Goal: Information Seeking & Learning: Learn about a topic

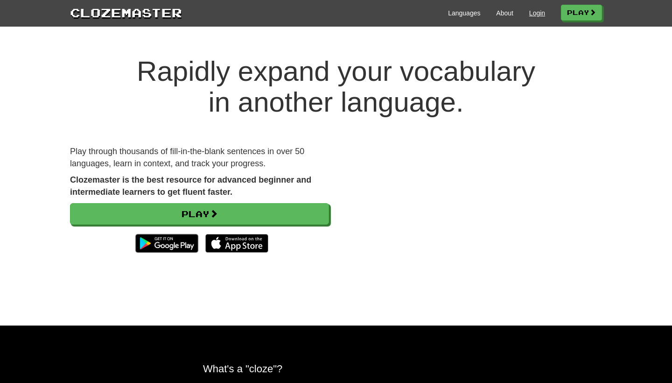
click at [538, 13] on link "Login" at bounding box center [537, 12] width 16 height 9
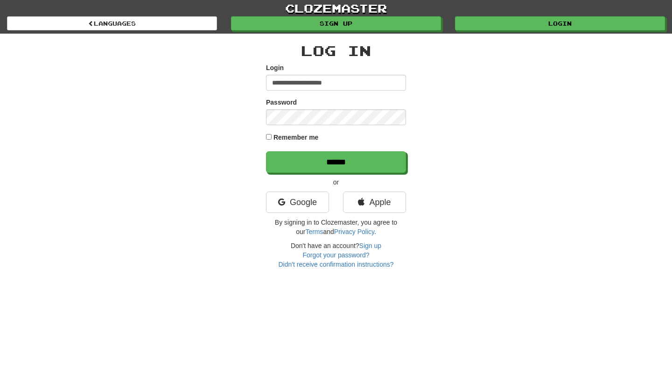
type input "**********"
click at [336, 162] on input "******" at bounding box center [336, 161] width 140 height 21
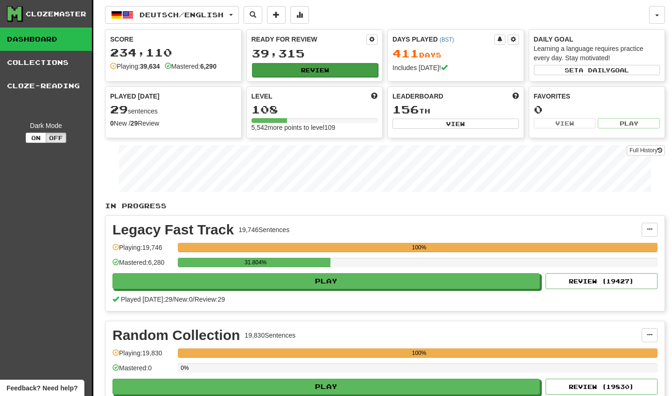
click at [356, 68] on button "Review" at bounding box center [315, 70] width 127 height 14
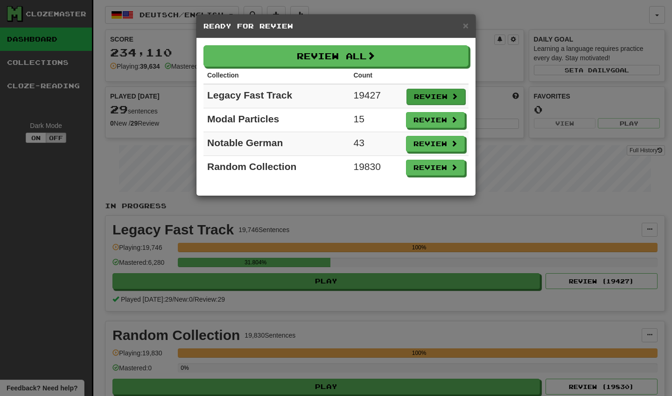
click at [422, 92] on button "Review" at bounding box center [436, 97] width 59 height 16
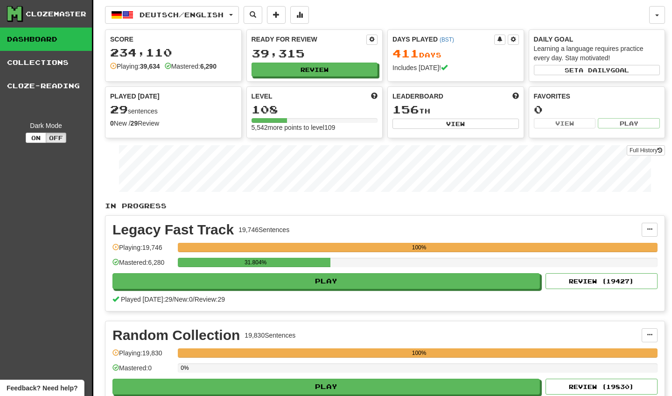
select select "********"
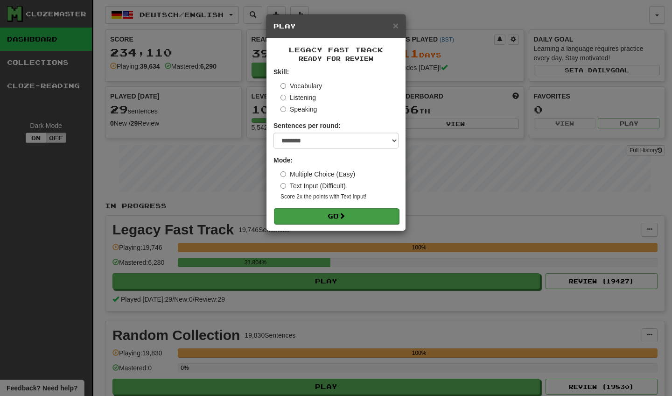
click at [355, 211] on button "Go" at bounding box center [336, 216] width 125 height 16
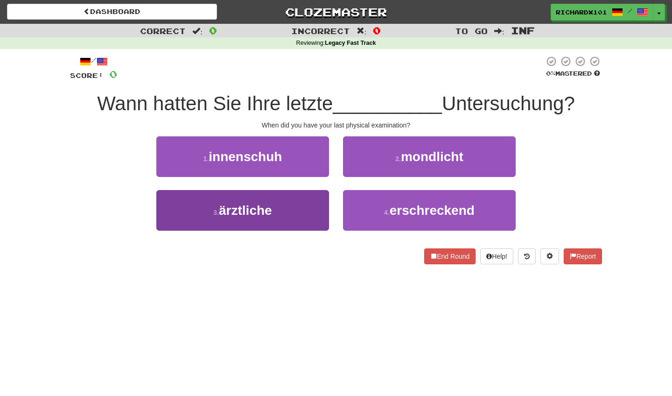
click at [292, 213] on button "3 . ärztliche" at bounding box center [242, 210] width 173 height 41
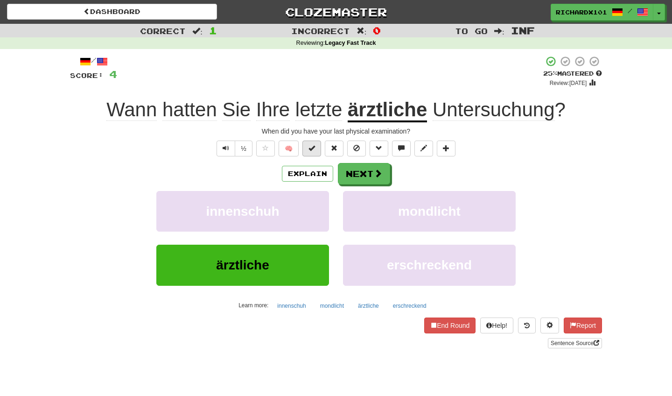
click at [311, 145] on span at bounding box center [312, 148] width 7 height 7
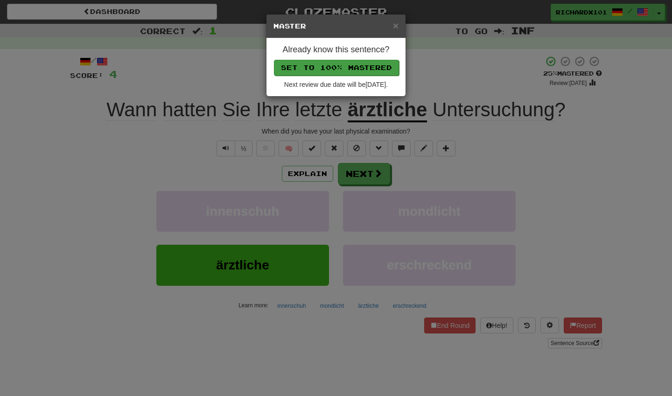
click at [370, 64] on button "Set to 100% Mastered" at bounding box center [336, 68] width 125 height 16
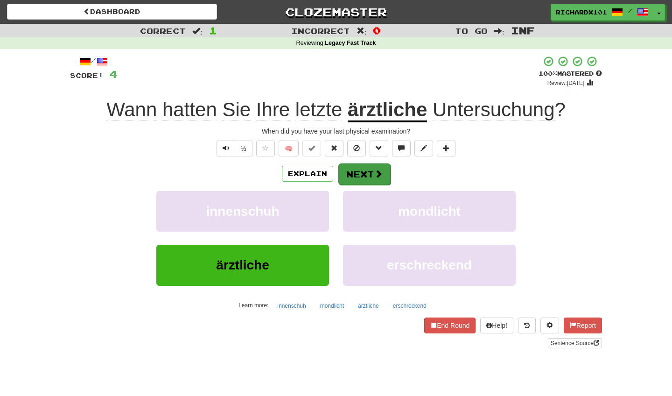
click at [376, 175] on span at bounding box center [378, 173] width 8 height 8
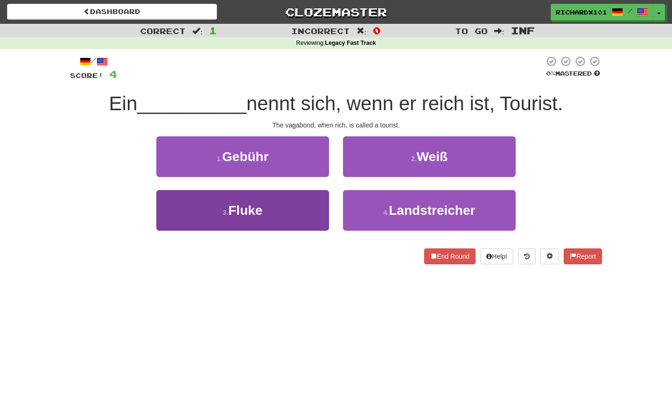
click at [319, 210] on button "3 . Fluke" at bounding box center [242, 210] width 173 height 41
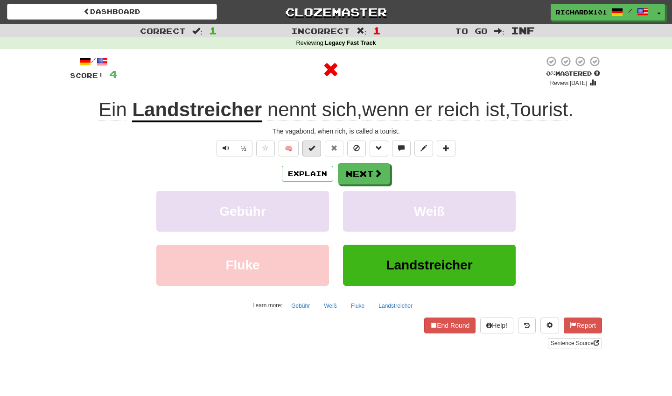
click at [318, 149] on button at bounding box center [312, 149] width 19 height 16
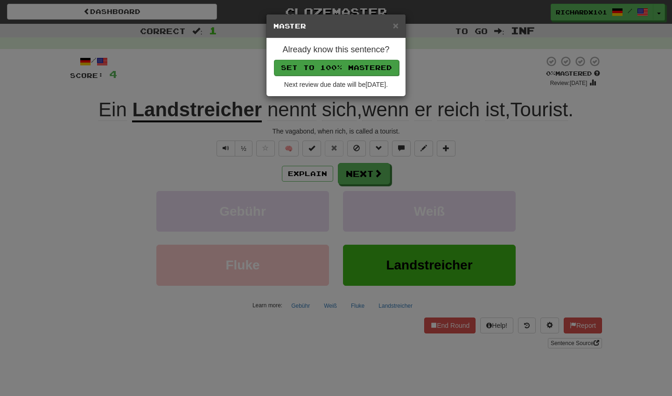
click at [360, 69] on button "Set to 100% Mastered" at bounding box center [336, 68] width 125 height 16
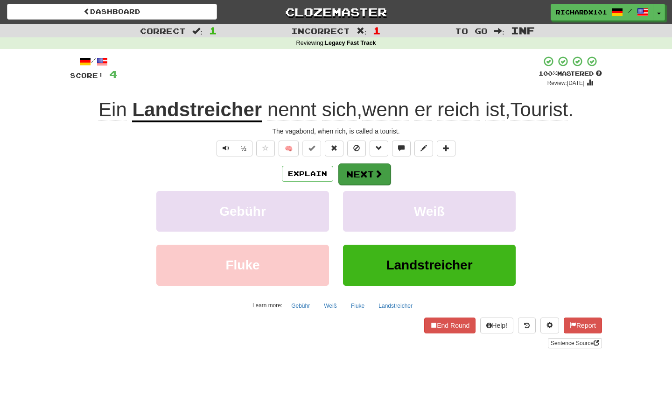
click at [356, 168] on button "Next" at bounding box center [364, 173] width 52 height 21
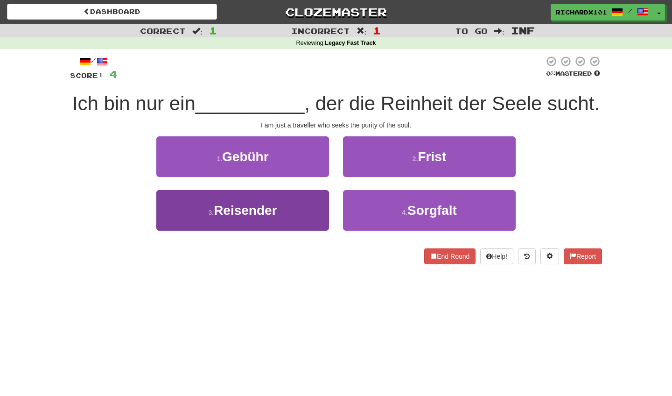
click at [314, 204] on button "3 . Reisender" at bounding box center [242, 210] width 173 height 41
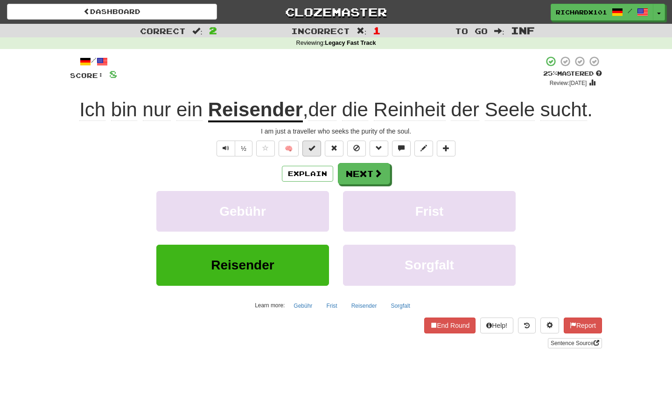
click at [314, 149] on span at bounding box center [312, 148] width 7 height 7
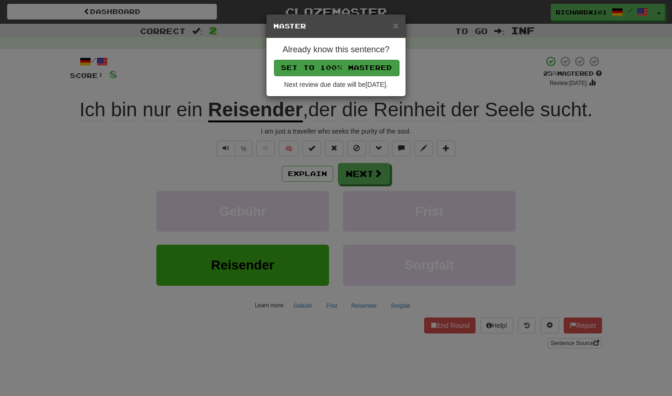
click at [358, 66] on button "Set to 100% Mastered" at bounding box center [336, 68] width 125 height 16
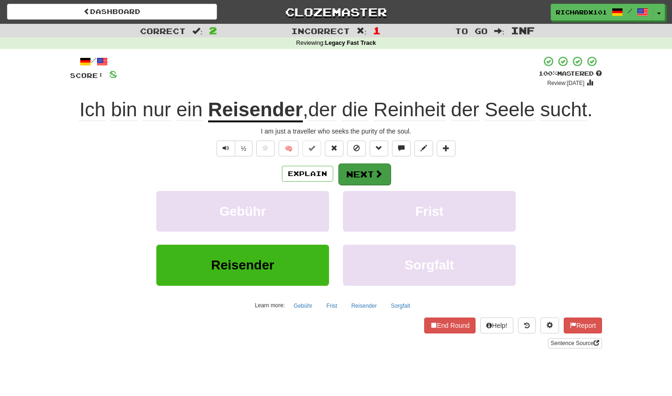
click at [361, 174] on button "Next" at bounding box center [364, 173] width 52 height 21
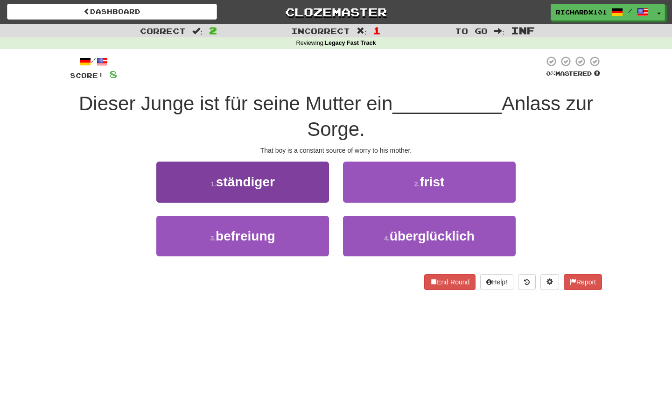
click at [314, 182] on button "1 . ständiger" at bounding box center [242, 182] width 173 height 41
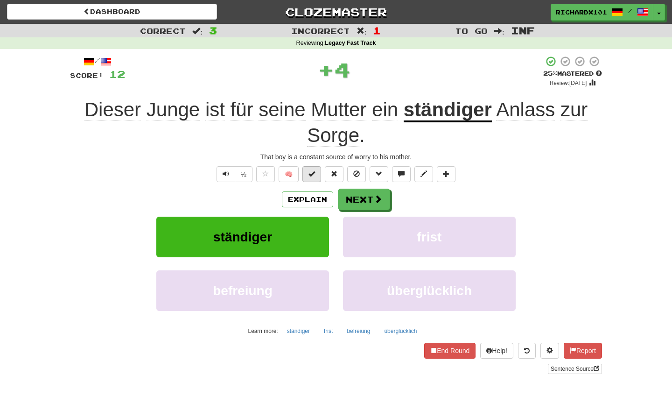
click at [317, 171] on button at bounding box center [312, 174] width 19 height 16
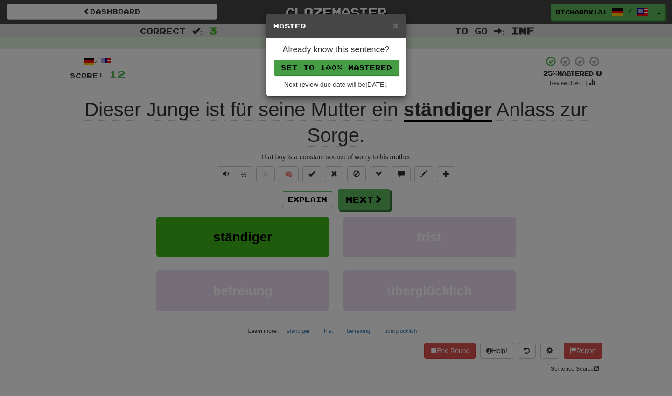
click at [370, 70] on button "Set to 100% Mastered" at bounding box center [336, 68] width 125 height 16
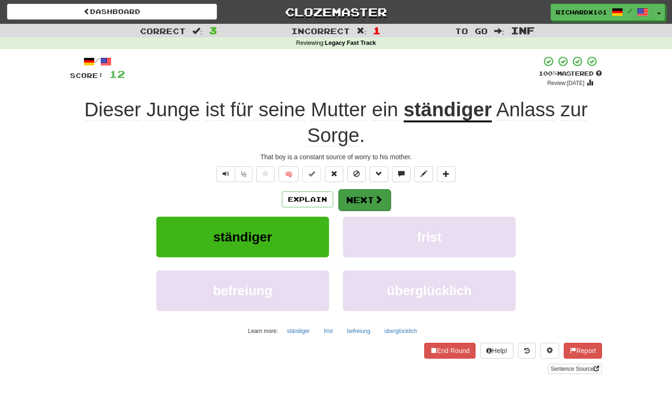
click at [350, 194] on button "Next" at bounding box center [364, 199] width 52 height 21
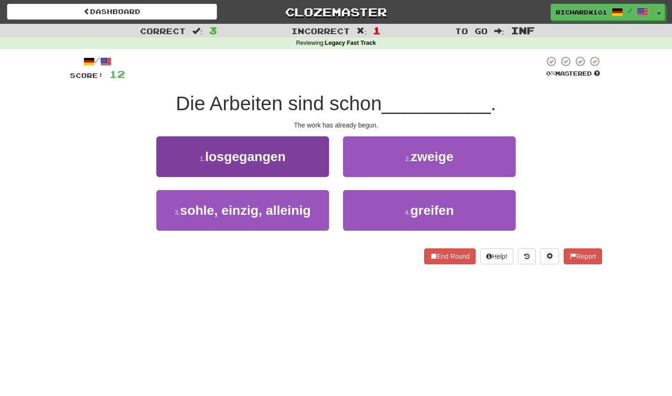
click at [310, 164] on button "1 . losgegangen" at bounding box center [242, 156] width 173 height 41
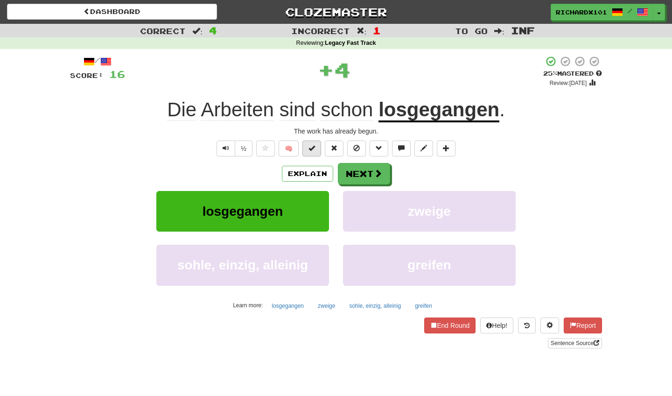
click at [316, 148] on button at bounding box center [312, 149] width 19 height 16
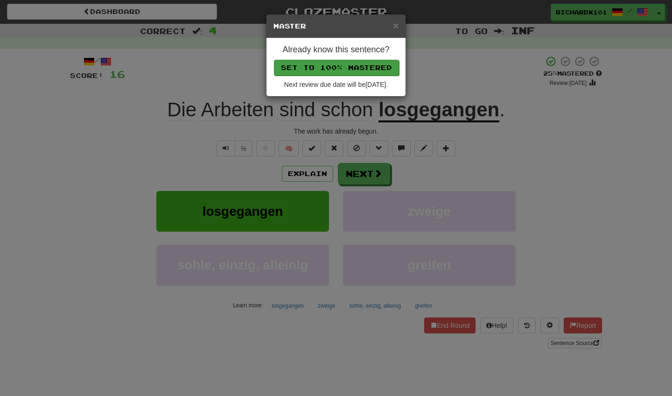
click at [356, 70] on button "Set to 100% Mastered" at bounding box center [336, 68] width 125 height 16
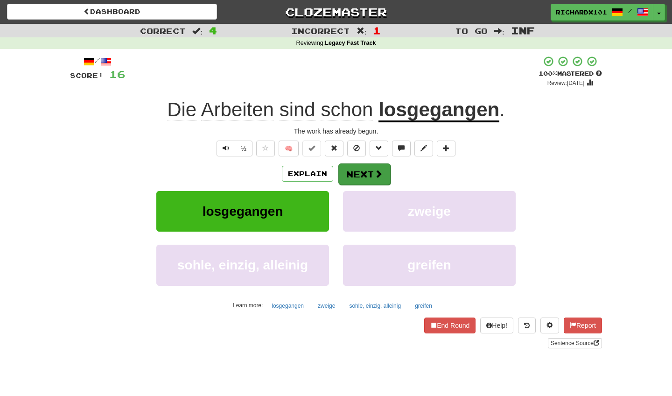
click at [348, 168] on button "Next" at bounding box center [364, 173] width 52 height 21
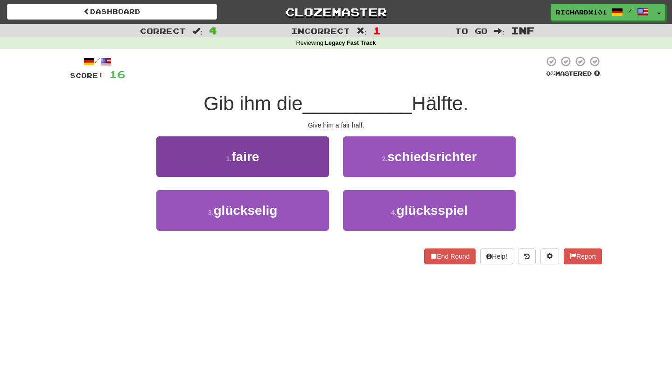
click at [310, 146] on button "1 . faire" at bounding box center [242, 156] width 173 height 41
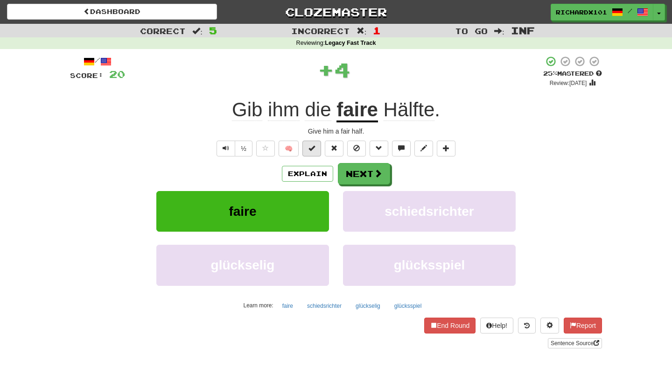
click at [310, 146] on span at bounding box center [312, 148] width 7 height 7
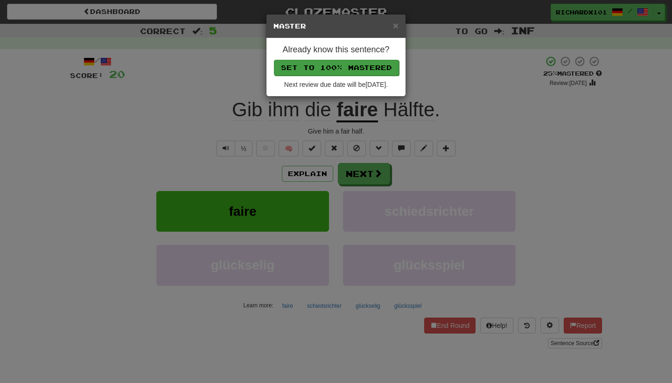
click at [349, 70] on button "Set to 100% Mastered" at bounding box center [336, 68] width 125 height 16
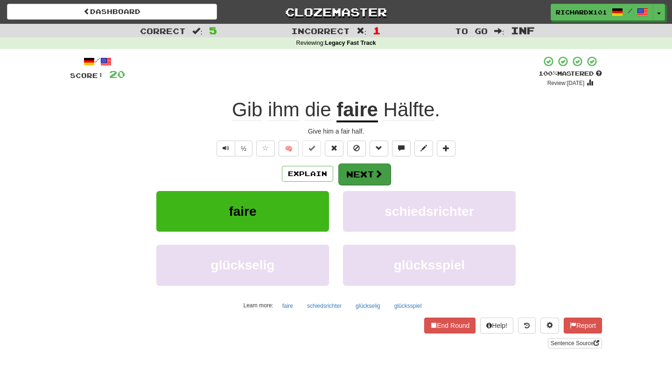
click at [359, 171] on button "Next" at bounding box center [364, 173] width 52 height 21
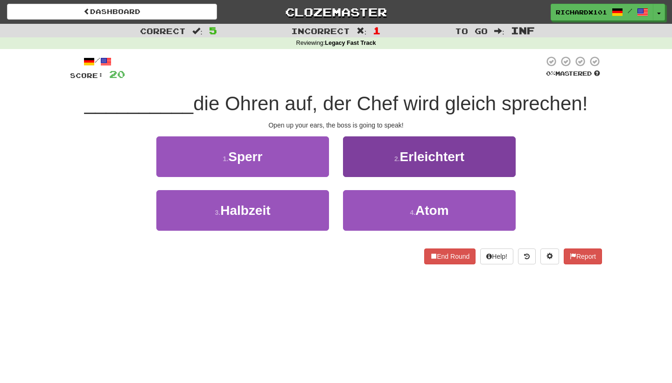
click at [365, 162] on button "2 . Erleichtert" at bounding box center [429, 156] width 173 height 41
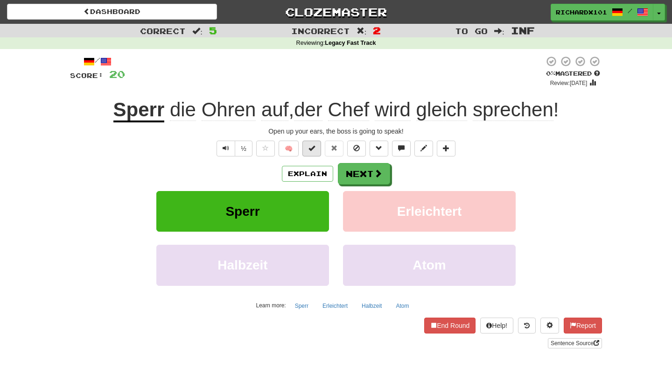
click at [315, 148] on span at bounding box center [312, 148] width 7 height 7
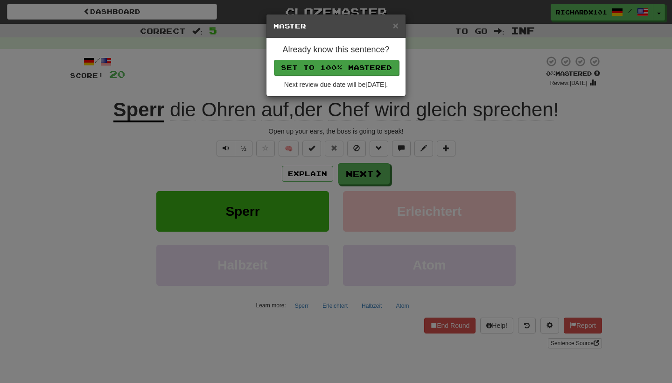
click at [348, 64] on button "Set to 100% Mastered" at bounding box center [336, 68] width 125 height 16
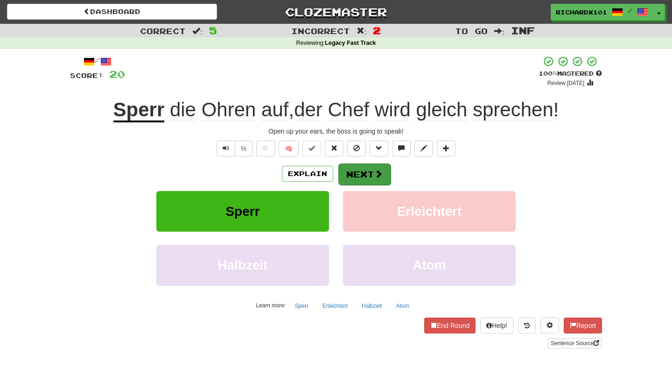
click at [345, 173] on button "Next" at bounding box center [364, 173] width 52 height 21
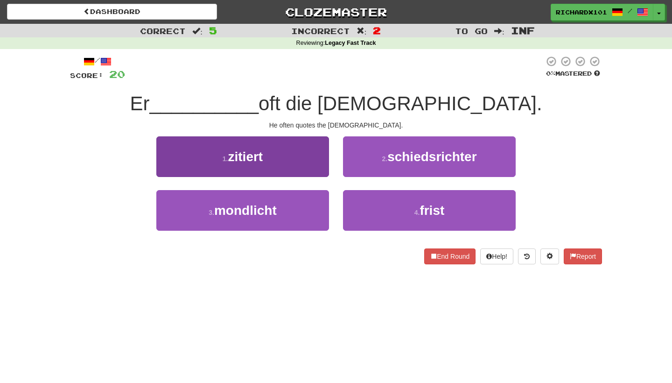
click at [306, 158] on button "1 . zitiert" at bounding box center [242, 156] width 173 height 41
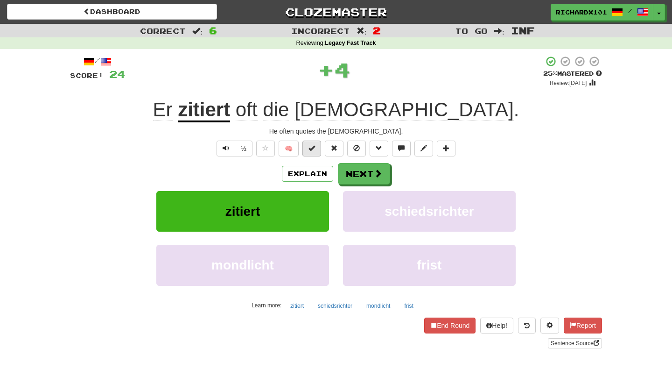
click at [313, 147] on span at bounding box center [312, 148] width 7 height 7
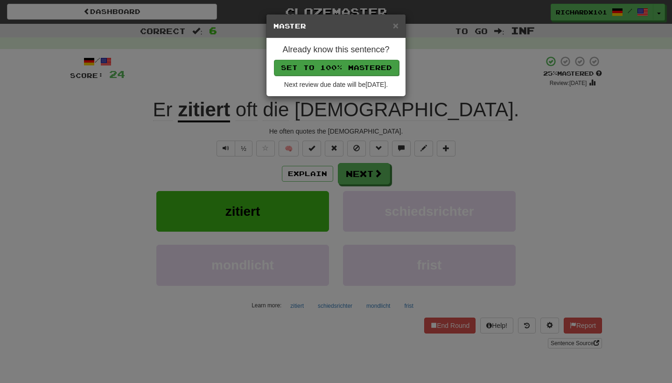
click at [350, 64] on button "Set to 100% Mastered" at bounding box center [336, 68] width 125 height 16
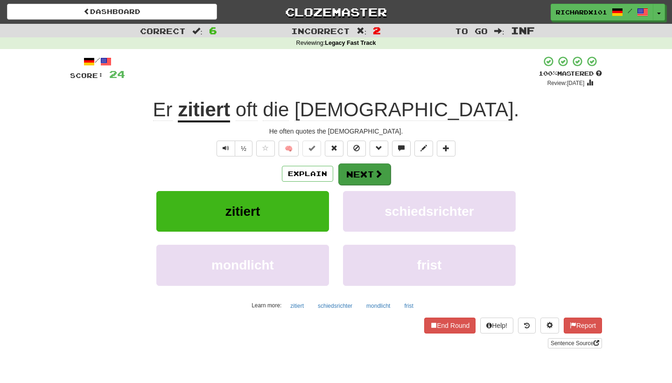
click at [348, 168] on button "Next" at bounding box center [364, 173] width 52 height 21
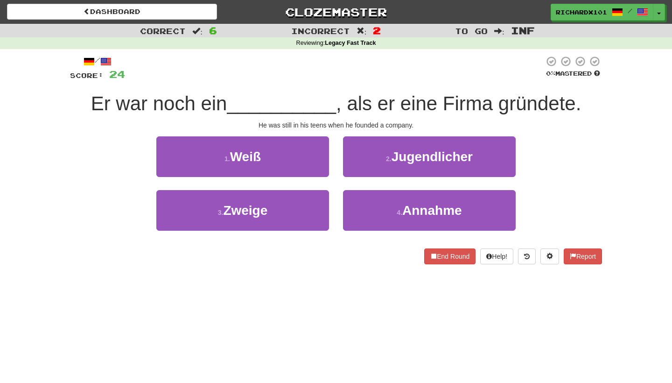
click at [348, 168] on button "2 . Jugendlicher" at bounding box center [429, 156] width 173 height 41
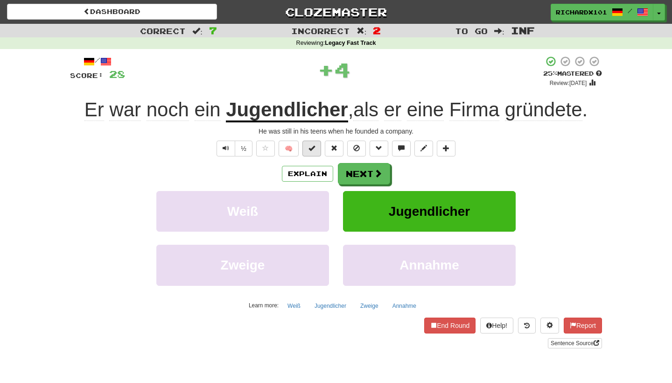
click at [313, 148] on span at bounding box center [312, 148] width 7 height 7
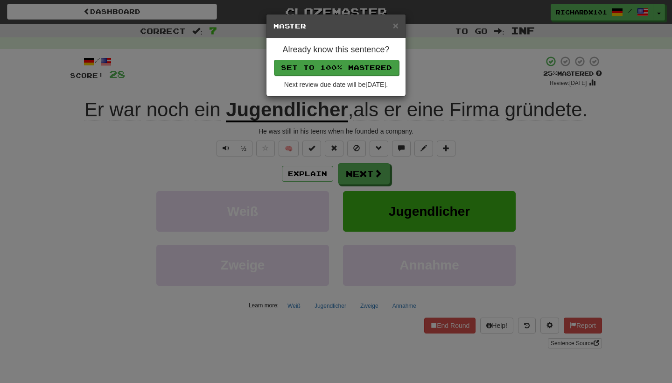
click at [342, 67] on button "Set to 100% Mastered" at bounding box center [336, 68] width 125 height 16
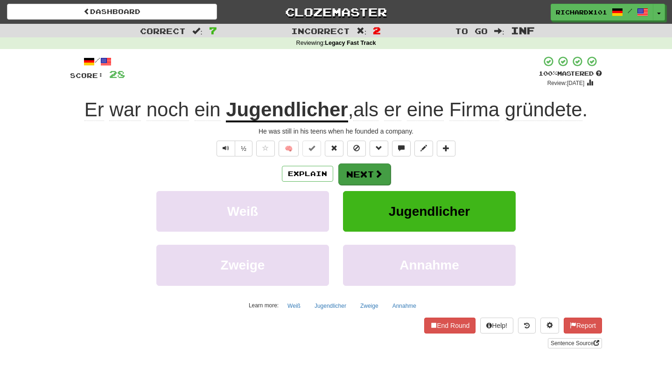
click at [350, 174] on button "Next" at bounding box center [364, 173] width 52 height 21
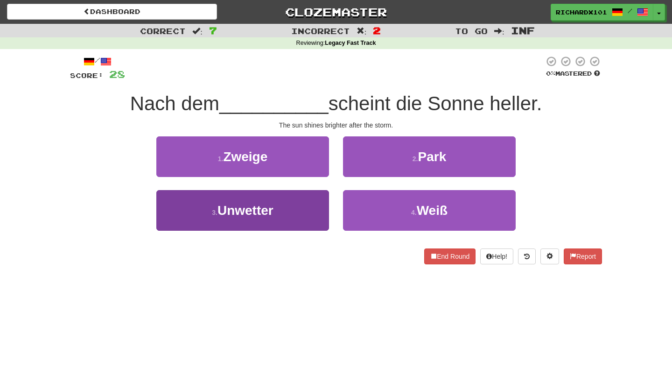
click at [297, 211] on button "3 . Unwetter" at bounding box center [242, 210] width 173 height 41
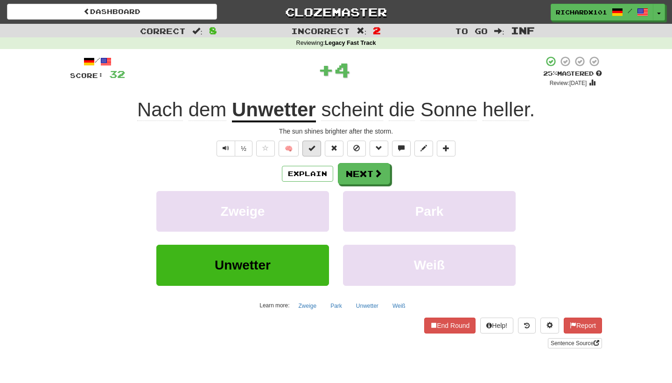
click at [316, 143] on button at bounding box center [312, 149] width 19 height 16
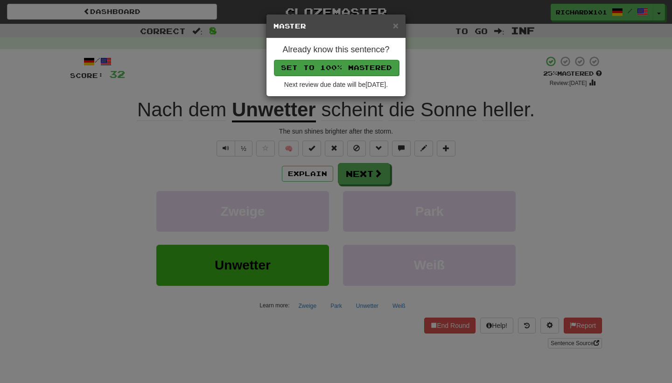
click at [358, 62] on button "Set to 100% Mastered" at bounding box center [336, 68] width 125 height 16
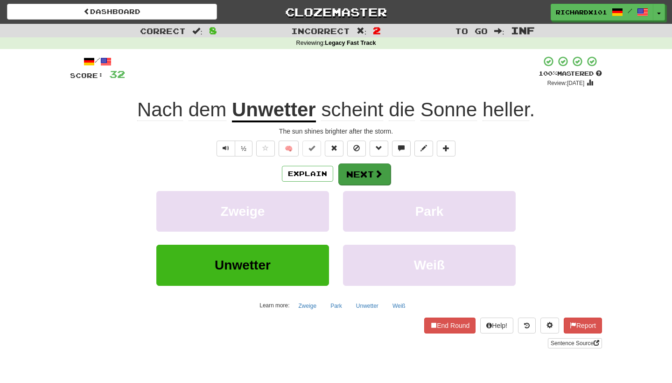
click at [359, 167] on button "Next" at bounding box center [364, 173] width 52 height 21
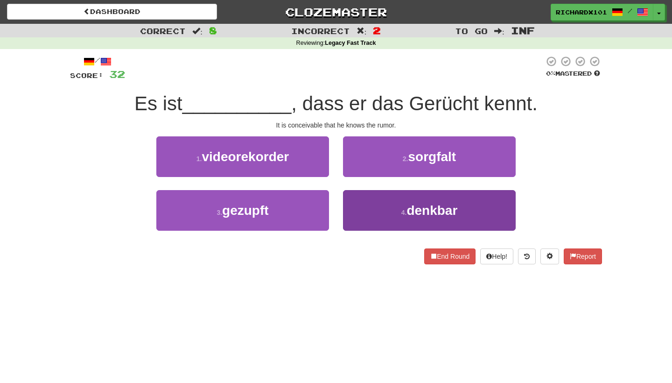
click at [401, 219] on button "4 . denkbar" at bounding box center [429, 210] width 173 height 41
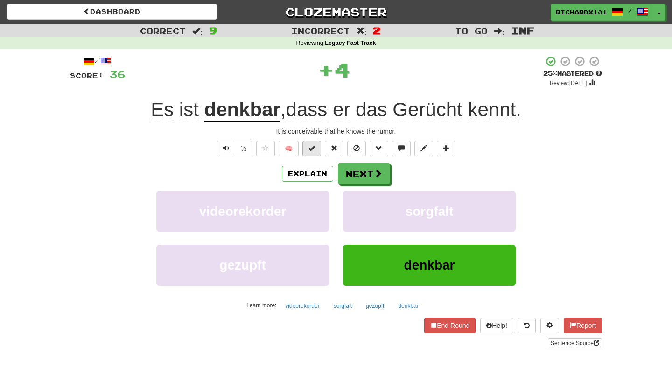
click at [314, 154] on button at bounding box center [312, 149] width 19 height 16
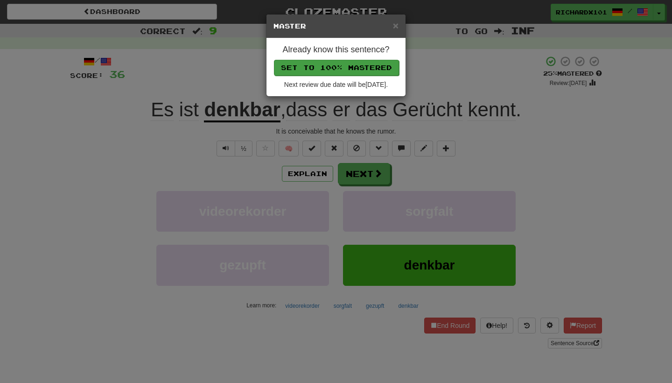
click at [340, 66] on button "Set to 100% Mastered" at bounding box center [336, 68] width 125 height 16
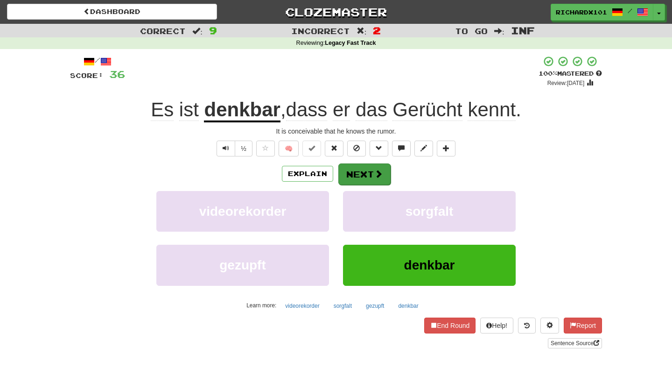
click at [355, 172] on button "Next" at bounding box center [364, 173] width 52 height 21
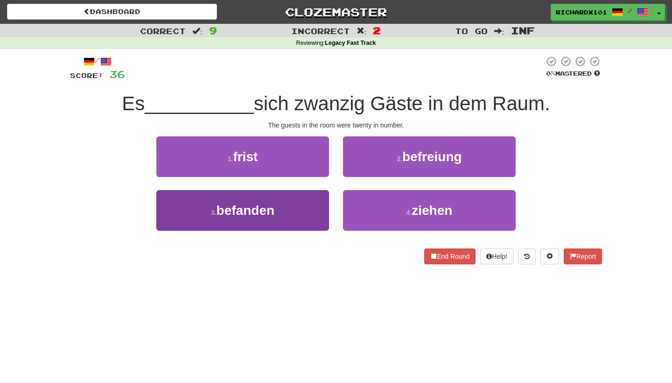
click at [307, 208] on button "3 . befanden" at bounding box center [242, 210] width 173 height 41
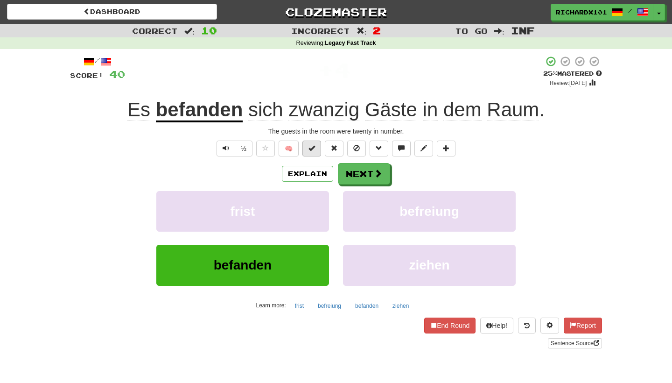
click at [310, 148] on span at bounding box center [312, 148] width 7 height 7
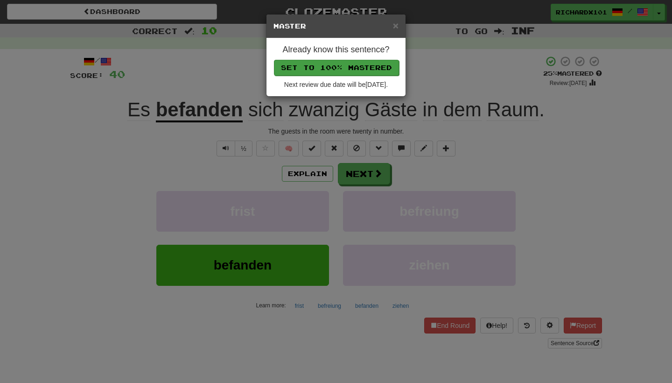
click at [326, 69] on button "Set to 100% Mastered" at bounding box center [336, 68] width 125 height 16
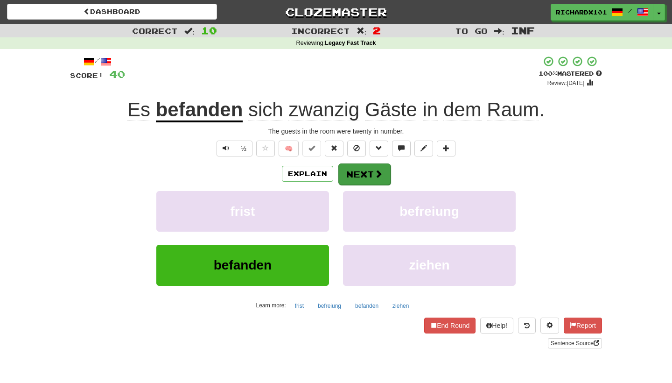
click at [345, 163] on button "Next" at bounding box center [364, 173] width 52 height 21
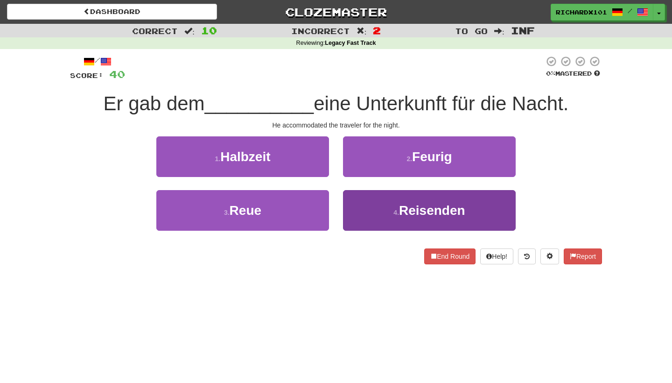
click at [366, 202] on button "4 . Reisenden" at bounding box center [429, 210] width 173 height 41
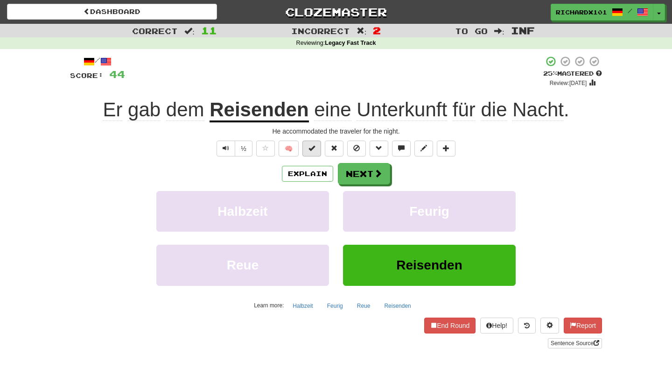
click at [313, 148] on span at bounding box center [312, 148] width 7 height 7
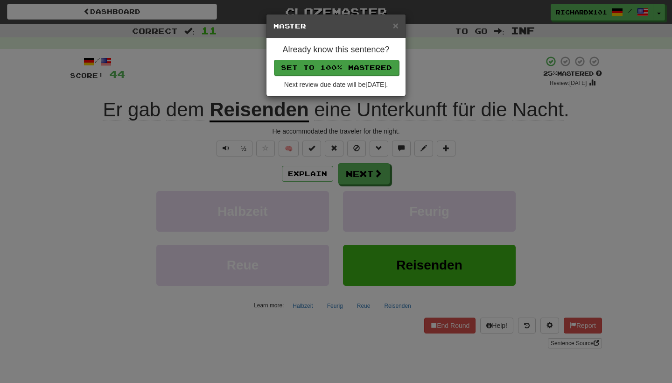
click at [338, 65] on button "Set to 100% Mastered" at bounding box center [336, 68] width 125 height 16
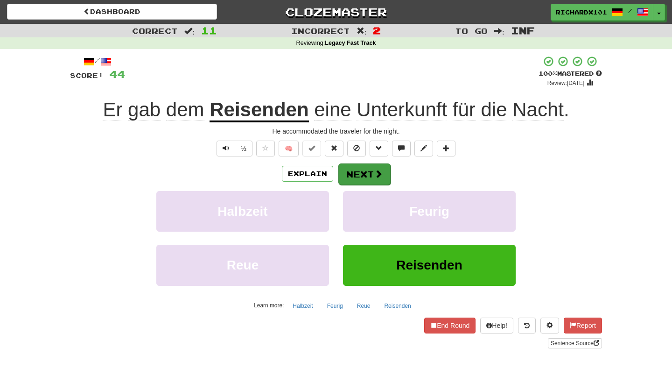
click at [361, 173] on button "Next" at bounding box center [364, 173] width 52 height 21
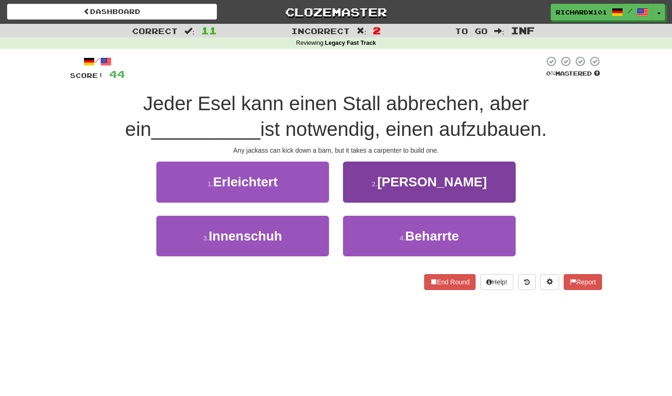
click at [401, 162] on button "2 . Zimmermann" at bounding box center [429, 182] width 173 height 41
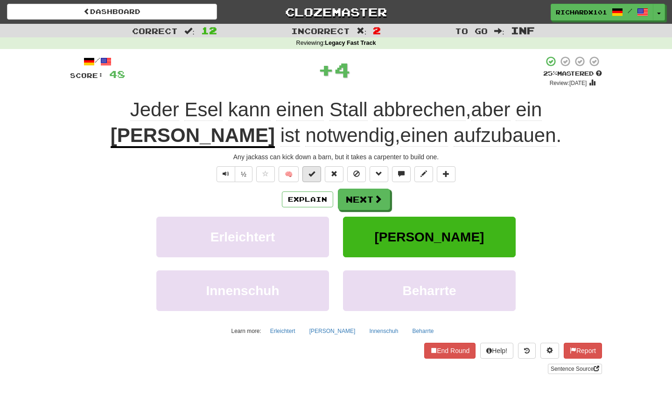
click at [317, 171] on button at bounding box center [312, 174] width 19 height 16
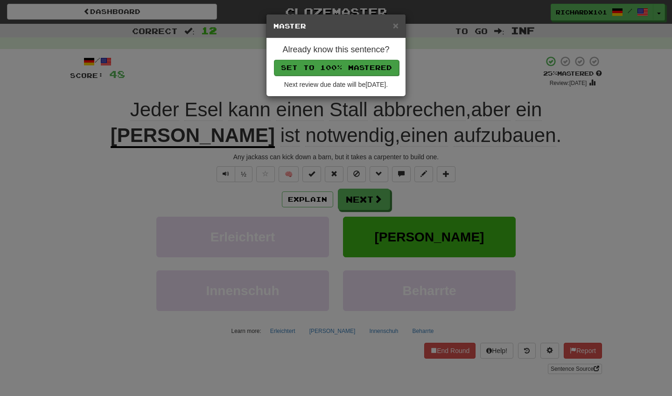
click at [341, 67] on button "Set to 100% Mastered" at bounding box center [336, 68] width 125 height 16
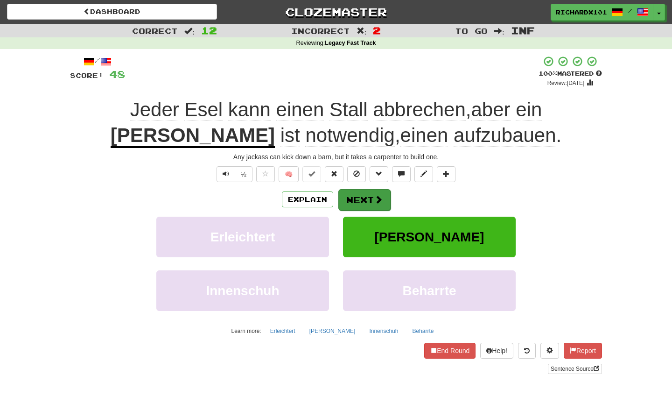
click at [354, 197] on button "Next" at bounding box center [364, 199] width 52 height 21
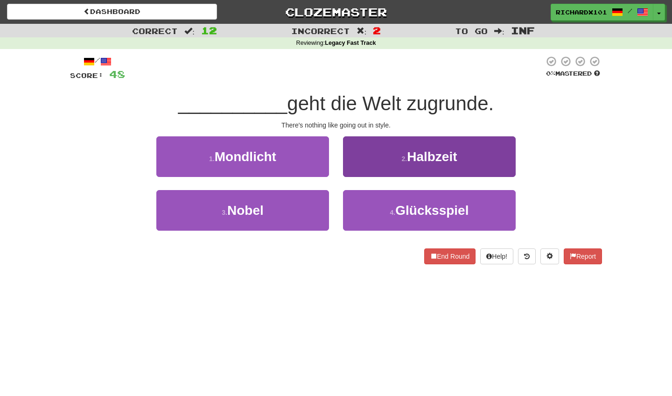
click at [363, 167] on button "2 . Halbzeit" at bounding box center [429, 156] width 173 height 41
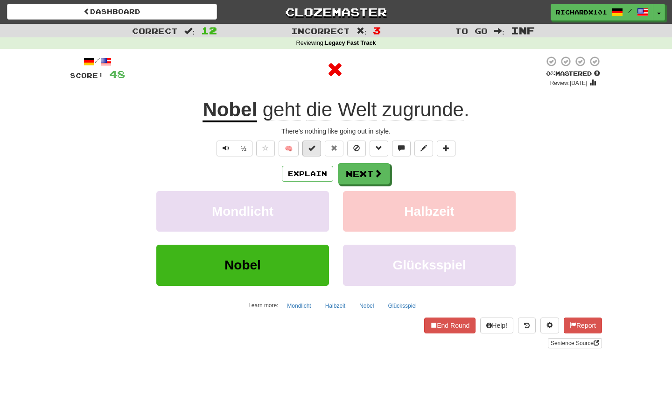
click at [316, 148] on button at bounding box center [312, 149] width 19 height 16
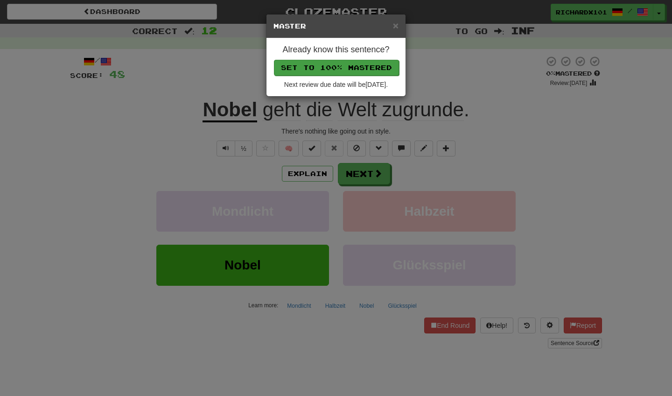
click at [331, 64] on button "Set to 100% Mastered" at bounding box center [336, 68] width 125 height 16
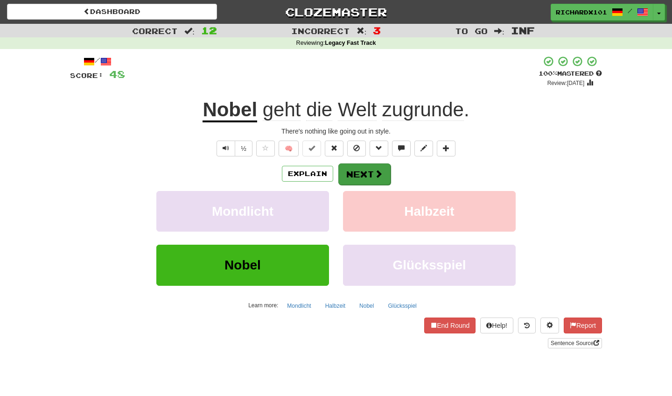
click at [355, 175] on button "Next" at bounding box center [364, 173] width 52 height 21
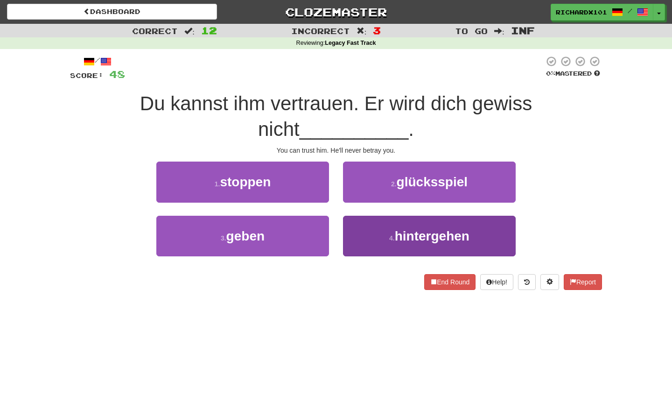
click at [375, 228] on button "4 . hintergehen" at bounding box center [429, 236] width 173 height 41
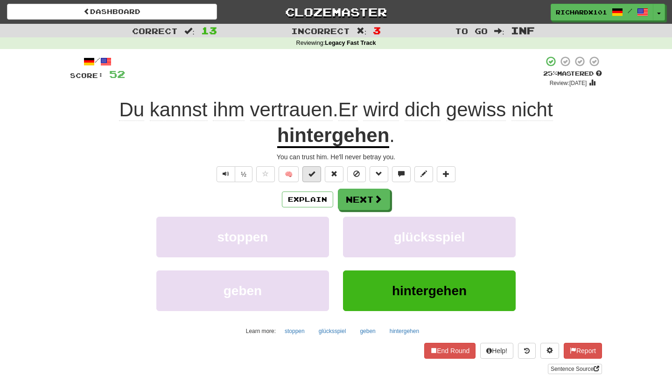
click at [312, 173] on span at bounding box center [312, 173] width 7 height 7
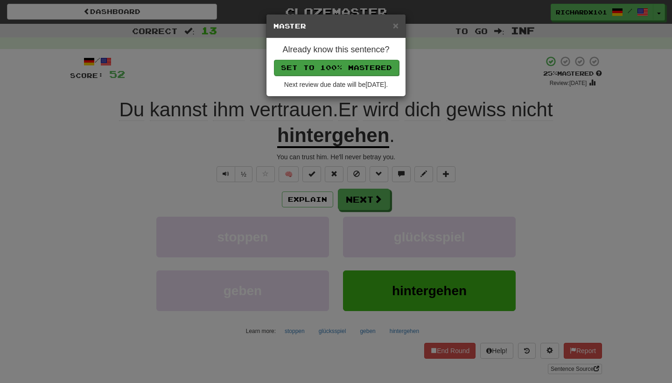
click at [335, 66] on button "Set to 100% Mastered" at bounding box center [336, 68] width 125 height 16
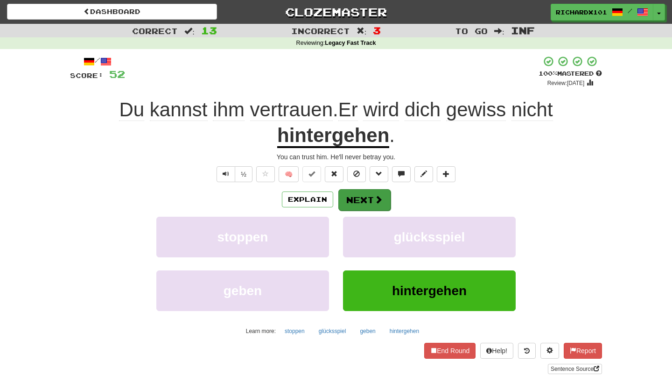
click at [359, 198] on button "Next" at bounding box center [364, 199] width 52 height 21
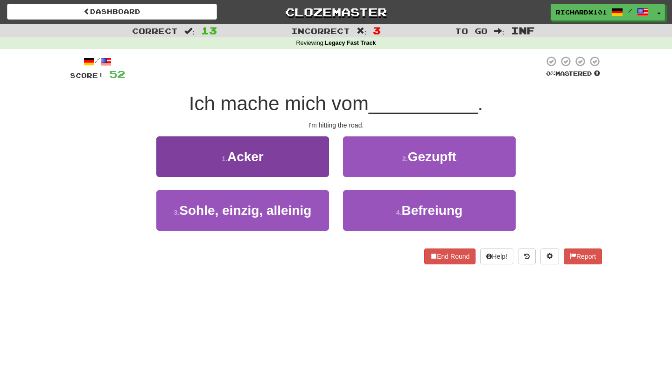
click at [317, 163] on button "1 . Acker" at bounding box center [242, 156] width 173 height 41
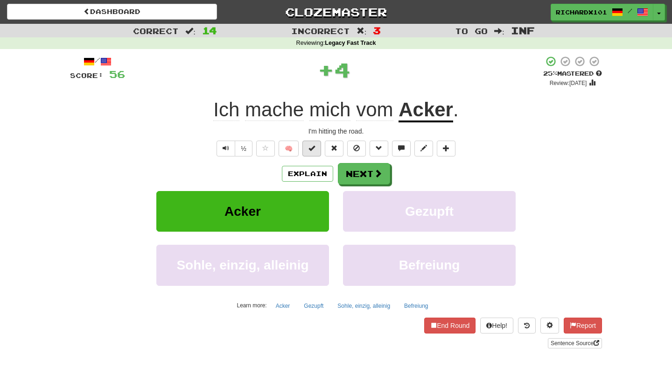
click at [317, 147] on button at bounding box center [312, 149] width 19 height 16
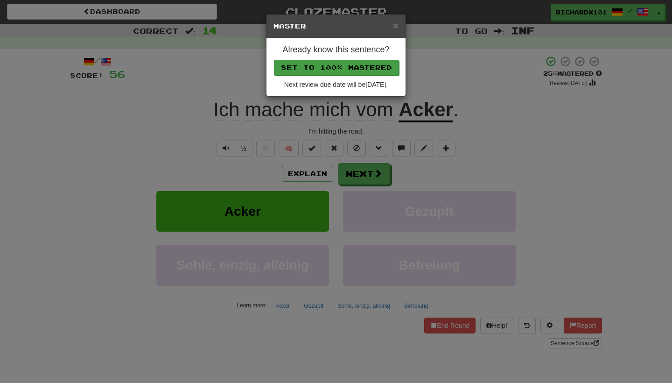
click at [340, 62] on button "Set to 100% Mastered" at bounding box center [336, 68] width 125 height 16
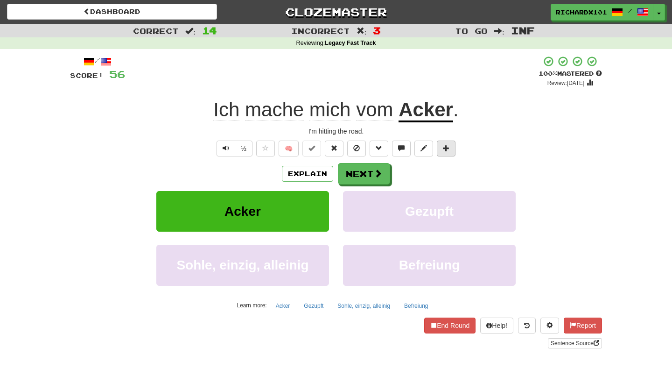
click at [448, 145] on span at bounding box center [446, 148] width 7 height 7
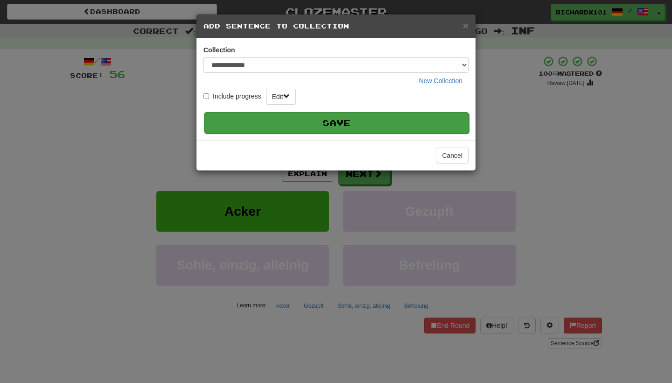
click at [438, 125] on button "Save" at bounding box center [336, 122] width 265 height 21
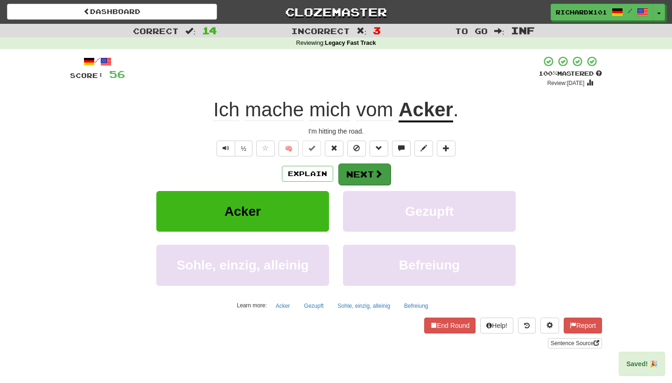
click at [375, 176] on span at bounding box center [378, 173] width 8 height 8
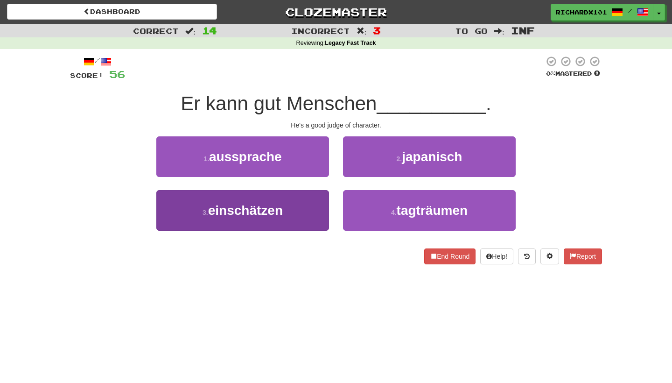
click at [326, 212] on button "3 . einschätzen" at bounding box center [242, 210] width 173 height 41
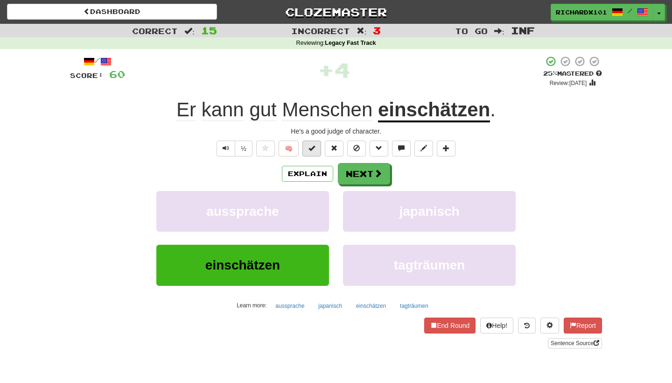
click at [317, 153] on button at bounding box center [312, 149] width 19 height 16
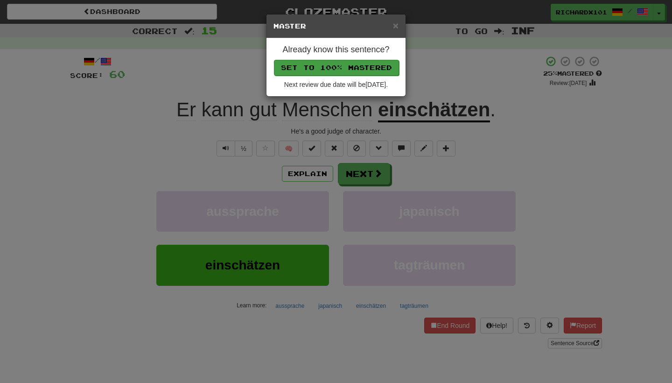
click at [349, 63] on button "Set to 100% Mastered" at bounding box center [336, 68] width 125 height 16
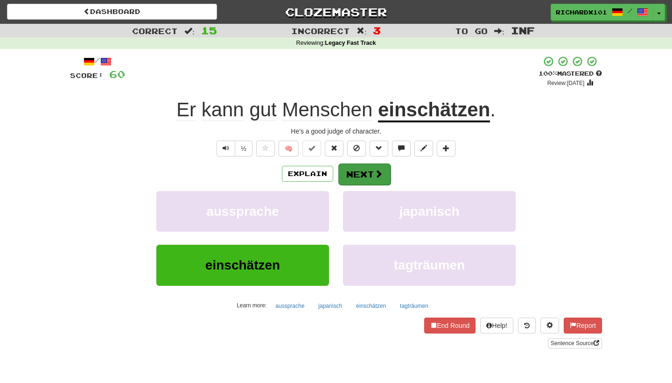
click at [359, 165] on button "Next" at bounding box center [364, 173] width 52 height 21
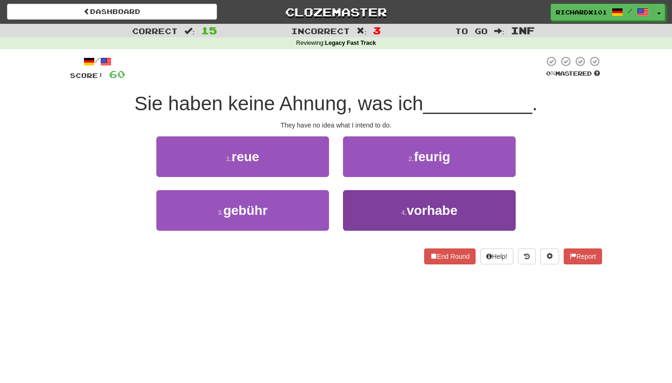
click at [367, 197] on button "4 . vorhabe" at bounding box center [429, 210] width 173 height 41
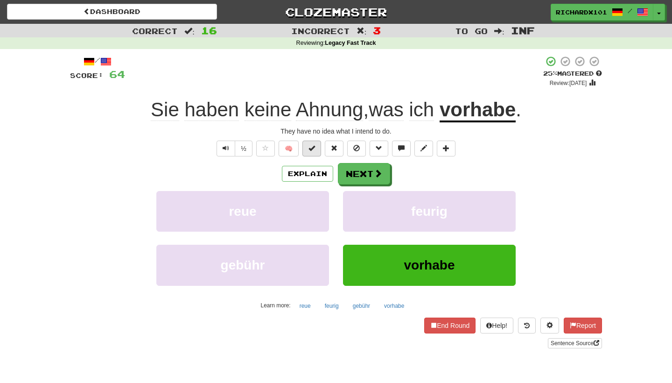
click at [316, 150] on button at bounding box center [312, 149] width 19 height 16
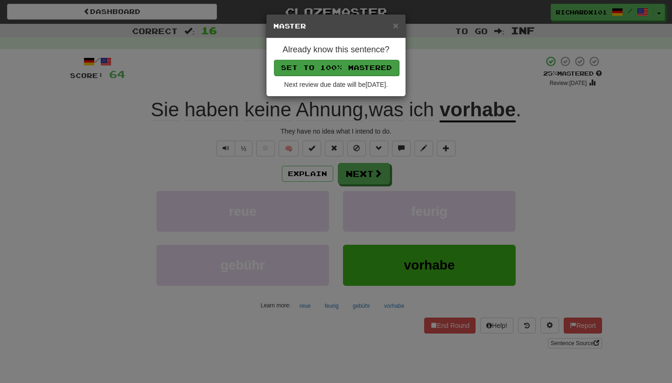
click at [338, 68] on button "Set to 100% Mastered" at bounding box center [336, 68] width 125 height 16
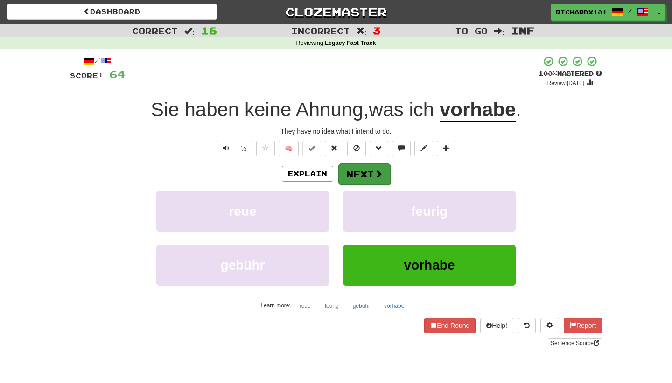
click at [356, 168] on button "Next" at bounding box center [364, 173] width 52 height 21
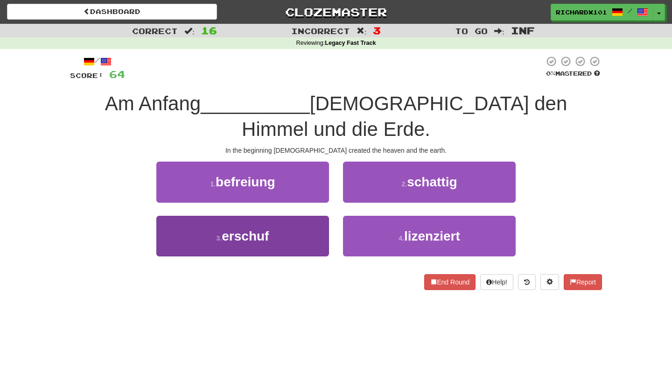
click at [324, 216] on button "3 . erschuf" at bounding box center [242, 236] width 173 height 41
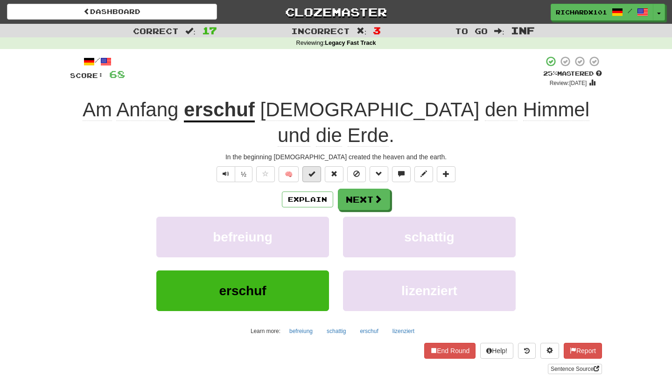
click at [317, 166] on button at bounding box center [312, 174] width 19 height 16
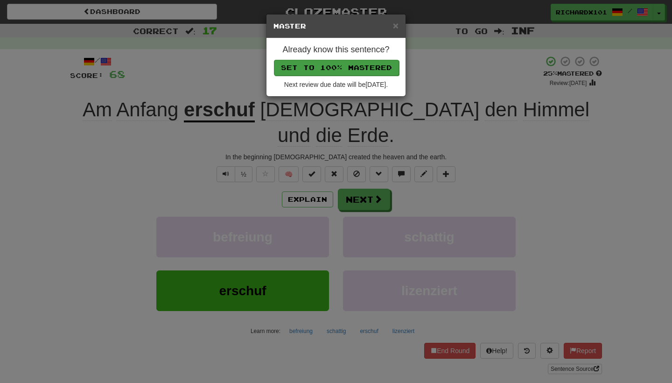
click at [358, 66] on button "Set to 100% Mastered" at bounding box center [336, 68] width 125 height 16
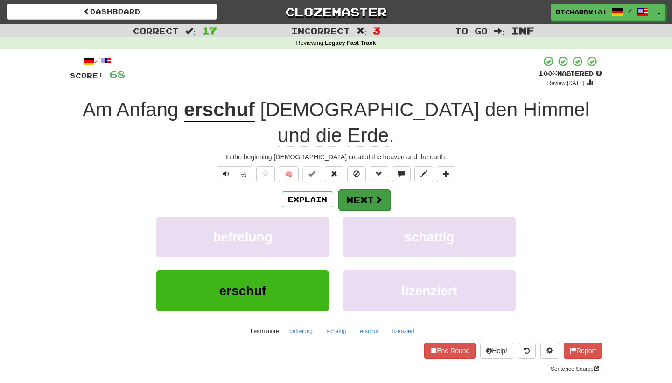
click at [357, 189] on button "Next" at bounding box center [364, 199] width 52 height 21
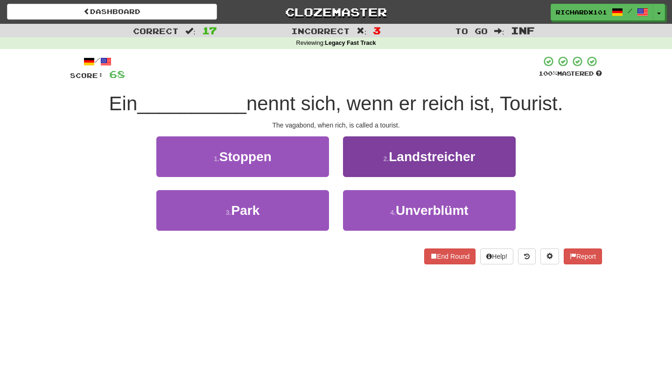
click at [358, 170] on button "2 . Landstreicher" at bounding box center [429, 156] width 173 height 41
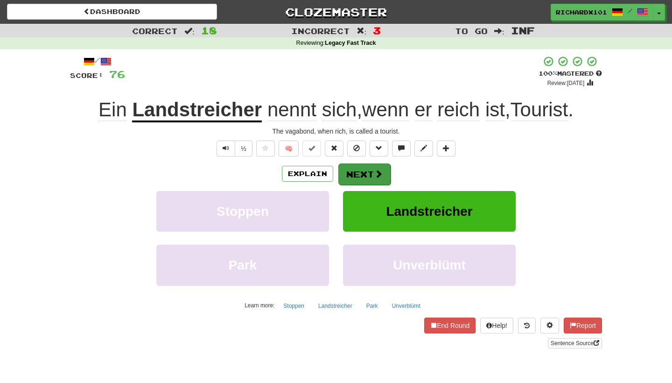
click at [355, 170] on button "Next" at bounding box center [364, 173] width 52 height 21
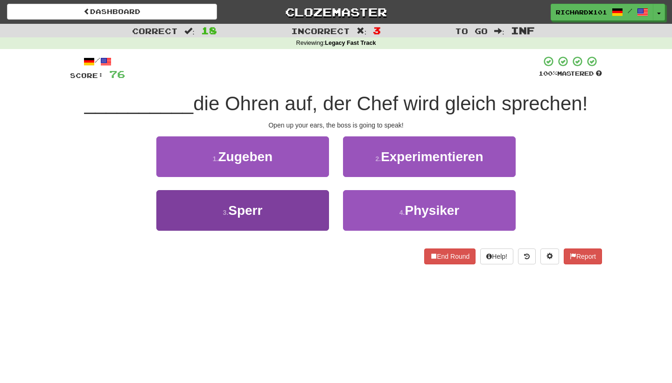
click at [310, 215] on button "3 . Sperr" at bounding box center [242, 210] width 173 height 41
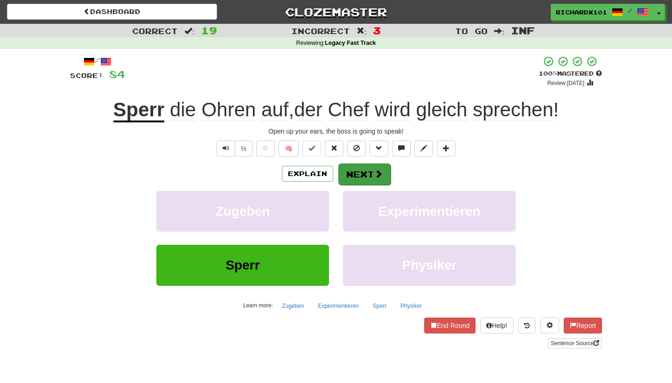
click at [353, 169] on button "Next" at bounding box center [364, 173] width 52 height 21
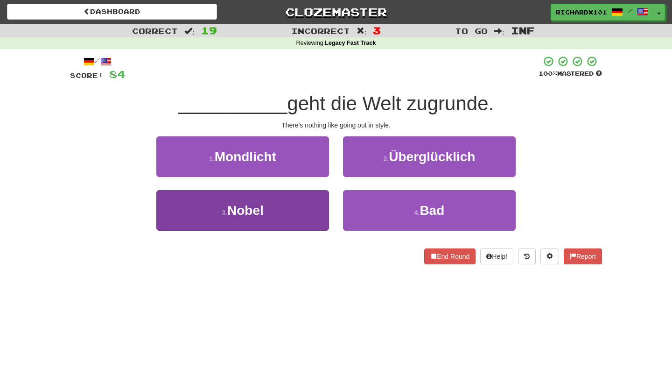
click at [311, 212] on button "3 . Nobel" at bounding box center [242, 210] width 173 height 41
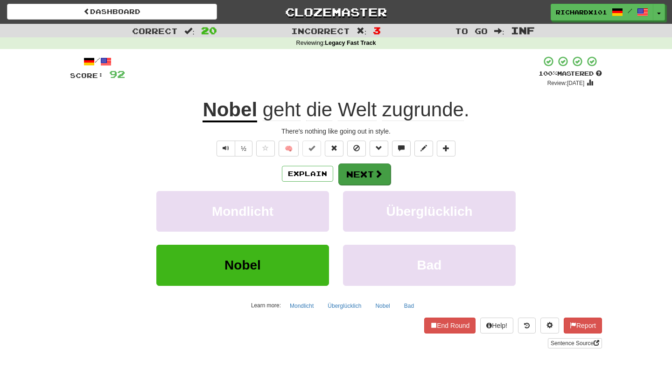
click at [357, 170] on button "Next" at bounding box center [364, 173] width 52 height 21
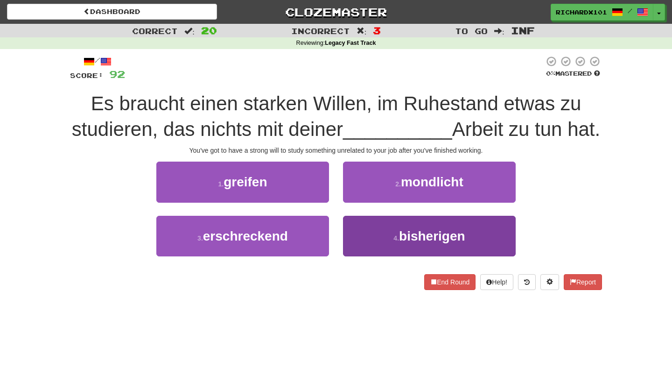
click at [392, 246] on button "4 . bisherigen" at bounding box center [429, 236] width 173 height 41
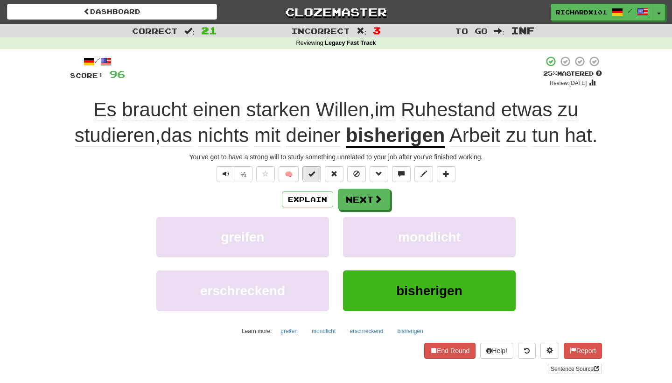
click at [318, 182] on button at bounding box center [312, 174] width 19 height 16
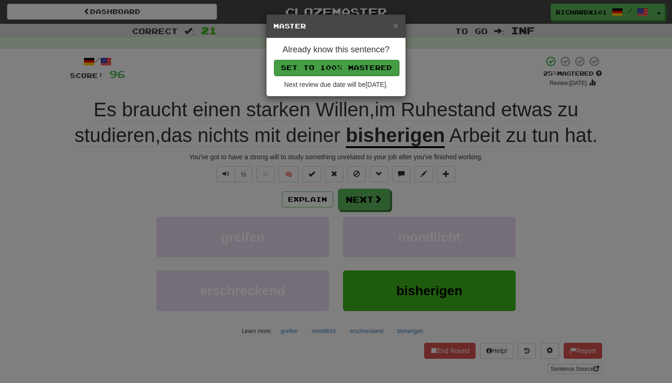
click at [364, 64] on button "Set to 100% Mastered" at bounding box center [336, 68] width 125 height 16
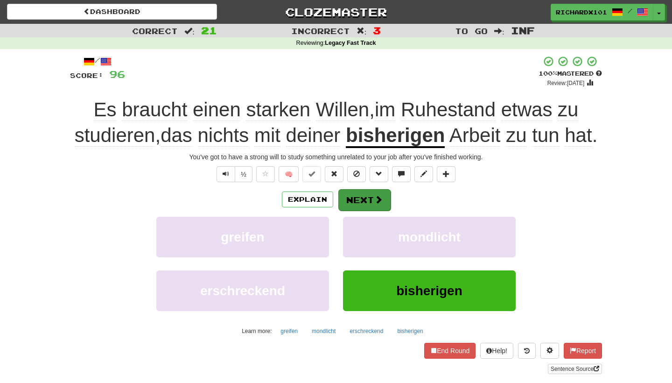
click at [367, 211] on button "Next" at bounding box center [364, 199] width 52 height 21
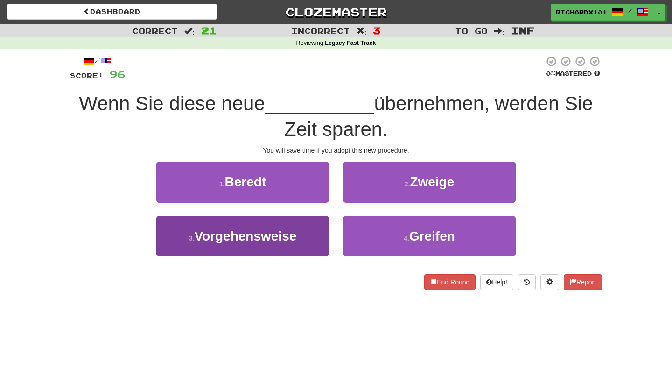
click at [319, 229] on button "3 . Vorgehensweise" at bounding box center [242, 236] width 173 height 41
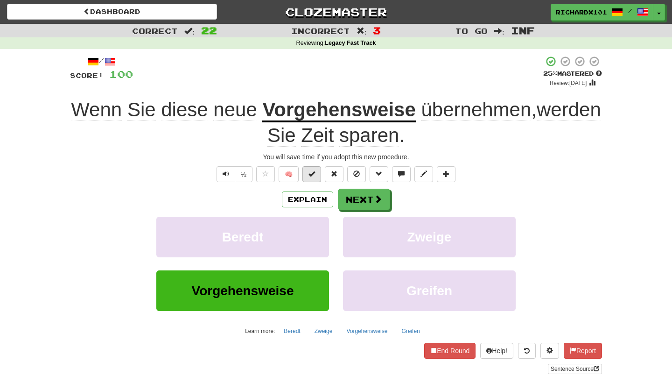
click at [317, 173] on button at bounding box center [312, 174] width 19 height 16
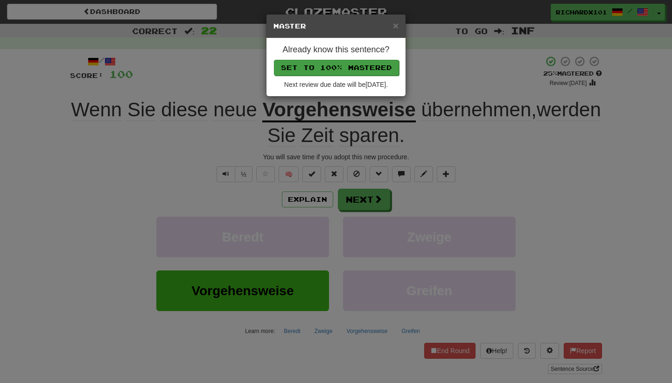
click at [358, 67] on button "Set to 100% Mastered" at bounding box center [336, 68] width 125 height 16
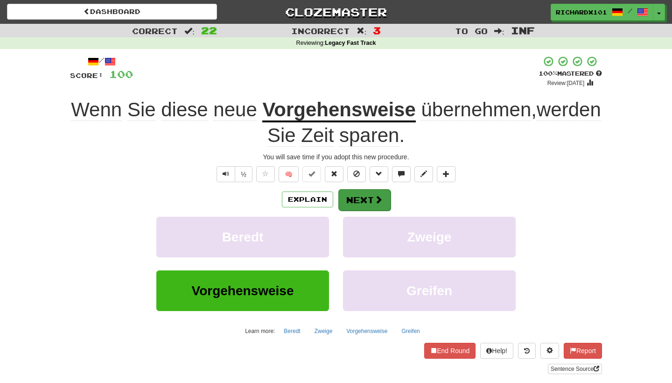
click at [363, 194] on button "Next" at bounding box center [364, 199] width 52 height 21
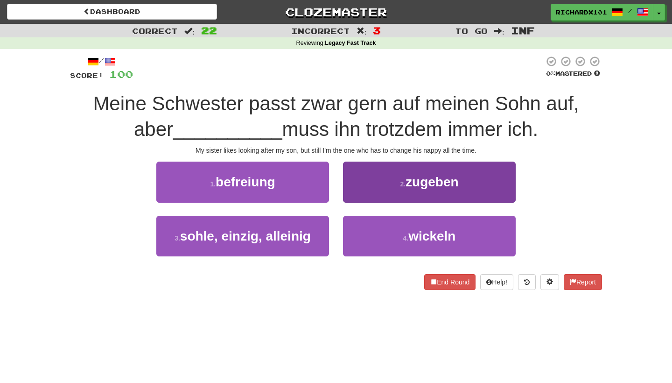
click at [368, 182] on button "2 . zugeben" at bounding box center [429, 182] width 173 height 41
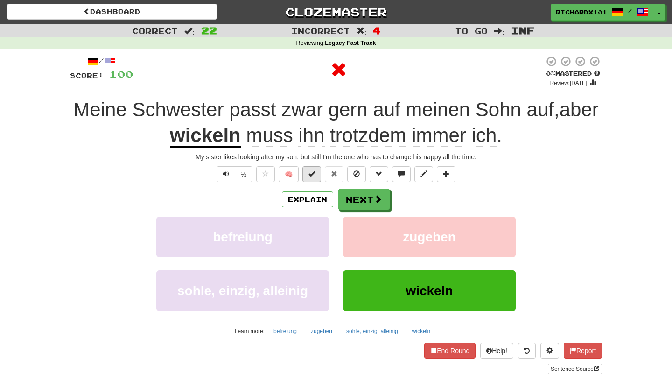
click at [313, 173] on span at bounding box center [312, 173] width 7 height 7
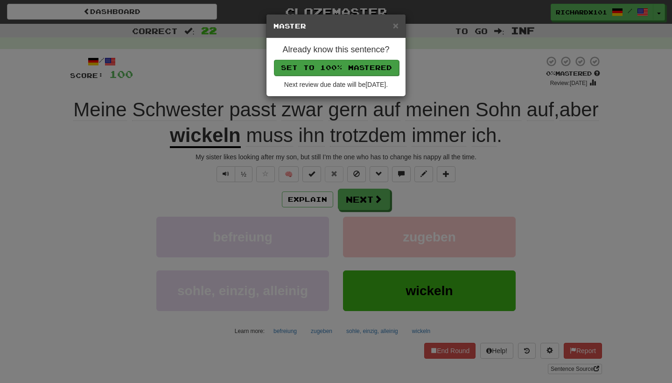
click at [353, 63] on button "Set to 100% Mastered" at bounding box center [336, 68] width 125 height 16
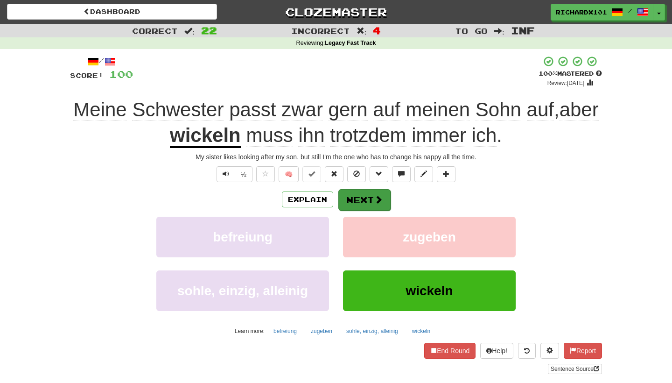
click at [359, 200] on button "Next" at bounding box center [364, 199] width 52 height 21
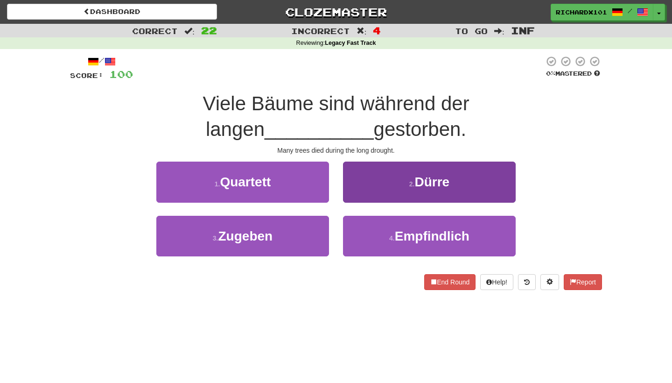
click at [365, 188] on button "2 . Dürre" at bounding box center [429, 182] width 173 height 41
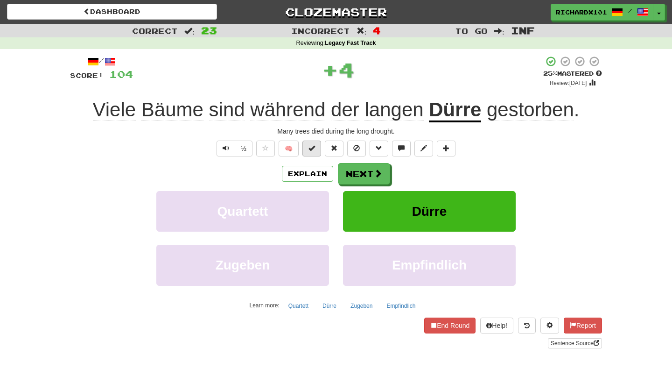
click at [315, 149] on span at bounding box center [312, 148] width 7 height 7
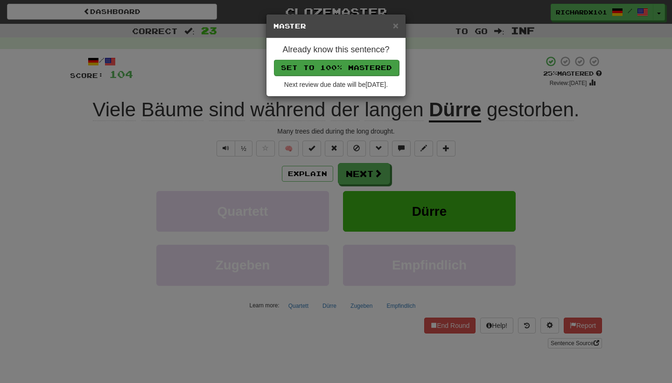
click at [346, 65] on button "Set to 100% Mastered" at bounding box center [336, 68] width 125 height 16
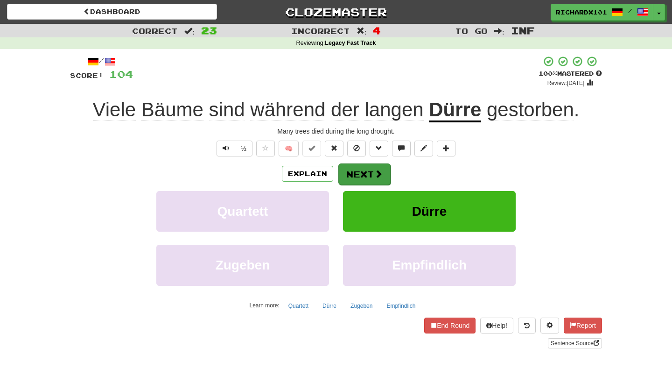
click at [352, 167] on button "Next" at bounding box center [364, 173] width 52 height 21
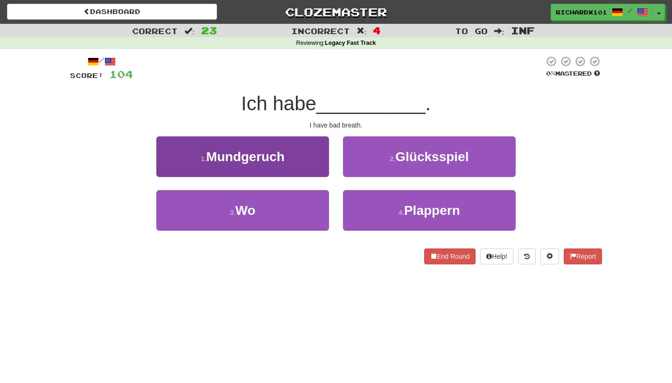
click at [310, 156] on button "1 . Mundgeruch" at bounding box center [242, 156] width 173 height 41
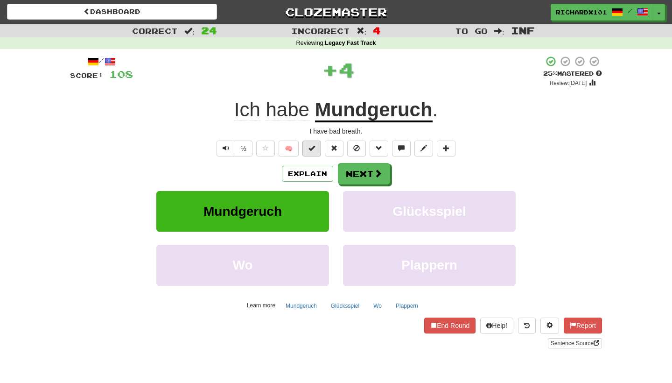
click at [317, 148] on button at bounding box center [312, 149] width 19 height 16
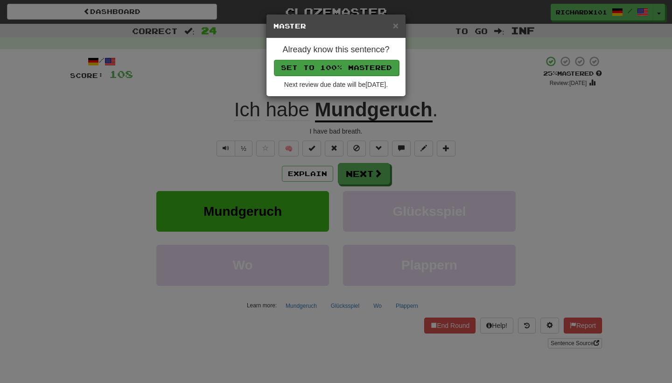
click at [354, 67] on button "Set to 100% Mastered" at bounding box center [336, 68] width 125 height 16
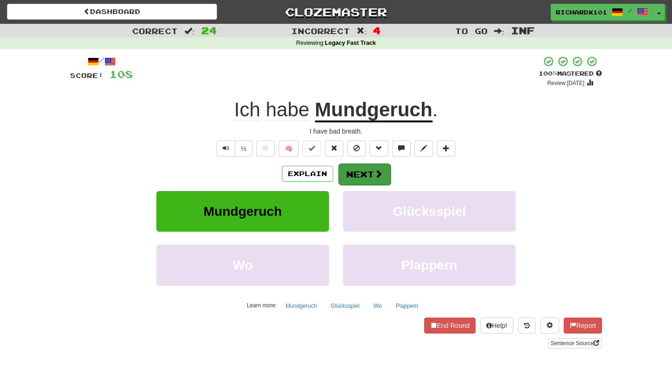
click at [356, 170] on button "Next" at bounding box center [364, 173] width 52 height 21
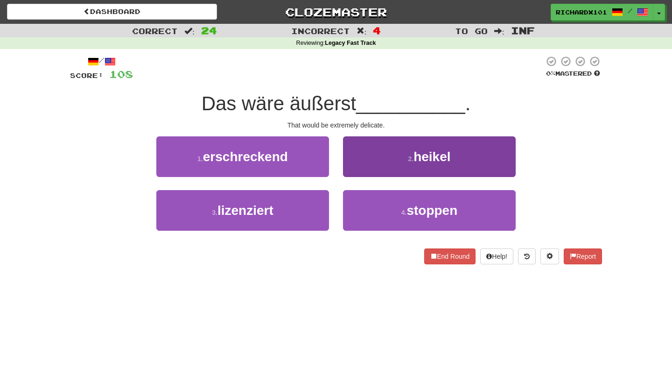
click at [361, 162] on button "2 . heikel" at bounding box center [429, 156] width 173 height 41
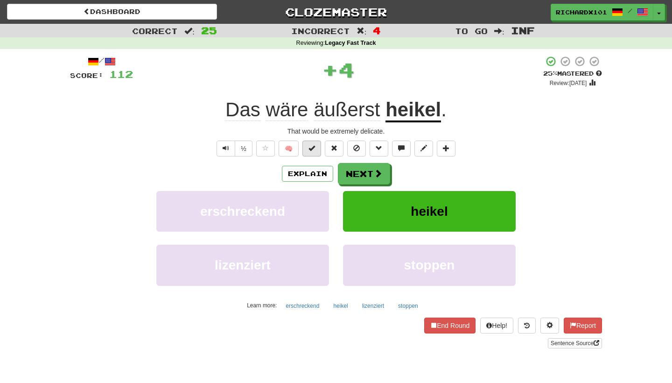
click at [317, 147] on button at bounding box center [312, 149] width 19 height 16
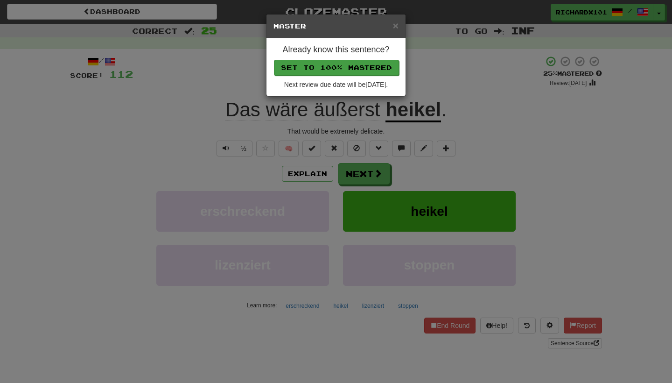
click at [353, 64] on button "Set to 100% Mastered" at bounding box center [336, 68] width 125 height 16
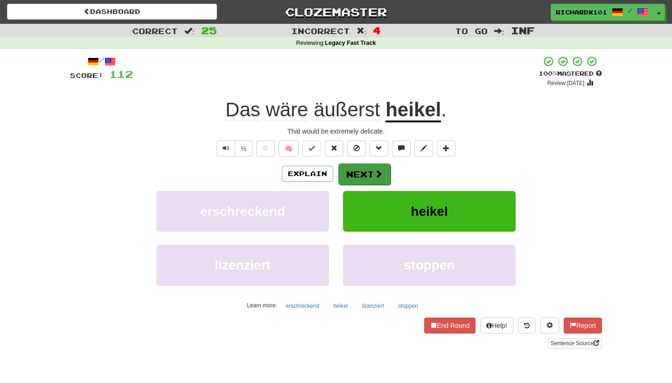
click at [355, 166] on button "Next" at bounding box center [364, 173] width 52 height 21
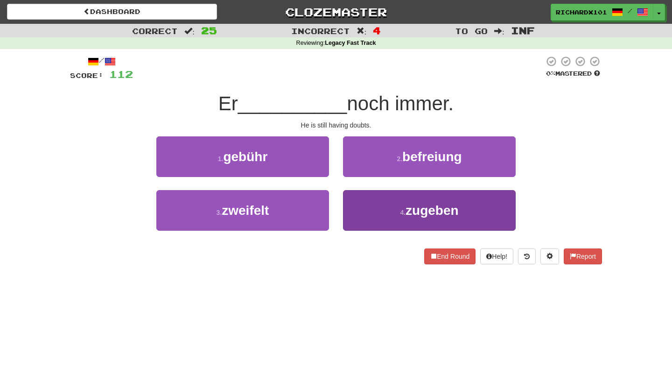
click at [367, 196] on button "4 . zugeben" at bounding box center [429, 210] width 173 height 41
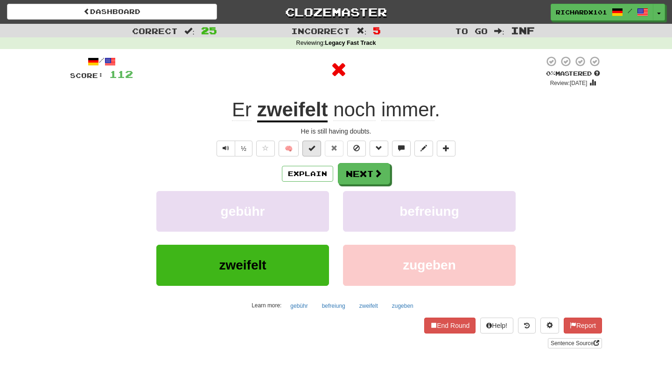
click at [317, 149] on button at bounding box center [312, 149] width 19 height 16
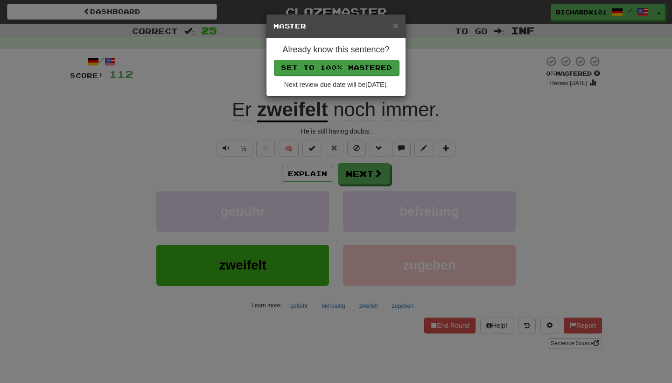
click at [340, 68] on button "Set to 100% Mastered" at bounding box center [336, 68] width 125 height 16
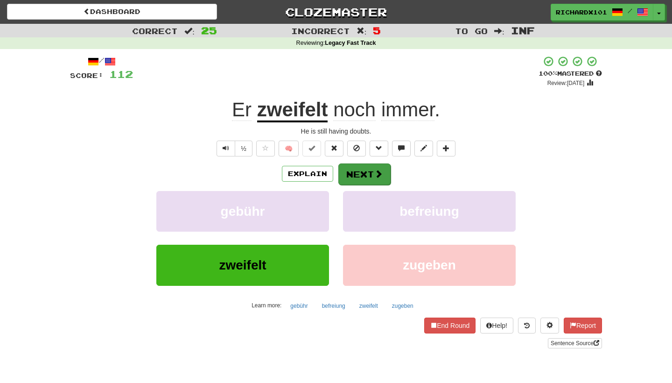
click at [351, 176] on button "Next" at bounding box center [364, 173] width 52 height 21
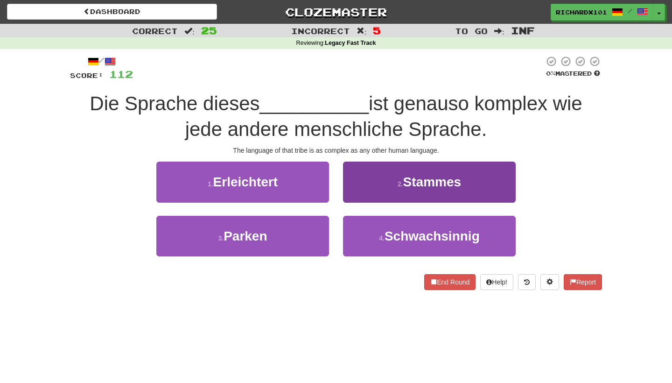
click at [354, 176] on button "2 . Stammes" at bounding box center [429, 182] width 173 height 41
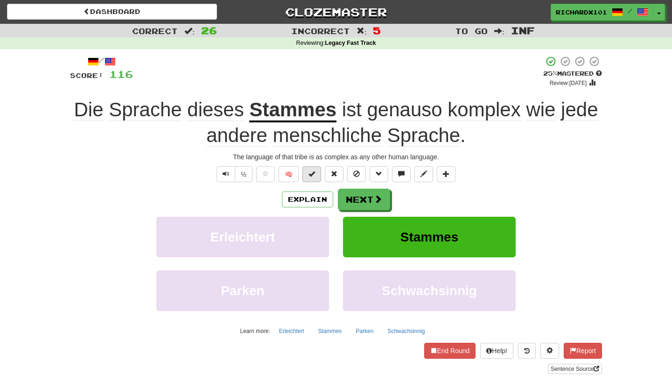
click at [315, 172] on span at bounding box center [312, 173] width 7 height 7
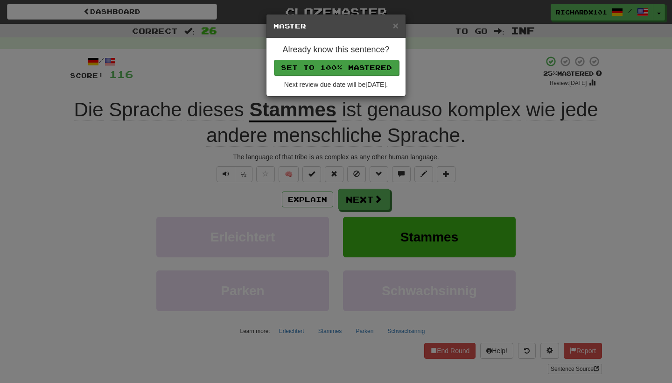
click at [360, 68] on button "Set to 100% Mastered" at bounding box center [336, 68] width 125 height 16
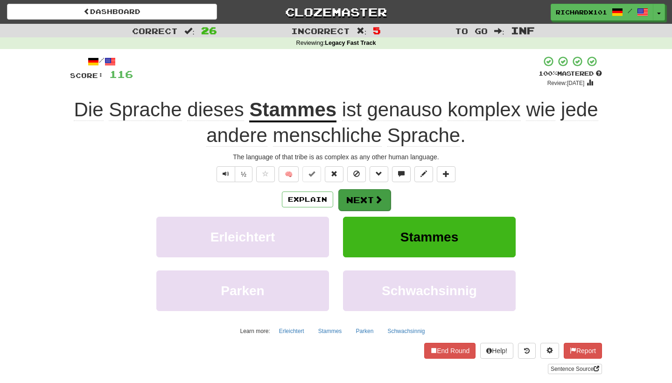
click at [355, 193] on button "Next" at bounding box center [364, 199] width 52 height 21
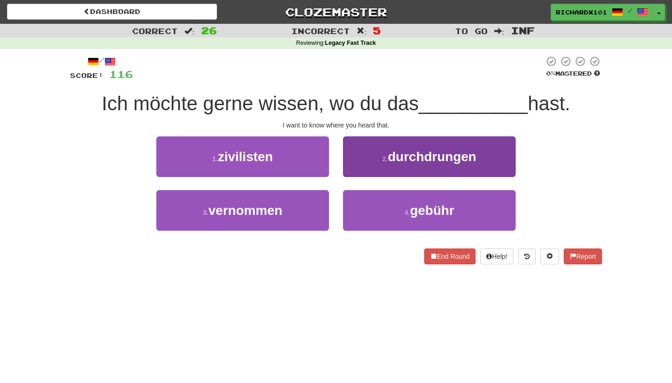
click at [377, 167] on button "2 . durchdrungen" at bounding box center [429, 156] width 173 height 41
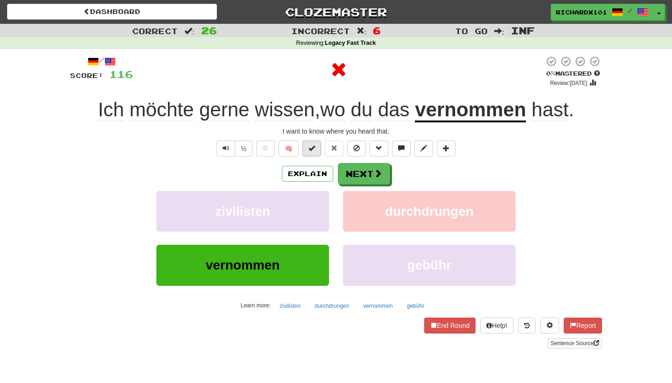
click at [320, 146] on button at bounding box center [312, 149] width 19 height 16
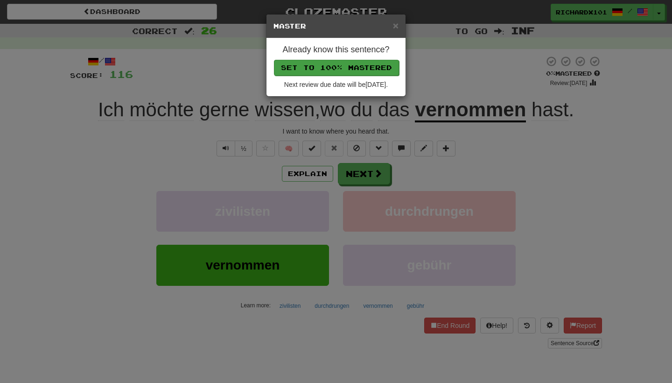
click at [356, 68] on button "Set to 100% Mastered" at bounding box center [336, 68] width 125 height 16
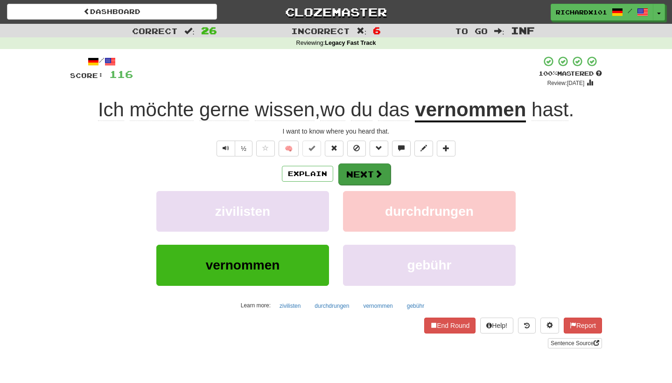
click at [357, 167] on button "Next" at bounding box center [364, 173] width 52 height 21
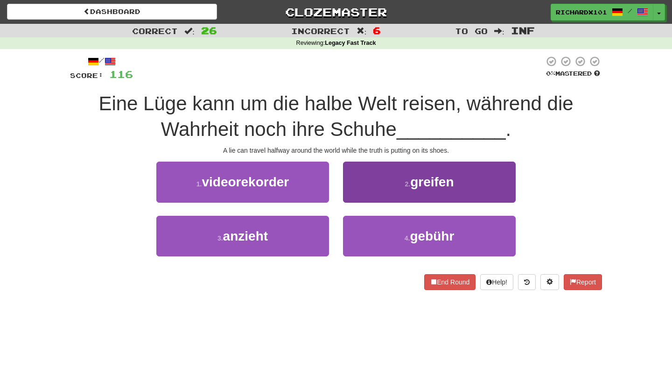
click at [362, 177] on button "2 . greifen" at bounding box center [429, 182] width 173 height 41
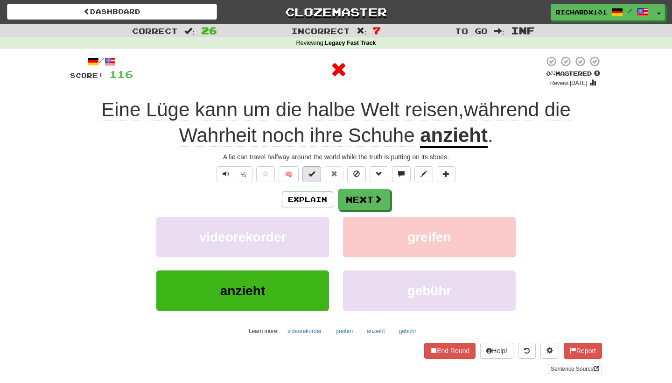
click at [318, 174] on button at bounding box center [312, 174] width 19 height 16
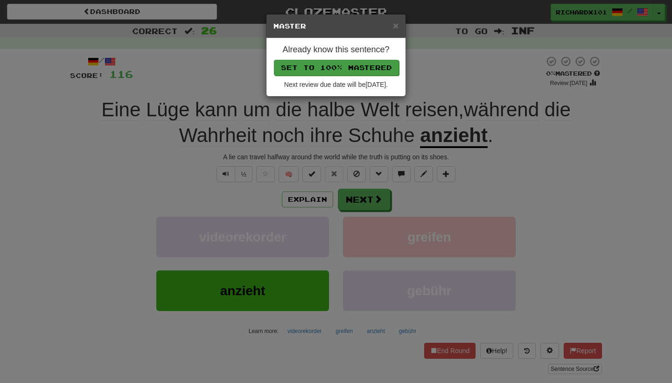
click at [351, 65] on button "Set to 100% Mastered" at bounding box center [336, 68] width 125 height 16
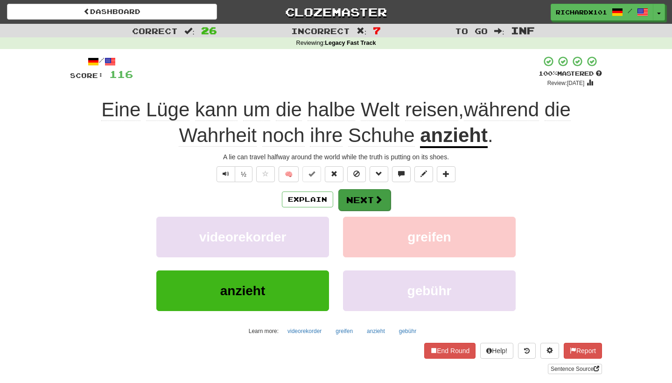
click at [357, 195] on button "Next" at bounding box center [364, 199] width 52 height 21
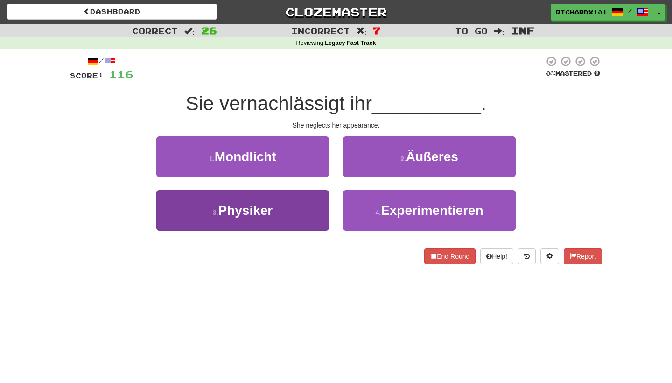
click at [321, 211] on button "3 . Physiker" at bounding box center [242, 210] width 173 height 41
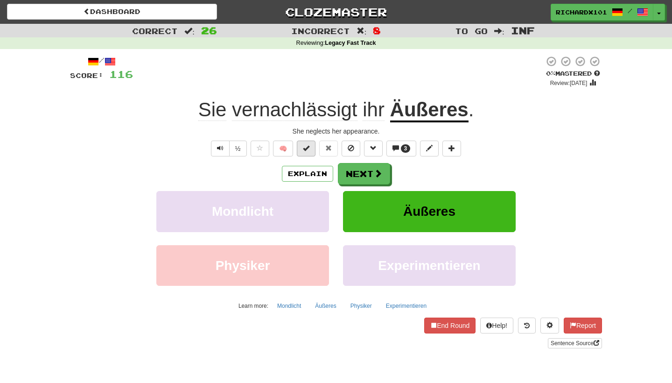
click at [309, 147] on span at bounding box center [306, 148] width 7 height 7
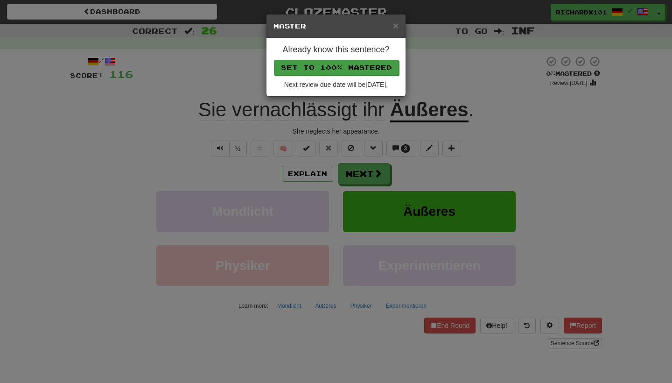
click at [343, 64] on button "Set to 100% Mastered" at bounding box center [336, 68] width 125 height 16
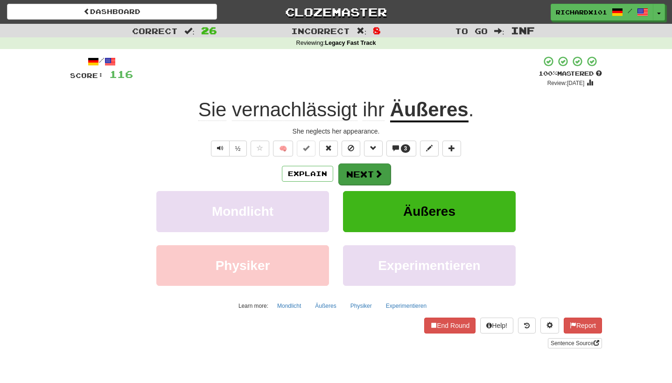
click at [353, 173] on button "Next" at bounding box center [364, 173] width 52 height 21
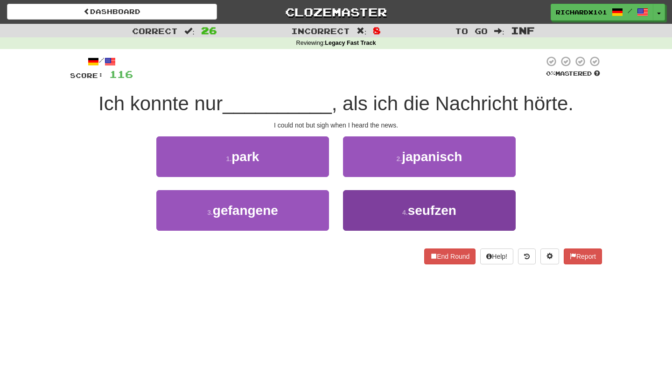
click at [363, 217] on button "4 . seufzen" at bounding box center [429, 210] width 173 height 41
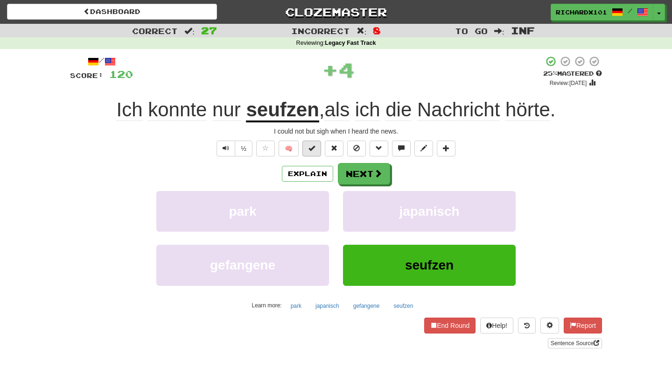
click at [312, 147] on span at bounding box center [312, 148] width 7 height 7
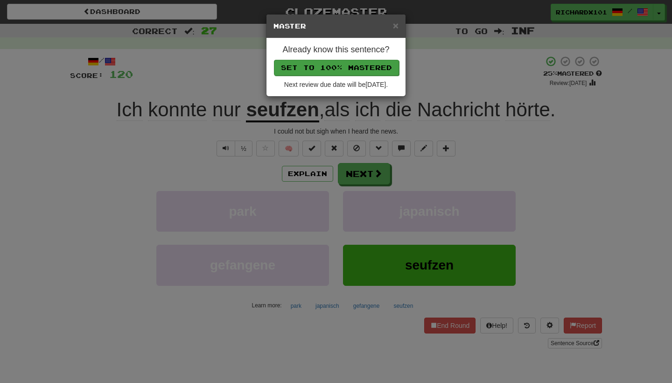
click at [340, 65] on button "Set to 100% Mastered" at bounding box center [336, 68] width 125 height 16
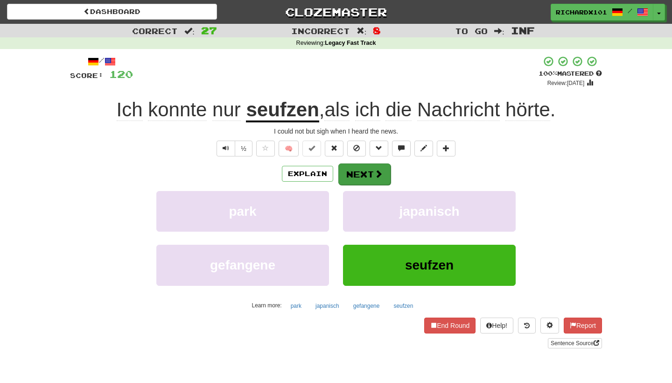
click at [354, 174] on button "Next" at bounding box center [364, 173] width 52 height 21
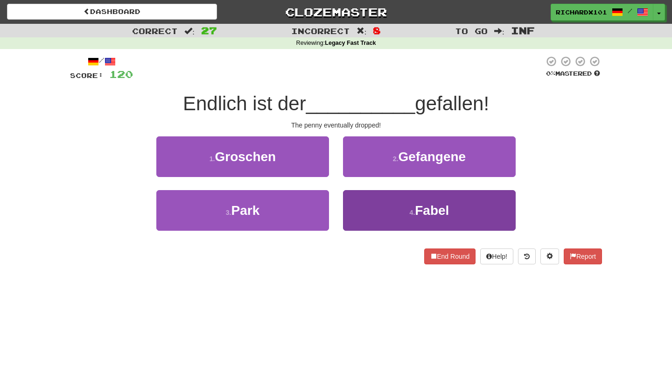
click at [367, 197] on button "4 . Fabel" at bounding box center [429, 210] width 173 height 41
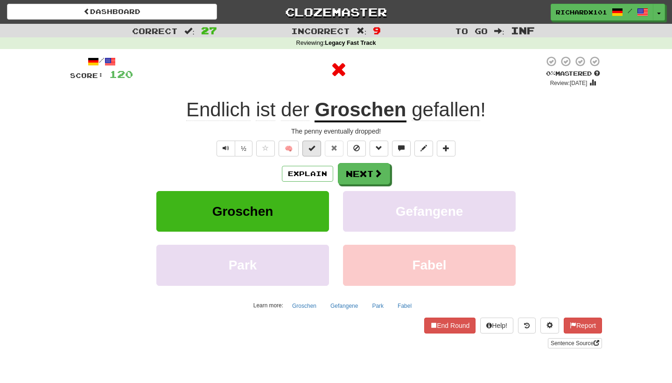
click at [315, 149] on span at bounding box center [312, 148] width 7 height 7
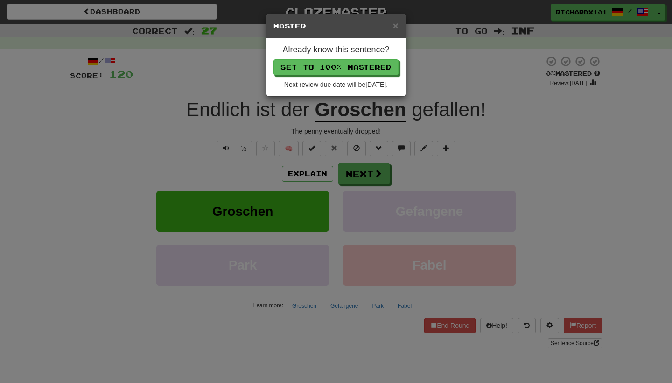
click at [345, 75] on div "Already know this sentence? Set to 100% Mastered Next review due date will be 2…" at bounding box center [336, 67] width 139 height 58
click at [346, 70] on button "Set to 100% Mastered" at bounding box center [336, 68] width 125 height 16
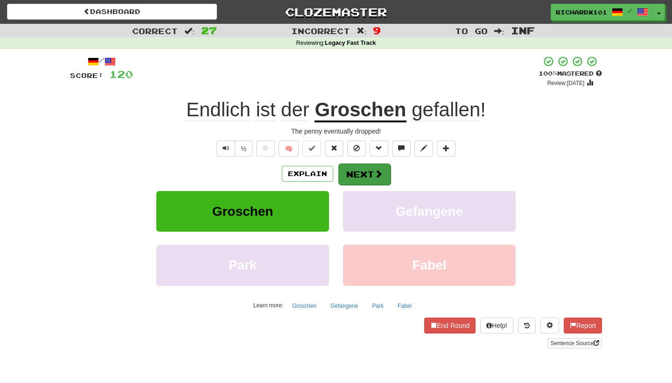
click at [357, 170] on button "Next" at bounding box center [364, 173] width 52 height 21
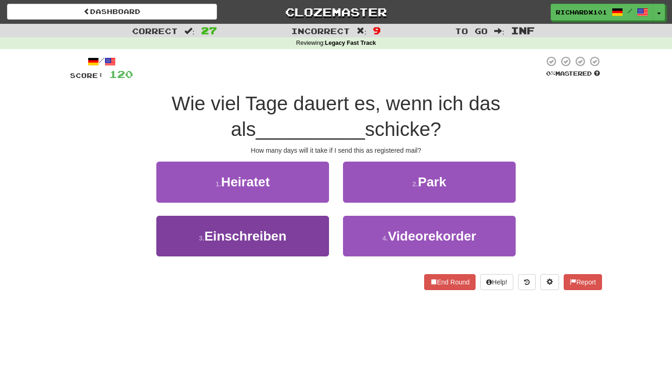
click at [307, 226] on button "3 . Einschreiben" at bounding box center [242, 236] width 173 height 41
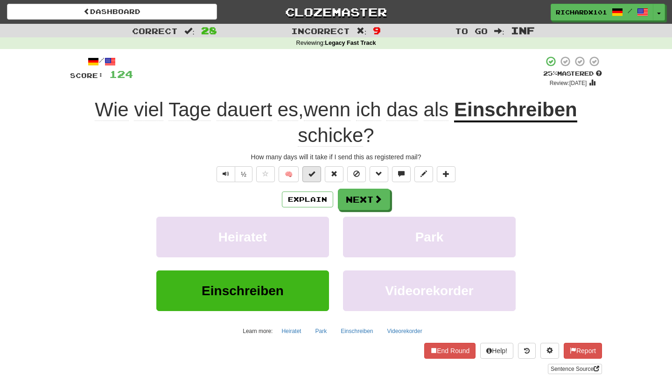
click at [315, 176] on span at bounding box center [312, 173] width 7 height 7
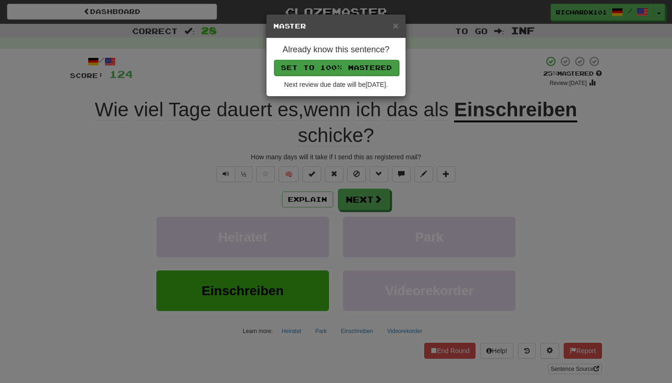
click at [356, 64] on button "Set to 100% Mastered" at bounding box center [336, 68] width 125 height 16
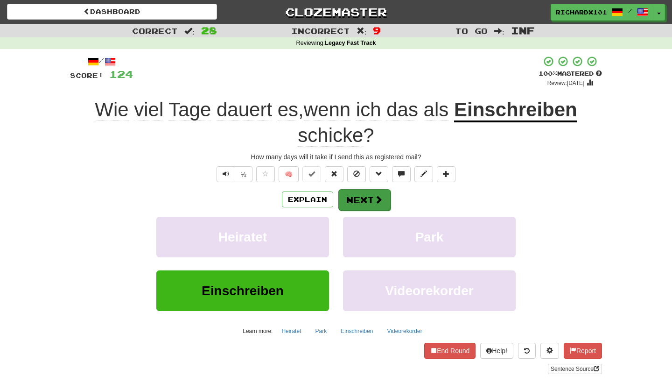
click at [357, 196] on button "Next" at bounding box center [364, 199] width 52 height 21
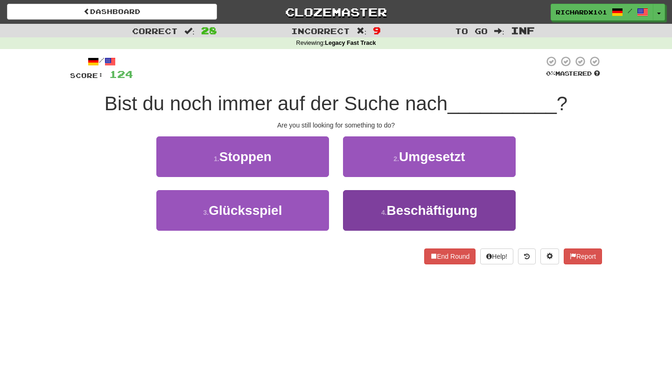
click at [370, 211] on button "4 . Beschäftigung" at bounding box center [429, 210] width 173 height 41
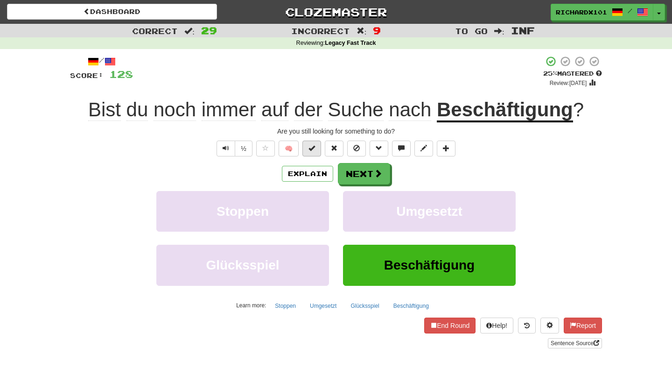
click at [316, 143] on button at bounding box center [312, 149] width 19 height 16
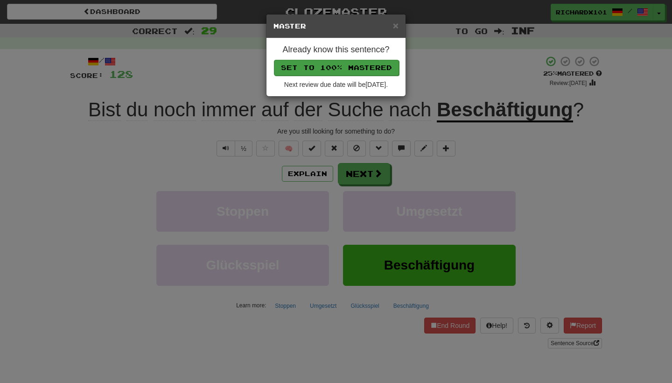
click at [348, 67] on button "Set to 100% Mastered" at bounding box center [336, 68] width 125 height 16
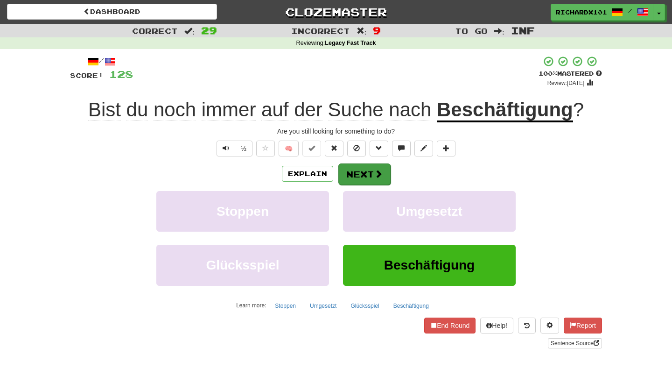
click at [358, 171] on button "Next" at bounding box center [364, 173] width 52 height 21
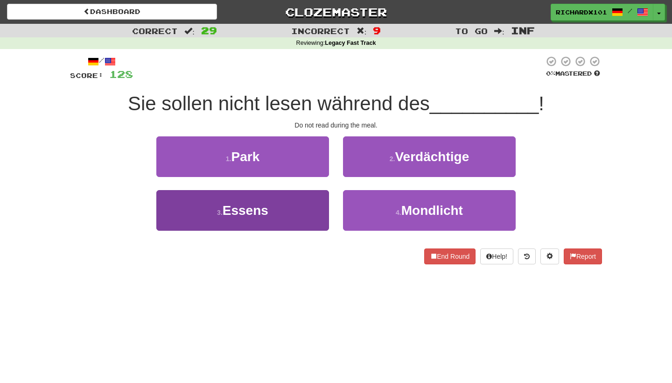
click at [311, 205] on button "3 . Essens" at bounding box center [242, 210] width 173 height 41
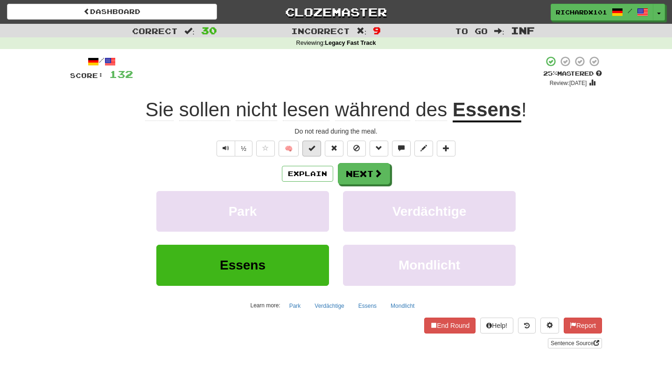
click at [318, 149] on button at bounding box center [312, 149] width 19 height 16
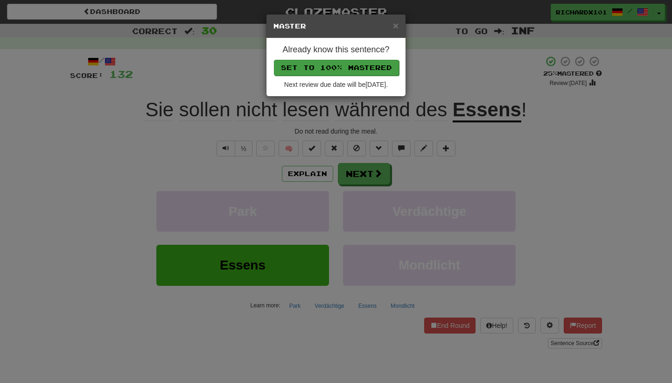
click at [347, 68] on button "Set to 100% Mastered" at bounding box center [336, 68] width 125 height 16
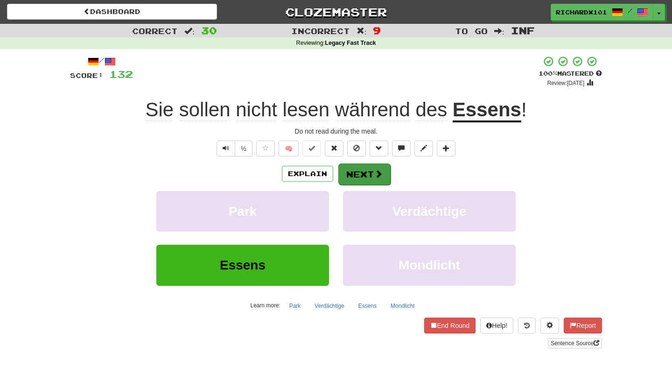
click at [355, 173] on button "Next" at bounding box center [364, 173] width 52 height 21
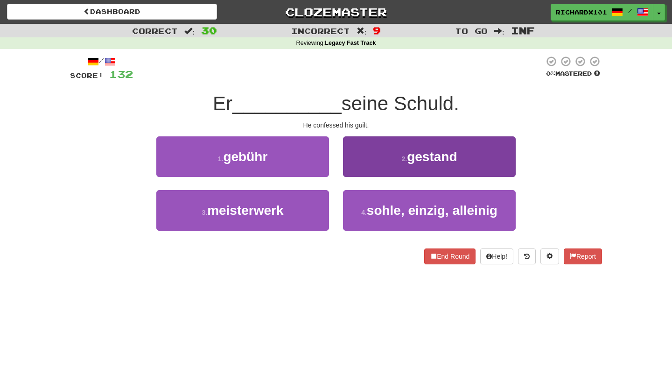
click at [361, 164] on button "2 . gestand" at bounding box center [429, 156] width 173 height 41
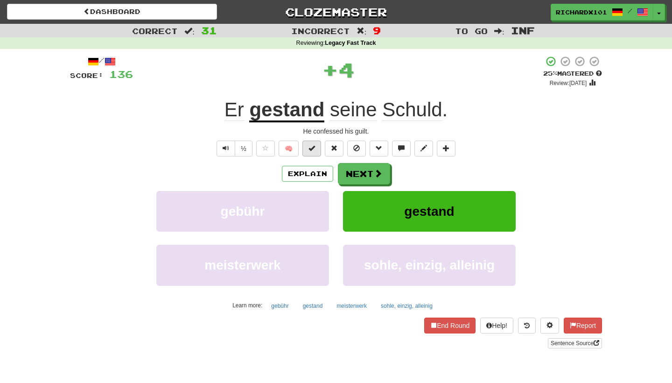
click at [317, 148] on button at bounding box center [312, 149] width 19 height 16
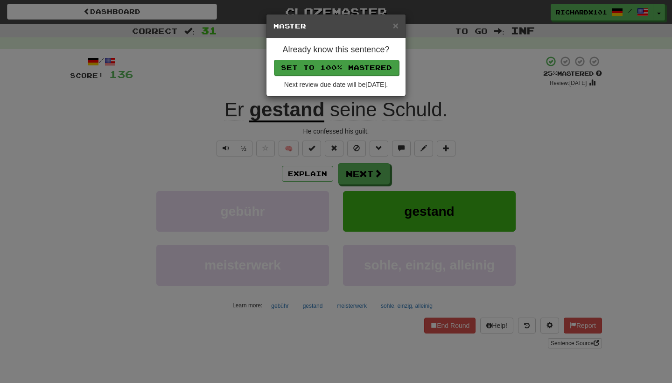
click at [352, 67] on button "Set to 100% Mastered" at bounding box center [336, 68] width 125 height 16
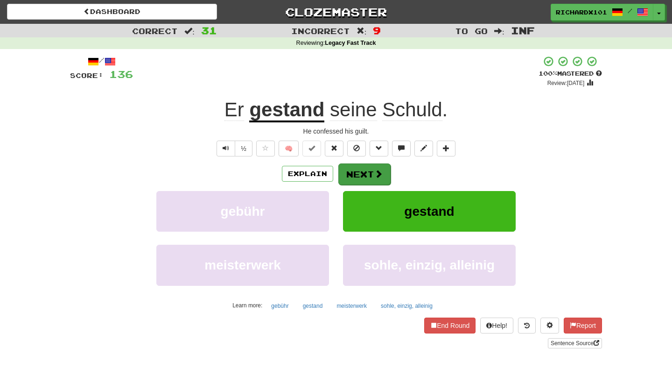
click at [361, 166] on button "Next" at bounding box center [364, 173] width 52 height 21
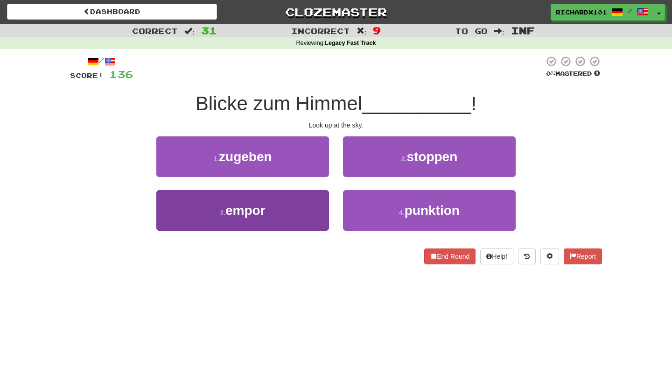
click at [305, 209] on button "3 . empor" at bounding box center [242, 210] width 173 height 41
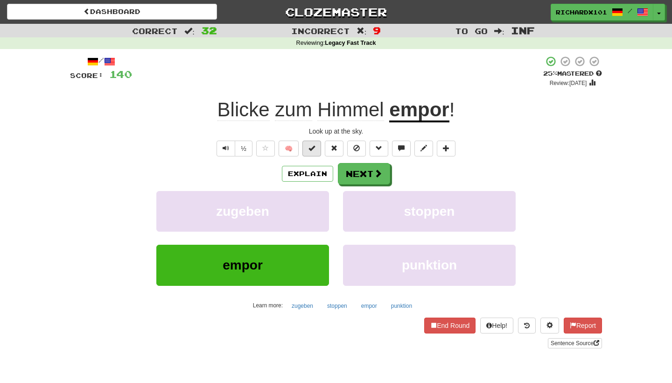
click at [311, 146] on span at bounding box center [312, 148] width 7 height 7
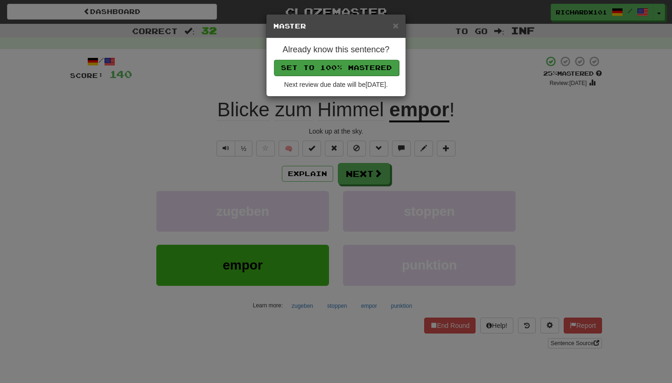
click at [341, 62] on button "Set to 100% Mastered" at bounding box center [336, 68] width 125 height 16
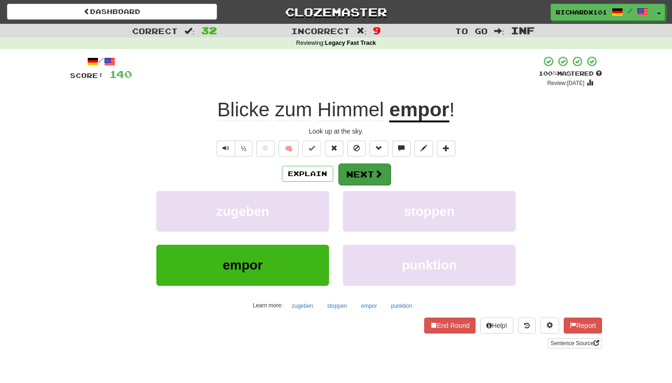
click at [358, 169] on button "Next" at bounding box center [364, 173] width 52 height 21
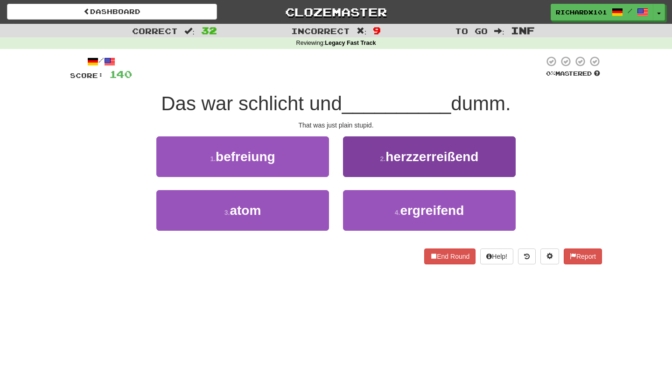
click at [367, 158] on button "2 . herzzerreißend" at bounding box center [429, 156] width 173 height 41
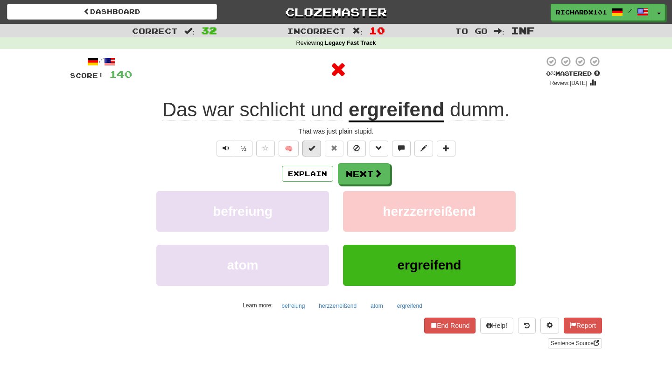
click at [316, 150] on button at bounding box center [312, 149] width 19 height 16
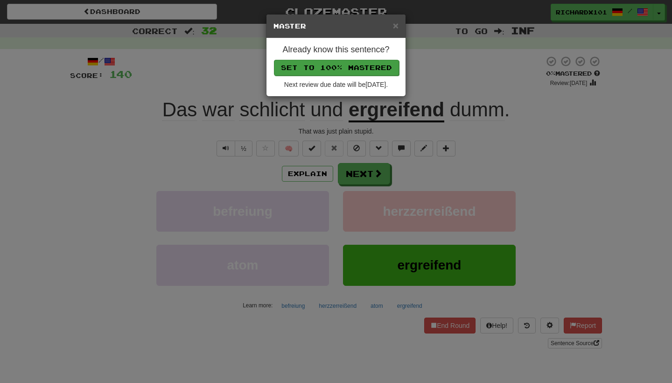
click at [350, 67] on button "Set to 100% Mastered" at bounding box center [336, 68] width 125 height 16
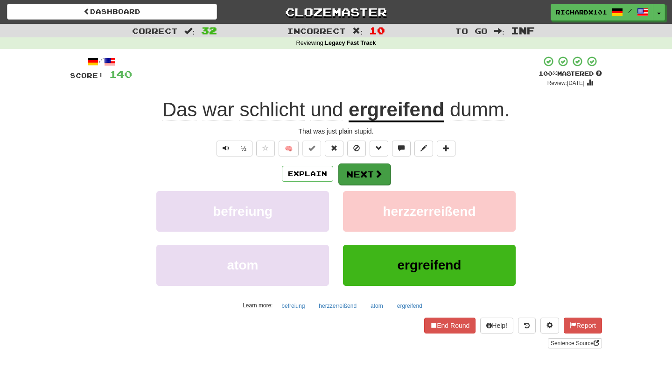
click at [350, 169] on button "Next" at bounding box center [364, 173] width 52 height 21
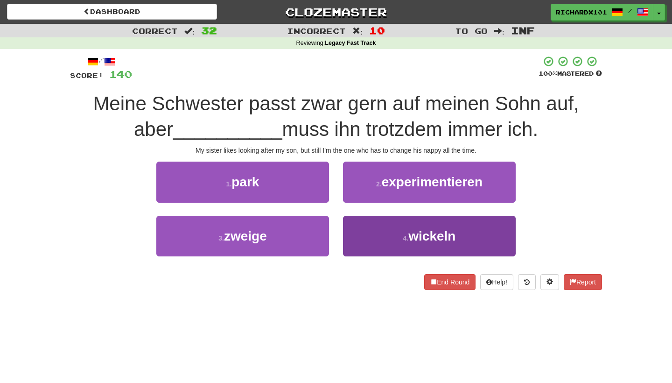
click at [366, 225] on button "4 . wickeln" at bounding box center [429, 236] width 173 height 41
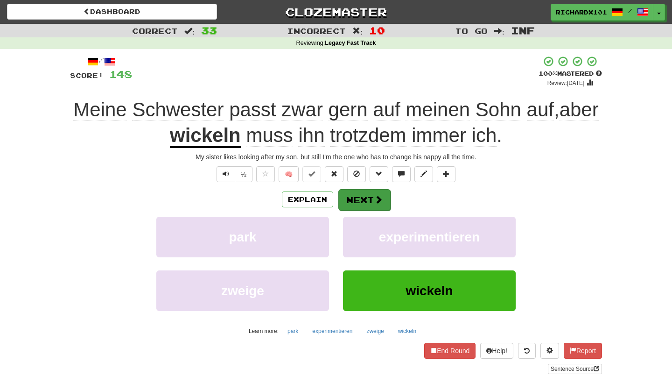
click at [368, 191] on button "Next" at bounding box center [364, 199] width 52 height 21
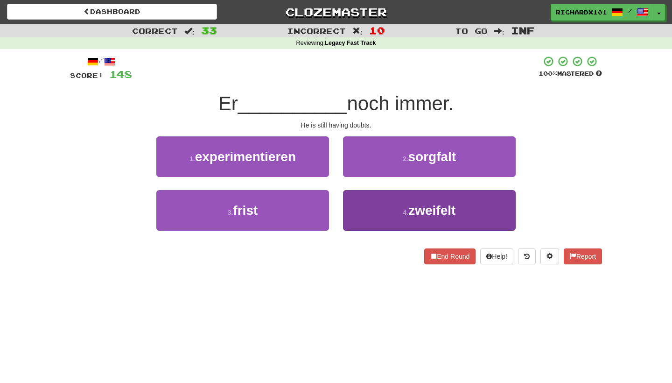
click at [369, 195] on button "4 . zweifelt" at bounding box center [429, 210] width 173 height 41
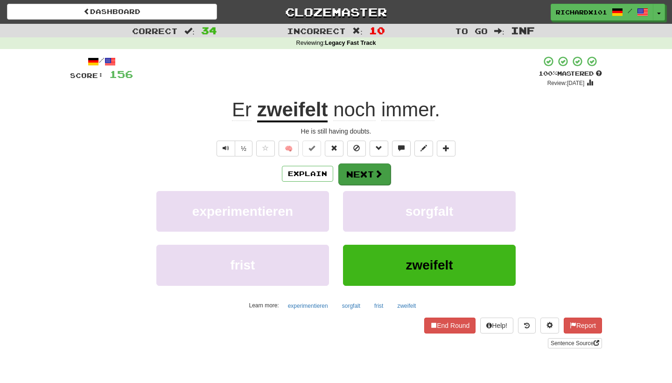
click at [376, 171] on span at bounding box center [378, 173] width 8 height 8
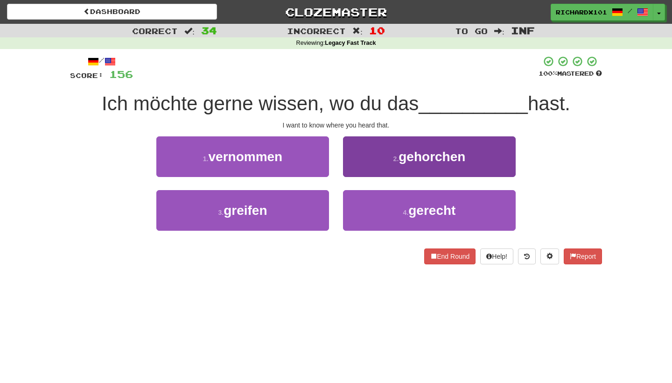
click at [382, 161] on button "2 . gehorchen" at bounding box center [429, 156] width 173 height 41
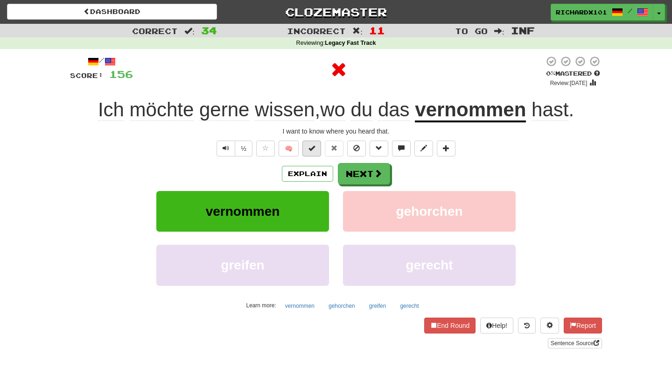
click at [314, 146] on span at bounding box center [312, 148] width 7 height 7
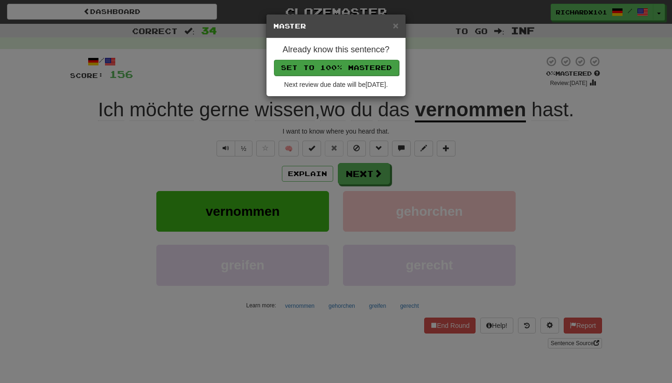
click at [347, 69] on button "Set to 100% Mastered" at bounding box center [336, 68] width 125 height 16
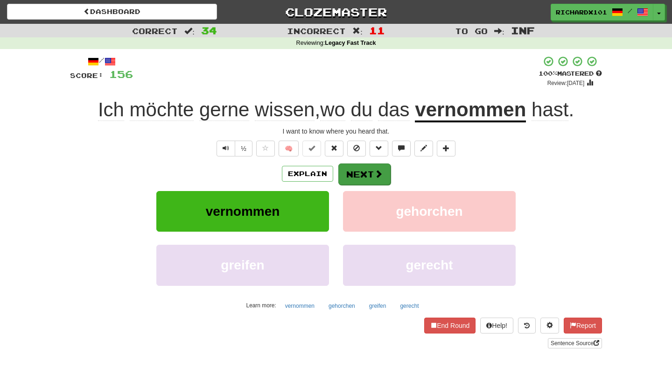
click at [350, 174] on button "Next" at bounding box center [364, 173] width 52 height 21
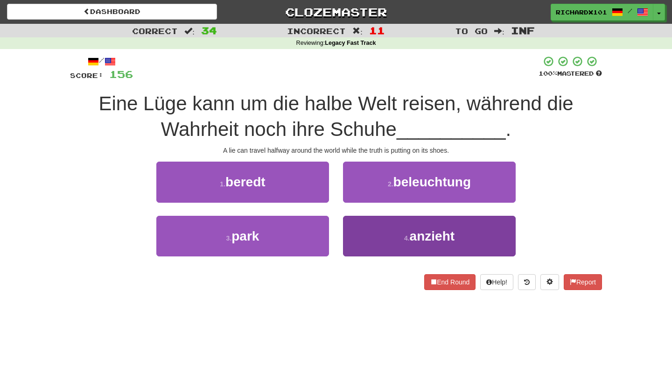
click at [360, 229] on button "4 . anzieht" at bounding box center [429, 236] width 173 height 41
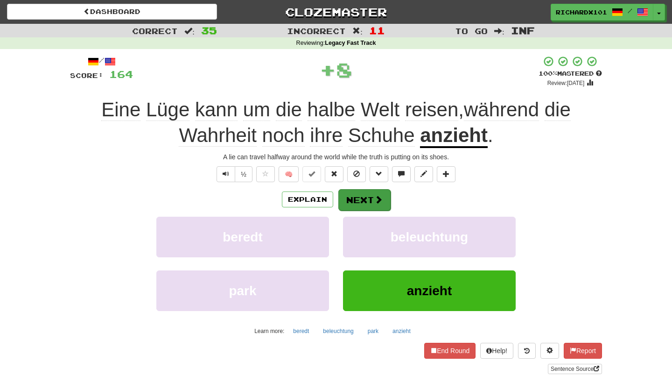
click at [364, 193] on button "Next" at bounding box center [364, 199] width 52 height 21
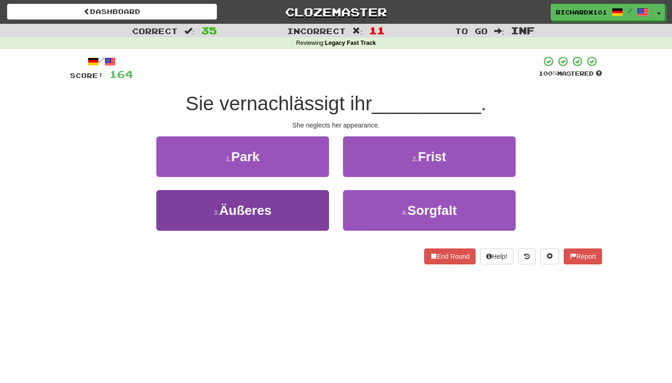
click at [311, 211] on button "3 . Äußeres" at bounding box center [242, 210] width 173 height 41
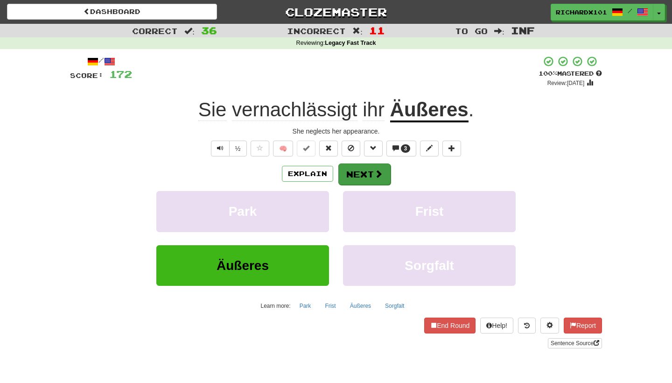
click at [365, 170] on button "Next" at bounding box center [364, 173] width 52 height 21
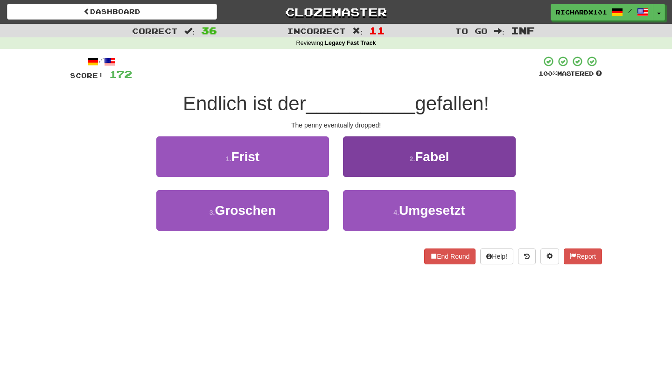
click at [375, 160] on button "2 . Fabel" at bounding box center [429, 156] width 173 height 41
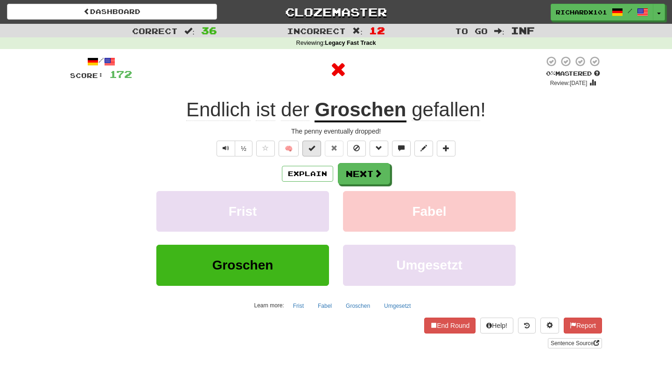
click at [316, 148] on button at bounding box center [312, 149] width 19 height 16
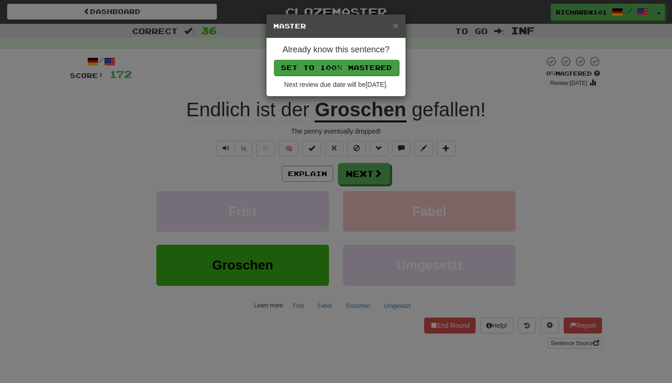
click at [359, 65] on button "Set to 100% Mastered" at bounding box center [336, 68] width 125 height 16
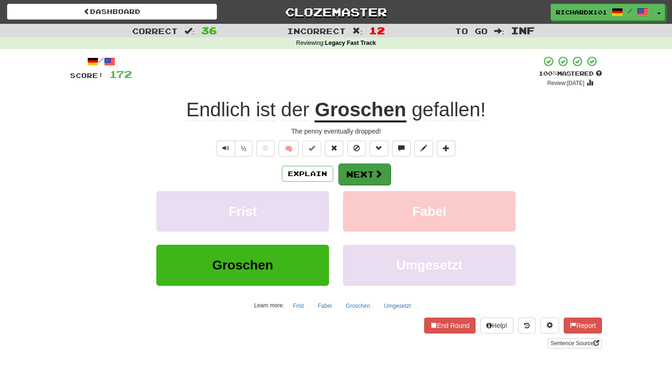
click at [352, 169] on button "Next" at bounding box center [364, 173] width 52 height 21
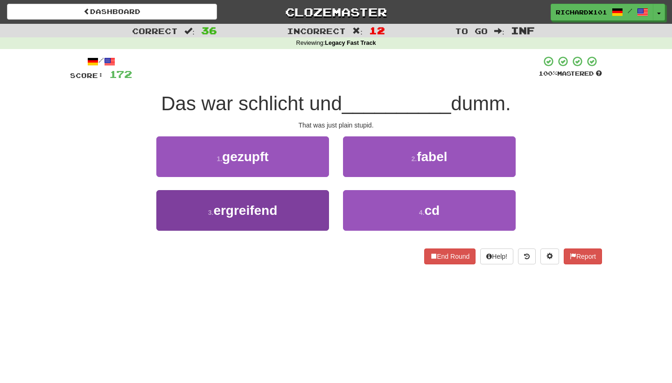
click at [303, 208] on button "3 . ergreifend" at bounding box center [242, 210] width 173 height 41
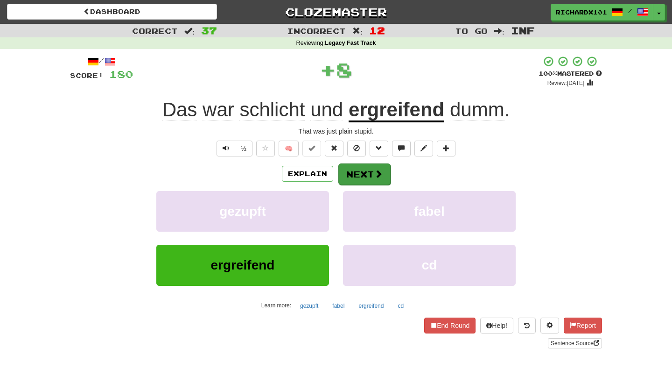
click at [365, 168] on button "Next" at bounding box center [364, 173] width 52 height 21
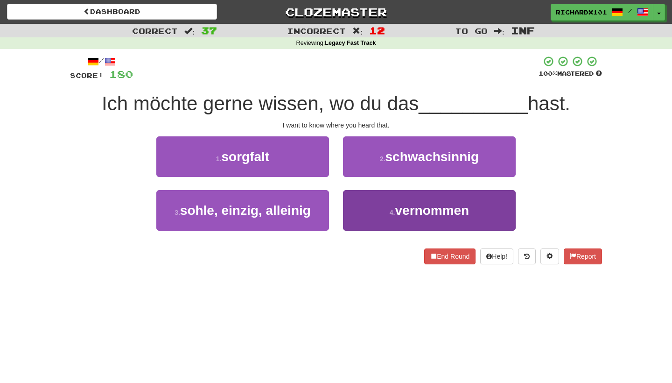
click at [369, 209] on button "4 . vernommen" at bounding box center [429, 210] width 173 height 41
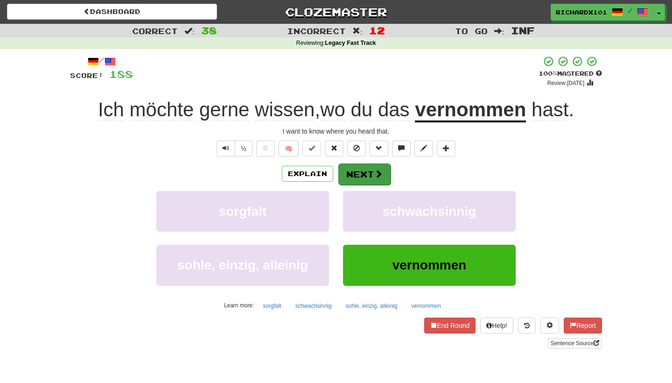
click at [373, 164] on button "Next" at bounding box center [364, 173] width 52 height 21
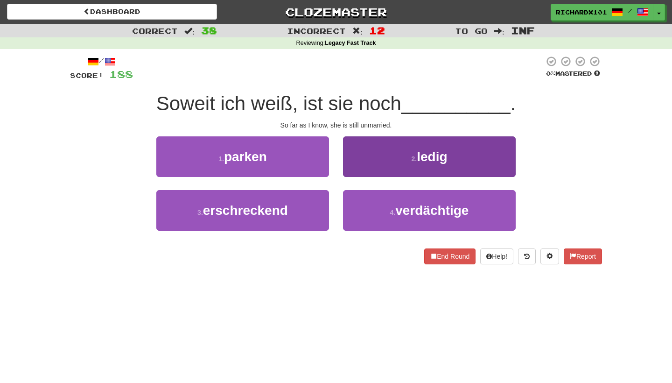
click at [373, 165] on button "2 . ledig" at bounding box center [429, 156] width 173 height 41
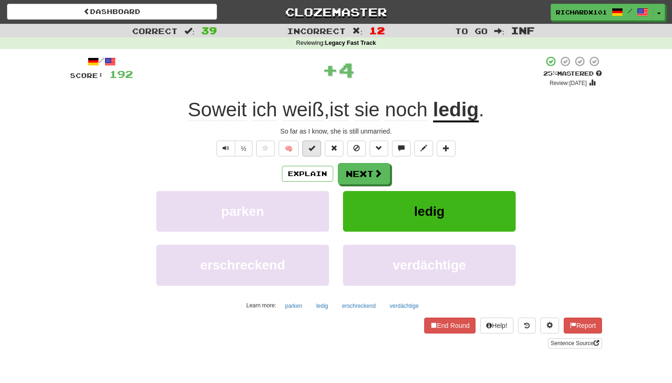
click at [315, 148] on span at bounding box center [312, 148] width 7 height 7
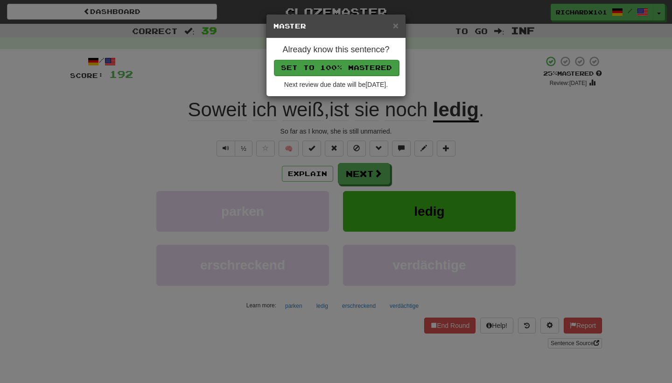
click at [356, 63] on button "Set to 100% Mastered" at bounding box center [336, 68] width 125 height 16
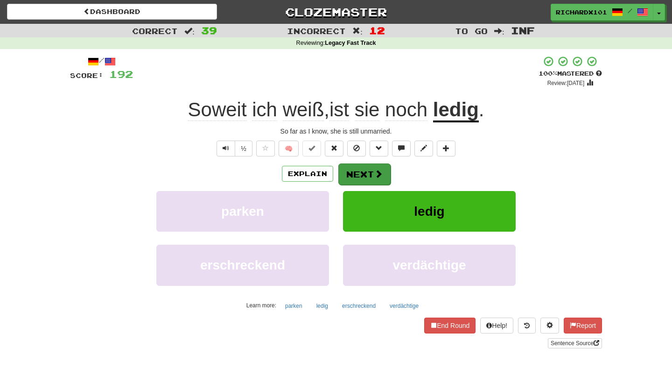
click at [358, 169] on button "Next" at bounding box center [364, 173] width 52 height 21
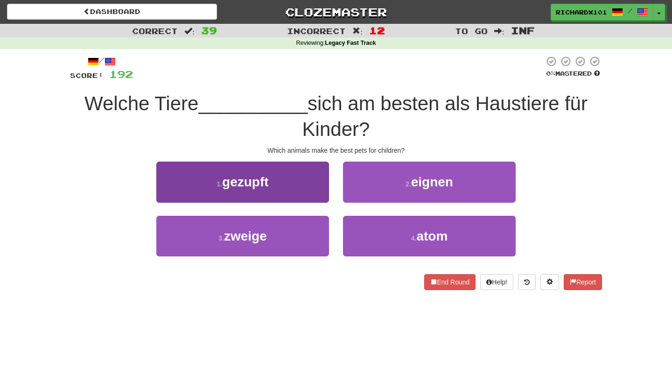
click at [316, 190] on button "1 . gezupft" at bounding box center [242, 182] width 173 height 41
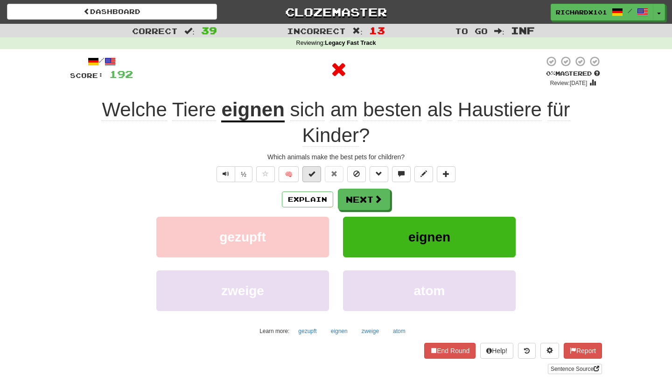
click at [316, 172] on button at bounding box center [312, 174] width 19 height 16
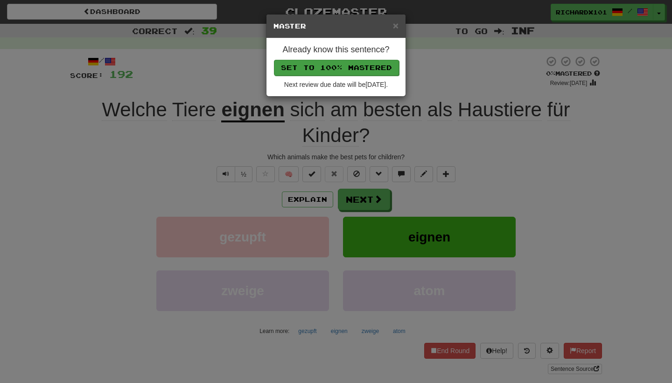
click at [364, 63] on button "Set to 100% Mastered" at bounding box center [336, 68] width 125 height 16
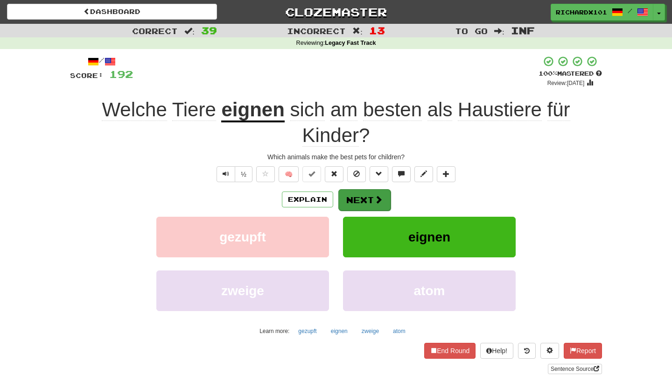
click at [363, 196] on button "Next" at bounding box center [364, 199] width 52 height 21
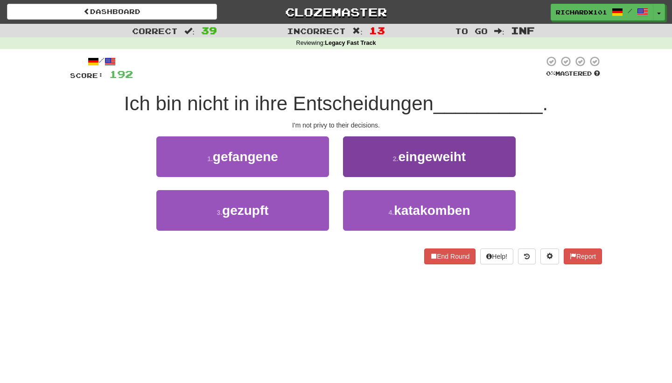
click at [398, 159] on small "2 ." at bounding box center [396, 158] width 6 height 7
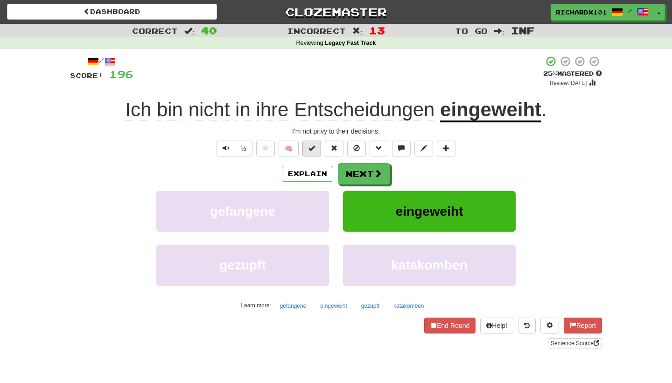
click at [315, 150] on button at bounding box center [312, 149] width 19 height 16
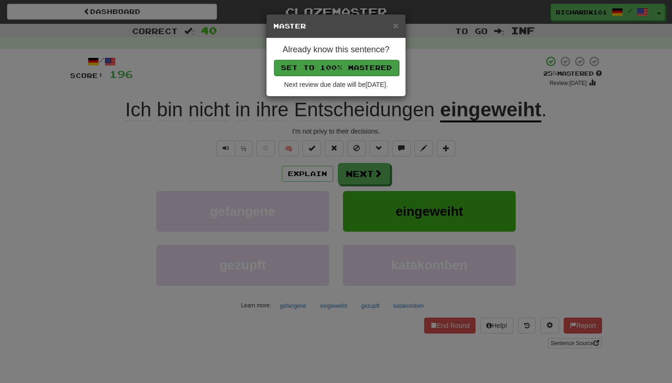
click at [341, 68] on button "Set to 100% Mastered" at bounding box center [336, 68] width 125 height 16
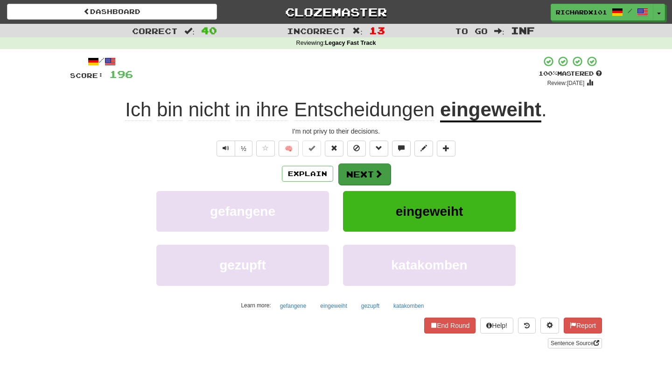
click at [362, 177] on button "Next" at bounding box center [364, 173] width 52 height 21
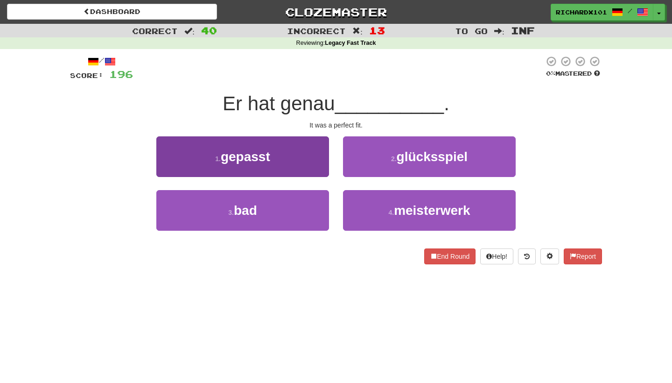
click at [310, 146] on button "1 . gepasst" at bounding box center [242, 156] width 173 height 41
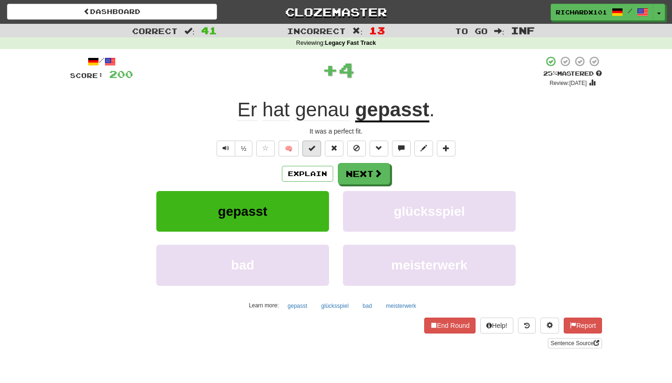
click at [313, 147] on span at bounding box center [312, 148] width 7 height 7
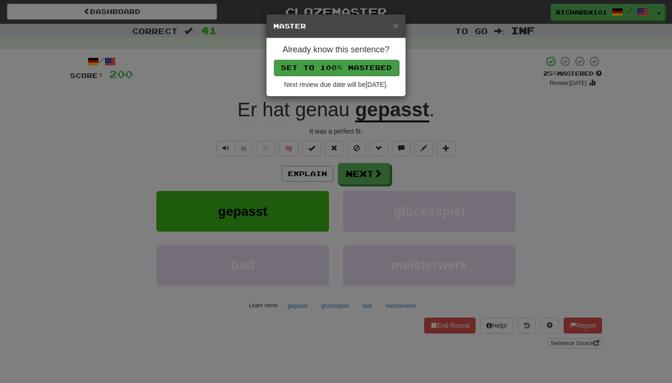
click at [345, 67] on button "Set to 100% Mastered" at bounding box center [336, 68] width 125 height 16
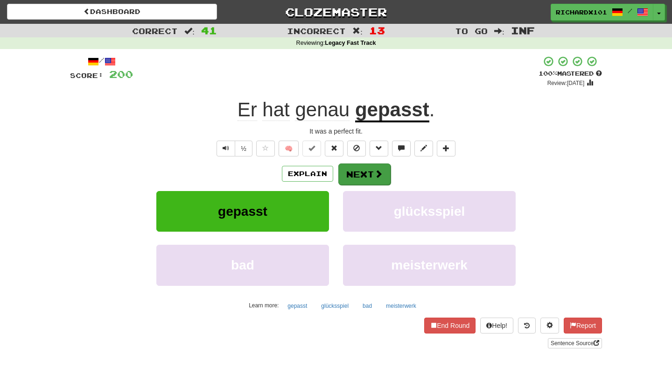
click at [354, 169] on button "Next" at bounding box center [364, 173] width 52 height 21
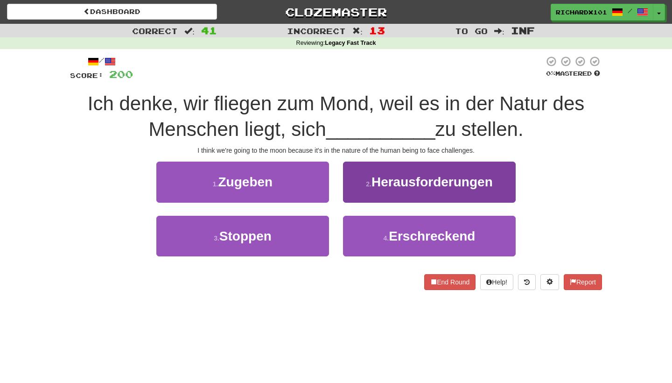
click at [359, 175] on button "2 . Herausforderungen" at bounding box center [429, 182] width 173 height 41
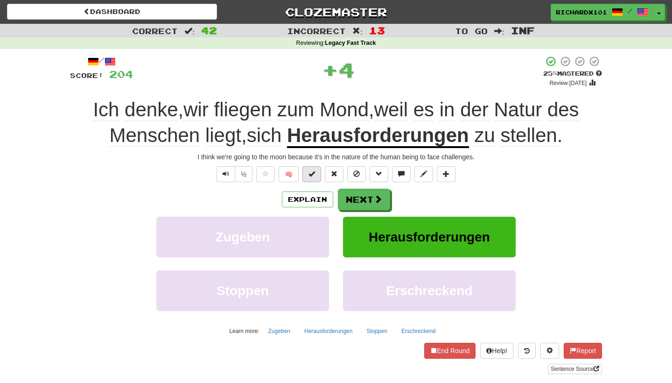
click at [317, 173] on button at bounding box center [312, 174] width 19 height 16
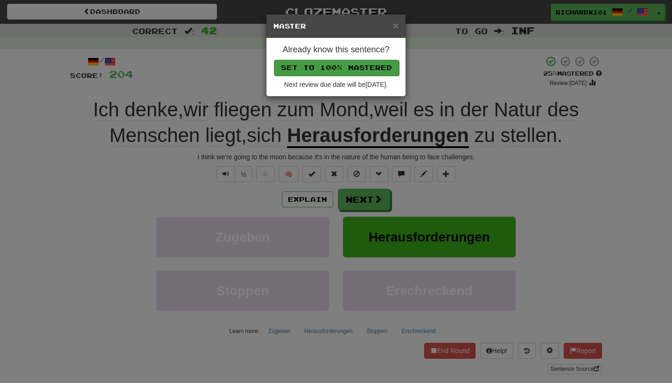
click at [357, 66] on button "Set to 100% Mastered" at bounding box center [336, 68] width 125 height 16
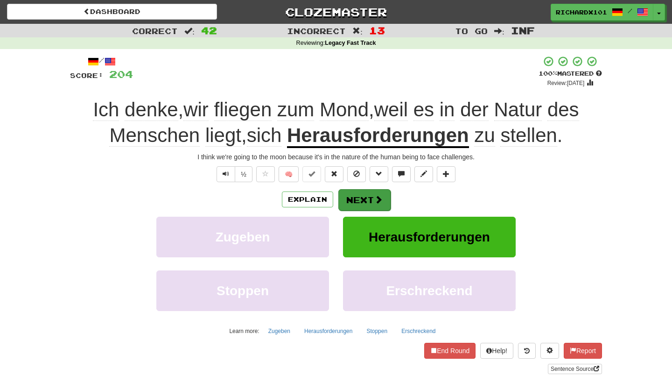
click at [368, 198] on button "Next" at bounding box center [364, 199] width 52 height 21
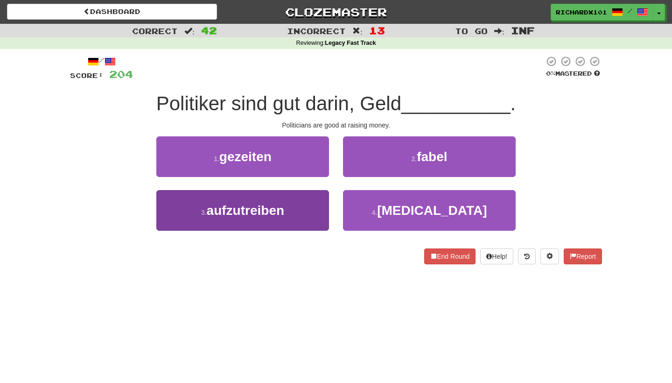
click at [314, 212] on button "3 . aufzutreiben" at bounding box center [242, 210] width 173 height 41
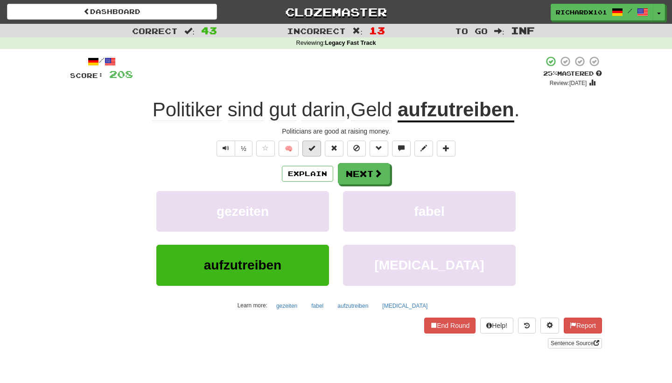
click at [317, 150] on button at bounding box center [312, 149] width 19 height 16
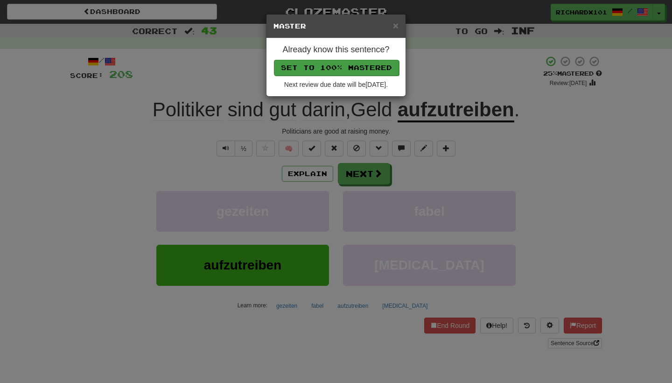
click at [350, 68] on button "Set to 100% Mastered" at bounding box center [336, 68] width 125 height 16
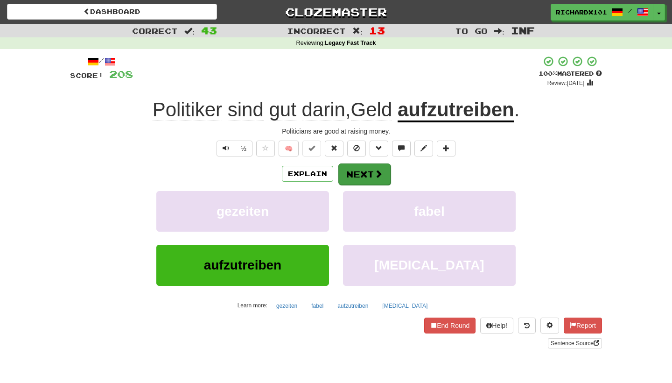
click at [363, 169] on button "Next" at bounding box center [364, 173] width 52 height 21
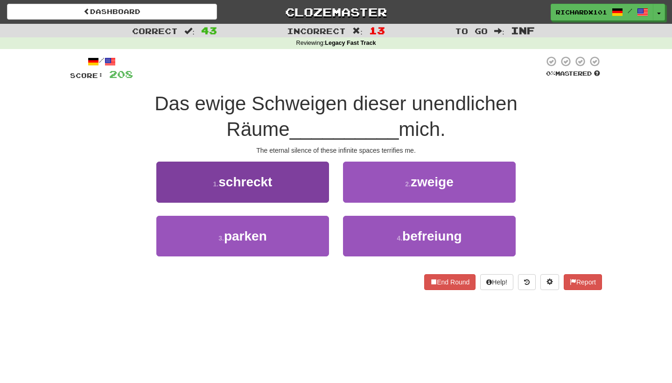
click at [313, 179] on button "1 . schreckt" at bounding box center [242, 182] width 173 height 41
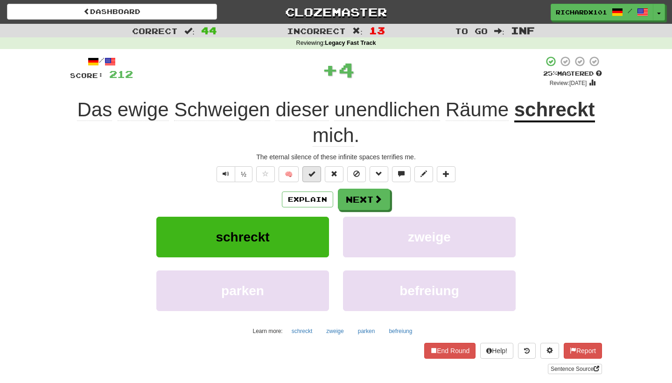
click at [315, 174] on span at bounding box center [312, 173] width 7 height 7
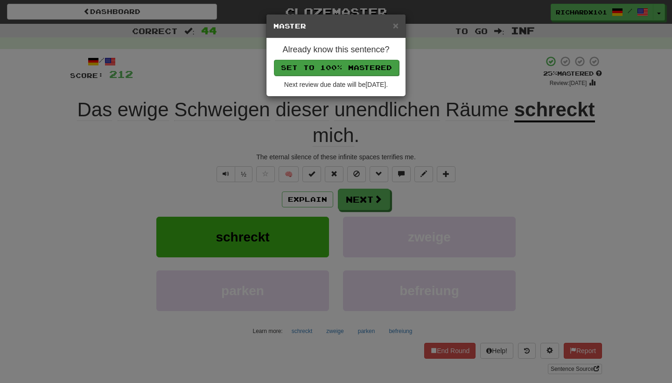
click at [358, 66] on button "Set to 100% Mastered" at bounding box center [336, 68] width 125 height 16
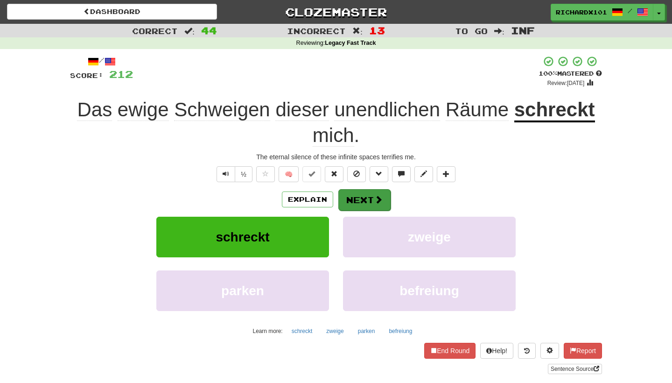
click at [350, 193] on button "Next" at bounding box center [364, 199] width 52 height 21
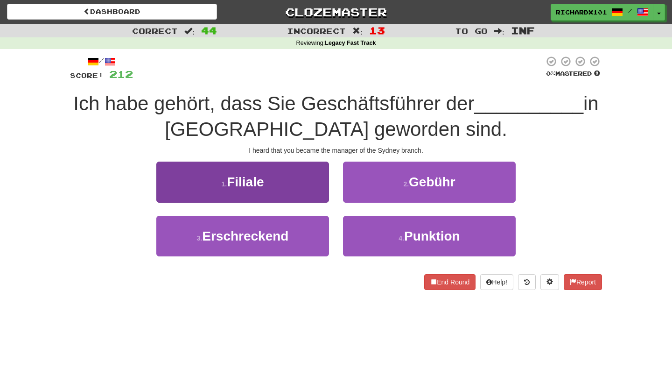
click at [312, 187] on button "1 . Filiale" at bounding box center [242, 182] width 173 height 41
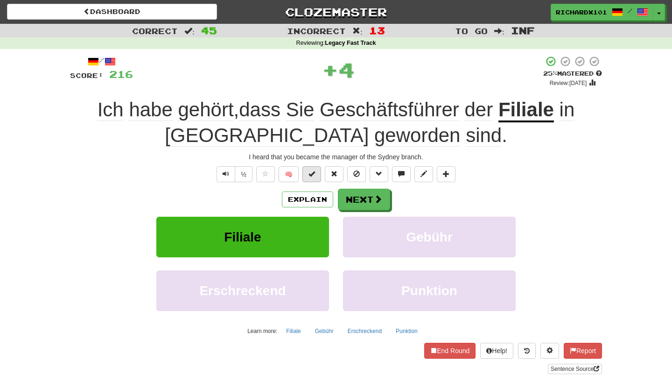
click at [317, 175] on button at bounding box center [312, 174] width 19 height 16
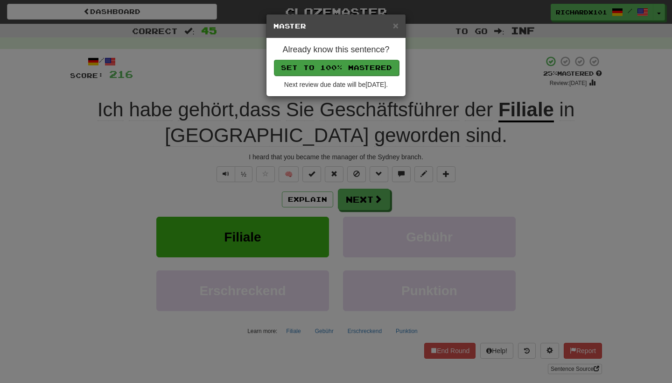
click at [363, 70] on button "Set to 100% Mastered" at bounding box center [336, 68] width 125 height 16
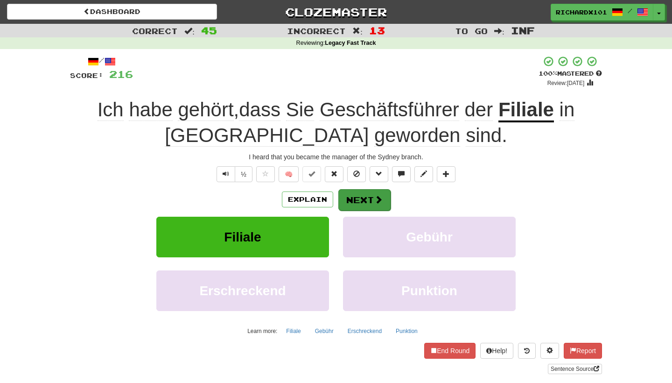
click at [365, 197] on button "Next" at bounding box center [364, 199] width 52 height 21
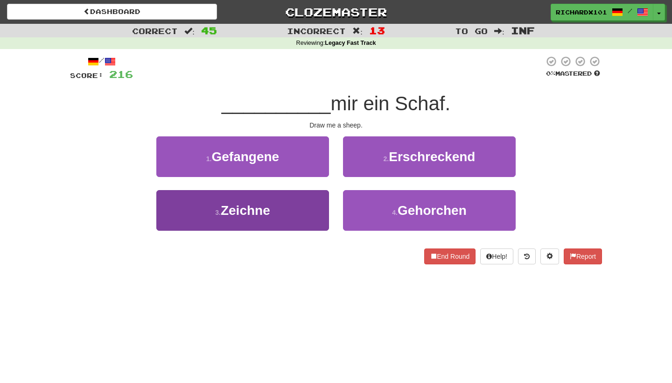
click at [314, 211] on button "3 . Zeichne" at bounding box center [242, 210] width 173 height 41
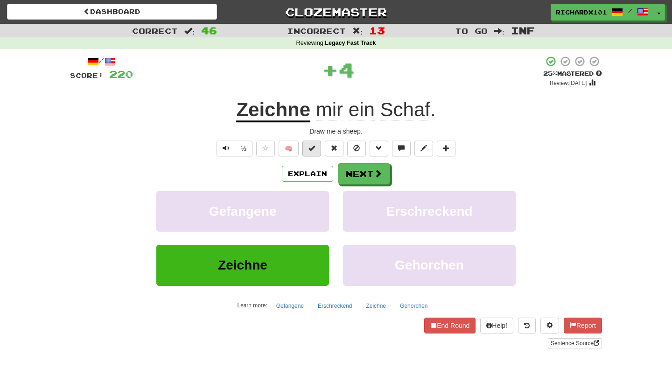
click at [316, 151] on button at bounding box center [312, 149] width 19 height 16
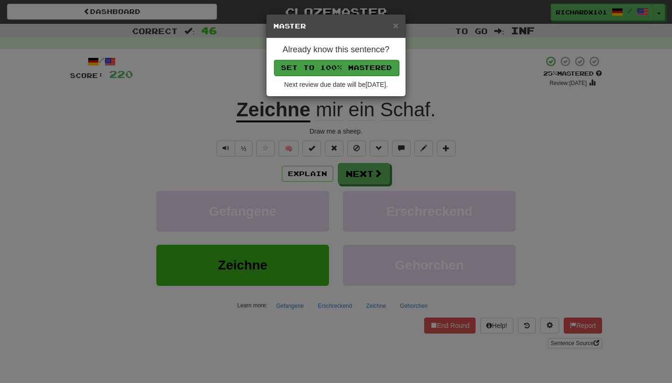
click at [352, 68] on button "Set to 100% Mastered" at bounding box center [336, 68] width 125 height 16
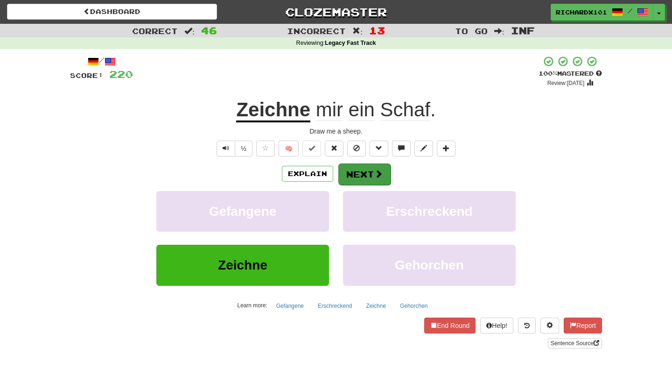
click at [359, 168] on button "Next" at bounding box center [364, 173] width 52 height 21
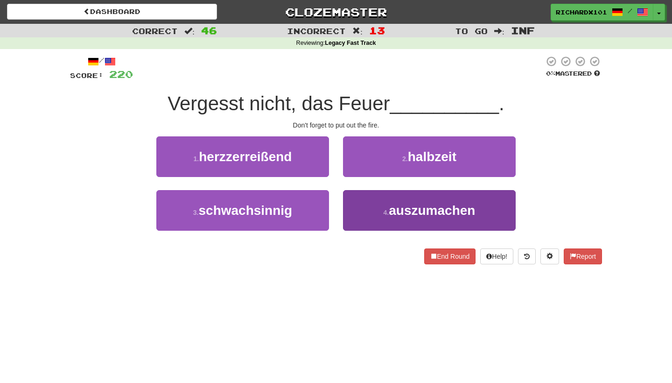
click at [366, 211] on button "4 . auszumachen" at bounding box center [429, 210] width 173 height 41
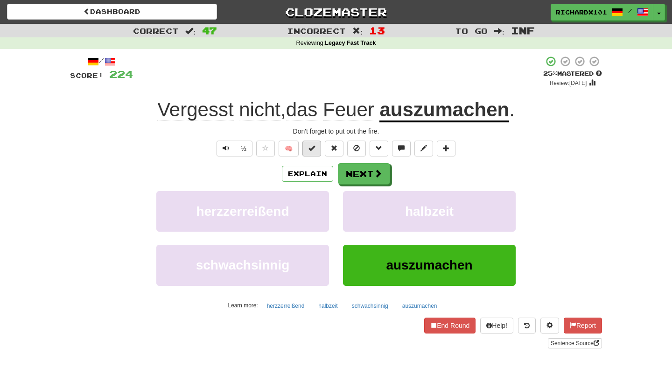
click at [319, 146] on button at bounding box center [312, 149] width 19 height 16
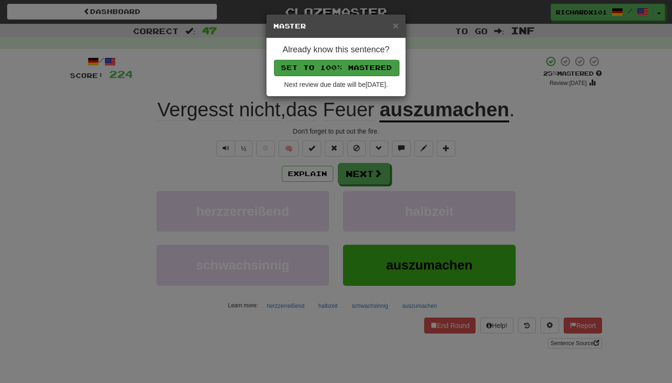
click at [348, 67] on button "Set to 100% Mastered" at bounding box center [336, 68] width 125 height 16
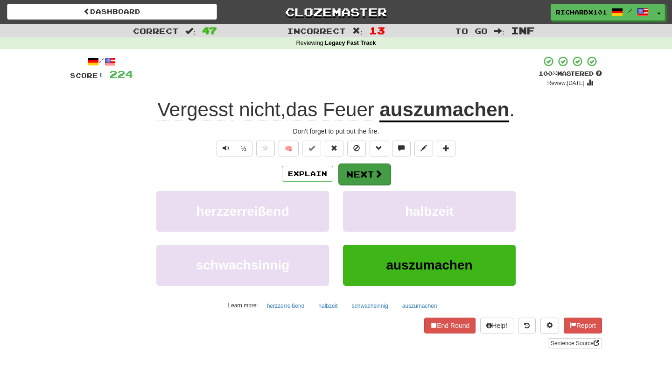
click at [355, 167] on button "Next" at bounding box center [364, 173] width 52 height 21
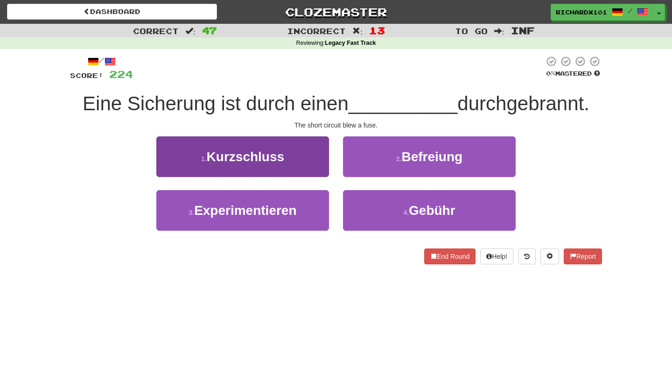
click at [321, 155] on button "1 . Kurzschluss" at bounding box center [242, 156] width 173 height 41
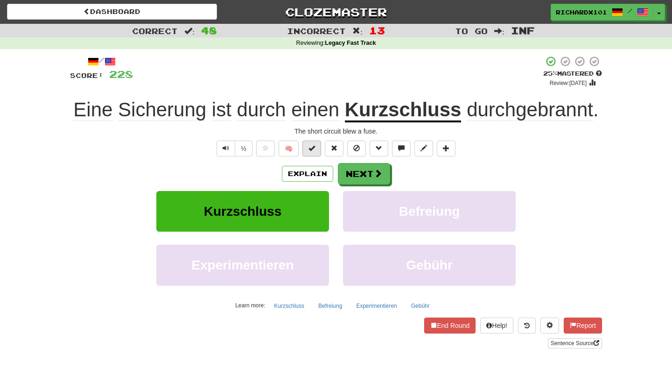
click at [318, 146] on button at bounding box center [312, 149] width 19 height 16
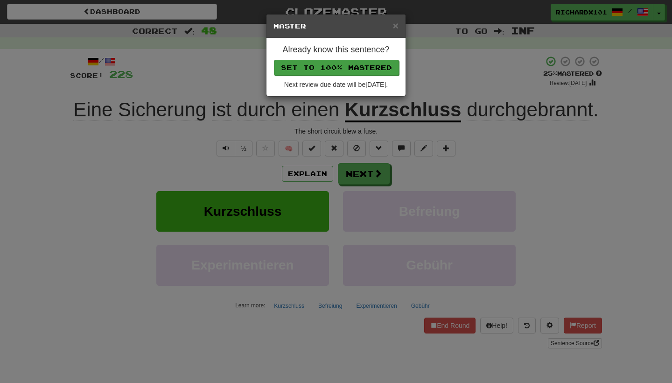
click at [342, 69] on button "Set to 100% Mastered" at bounding box center [336, 68] width 125 height 16
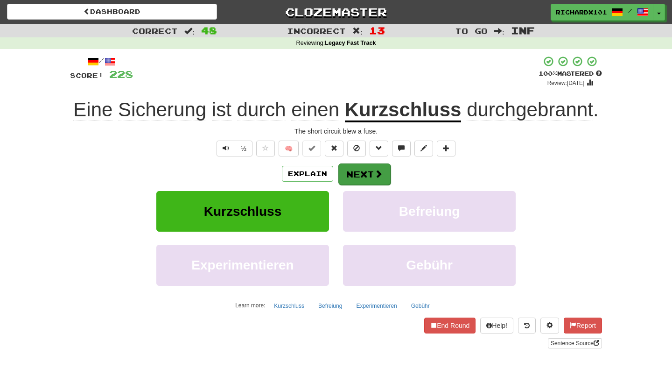
click at [352, 173] on button "Next" at bounding box center [364, 173] width 52 height 21
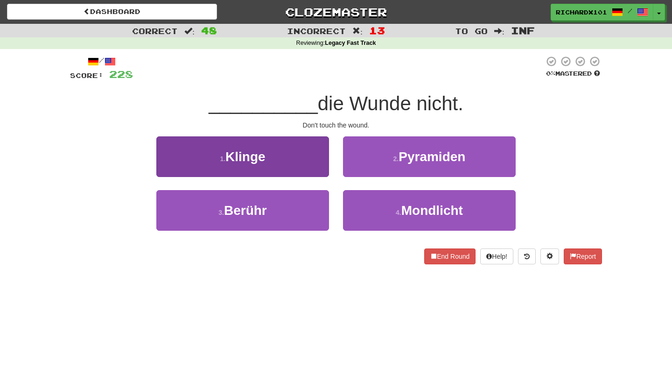
click at [319, 159] on button "1 . Klinge" at bounding box center [242, 156] width 173 height 41
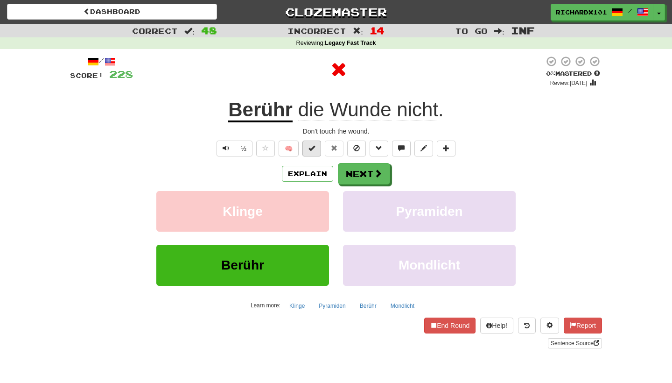
click at [317, 148] on button at bounding box center [312, 149] width 19 height 16
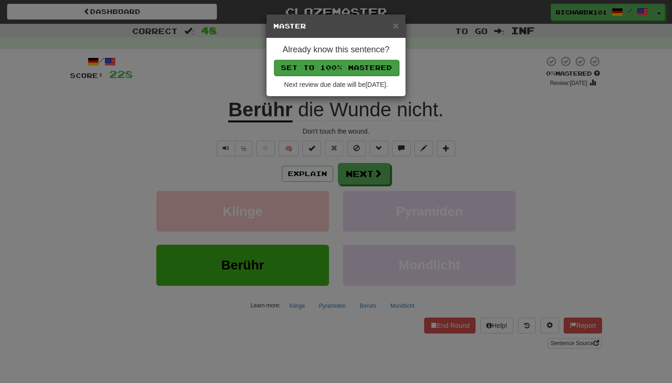
click at [346, 70] on button "Set to 100% Mastered" at bounding box center [336, 68] width 125 height 16
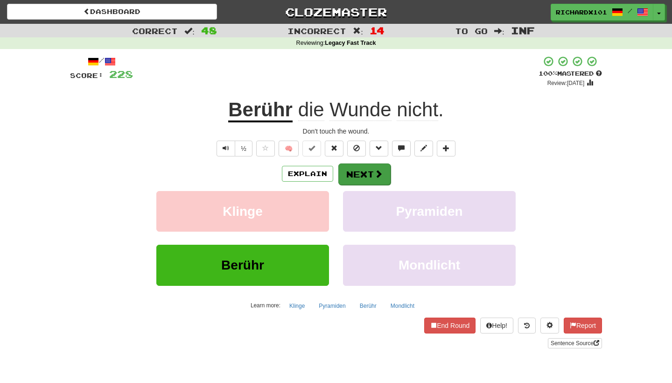
click at [354, 170] on button "Next" at bounding box center [364, 173] width 52 height 21
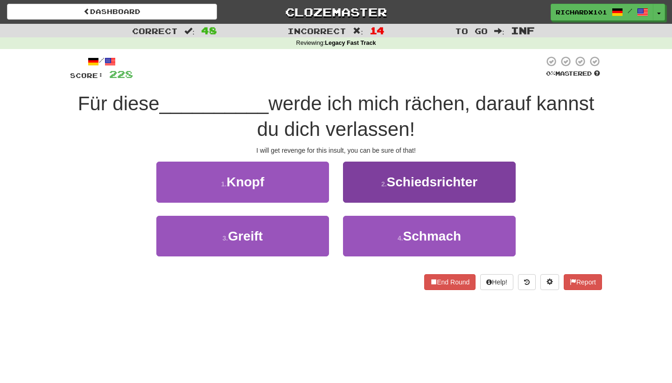
click at [379, 182] on button "2 . Schiedsrichter" at bounding box center [429, 182] width 173 height 41
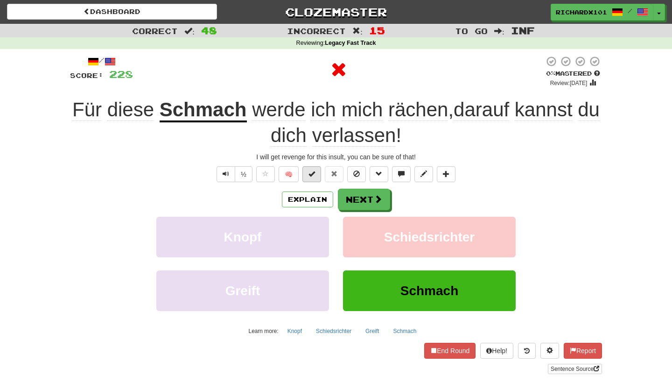
click at [319, 171] on button at bounding box center [312, 174] width 19 height 16
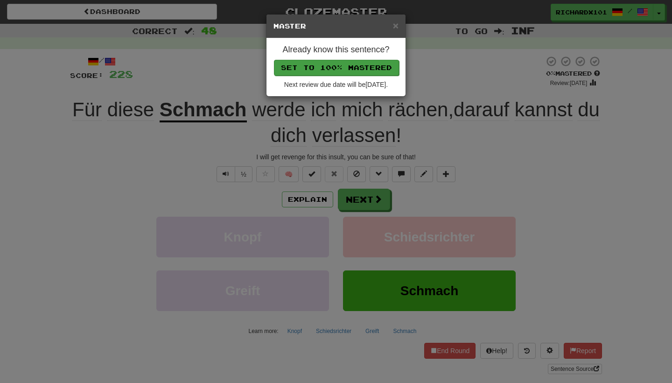
click at [358, 61] on button "Set to 100% Mastered" at bounding box center [336, 68] width 125 height 16
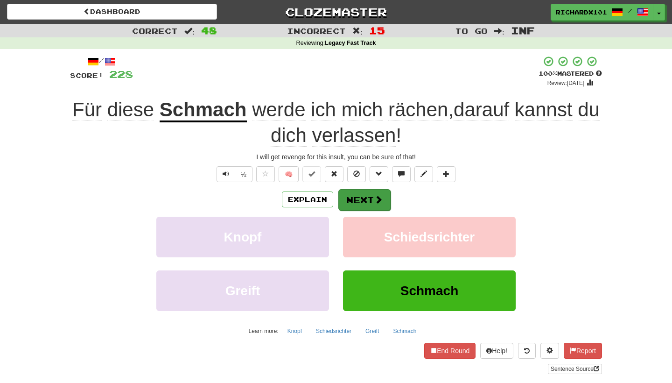
click at [360, 194] on button "Next" at bounding box center [364, 199] width 52 height 21
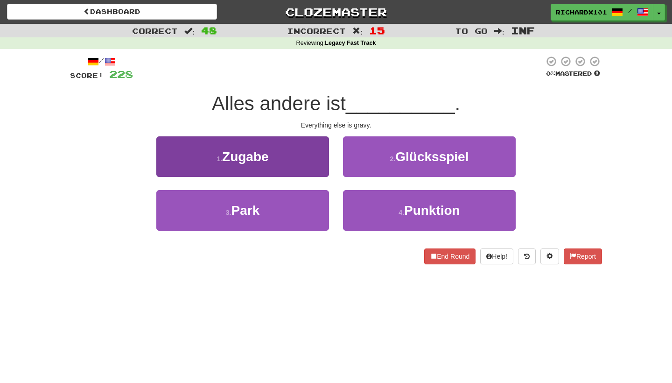
click at [322, 162] on button "1 . Zugabe" at bounding box center [242, 156] width 173 height 41
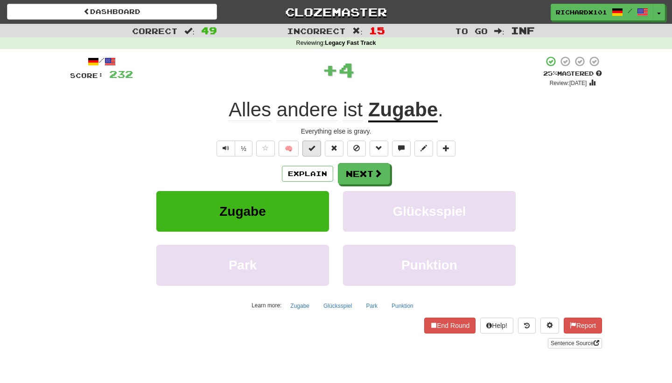
click at [317, 147] on button at bounding box center [312, 149] width 19 height 16
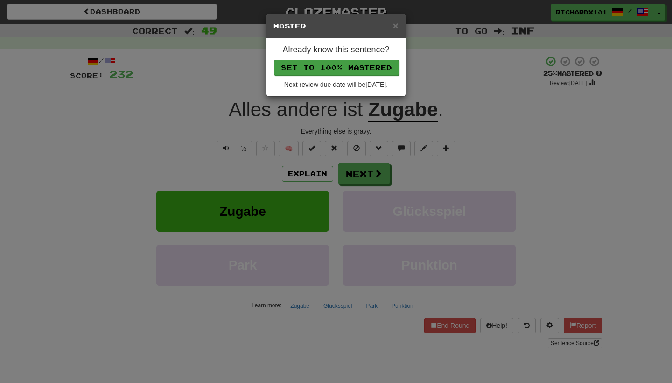
click at [350, 64] on button "Set to 100% Mastered" at bounding box center [336, 68] width 125 height 16
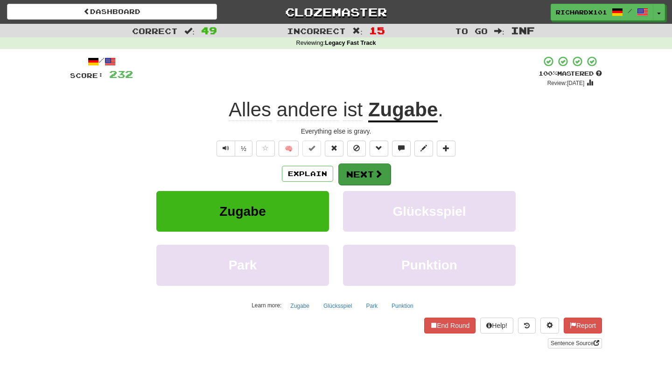
click at [357, 167] on button "Next" at bounding box center [364, 173] width 52 height 21
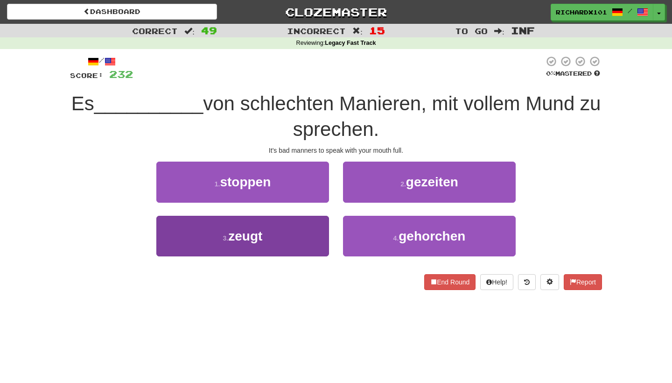
click at [309, 236] on button "3 . zeugt" at bounding box center [242, 236] width 173 height 41
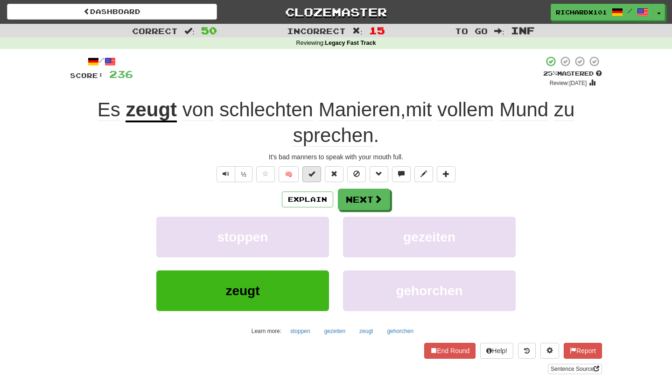
click at [312, 174] on span at bounding box center [312, 173] width 7 height 7
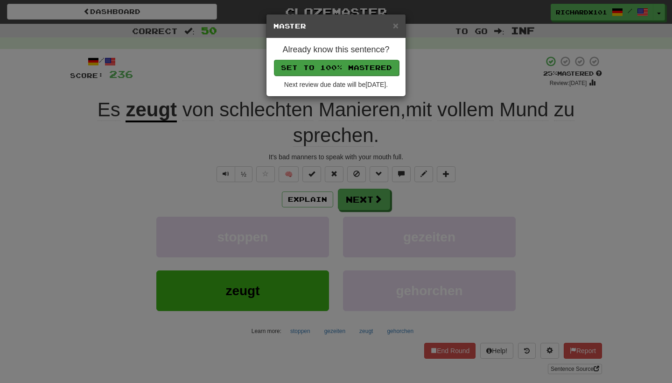
click at [350, 68] on button "Set to 100% Mastered" at bounding box center [336, 68] width 125 height 16
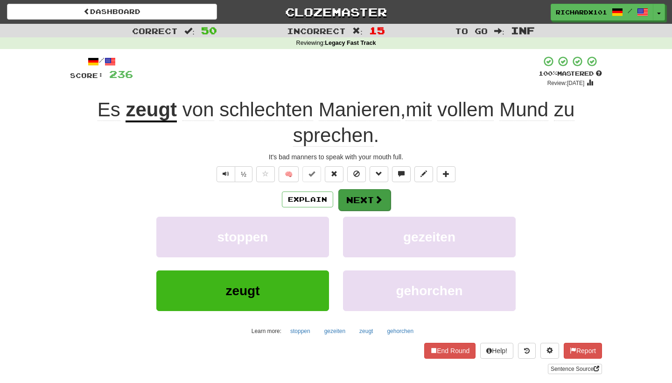
click at [353, 193] on button "Next" at bounding box center [364, 199] width 52 height 21
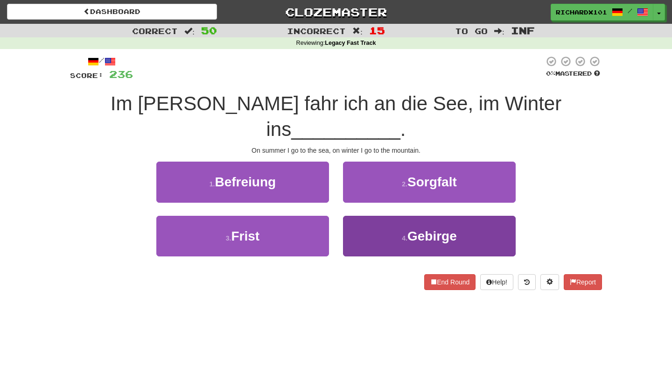
click at [365, 216] on button "4 . Gebirge" at bounding box center [429, 236] width 173 height 41
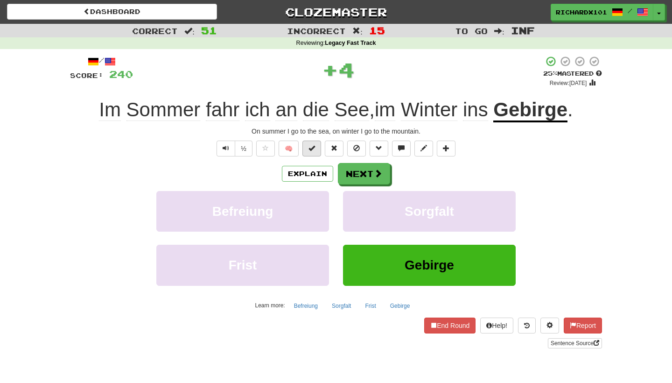
click at [317, 151] on button at bounding box center [312, 149] width 19 height 16
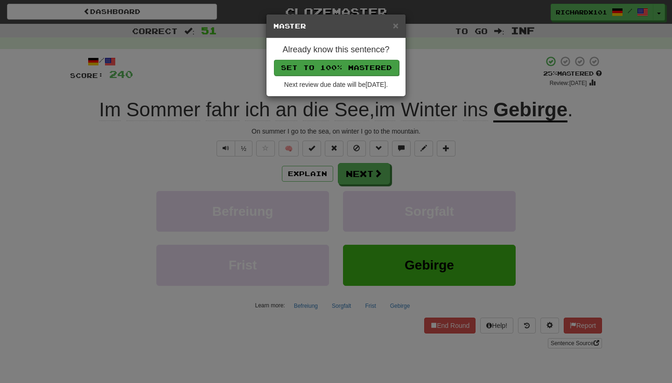
click at [345, 71] on button "Set to 100% Mastered" at bounding box center [336, 68] width 125 height 16
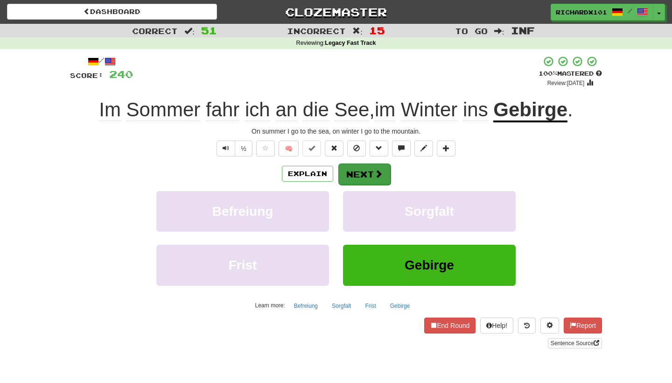
click at [356, 174] on button "Next" at bounding box center [364, 173] width 52 height 21
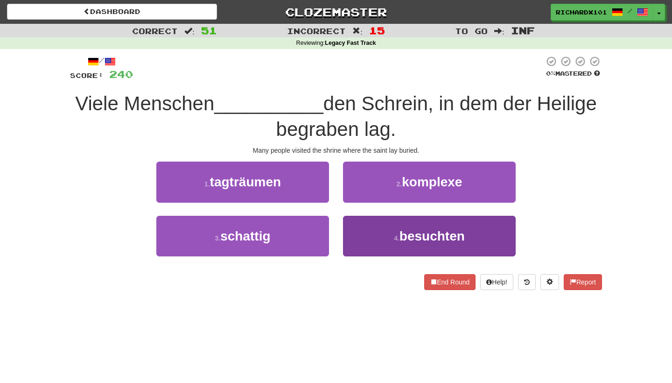
click at [369, 226] on button "4 . besuchten" at bounding box center [429, 236] width 173 height 41
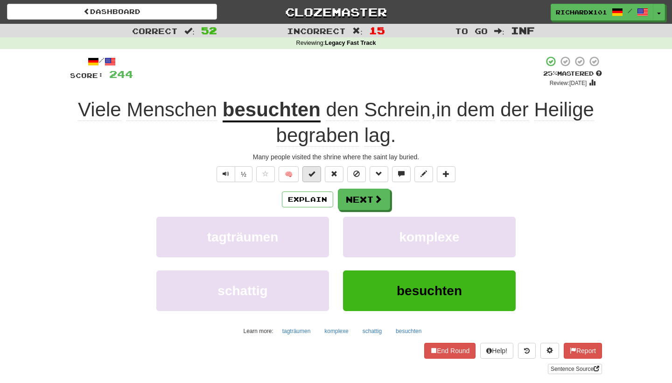
click at [317, 174] on button at bounding box center [312, 174] width 19 height 16
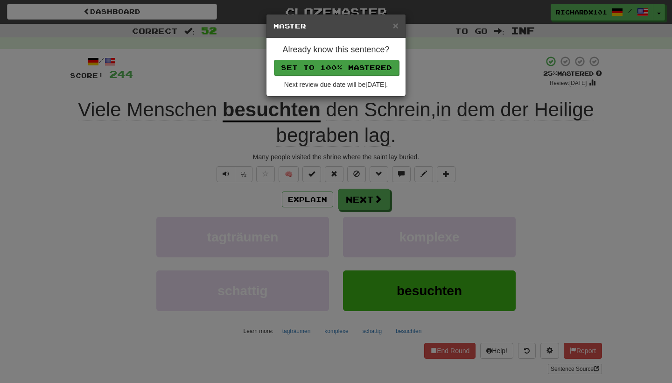
click at [355, 62] on button "Set to 100% Mastered" at bounding box center [336, 68] width 125 height 16
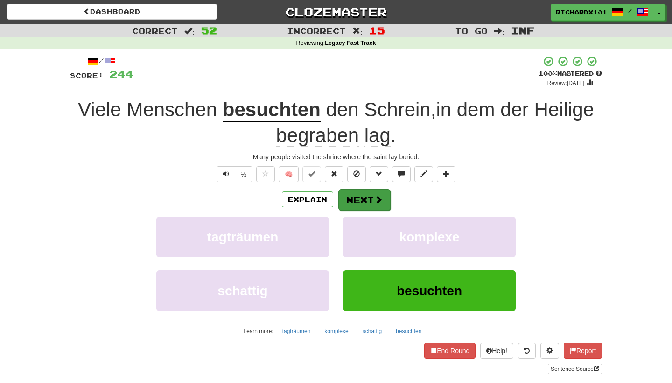
click at [363, 190] on button "Next" at bounding box center [364, 199] width 52 height 21
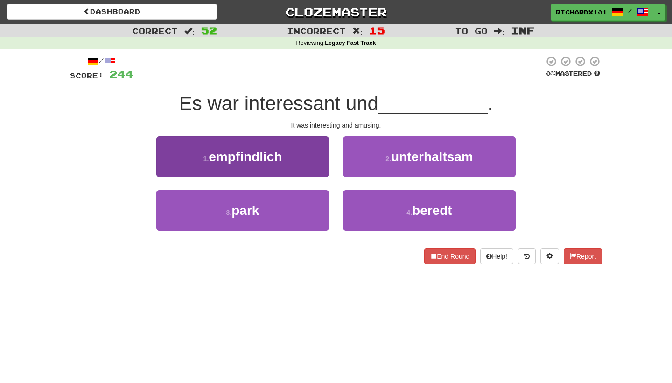
click at [318, 152] on button "1 . empfindlich" at bounding box center [242, 156] width 173 height 41
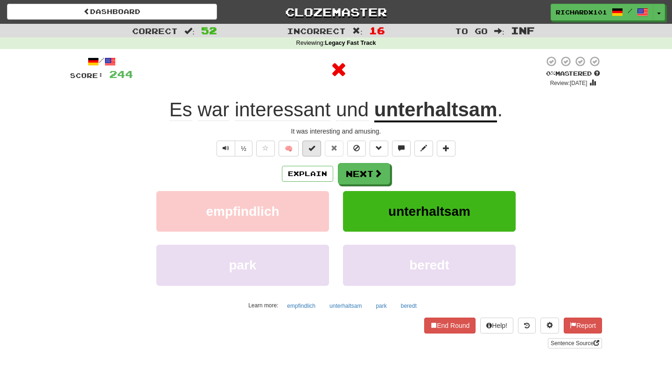
click at [317, 150] on button at bounding box center [312, 149] width 19 height 16
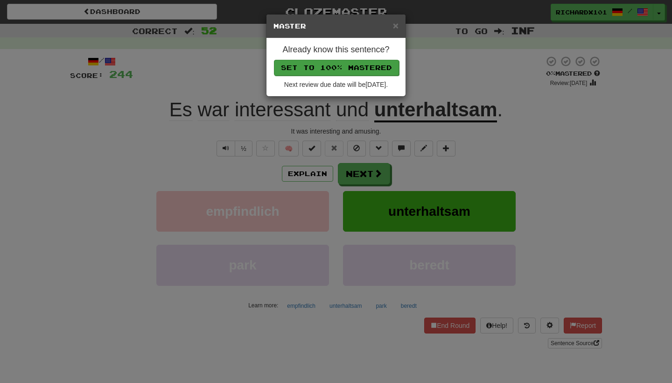
click at [344, 65] on button "Set to 100% Mastered" at bounding box center [336, 68] width 125 height 16
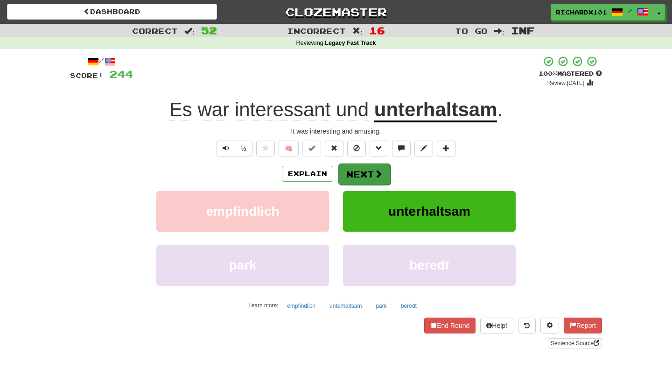
click at [356, 175] on button "Next" at bounding box center [364, 173] width 52 height 21
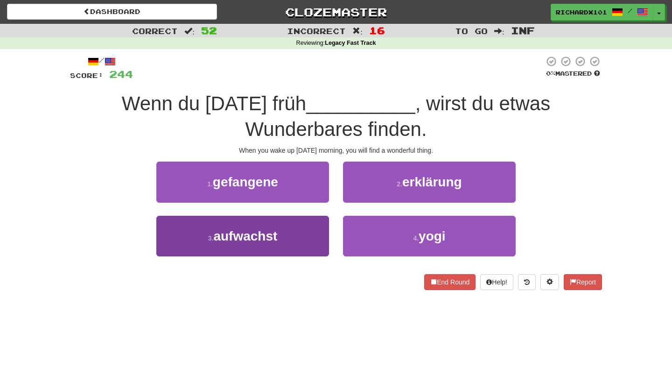
click at [317, 233] on button "3 . aufwachst" at bounding box center [242, 236] width 173 height 41
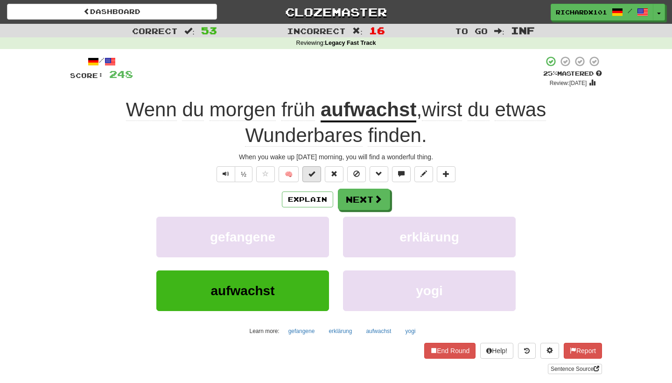
click at [316, 170] on button at bounding box center [312, 174] width 19 height 16
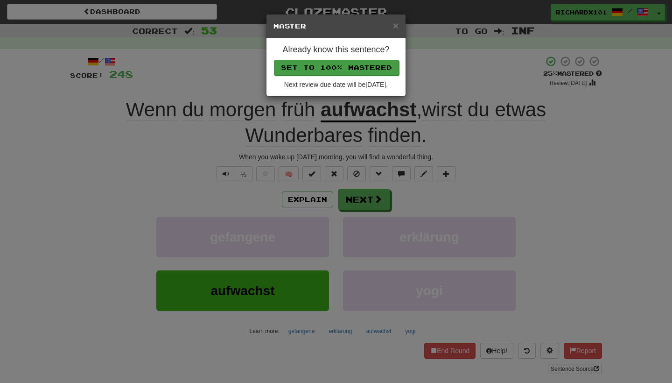
click at [359, 69] on button "Set to 100% Mastered" at bounding box center [336, 68] width 125 height 16
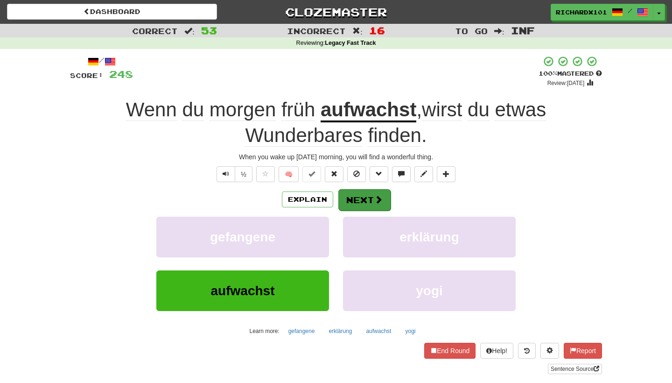
click at [358, 191] on button "Next" at bounding box center [364, 199] width 52 height 21
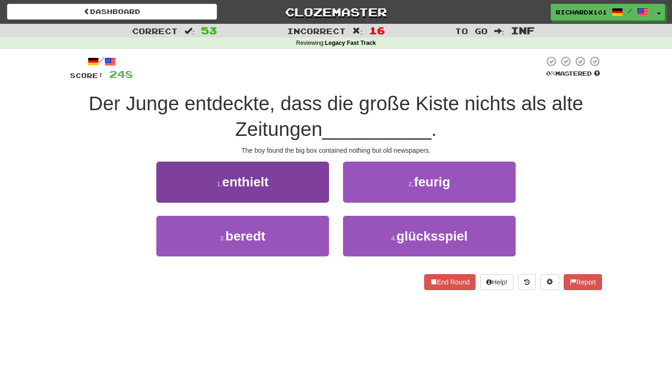
click at [317, 191] on button "1 . enthielt" at bounding box center [242, 182] width 173 height 41
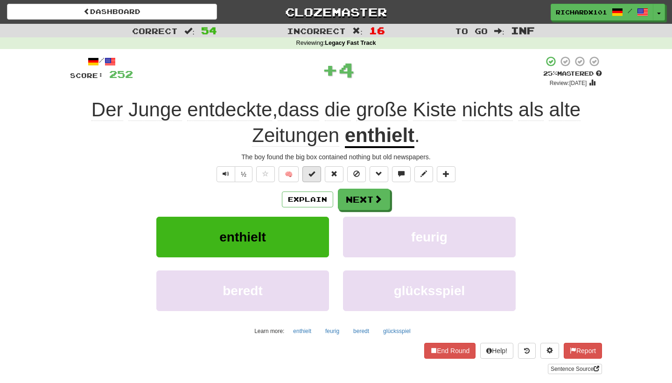
click at [318, 173] on button at bounding box center [312, 174] width 19 height 16
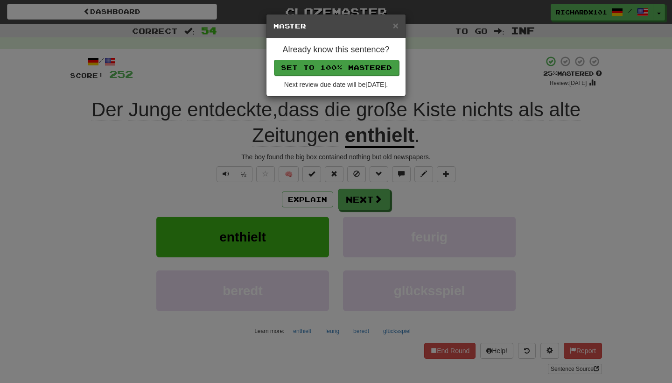
click at [360, 66] on button "Set to 100% Mastered" at bounding box center [336, 68] width 125 height 16
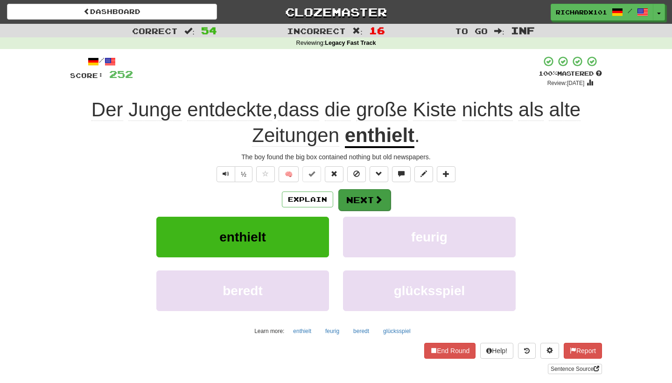
click at [363, 197] on button "Next" at bounding box center [364, 199] width 52 height 21
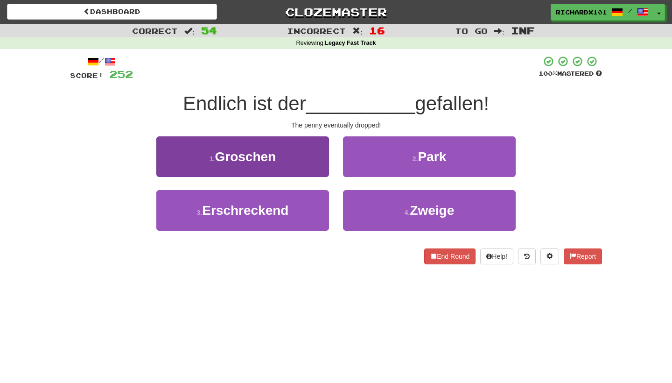
click at [317, 158] on button "1 . Groschen" at bounding box center [242, 156] width 173 height 41
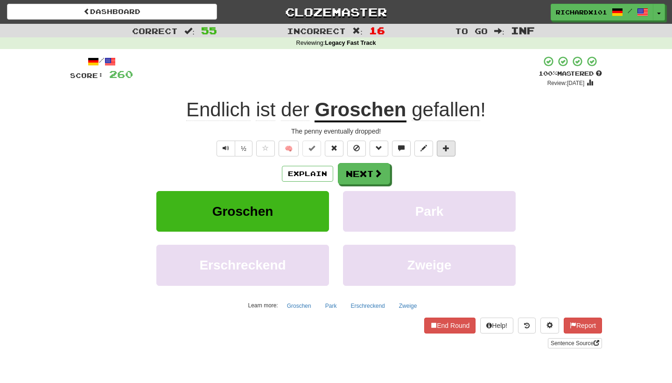
click at [446, 148] on span at bounding box center [446, 148] width 7 height 7
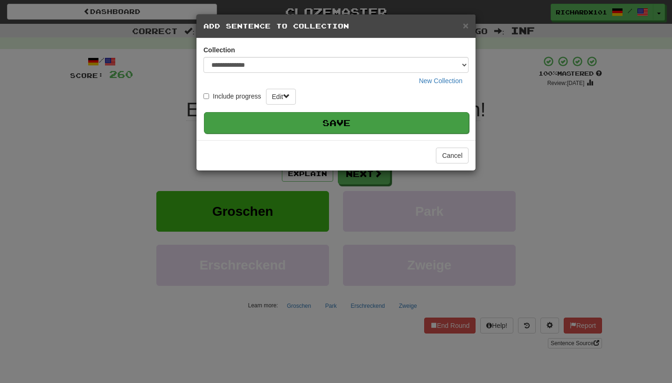
click at [428, 117] on button "Save" at bounding box center [336, 122] width 265 height 21
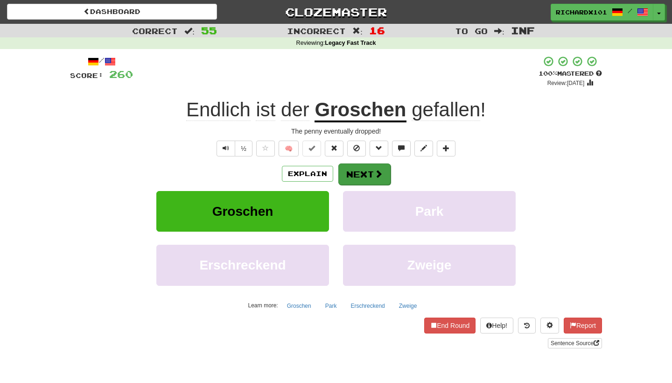
click at [382, 175] on span at bounding box center [378, 173] width 8 height 8
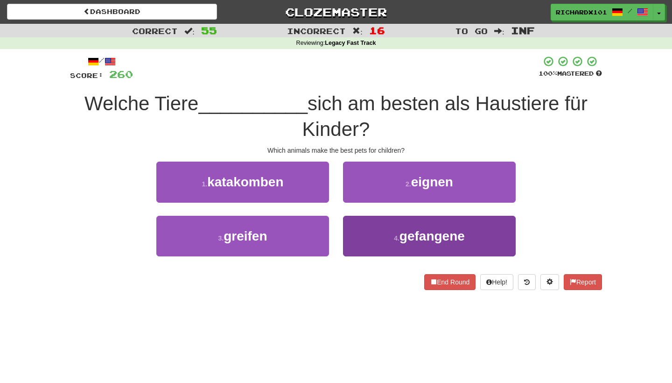
click at [380, 227] on button "4 . gefangene" at bounding box center [429, 236] width 173 height 41
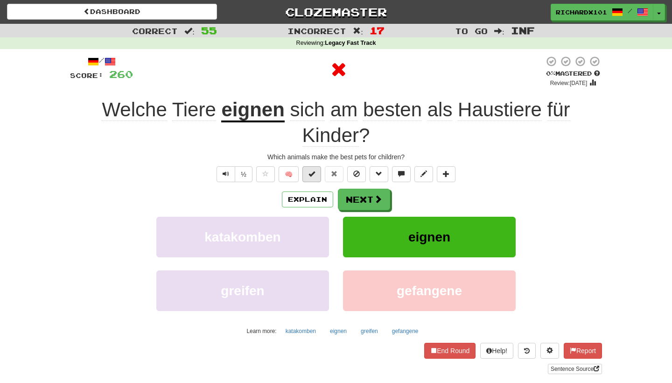
click at [313, 168] on button at bounding box center [312, 174] width 19 height 16
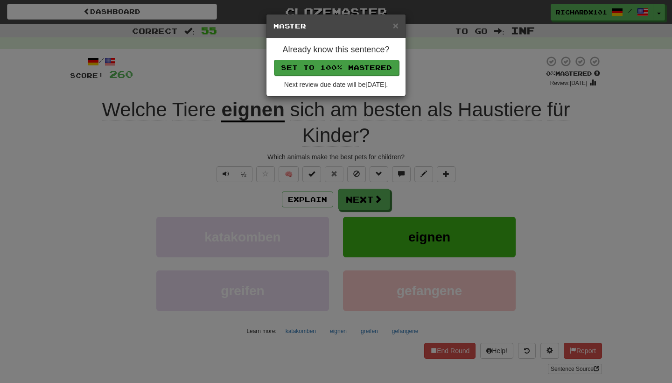
click at [352, 60] on button "Set to 100% Mastered" at bounding box center [336, 68] width 125 height 16
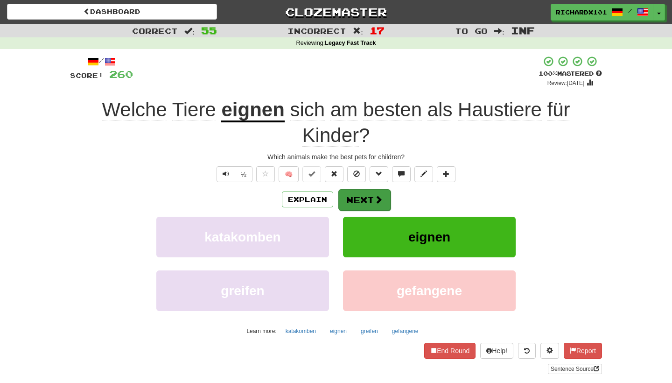
click at [355, 198] on button "Next" at bounding box center [364, 199] width 52 height 21
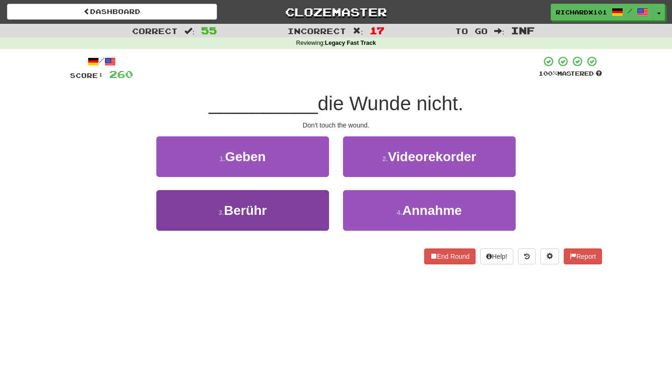
click at [300, 217] on button "3 . Berühr" at bounding box center [242, 210] width 173 height 41
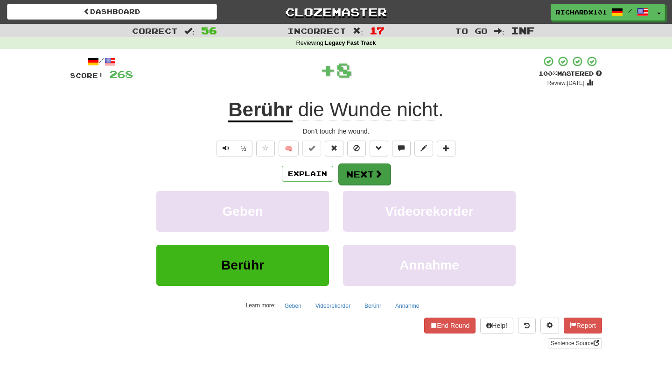
click at [358, 169] on button "Next" at bounding box center [364, 173] width 52 height 21
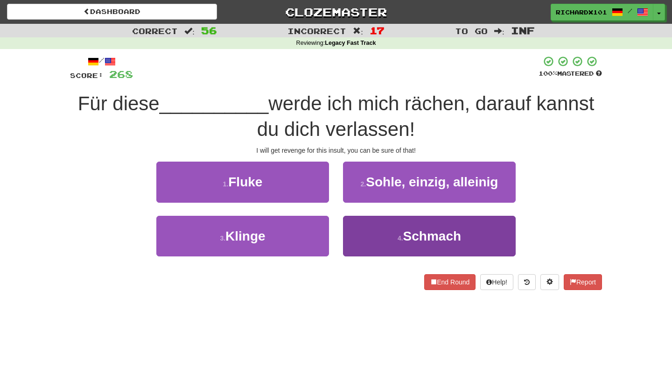
click at [370, 235] on button "4 . Schmach" at bounding box center [429, 236] width 173 height 41
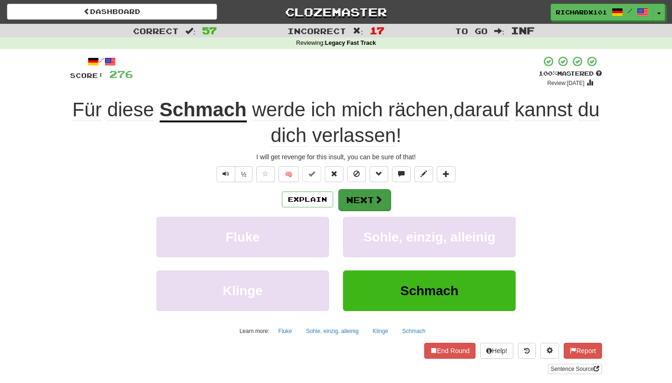
click at [371, 193] on button "Next" at bounding box center [364, 199] width 52 height 21
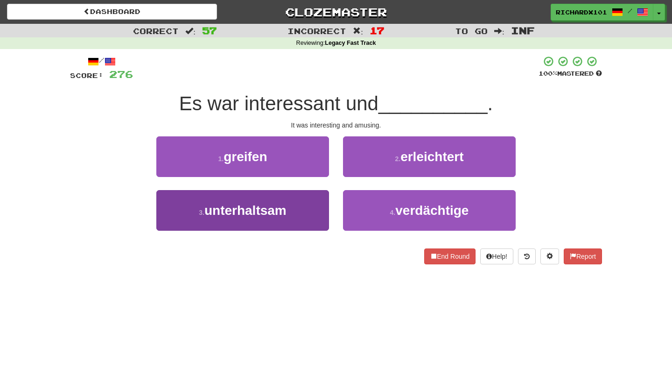
click at [322, 211] on button "3 . unterhaltsam" at bounding box center [242, 210] width 173 height 41
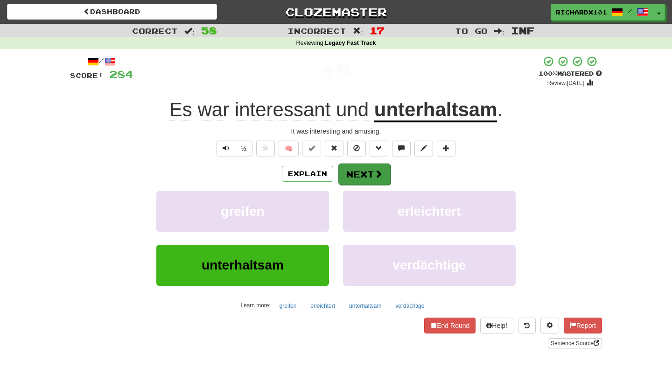
click at [359, 166] on button "Next" at bounding box center [364, 173] width 52 height 21
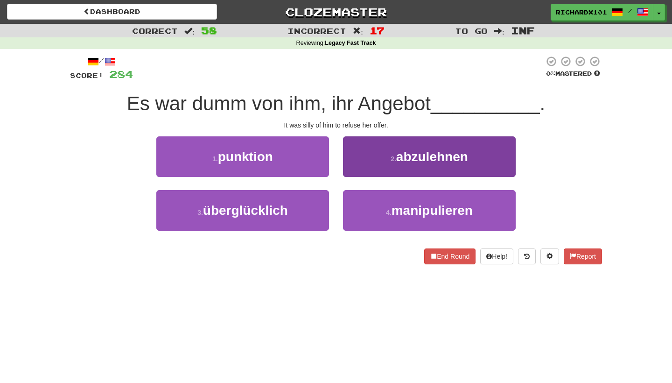
click at [374, 157] on button "2 . abzulehnen" at bounding box center [429, 156] width 173 height 41
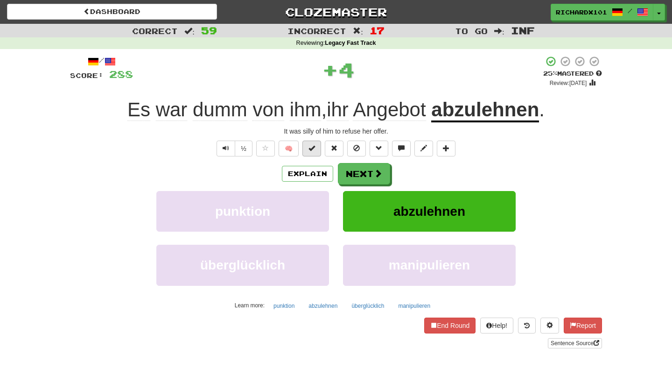
click at [316, 148] on button at bounding box center [312, 149] width 19 height 16
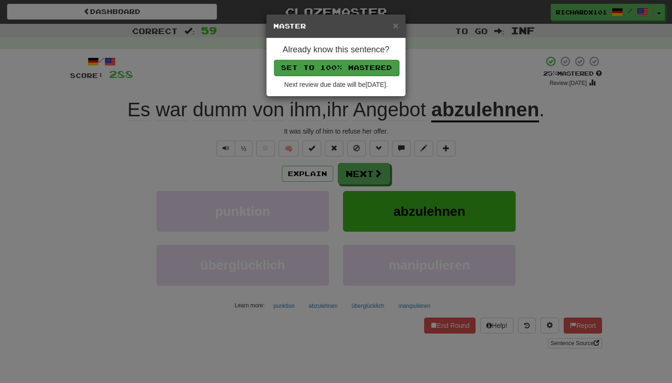
click at [349, 60] on button "Set to 100% Mastered" at bounding box center [336, 68] width 125 height 16
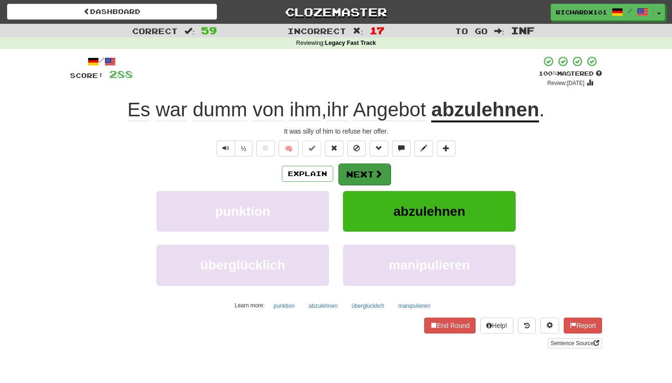
click at [357, 170] on button "Next" at bounding box center [364, 173] width 52 height 21
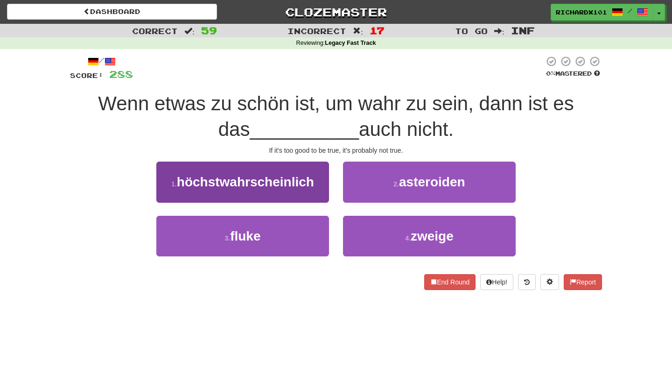
click at [309, 175] on span "höchstwahrscheinlich" at bounding box center [245, 182] width 137 height 14
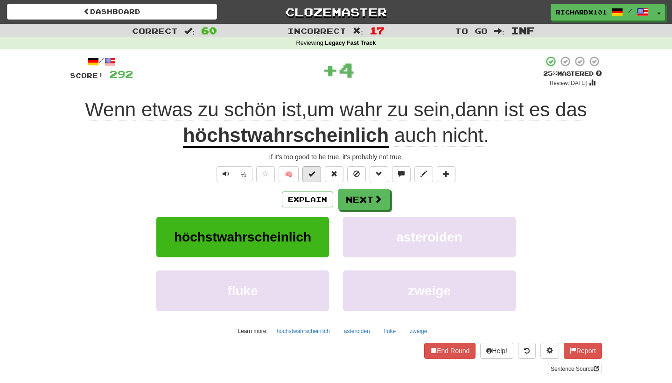
click at [312, 173] on span at bounding box center [312, 173] width 7 height 7
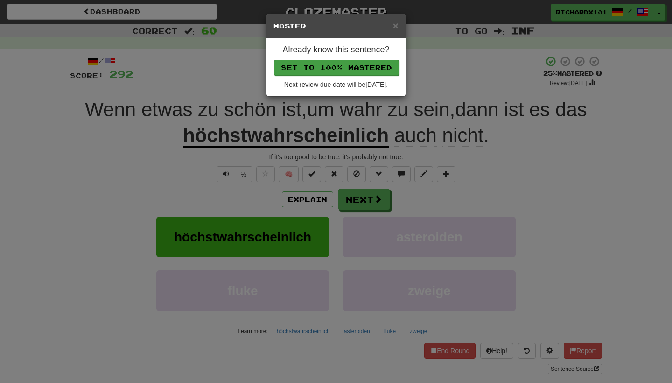
click at [362, 64] on button "Set to 100% Mastered" at bounding box center [336, 68] width 125 height 16
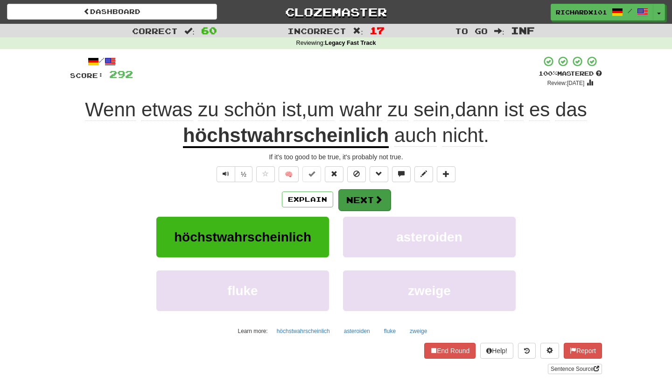
click at [378, 196] on span at bounding box center [378, 199] width 8 height 8
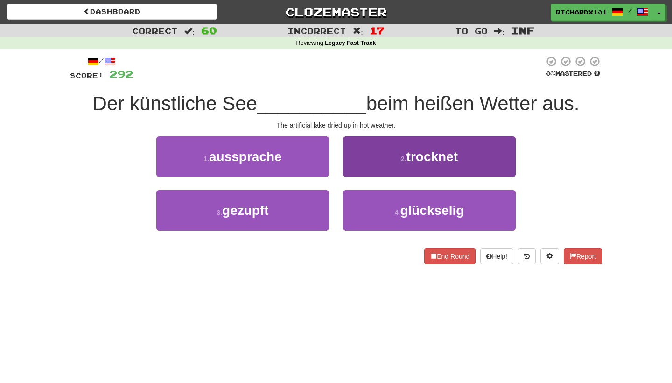
click at [394, 162] on button "2 . trocknet" at bounding box center [429, 156] width 173 height 41
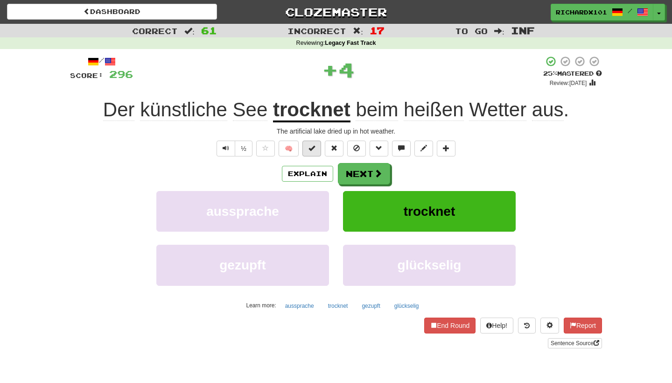
click at [316, 146] on button at bounding box center [312, 149] width 19 height 16
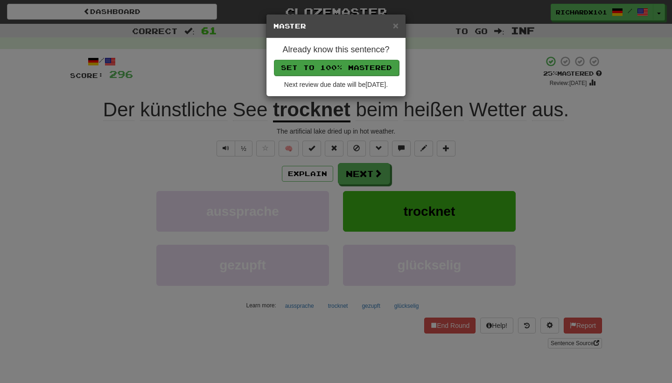
click at [352, 65] on button "Set to 100% Mastered" at bounding box center [336, 68] width 125 height 16
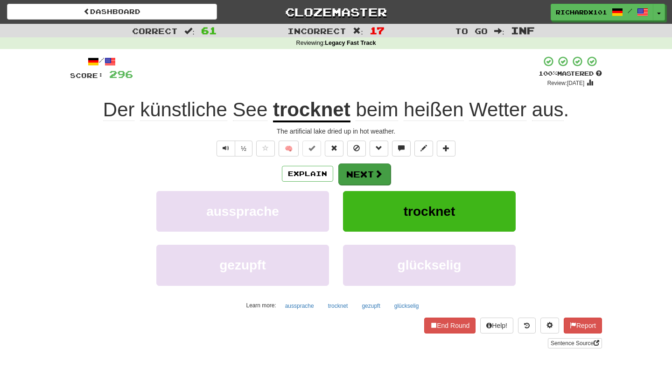
click at [352, 168] on button "Next" at bounding box center [364, 173] width 52 height 21
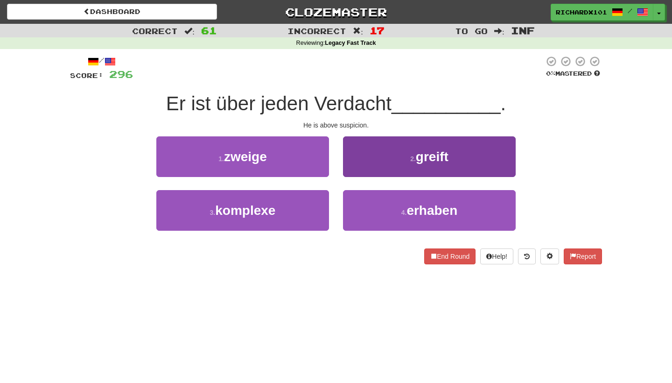
click at [366, 160] on button "2 . greift" at bounding box center [429, 156] width 173 height 41
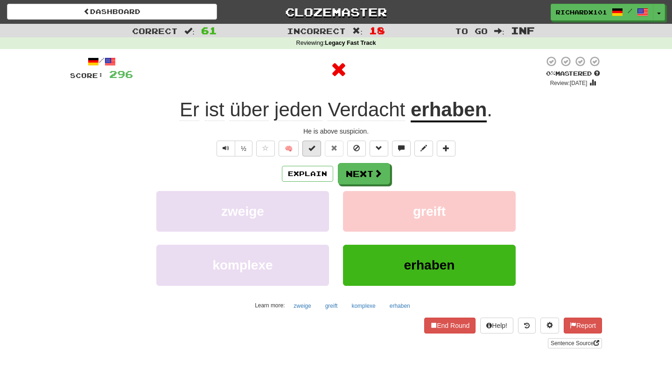
click at [313, 145] on span at bounding box center [312, 148] width 7 height 7
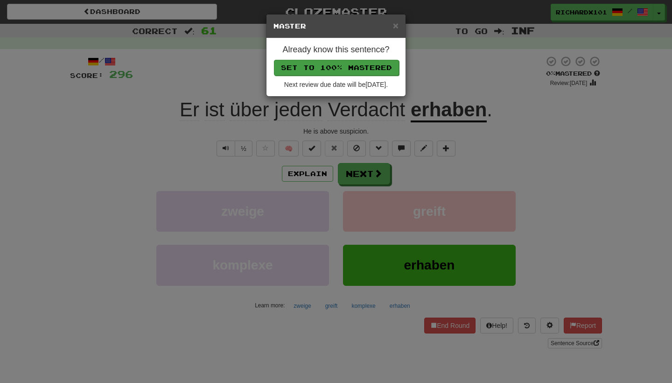
click at [345, 67] on button "Set to 100% Mastered" at bounding box center [336, 68] width 125 height 16
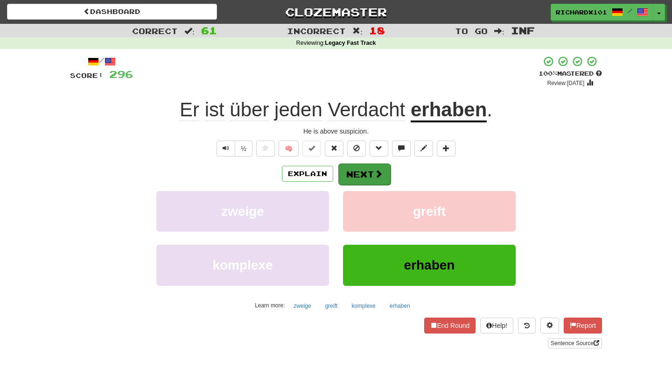
click at [352, 167] on button "Next" at bounding box center [364, 173] width 52 height 21
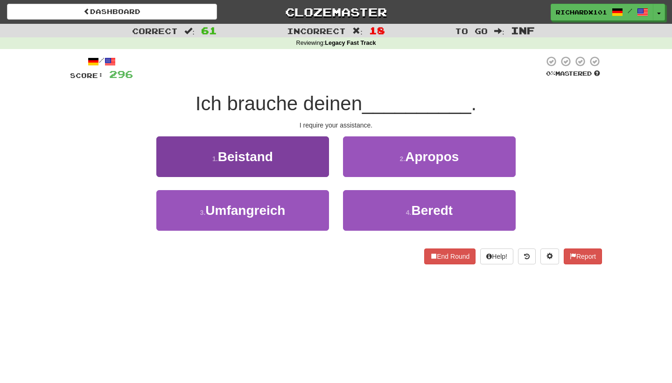
click at [311, 160] on button "1 . Beistand" at bounding box center [242, 156] width 173 height 41
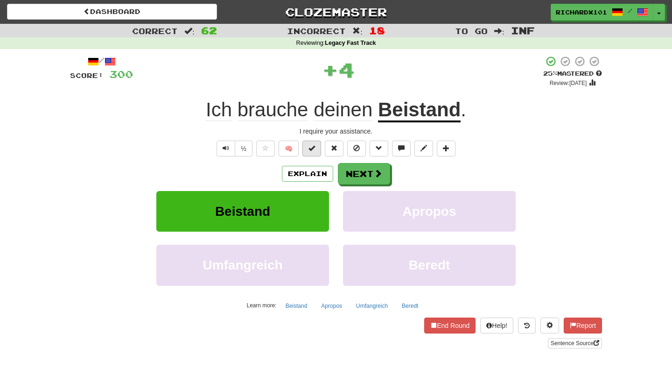
click at [314, 152] on button at bounding box center [312, 149] width 19 height 16
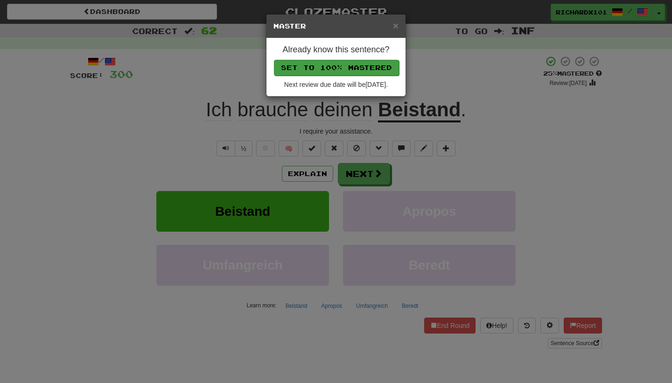
click at [349, 71] on button "Set to 100% Mastered" at bounding box center [336, 68] width 125 height 16
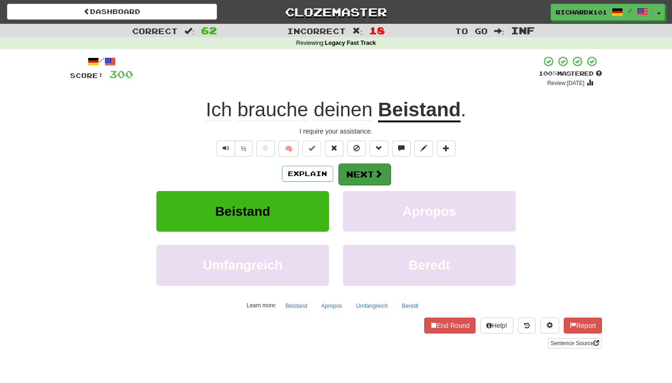
click at [352, 172] on button "Next" at bounding box center [364, 173] width 52 height 21
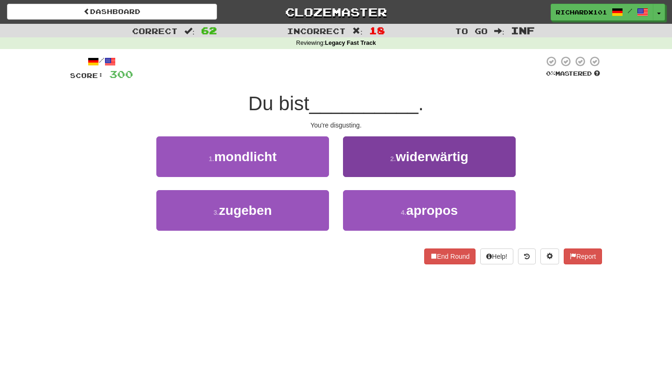
click at [368, 156] on button "2 . widerwärtig" at bounding box center [429, 156] width 173 height 41
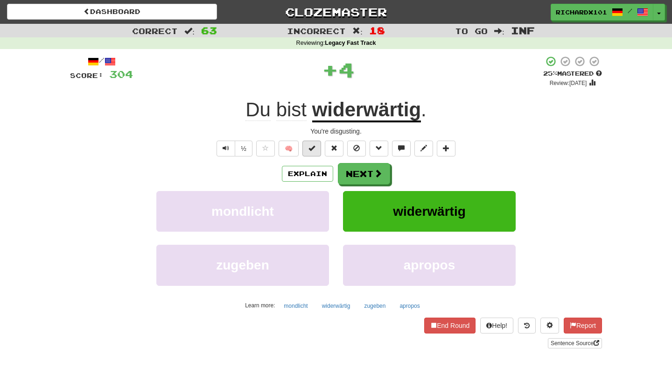
click at [315, 148] on span at bounding box center [312, 148] width 7 height 7
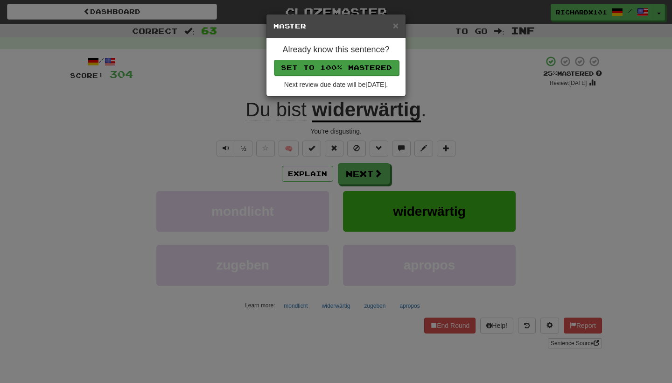
click at [351, 63] on button "Set to 100% Mastered" at bounding box center [336, 68] width 125 height 16
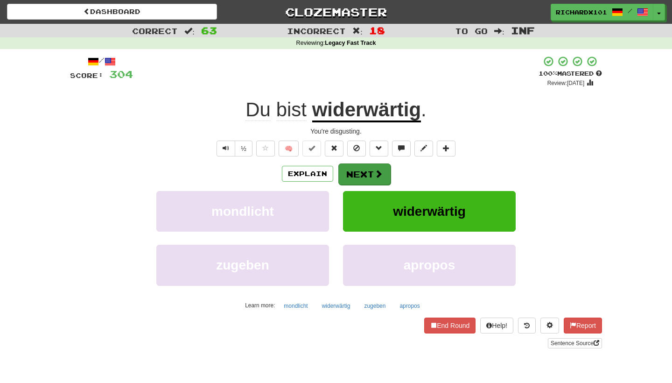
click at [352, 171] on button "Next" at bounding box center [364, 173] width 52 height 21
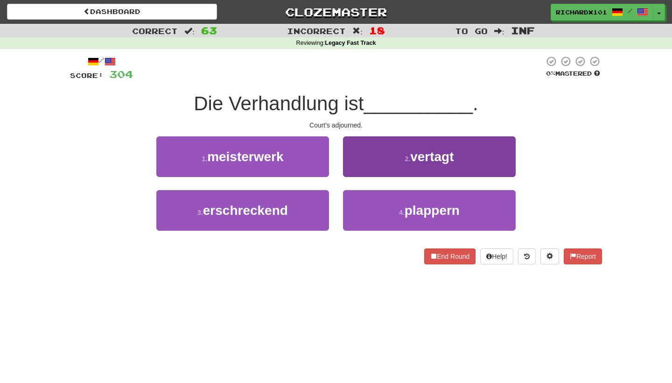
click at [371, 155] on button "2 . vertagt" at bounding box center [429, 156] width 173 height 41
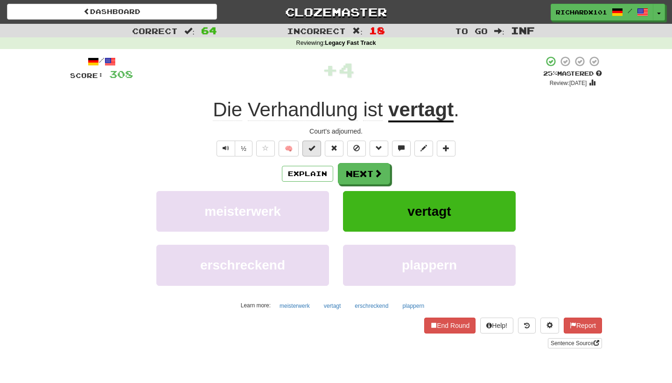
click at [314, 148] on span at bounding box center [312, 148] width 7 height 7
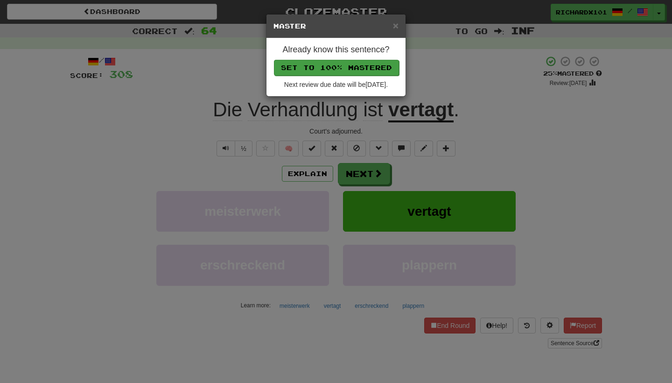
click at [345, 62] on button "Set to 100% Mastered" at bounding box center [336, 68] width 125 height 16
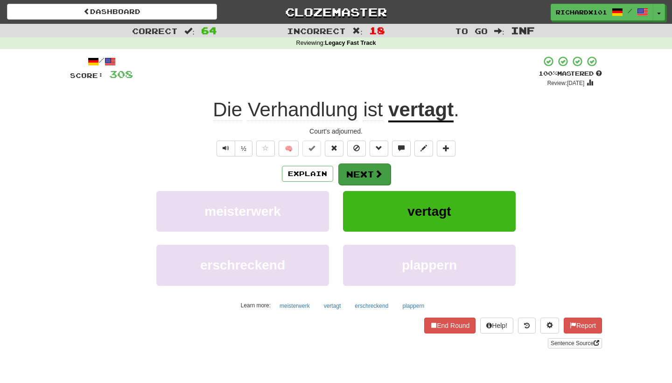
click at [370, 171] on button "Next" at bounding box center [364, 173] width 52 height 21
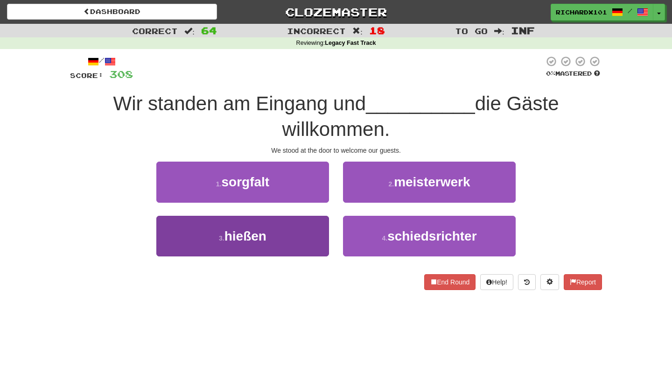
click at [318, 232] on button "3 . hießen" at bounding box center [242, 236] width 173 height 41
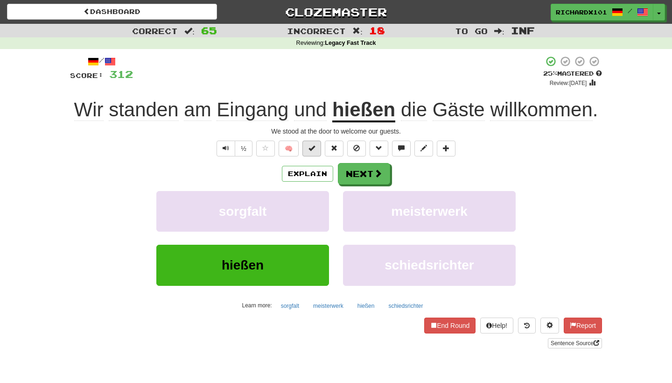
click at [317, 151] on button at bounding box center [312, 149] width 19 height 16
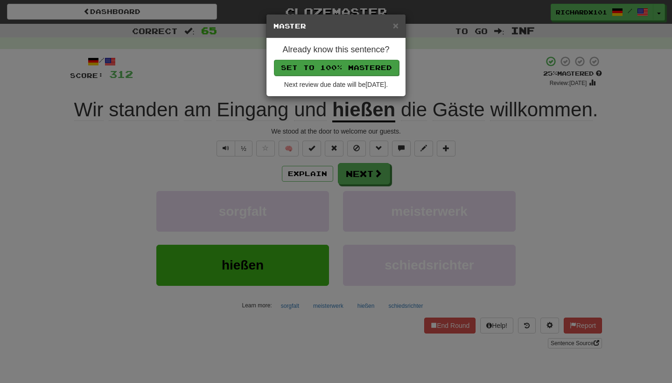
click at [348, 67] on button "Set to 100% Mastered" at bounding box center [336, 68] width 125 height 16
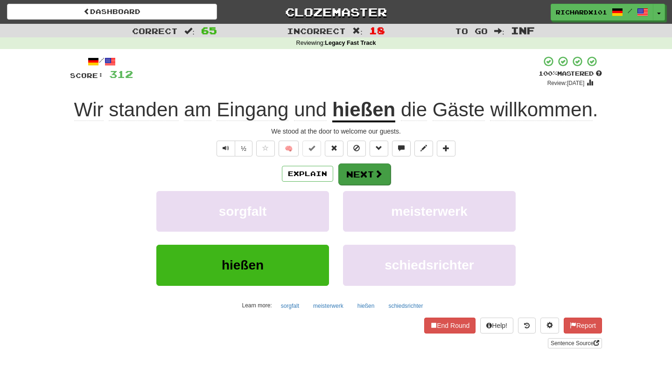
click at [357, 169] on button "Next" at bounding box center [364, 173] width 52 height 21
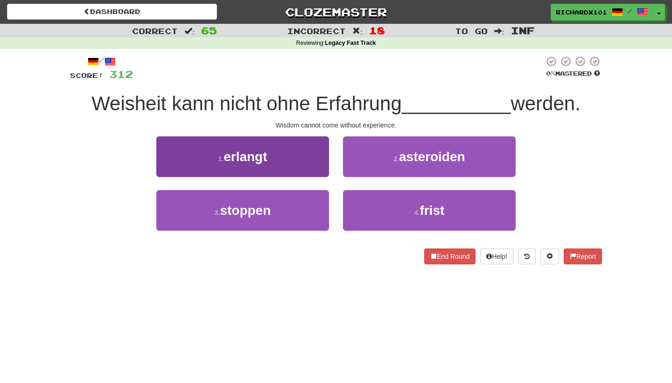
click at [311, 164] on button "1 . erlangt" at bounding box center [242, 156] width 173 height 41
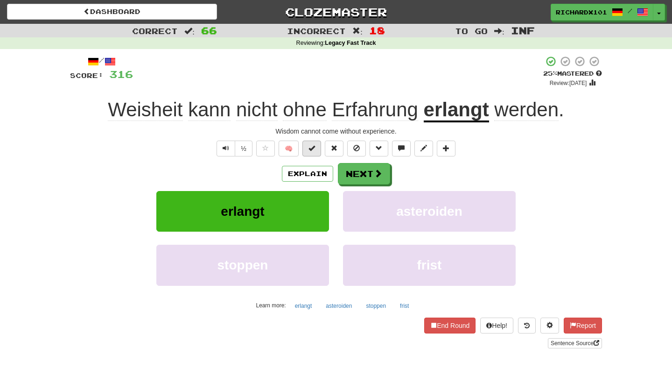
click at [313, 150] on span at bounding box center [312, 148] width 7 height 7
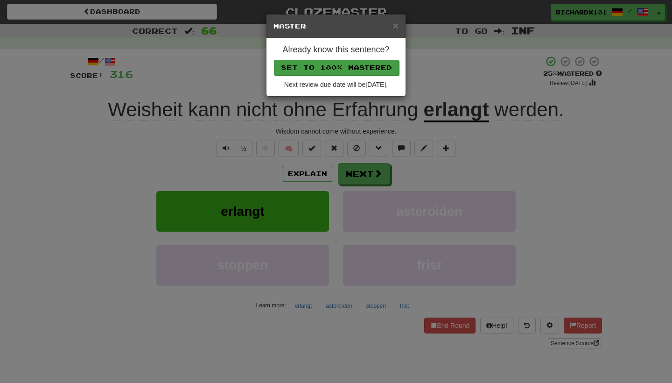
click at [348, 69] on button "Set to 100% Mastered" at bounding box center [336, 68] width 125 height 16
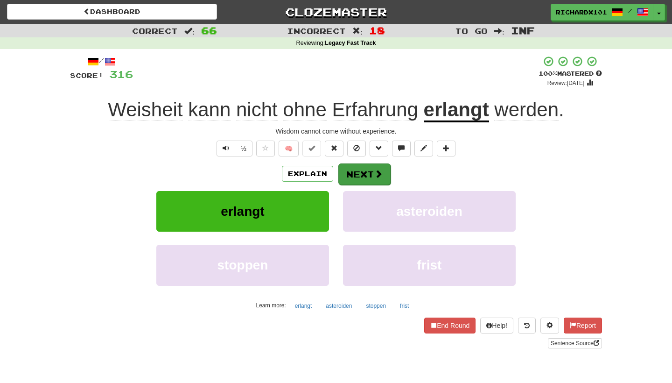
click at [352, 169] on button "Next" at bounding box center [364, 173] width 52 height 21
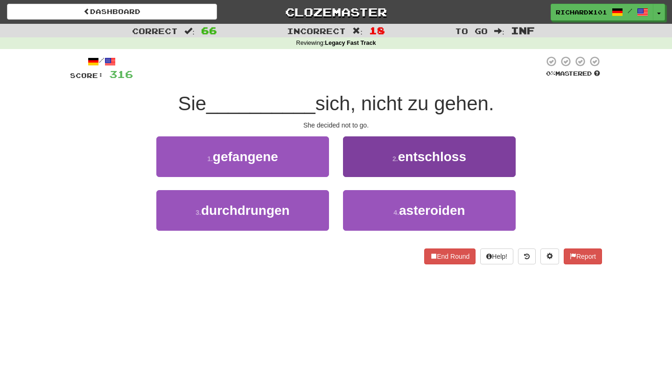
click at [370, 149] on button "2 . entschloss" at bounding box center [429, 156] width 173 height 41
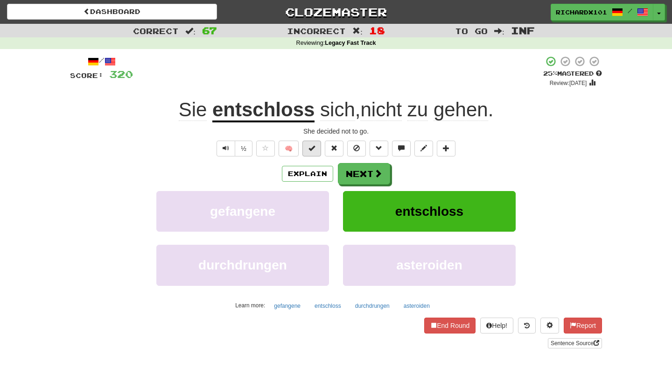
click at [317, 149] on button at bounding box center [312, 149] width 19 height 16
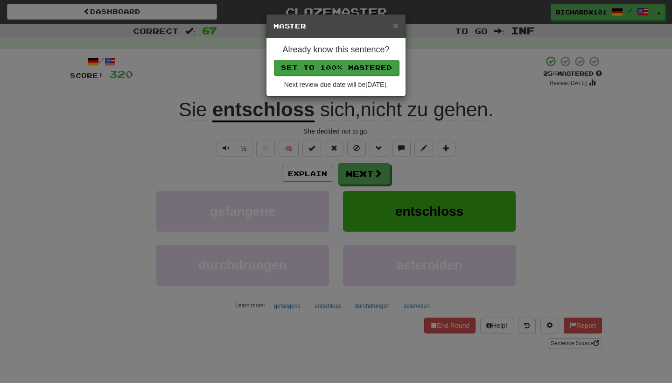
click at [357, 65] on button "Set to 100% Mastered" at bounding box center [336, 68] width 125 height 16
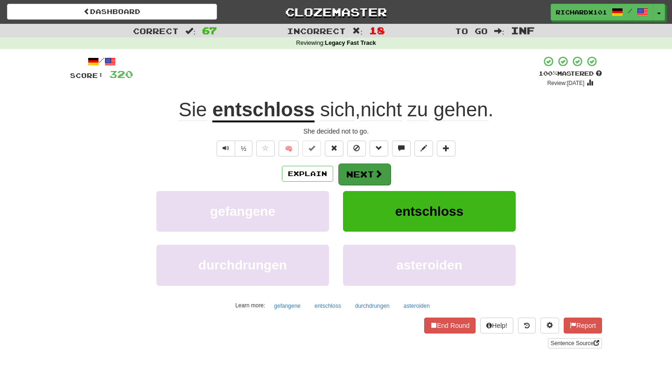
click at [359, 172] on button "Next" at bounding box center [364, 173] width 52 height 21
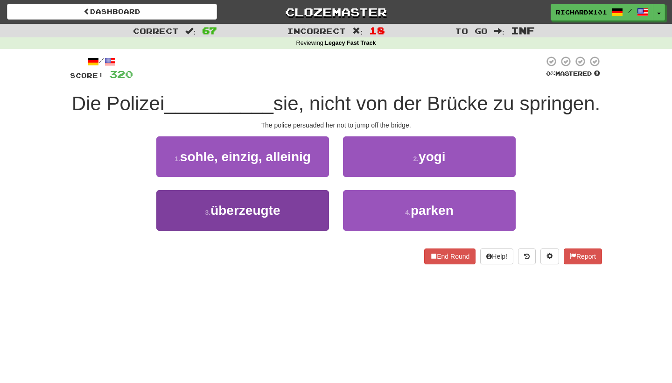
click at [310, 214] on button "3 . überzeugte" at bounding box center [242, 210] width 173 height 41
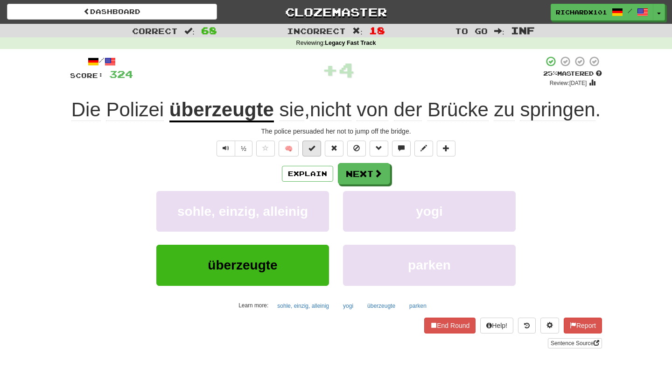
click at [321, 156] on button at bounding box center [312, 149] width 19 height 16
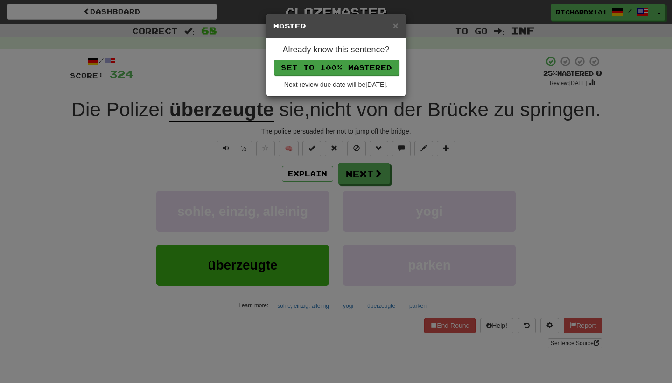
click at [363, 68] on button "Set to 100% Mastered" at bounding box center [336, 68] width 125 height 16
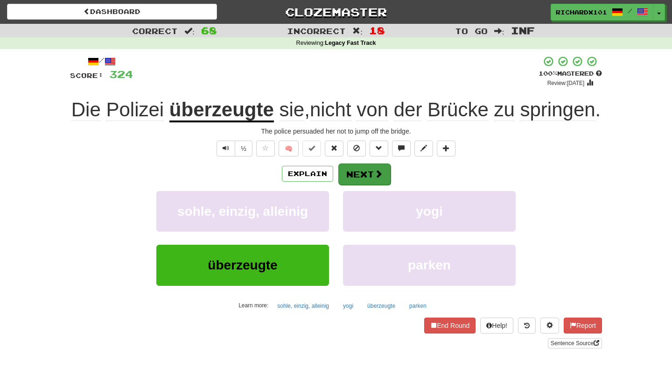
click at [362, 185] on button "Next" at bounding box center [364, 173] width 52 height 21
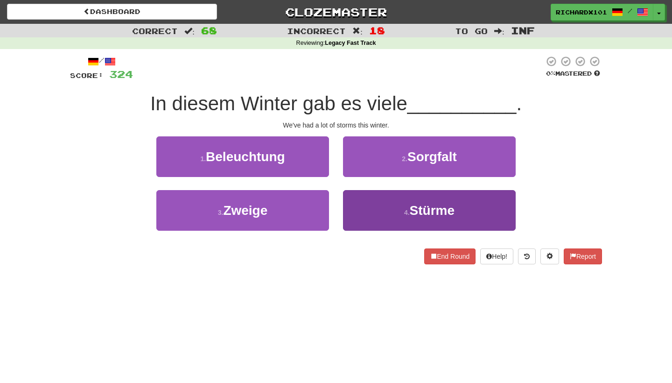
click at [368, 204] on button "4 . Stürme" at bounding box center [429, 210] width 173 height 41
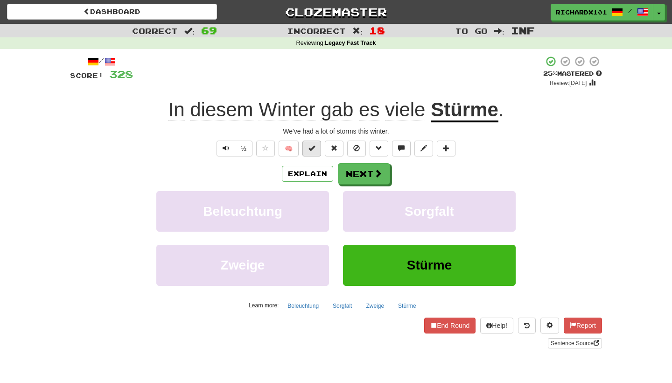
click at [318, 149] on button at bounding box center [312, 149] width 19 height 16
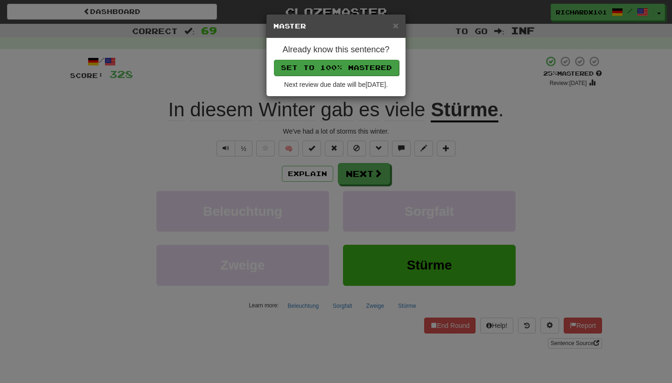
click at [354, 65] on button "Set to 100% Mastered" at bounding box center [336, 68] width 125 height 16
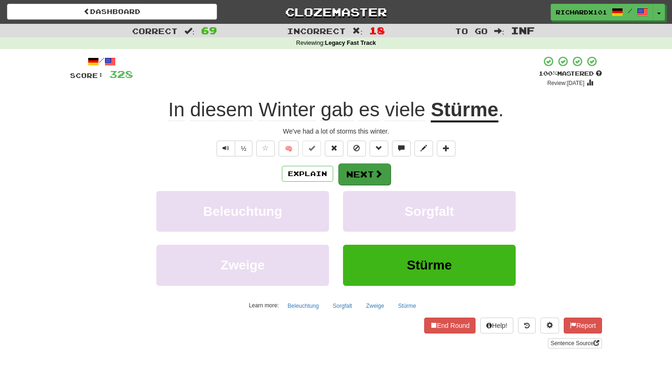
click at [354, 172] on button "Next" at bounding box center [364, 173] width 52 height 21
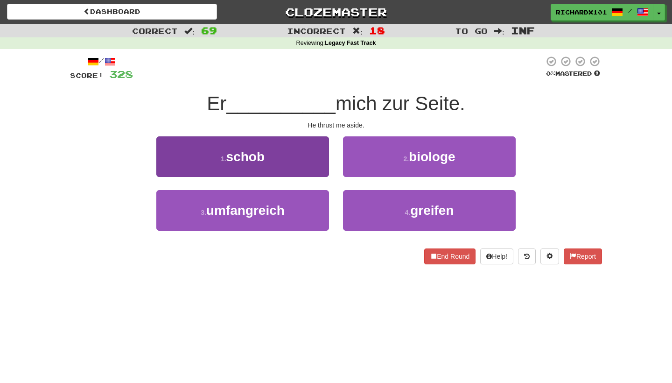
click at [305, 155] on button "1 . schob" at bounding box center [242, 156] width 173 height 41
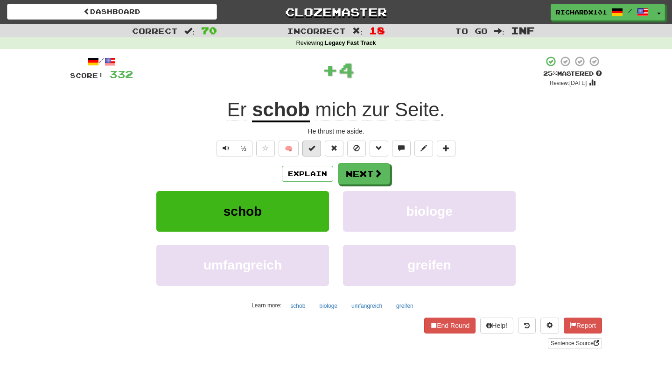
click at [316, 150] on button at bounding box center [312, 149] width 19 height 16
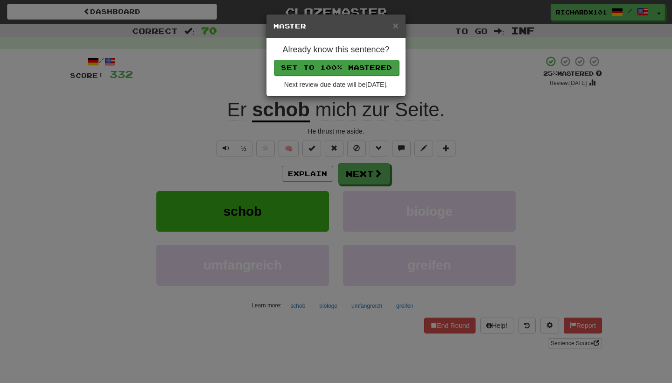
click at [349, 68] on button "Set to 100% Mastered" at bounding box center [336, 68] width 125 height 16
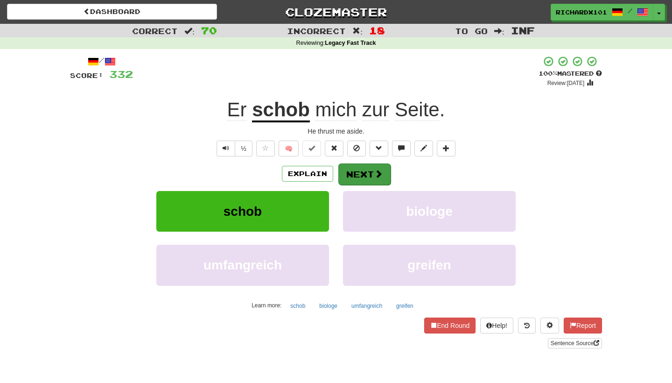
click at [360, 168] on button "Next" at bounding box center [364, 173] width 52 height 21
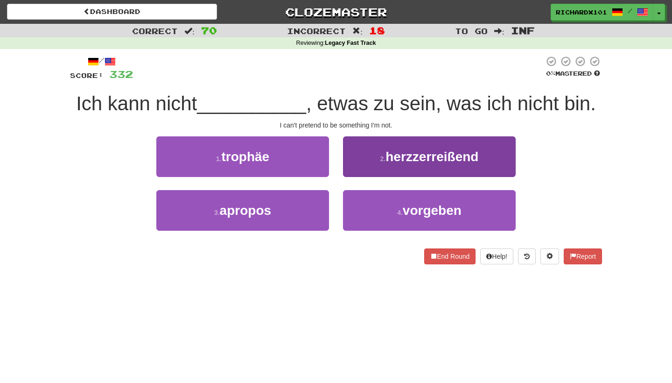
click at [369, 159] on button "2 . herzzerreißend" at bounding box center [429, 156] width 173 height 41
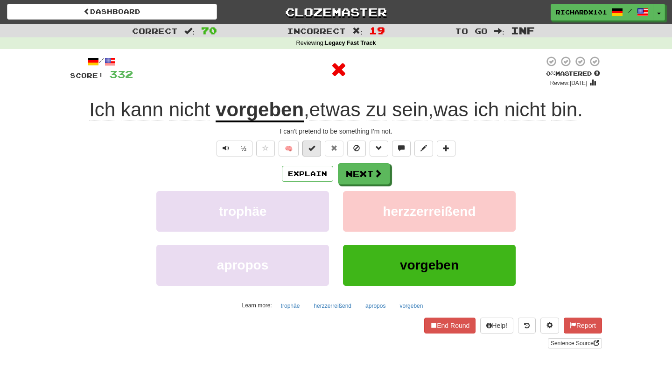
click at [315, 146] on span at bounding box center [312, 148] width 7 height 7
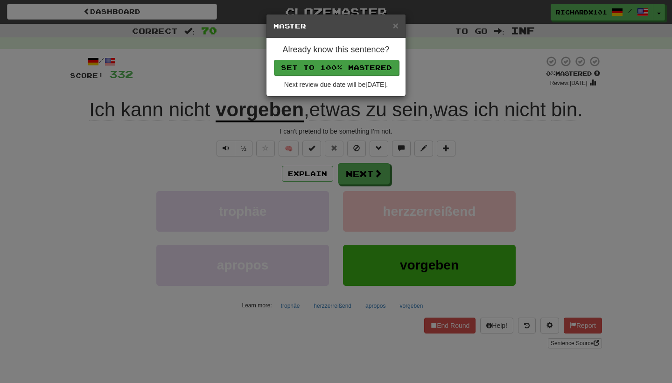
click at [349, 67] on button "Set to 100% Mastered" at bounding box center [336, 68] width 125 height 16
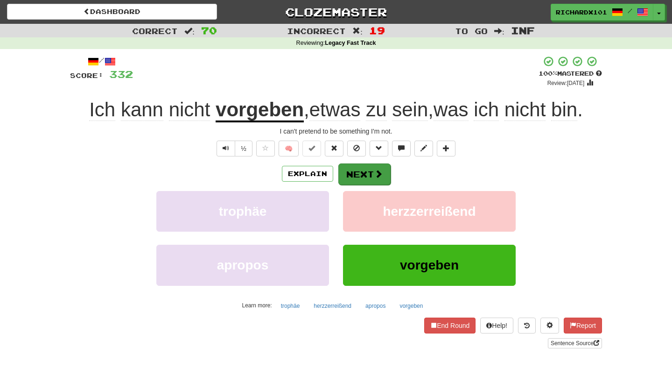
click at [354, 173] on button "Next" at bounding box center [364, 173] width 52 height 21
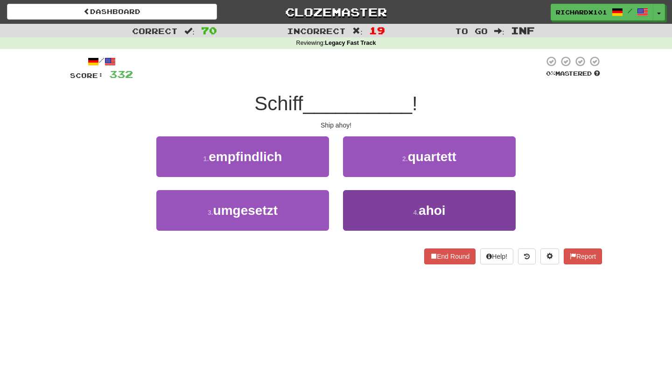
click at [367, 205] on button "4 . ahoi" at bounding box center [429, 210] width 173 height 41
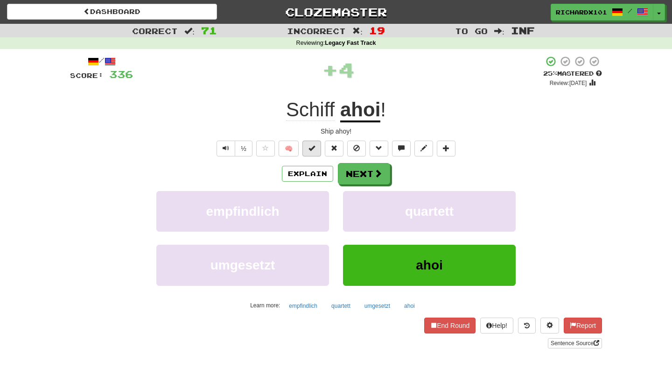
click at [315, 149] on span at bounding box center [312, 148] width 7 height 7
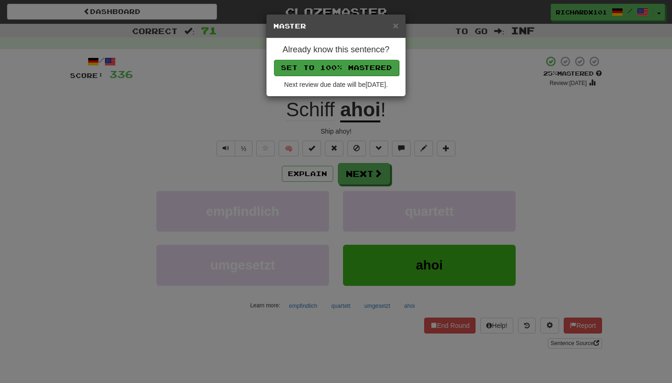
click at [346, 68] on button "Set to 100% Mastered" at bounding box center [336, 68] width 125 height 16
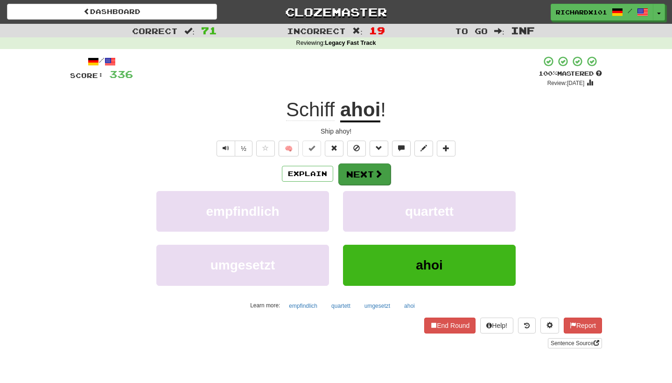
click at [356, 168] on button "Next" at bounding box center [364, 173] width 52 height 21
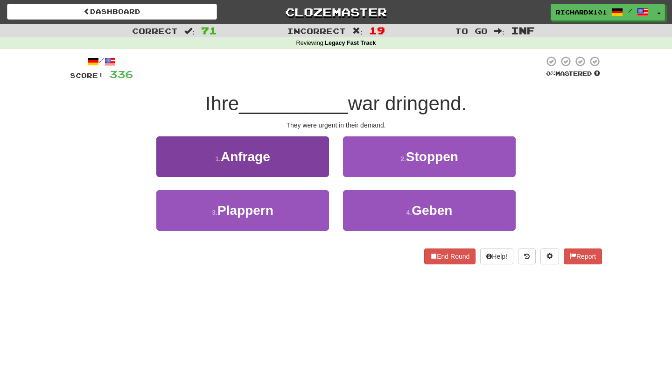
click at [317, 167] on button "1 . Anfrage" at bounding box center [242, 156] width 173 height 41
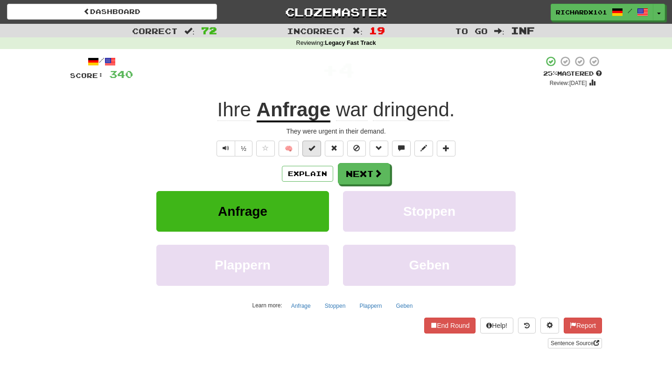
click at [318, 148] on button at bounding box center [312, 149] width 19 height 16
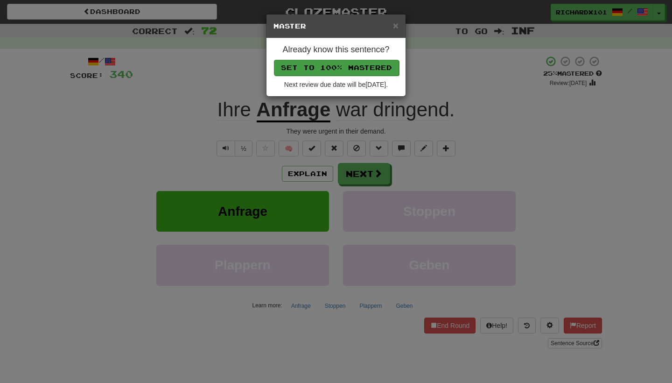
click at [356, 67] on button "Set to 100% Mastered" at bounding box center [336, 68] width 125 height 16
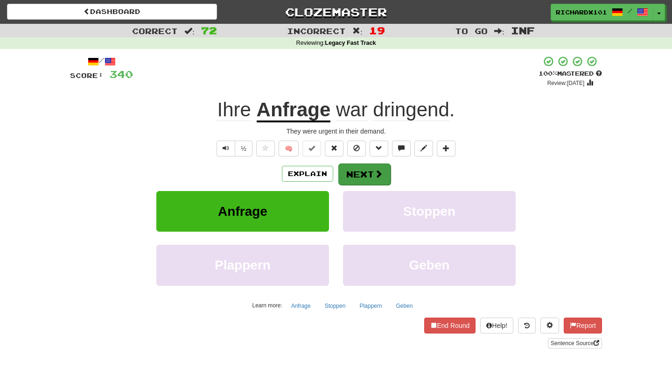
click at [359, 166] on button "Next" at bounding box center [364, 173] width 52 height 21
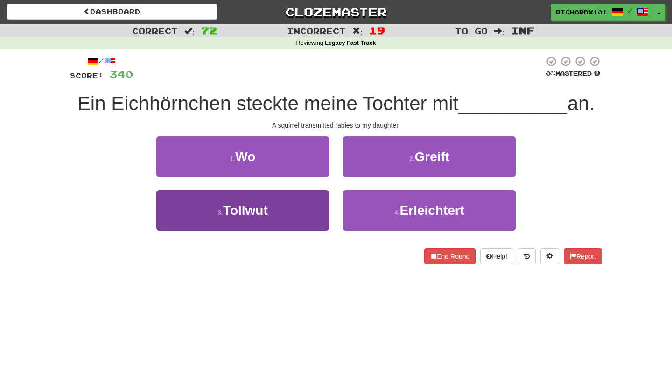
click at [312, 200] on button "3 . Tollwut" at bounding box center [242, 210] width 173 height 41
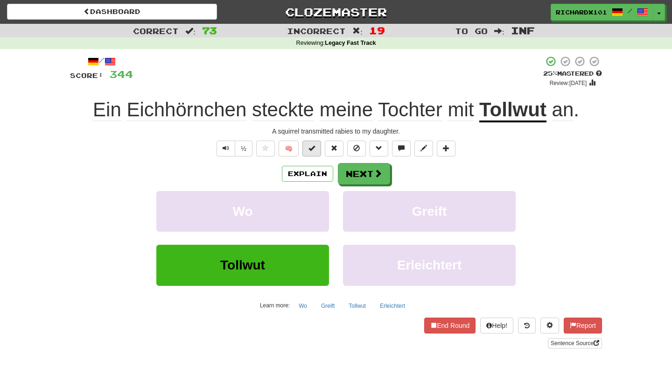
click at [316, 148] on button at bounding box center [312, 149] width 19 height 16
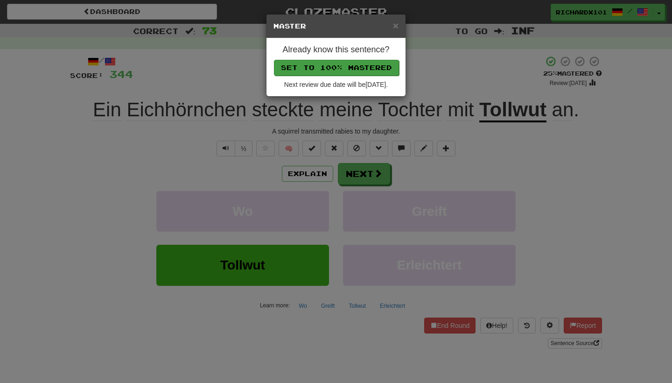
click at [351, 67] on button "Set to 100% Mastered" at bounding box center [336, 68] width 125 height 16
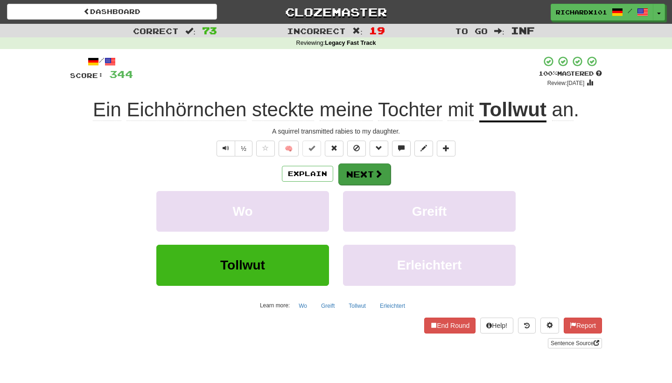
click at [352, 168] on button "Next" at bounding box center [364, 173] width 52 height 21
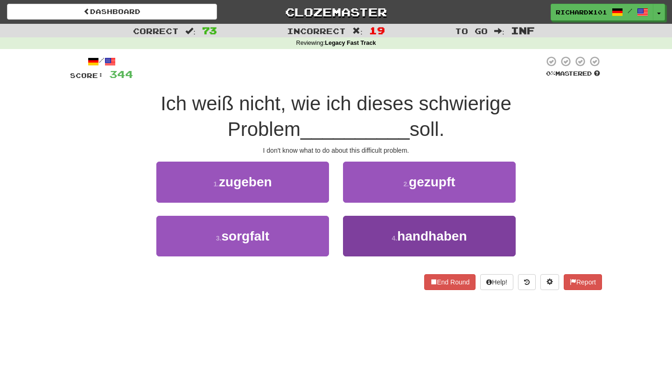
click at [370, 227] on button "4 . handhaben" at bounding box center [429, 236] width 173 height 41
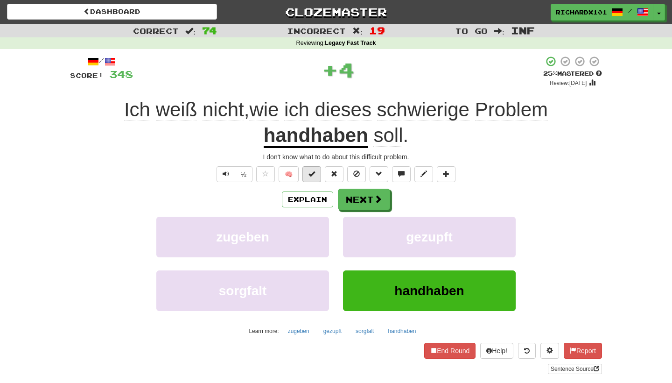
click at [314, 175] on span at bounding box center [312, 173] width 7 height 7
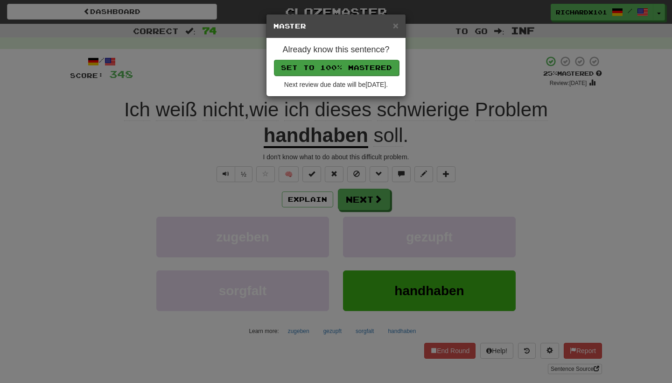
click at [346, 67] on button "Set to 100% Mastered" at bounding box center [336, 68] width 125 height 16
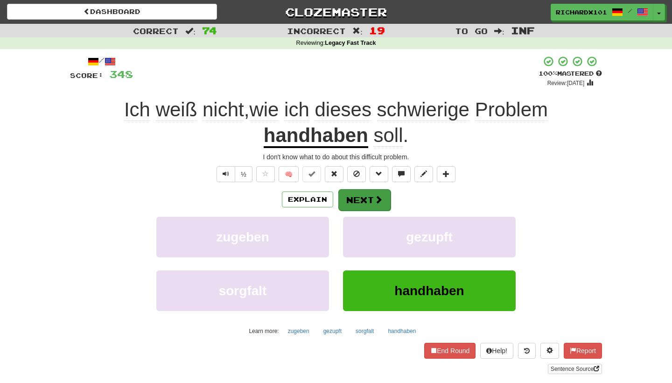
click at [365, 194] on button "Next" at bounding box center [364, 199] width 52 height 21
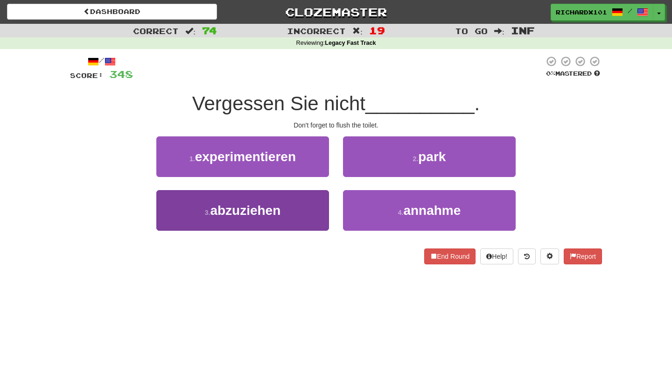
click at [314, 218] on button "3 . abzuziehen" at bounding box center [242, 210] width 173 height 41
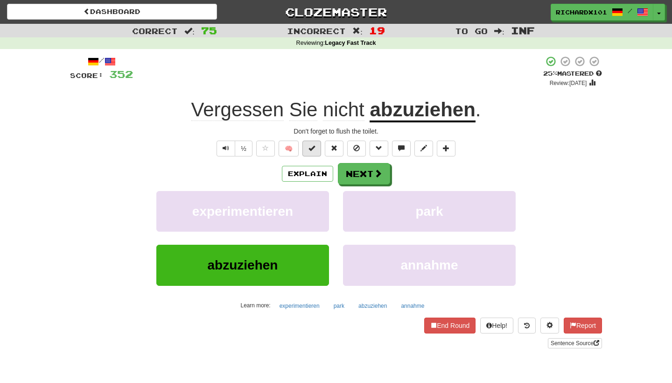
click at [317, 149] on button at bounding box center [312, 149] width 19 height 16
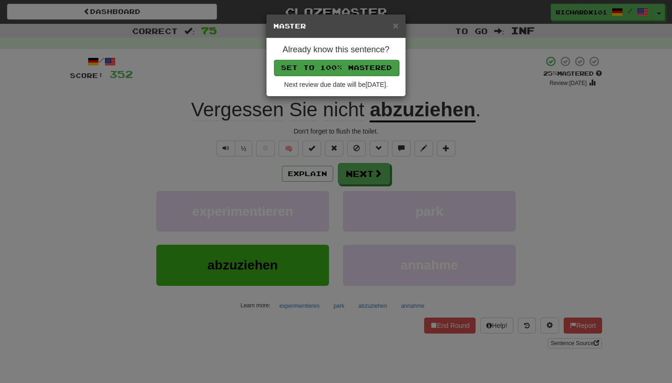
click at [350, 65] on button "Set to 100% Mastered" at bounding box center [336, 68] width 125 height 16
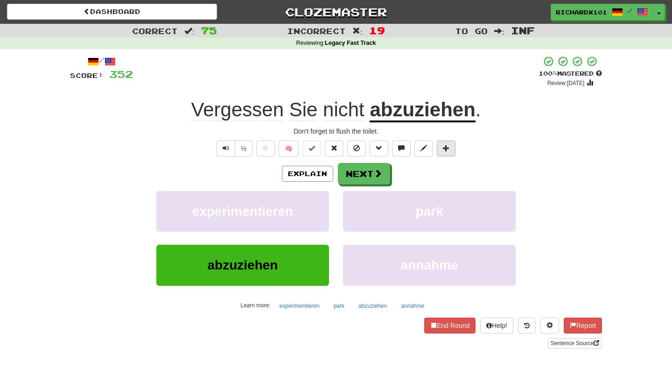
click at [446, 147] on span at bounding box center [446, 148] width 7 height 7
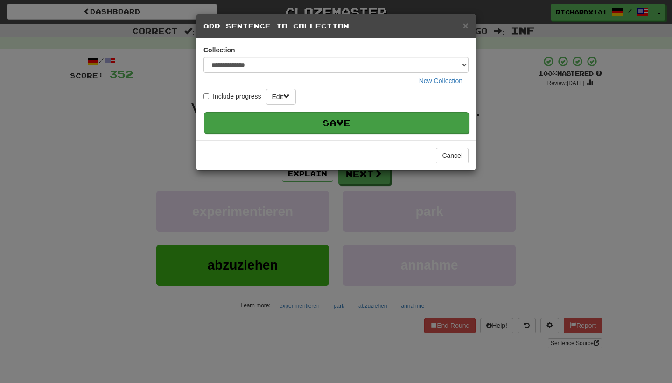
click at [424, 118] on button "Save" at bounding box center [336, 122] width 265 height 21
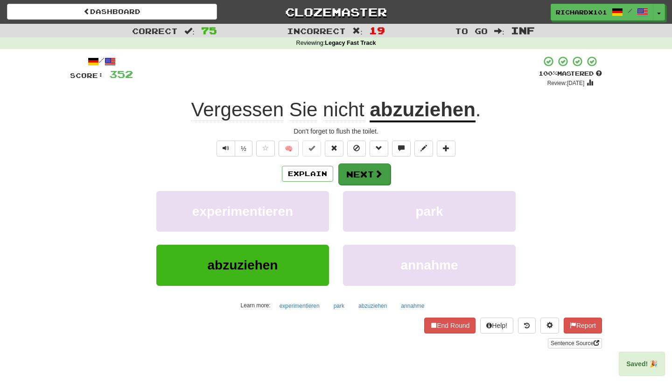
click at [381, 170] on span at bounding box center [378, 173] width 8 height 8
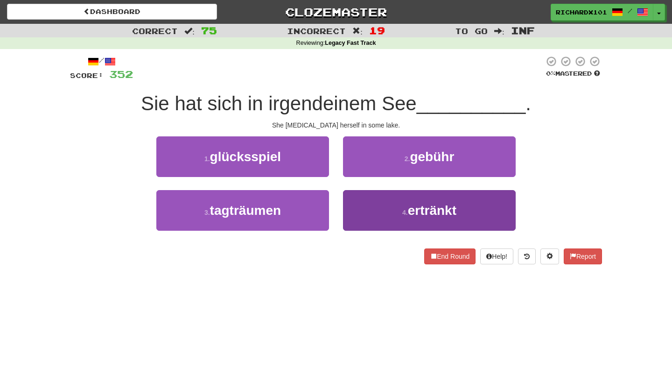
click at [387, 208] on button "4 . ertränkt" at bounding box center [429, 210] width 173 height 41
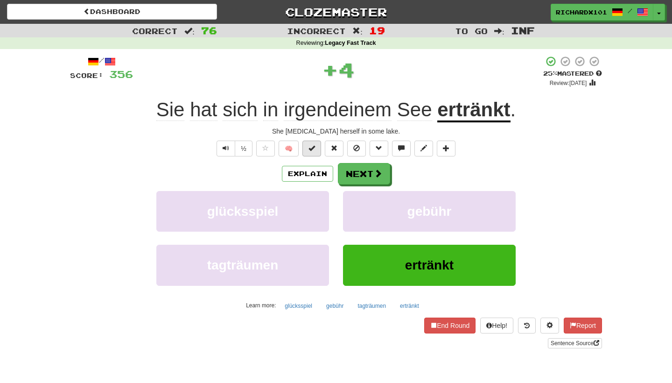
click at [314, 149] on span at bounding box center [312, 148] width 7 height 7
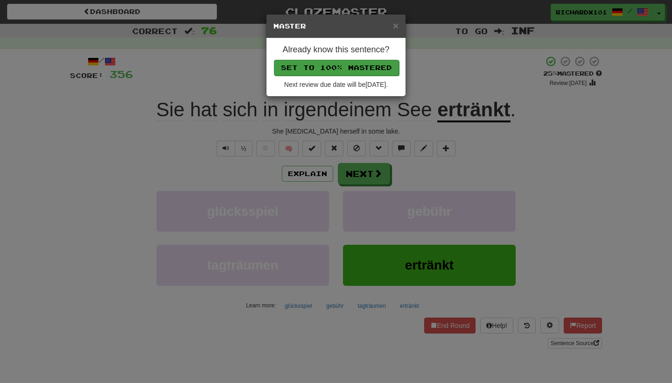
click at [342, 63] on button "Set to 100% Mastered" at bounding box center [336, 68] width 125 height 16
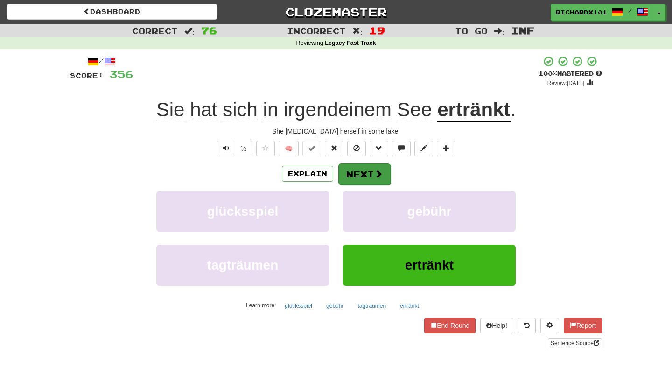
click at [354, 171] on button "Next" at bounding box center [364, 173] width 52 height 21
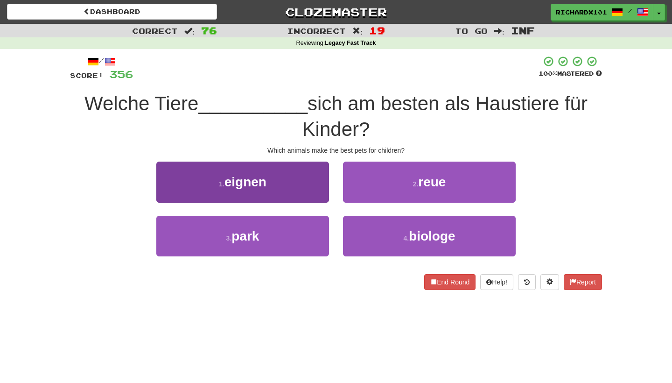
click at [319, 180] on button "1 . eignen" at bounding box center [242, 182] width 173 height 41
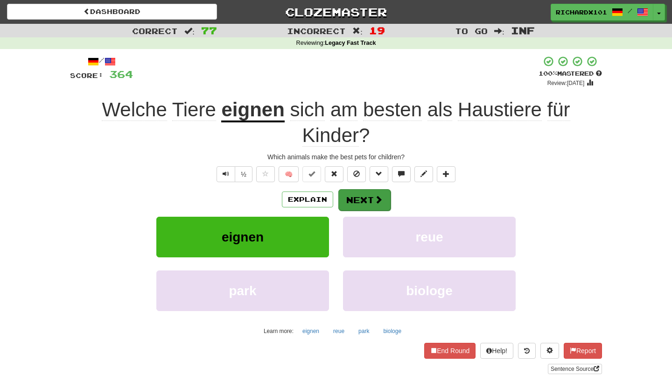
click at [352, 192] on button "Next" at bounding box center [364, 199] width 52 height 21
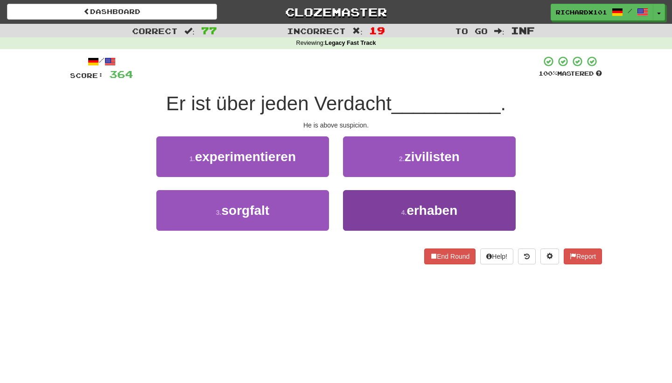
click at [359, 201] on button "4 . erhaben" at bounding box center [429, 210] width 173 height 41
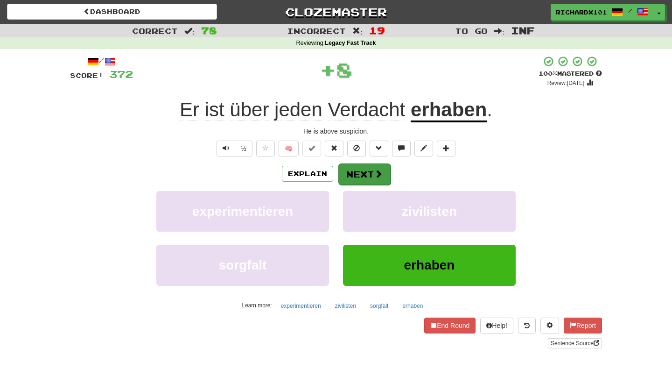
click at [363, 168] on button "Next" at bounding box center [364, 173] width 52 height 21
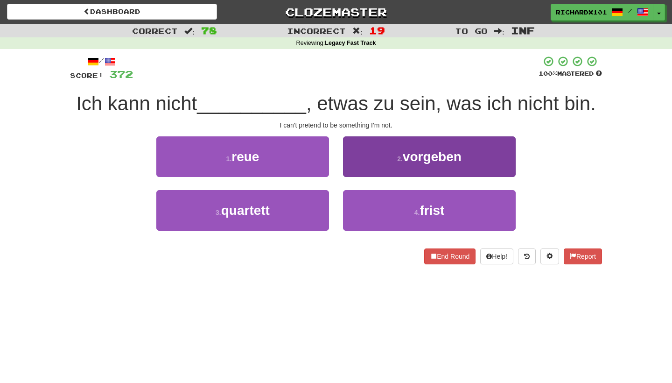
click at [359, 160] on button "2 . vorgeben" at bounding box center [429, 156] width 173 height 41
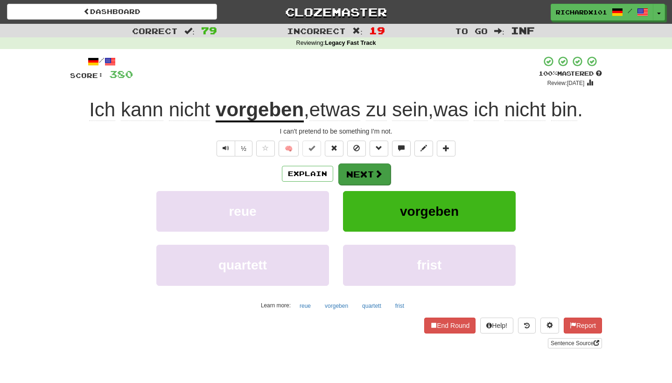
click at [363, 171] on button "Next" at bounding box center [364, 173] width 52 height 21
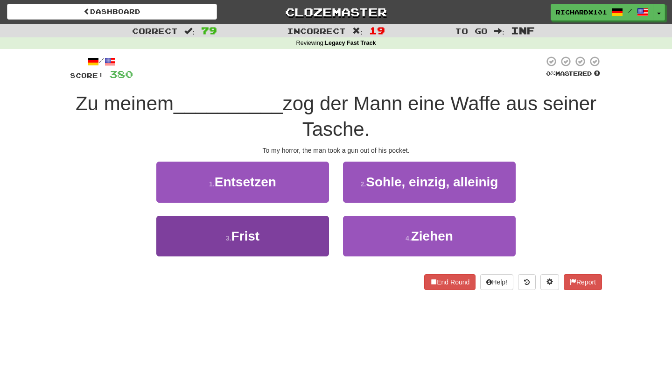
click at [321, 232] on button "3 . Frist" at bounding box center [242, 236] width 173 height 41
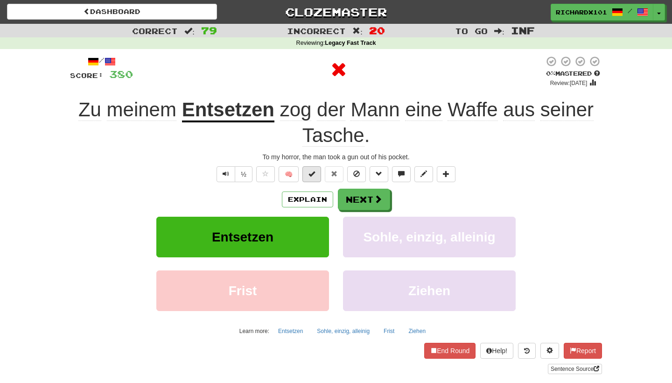
click at [316, 173] on button at bounding box center [312, 174] width 19 height 16
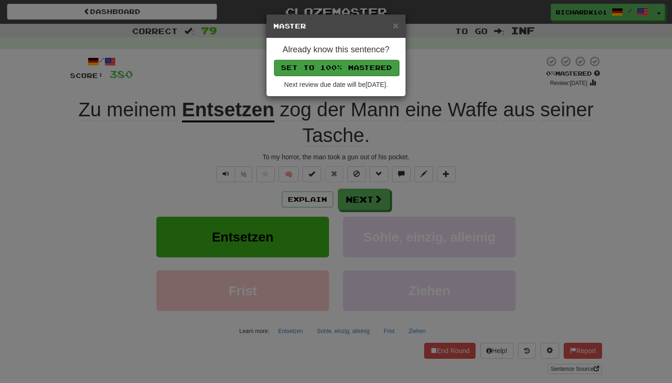
click at [356, 63] on button "Set to 100% Mastered" at bounding box center [336, 68] width 125 height 16
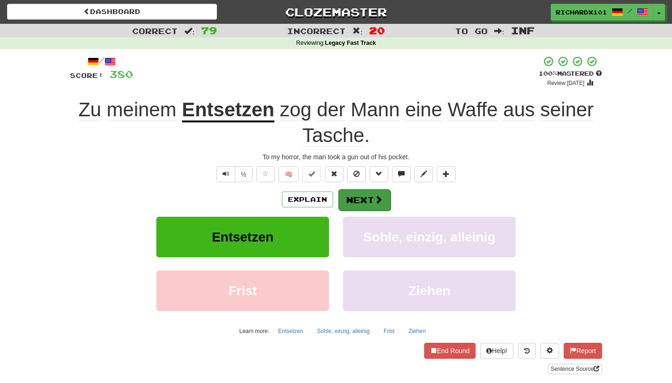
click at [374, 197] on span at bounding box center [378, 199] width 8 height 8
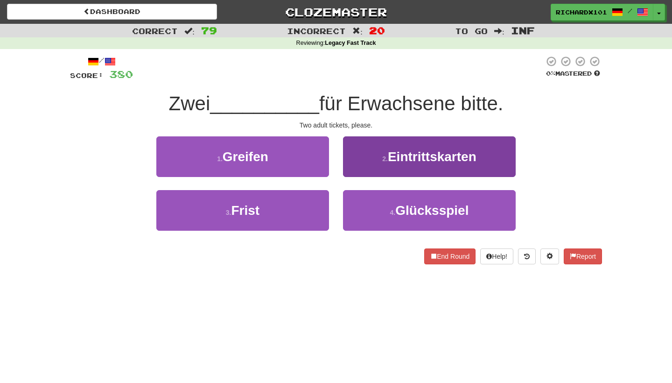
click at [385, 169] on button "2 . Eintrittskarten" at bounding box center [429, 156] width 173 height 41
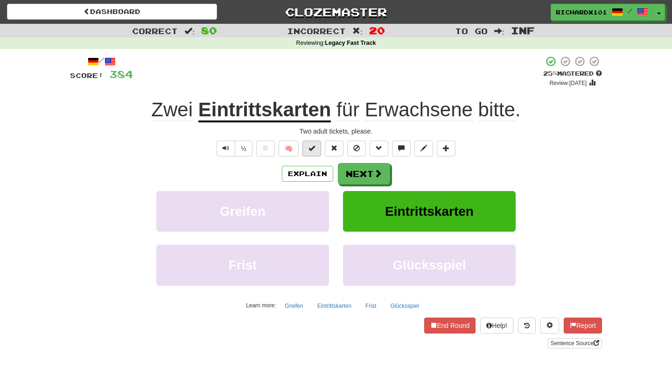
click at [315, 146] on span at bounding box center [312, 148] width 7 height 7
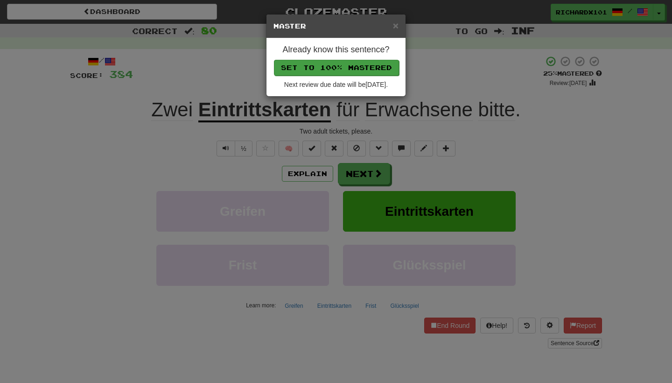
click at [351, 68] on button "Set to 100% Mastered" at bounding box center [336, 68] width 125 height 16
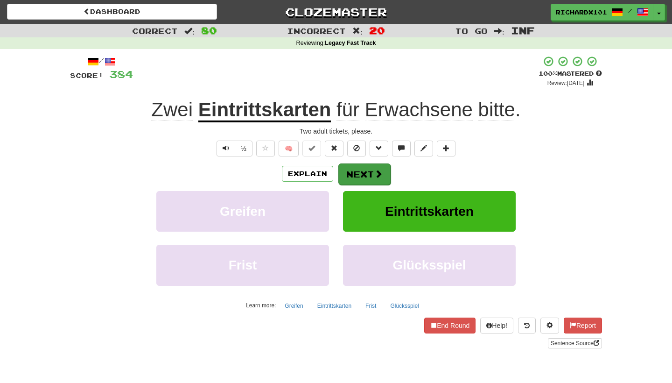
click at [362, 169] on button "Next" at bounding box center [364, 173] width 52 height 21
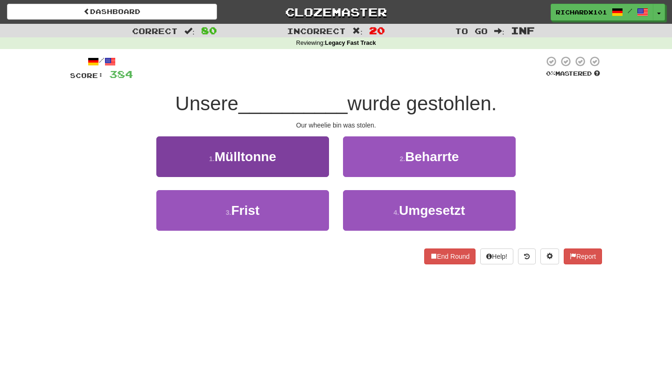
click at [317, 151] on button "1 . Mülltonne" at bounding box center [242, 156] width 173 height 41
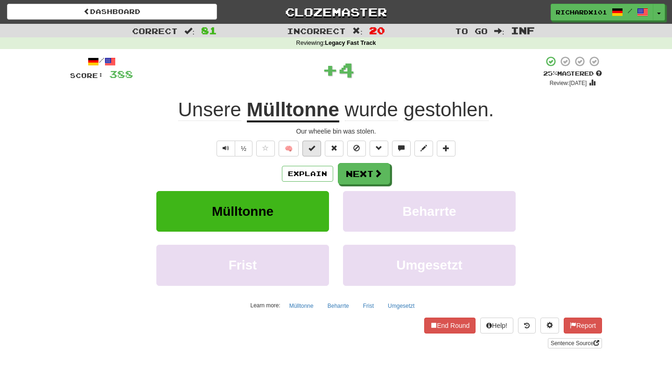
click at [318, 150] on button at bounding box center [312, 149] width 19 height 16
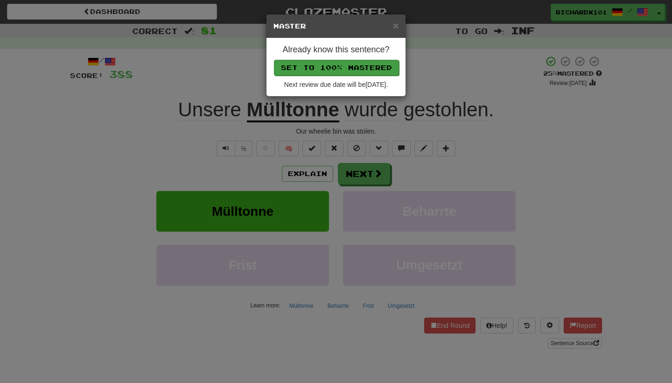
click at [350, 65] on button "Set to 100% Mastered" at bounding box center [336, 68] width 125 height 16
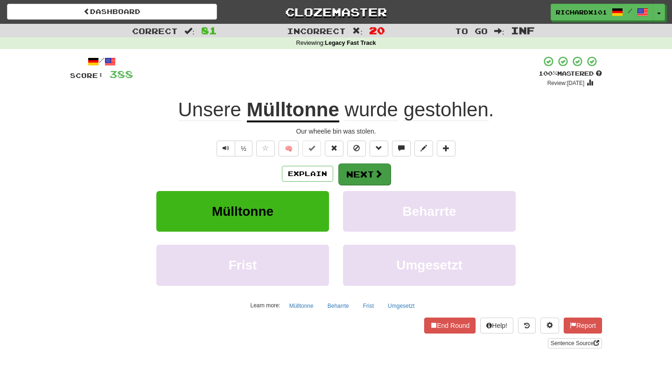
click at [363, 172] on button "Next" at bounding box center [364, 173] width 52 height 21
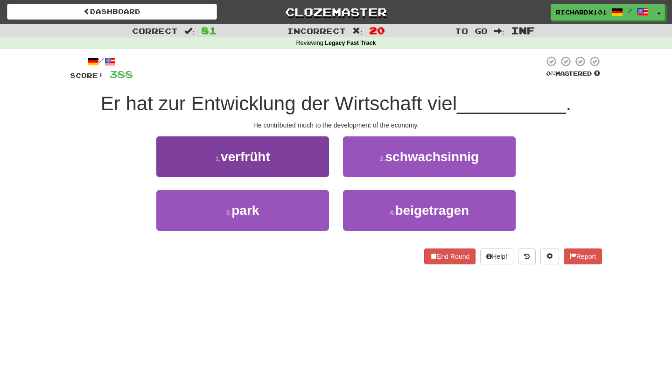
click at [315, 164] on button "1 . verfrüht" at bounding box center [242, 156] width 173 height 41
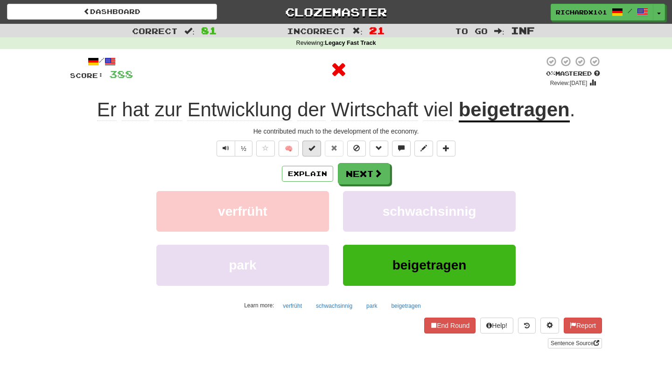
click at [316, 149] on button at bounding box center [312, 149] width 19 height 16
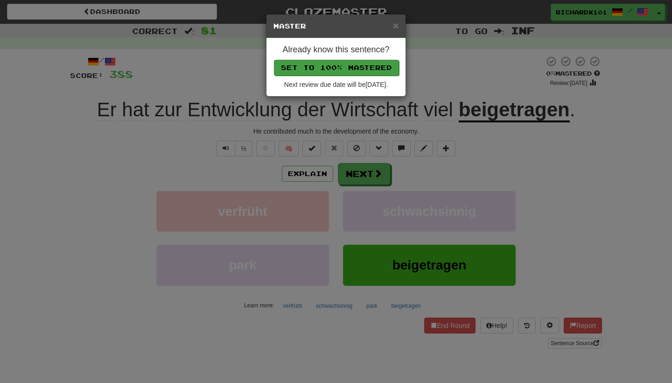
click at [345, 61] on button "Set to 100% Mastered" at bounding box center [336, 68] width 125 height 16
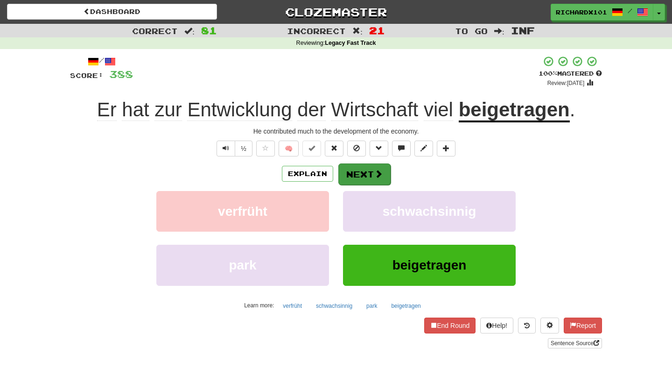
click at [355, 166] on button "Next" at bounding box center [364, 173] width 52 height 21
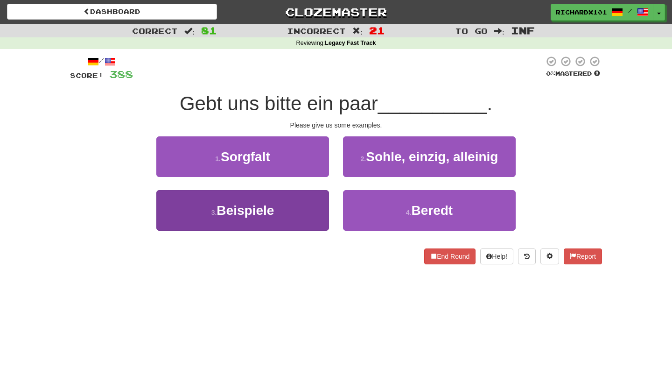
click at [302, 212] on button "3 . Beispiele" at bounding box center [242, 210] width 173 height 41
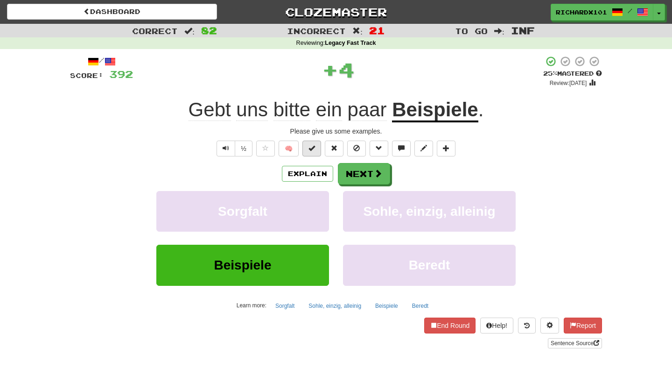
click at [312, 146] on span at bounding box center [312, 148] width 7 height 7
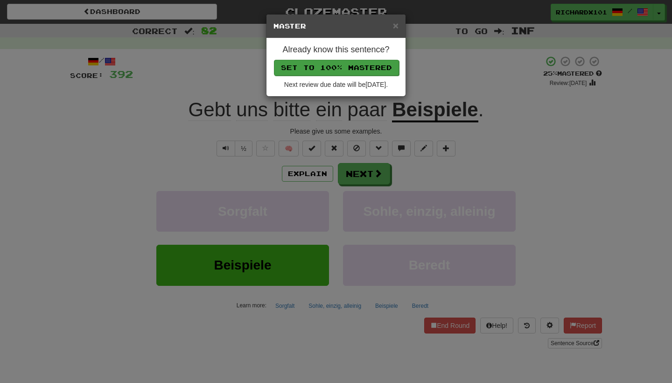
click at [346, 66] on button "Set to 100% Mastered" at bounding box center [336, 68] width 125 height 16
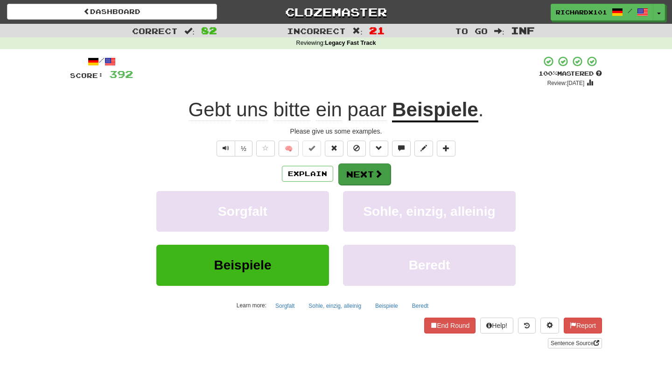
click at [355, 168] on button "Next" at bounding box center [364, 173] width 52 height 21
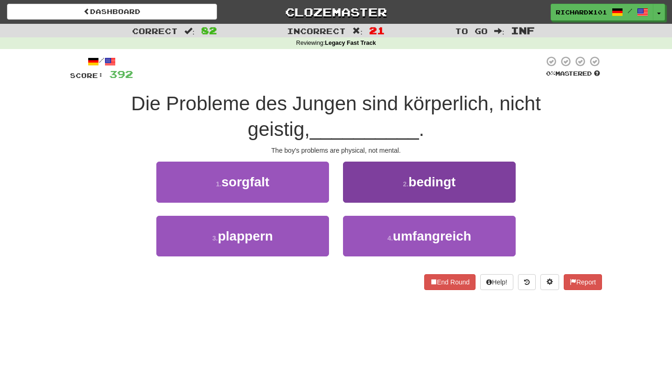
click at [366, 178] on button "2 . bedingt" at bounding box center [429, 182] width 173 height 41
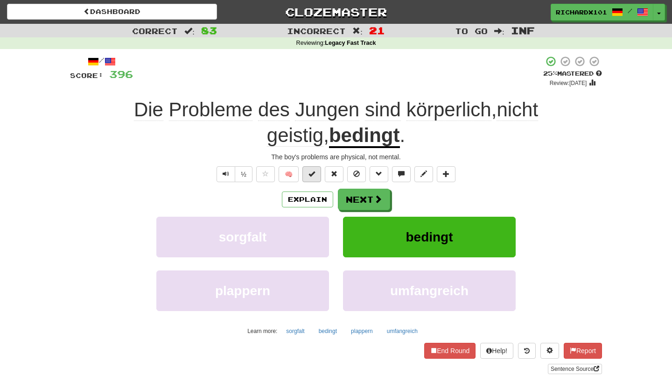
click at [317, 172] on button at bounding box center [312, 174] width 19 height 16
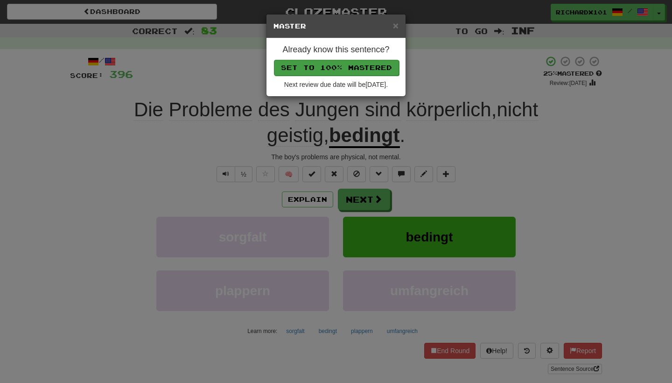
click at [364, 64] on button "Set to 100% Mastered" at bounding box center [336, 68] width 125 height 16
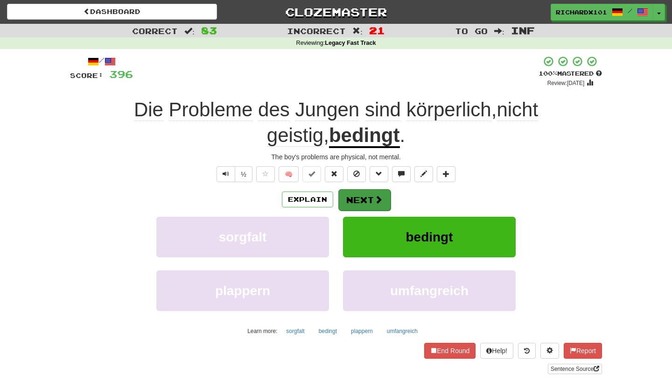
click at [368, 201] on button "Next" at bounding box center [364, 199] width 52 height 21
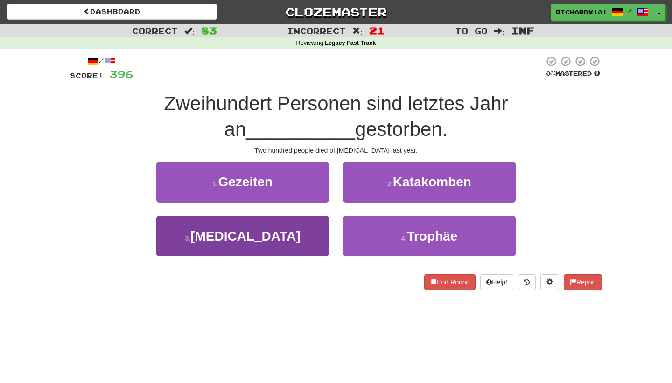
click at [312, 229] on button "3 . Cholera" at bounding box center [242, 236] width 173 height 41
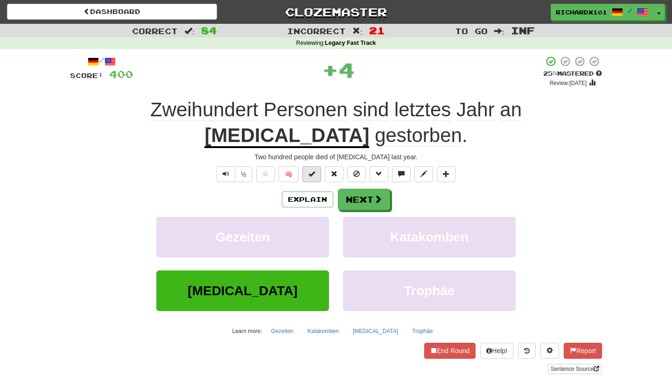
click at [319, 176] on button at bounding box center [312, 174] width 19 height 16
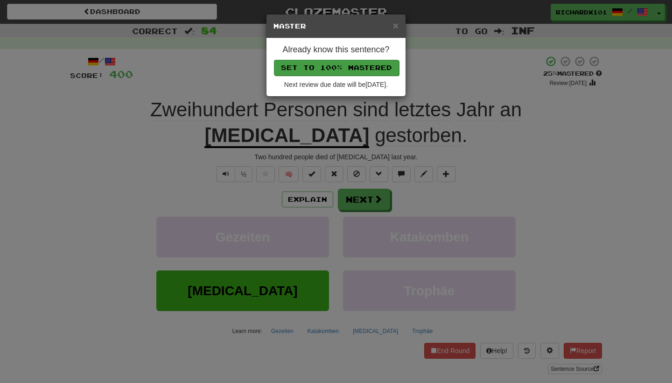
click at [361, 69] on button "Set to 100% Mastered" at bounding box center [336, 68] width 125 height 16
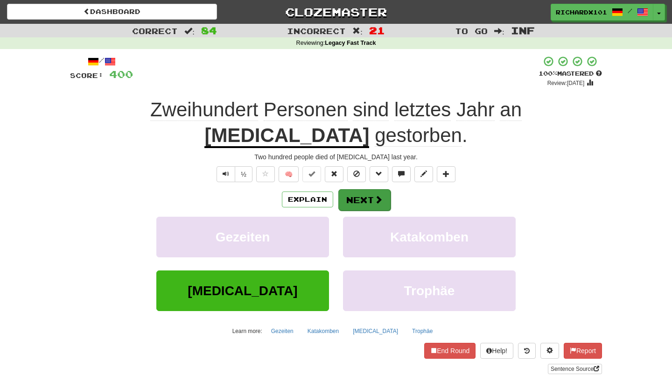
click at [365, 193] on button "Next" at bounding box center [364, 199] width 52 height 21
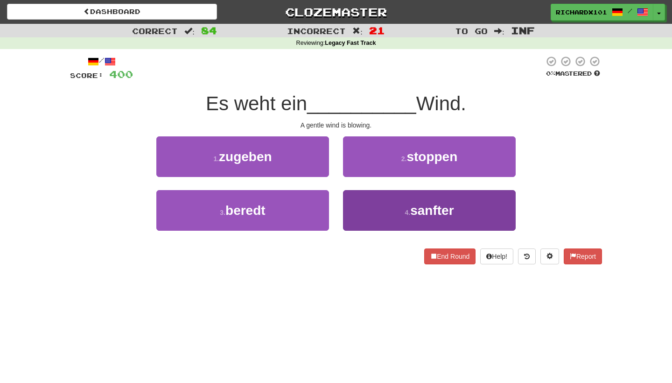
click at [367, 207] on button "4 . sanfter" at bounding box center [429, 210] width 173 height 41
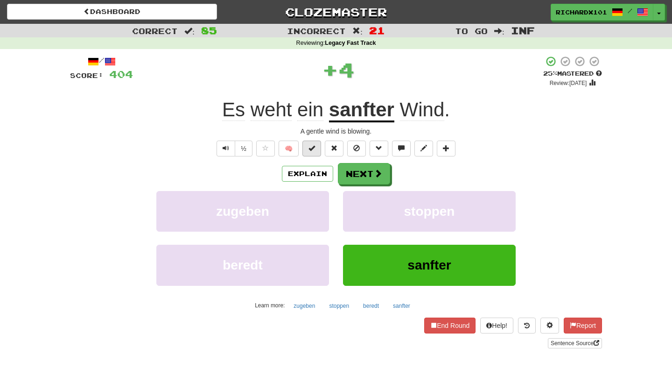
click at [315, 145] on span at bounding box center [312, 148] width 7 height 7
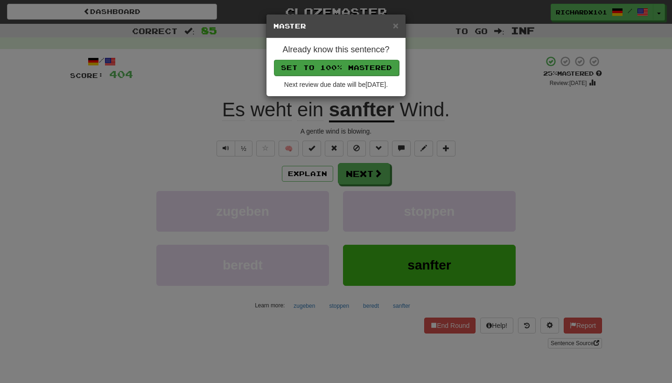
click at [348, 67] on button "Set to 100% Mastered" at bounding box center [336, 68] width 125 height 16
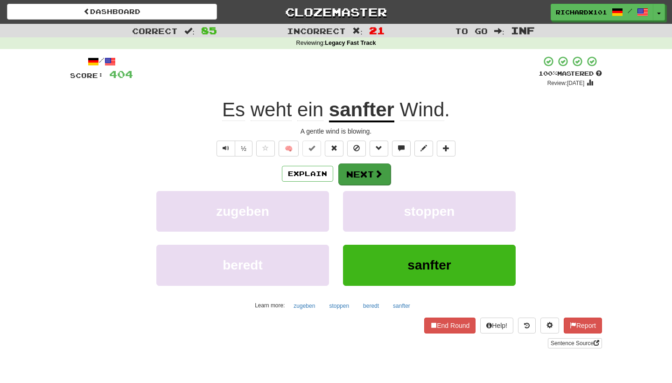
click at [355, 168] on button "Next" at bounding box center [364, 173] width 52 height 21
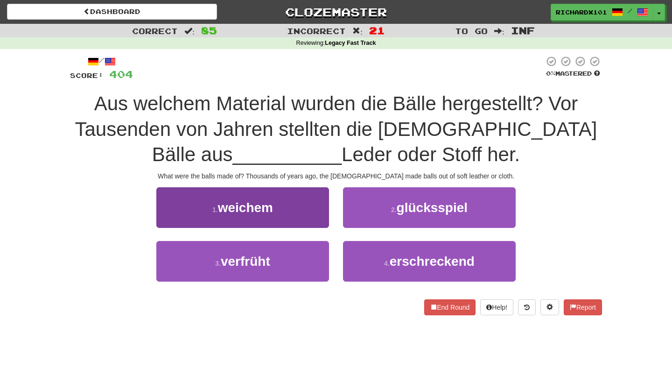
click at [314, 207] on button "1 . weichem" at bounding box center [242, 207] width 173 height 41
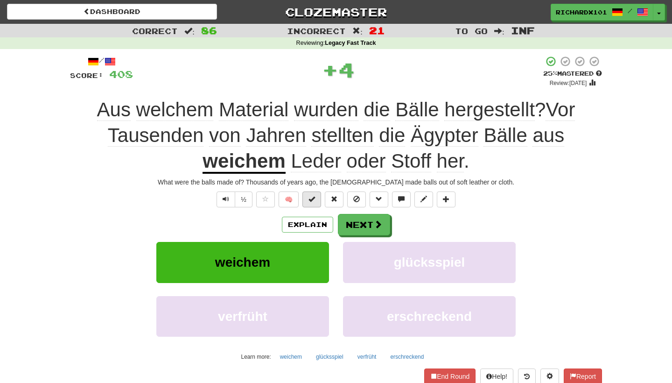
click at [314, 197] on span at bounding box center [312, 199] width 7 height 7
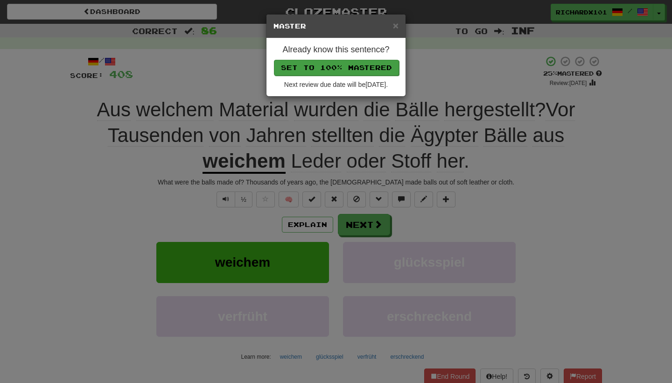
click at [361, 67] on button "Set to 100% Mastered" at bounding box center [336, 68] width 125 height 16
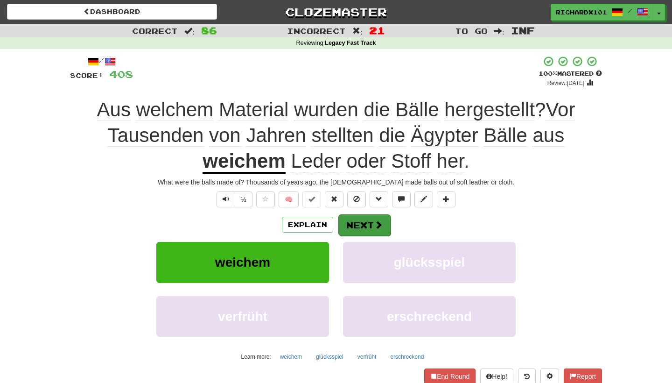
click at [361, 223] on button "Next" at bounding box center [364, 224] width 52 height 21
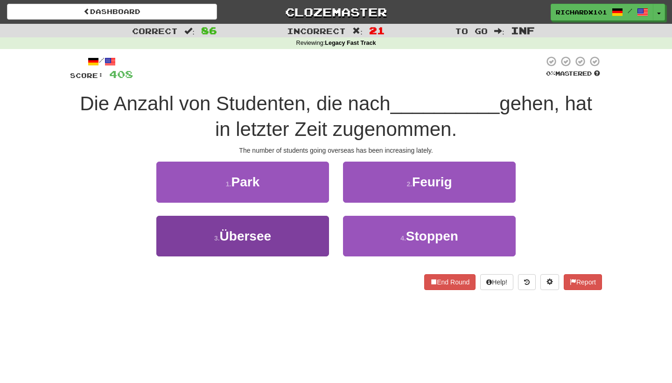
click at [318, 230] on button "3 . Übersee" at bounding box center [242, 236] width 173 height 41
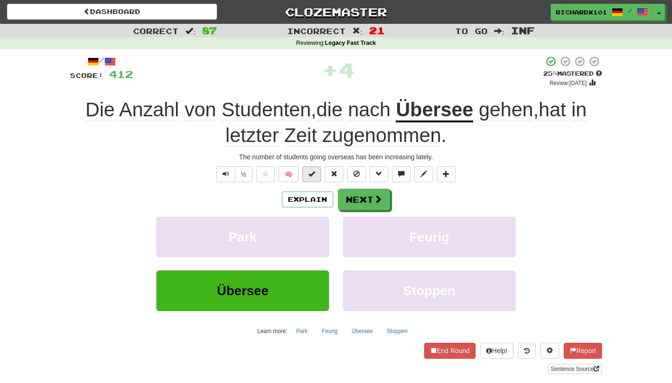
click at [316, 170] on button at bounding box center [312, 174] width 19 height 16
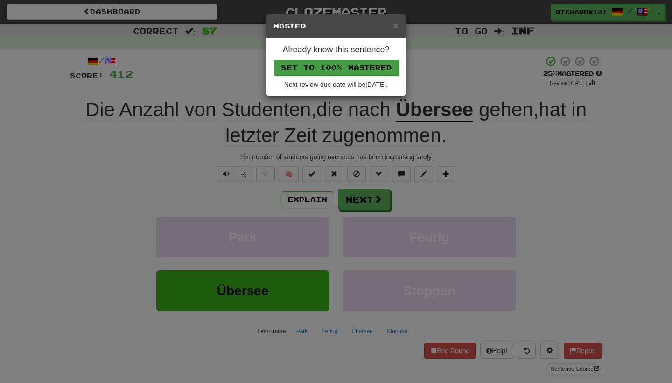
click at [362, 67] on button "Set to 100% Mastered" at bounding box center [336, 68] width 125 height 16
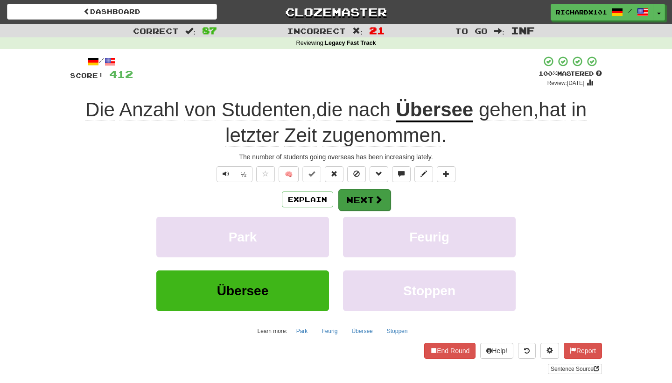
click at [355, 200] on button "Next" at bounding box center [364, 199] width 52 height 21
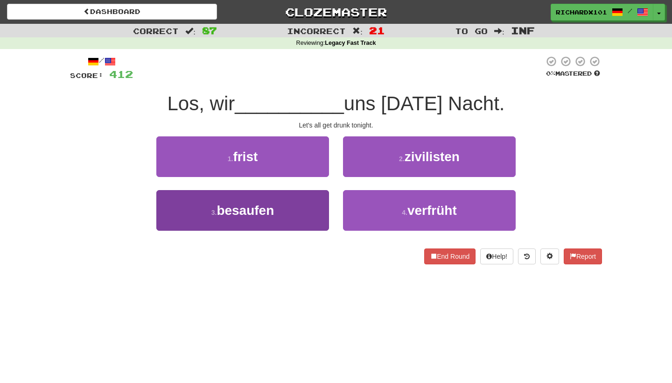
click at [322, 213] on button "3 . besaufen" at bounding box center [242, 210] width 173 height 41
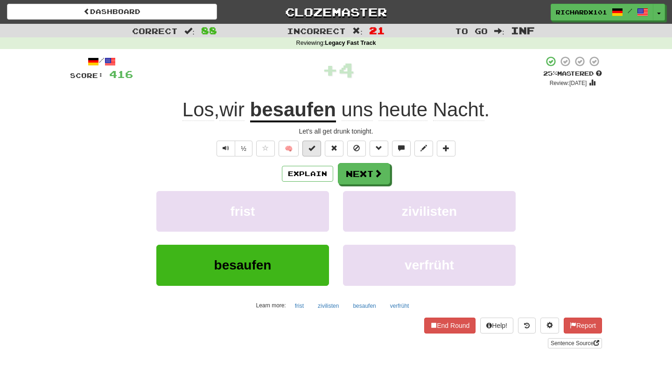
click at [315, 147] on span at bounding box center [312, 148] width 7 height 7
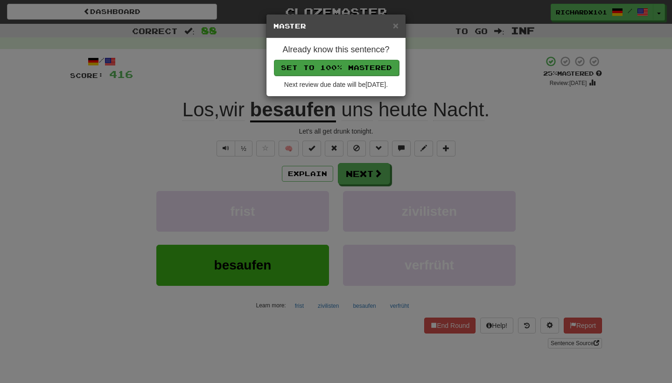
click at [360, 64] on button "Set to 100% Mastered" at bounding box center [336, 68] width 125 height 16
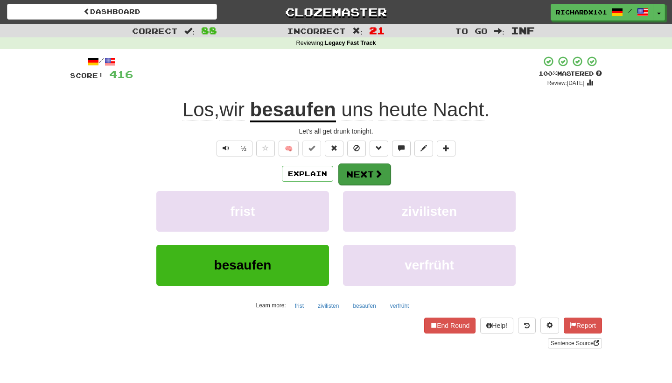
click at [365, 170] on button "Next" at bounding box center [364, 173] width 52 height 21
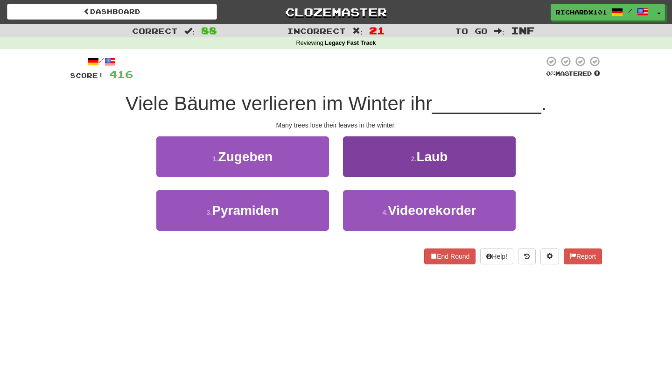
click at [385, 158] on button "2 . Laub" at bounding box center [429, 156] width 173 height 41
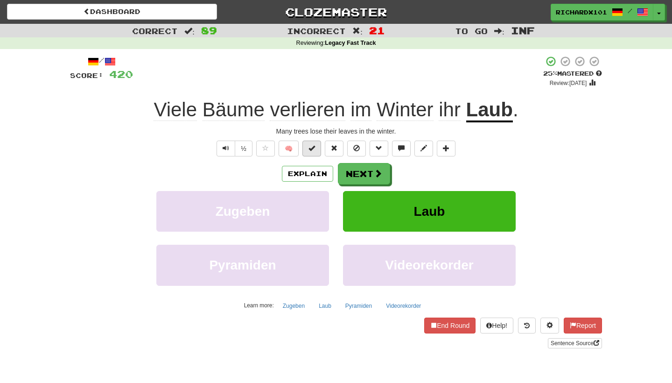
click at [319, 152] on button at bounding box center [312, 149] width 19 height 16
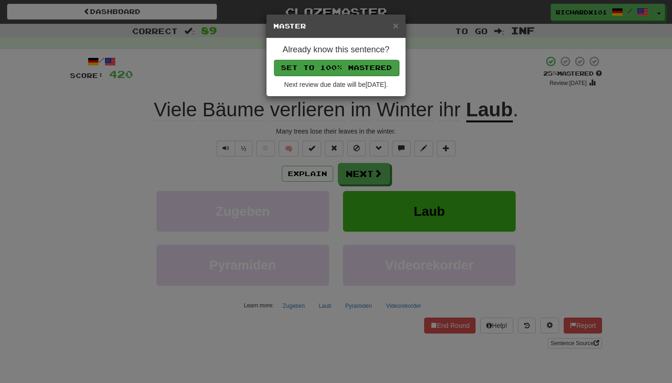
click at [360, 63] on button "Set to 100% Mastered" at bounding box center [336, 68] width 125 height 16
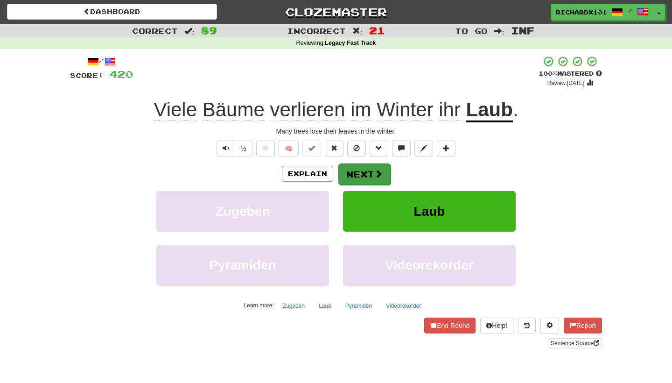
click at [352, 171] on button "Next" at bounding box center [364, 173] width 52 height 21
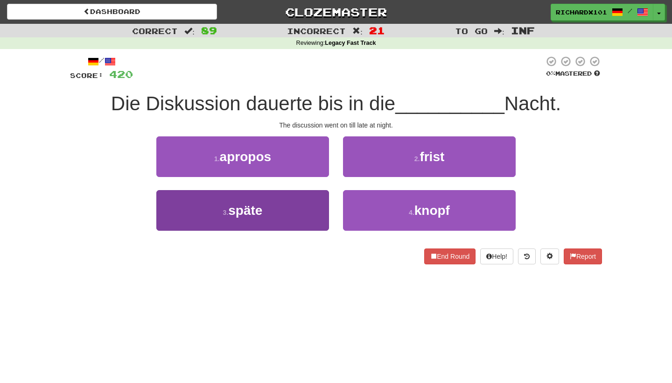
click at [317, 208] on button "3 . späte" at bounding box center [242, 210] width 173 height 41
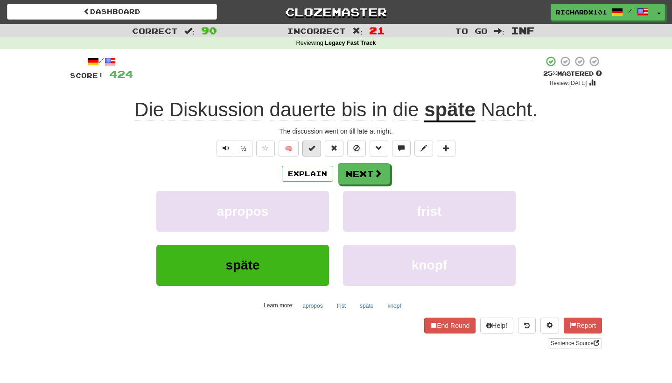
click at [316, 153] on button at bounding box center [312, 149] width 19 height 16
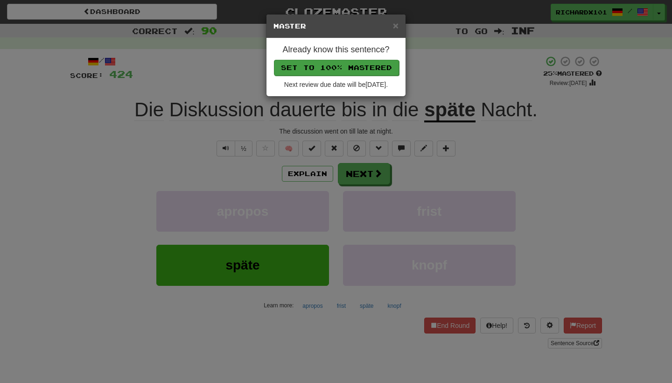
click at [352, 66] on button "Set to 100% Mastered" at bounding box center [336, 68] width 125 height 16
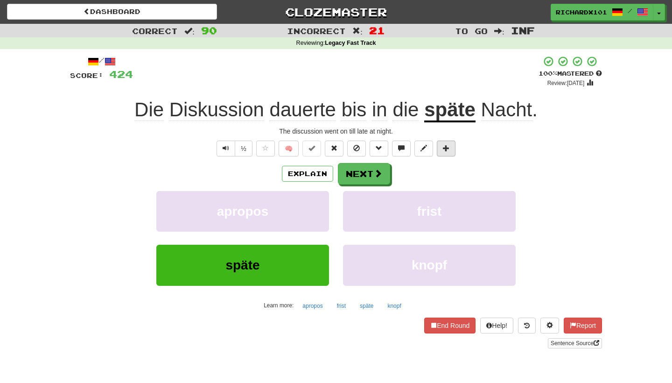
click at [444, 145] on span at bounding box center [446, 148] width 7 height 7
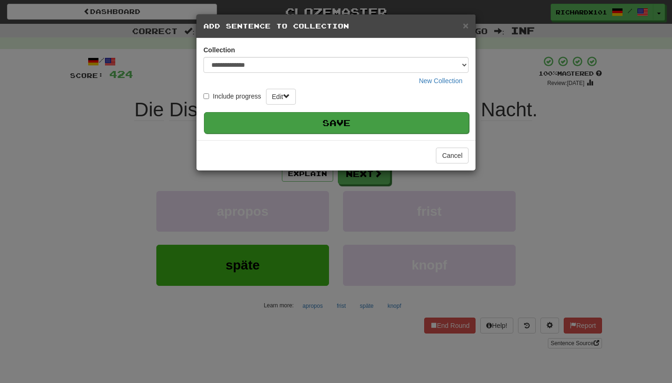
click at [417, 118] on button "Save" at bounding box center [336, 122] width 265 height 21
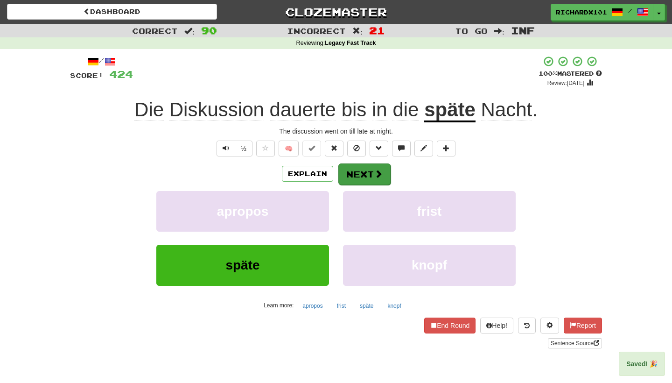
click at [383, 167] on button "Next" at bounding box center [364, 173] width 52 height 21
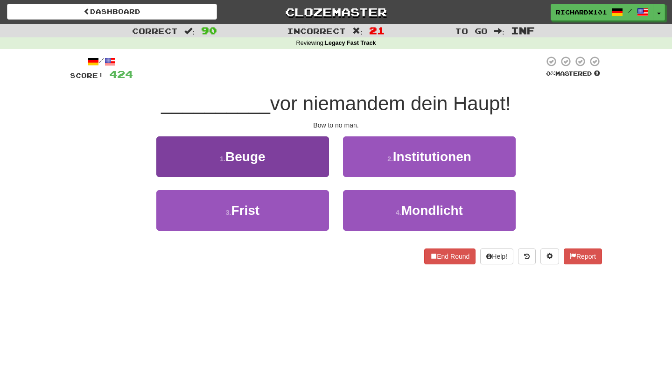
click at [324, 153] on button "1 . Beuge" at bounding box center [242, 156] width 173 height 41
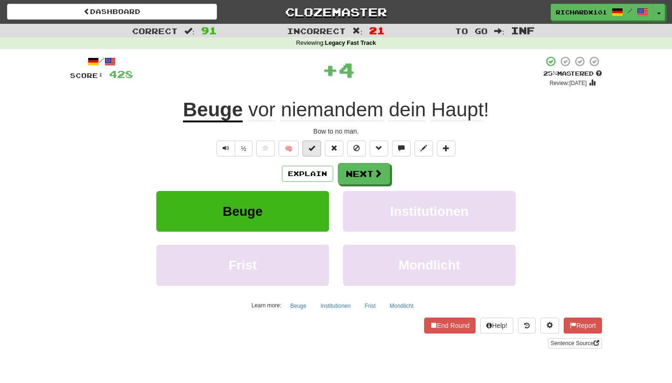
click at [315, 148] on span at bounding box center [312, 148] width 7 height 7
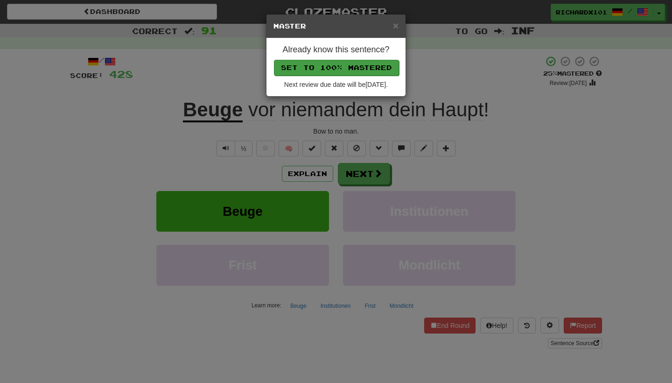
click at [338, 67] on button "Set to 100% Mastered" at bounding box center [336, 68] width 125 height 16
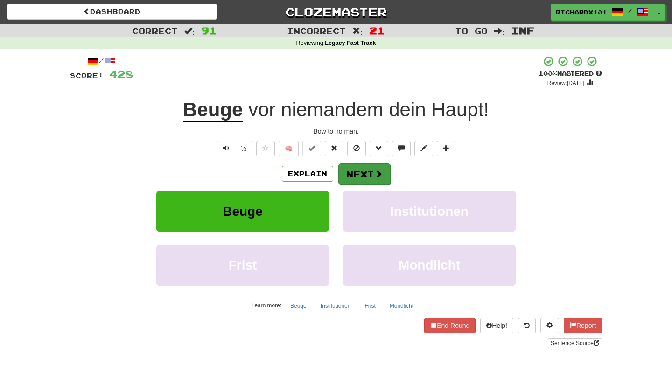
click at [361, 173] on button "Next" at bounding box center [364, 173] width 52 height 21
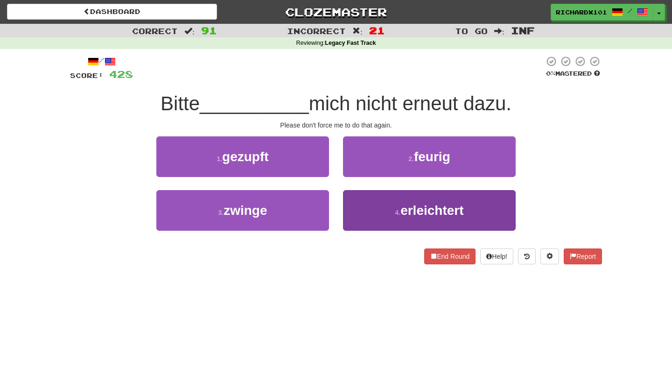
click at [398, 209] on small "4 ." at bounding box center [398, 212] width 6 height 7
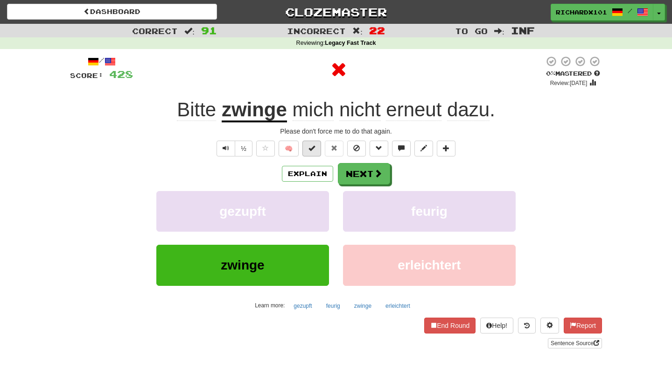
click at [315, 141] on button at bounding box center [312, 149] width 19 height 16
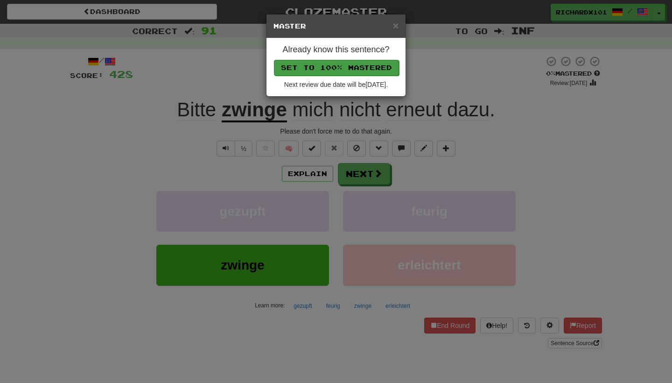
click at [347, 60] on button "Set to 100% Mastered" at bounding box center [336, 68] width 125 height 16
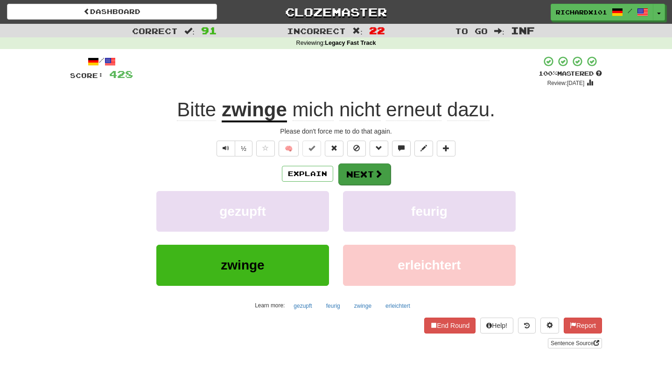
click at [369, 169] on button "Next" at bounding box center [364, 173] width 52 height 21
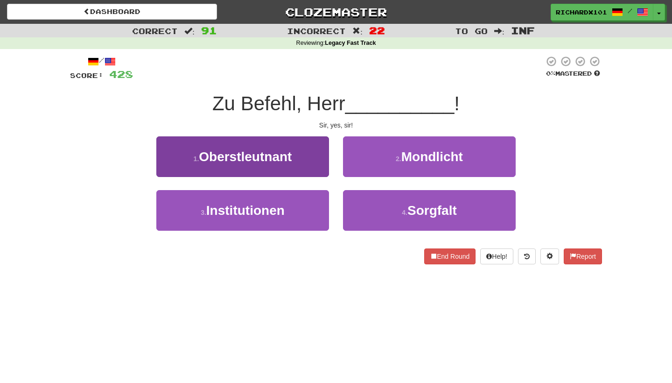
click at [315, 161] on button "1 . Oberstleutnant" at bounding box center [242, 156] width 173 height 41
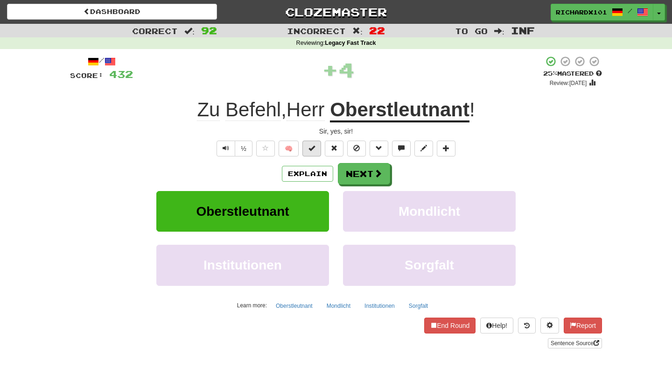
click at [315, 148] on span at bounding box center [312, 148] width 7 height 7
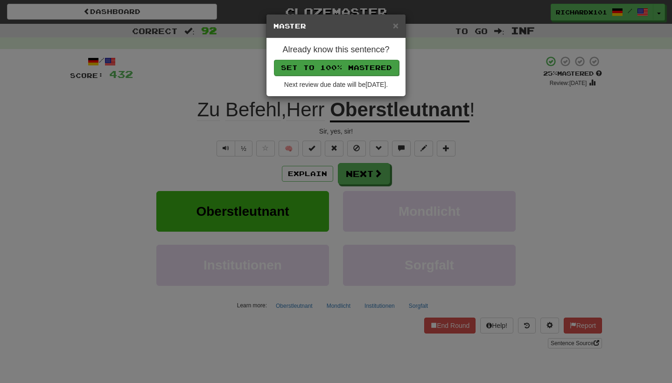
click at [344, 65] on button "Set to 100% Mastered" at bounding box center [336, 68] width 125 height 16
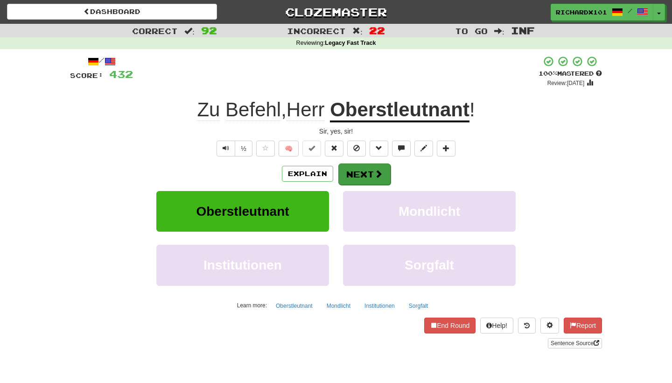
click at [359, 169] on button "Next" at bounding box center [364, 173] width 52 height 21
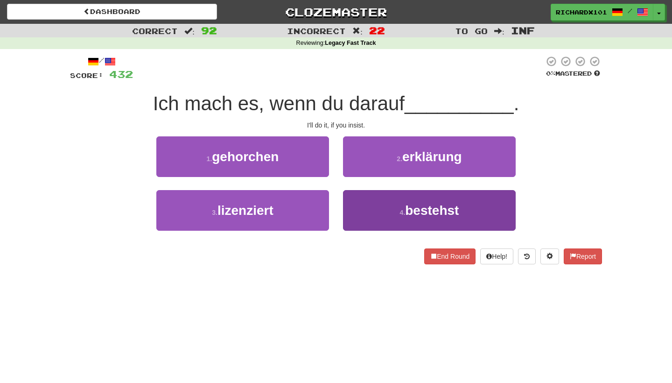
click at [371, 211] on button "4 . bestehst" at bounding box center [429, 210] width 173 height 41
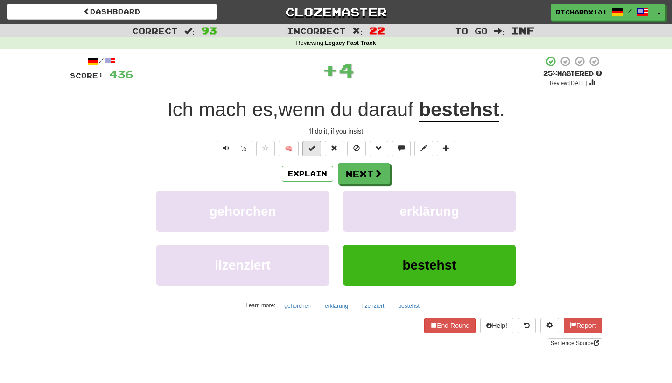
click at [314, 148] on span at bounding box center [312, 148] width 7 height 7
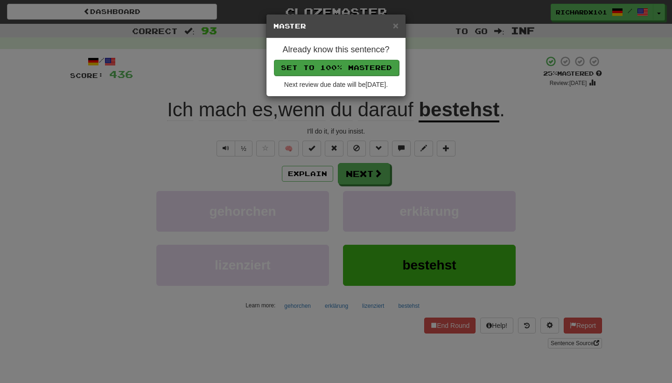
click at [337, 65] on button "Set to 100% Mastered" at bounding box center [336, 68] width 125 height 16
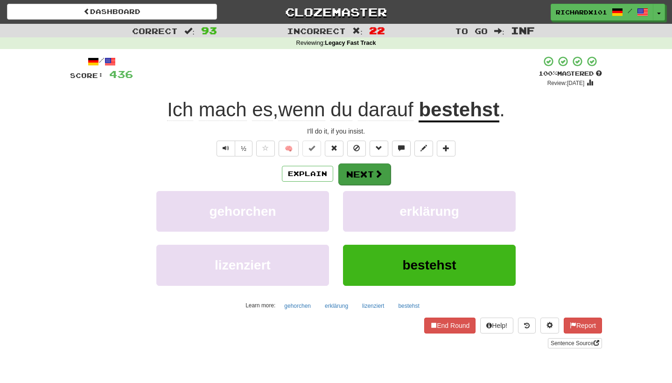
click at [359, 171] on button "Next" at bounding box center [364, 173] width 52 height 21
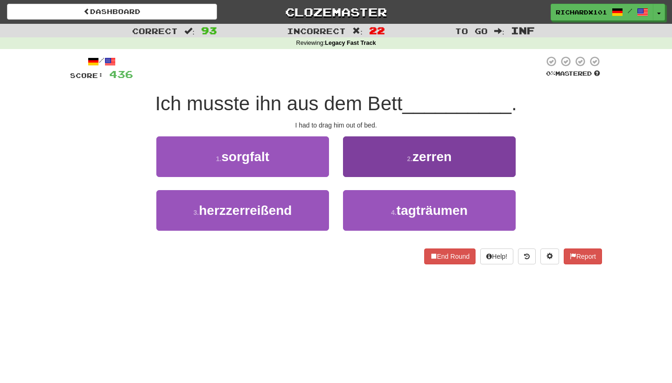
click at [372, 155] on button "2 . zerren" at bounding box center [429, 156] width 173 height 41
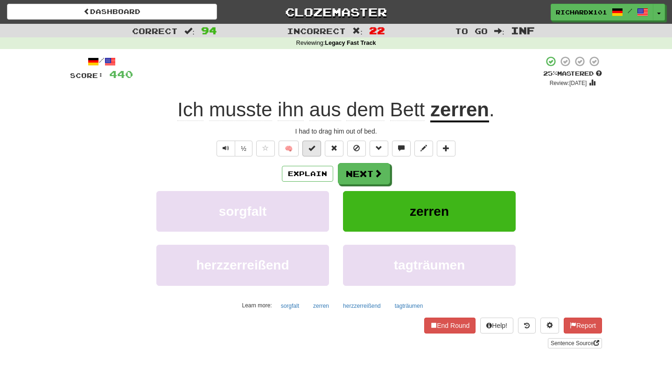
click at [314, 150] on span at bounding box center [312, 148] width 7 height 7
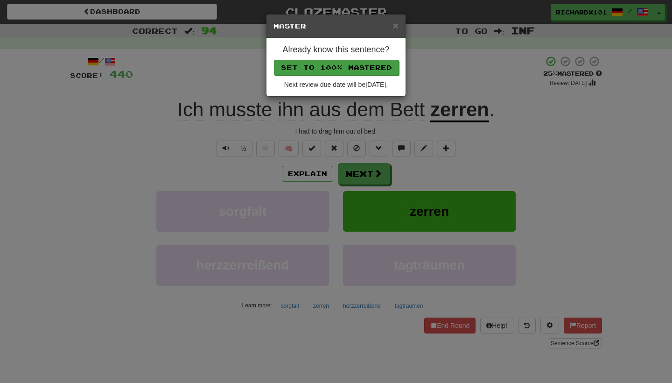
click at [337, 69] on button "Set to 100% Mastered" at bounding box center [336, 68] width 125 height 16
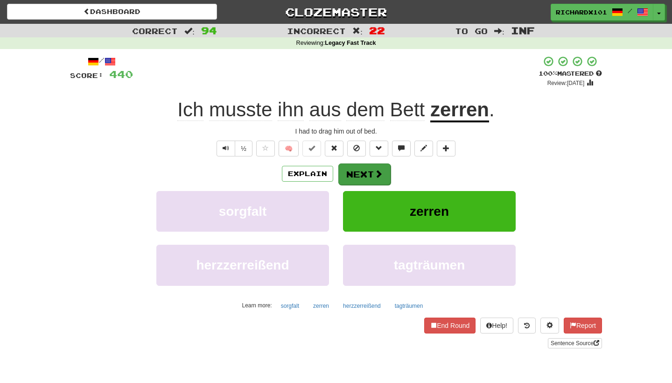
click at [353, 172] on button "Next" at bounding box center [364, 173] width 52 height 21
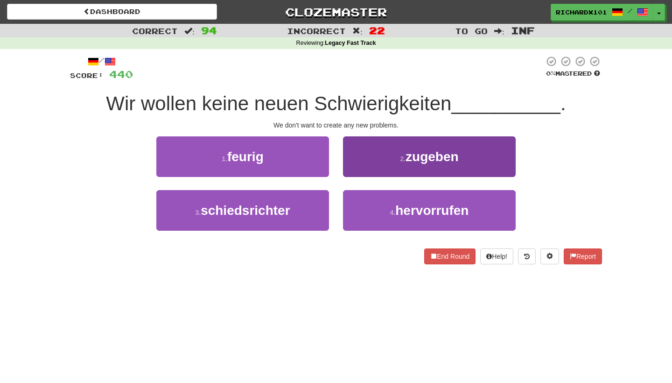
click at [371, 156] on button "2 . zugeben" at bounding box center [429, 156] width 173 height 41
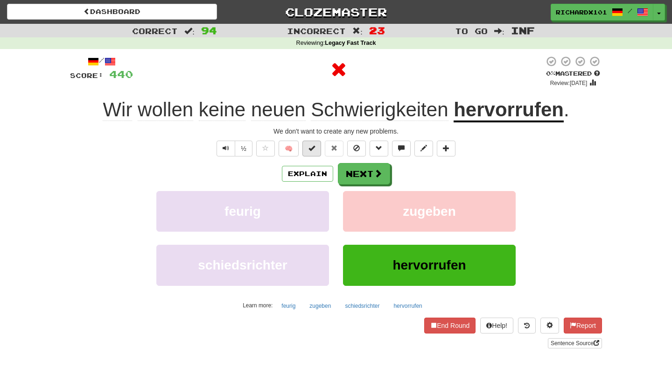
click at [314, 148] on span at bounding box center [312, 148] width 7 height 7
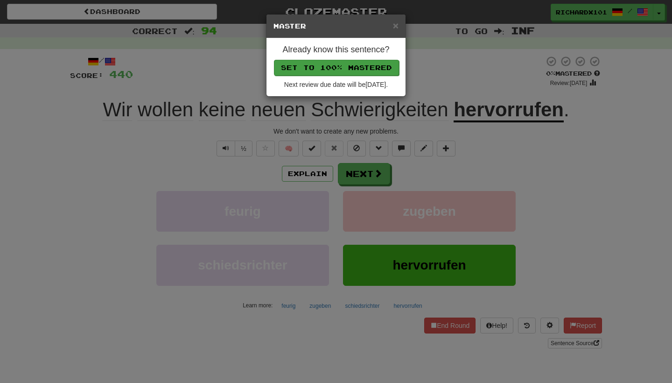
click at [331, 62] on button "Set to 100% Mastered" at bounding box center [336, 68] width 125 height 16
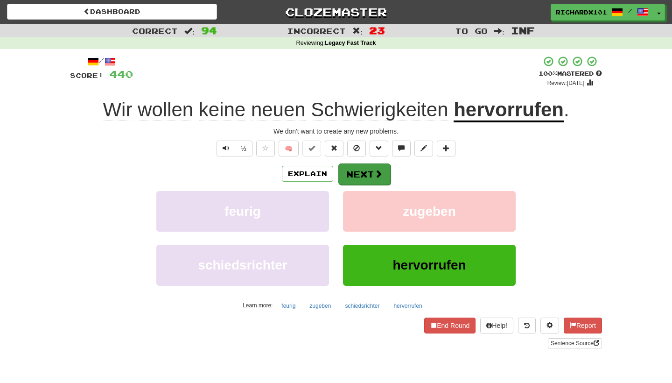
click at [345, 170] on button "Next" at bounding box center [364, 173] width 52 height 21
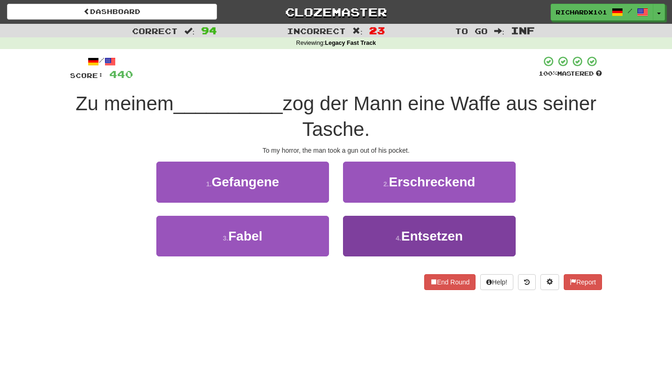
click at [377, 232] on button "4 . Entsetzen" at bounding box center [429, 236] width 173 height 41
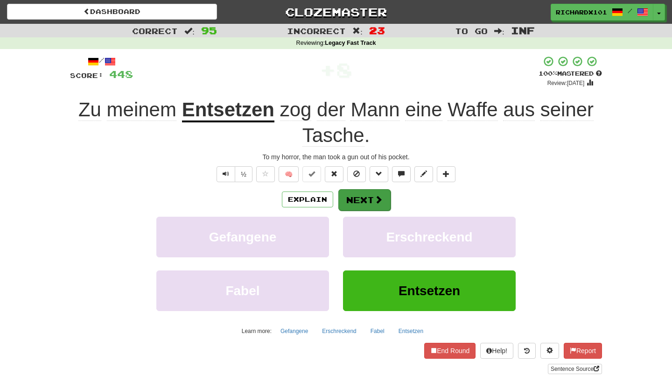
click at [373, 195] on button "Next" at bounding box center [364, 199] width 52 height 21
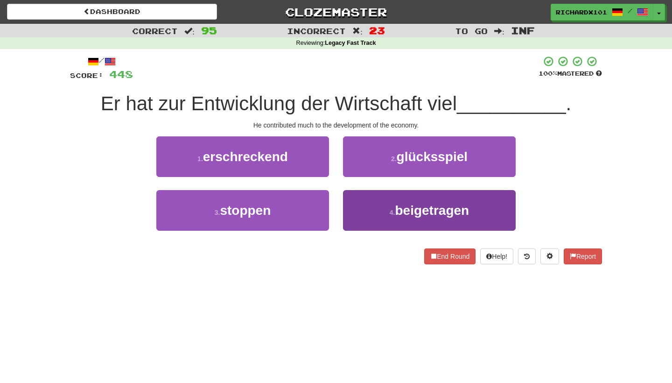
click at [369, 201] on button "4 . beigetragen" at bounding box center [429, 210] width 173 height 41
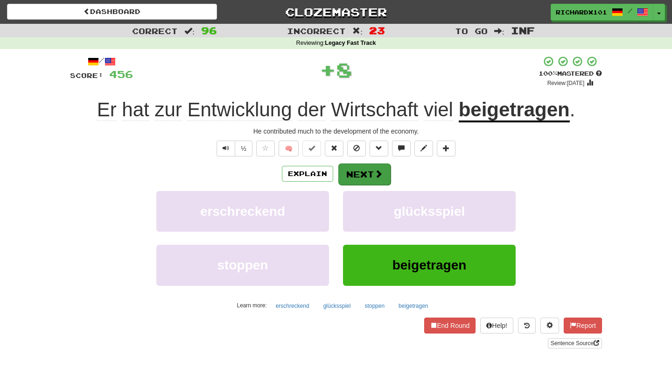
click at [365, 169] on button "Next" at bounding box center [364, 173] width 52 height 21
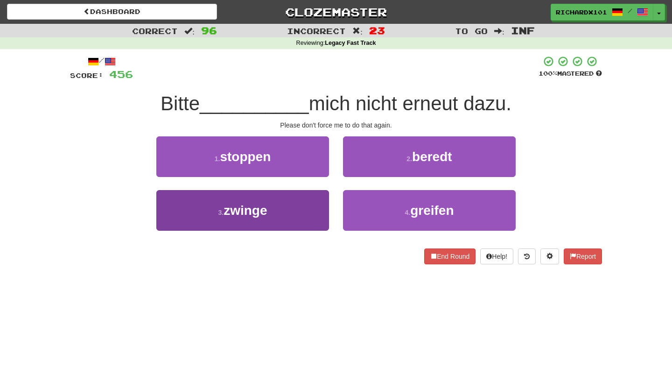
click at [305, 208] on button "3 . zwinge" at bounding box center [242, 210] width 173 height 41
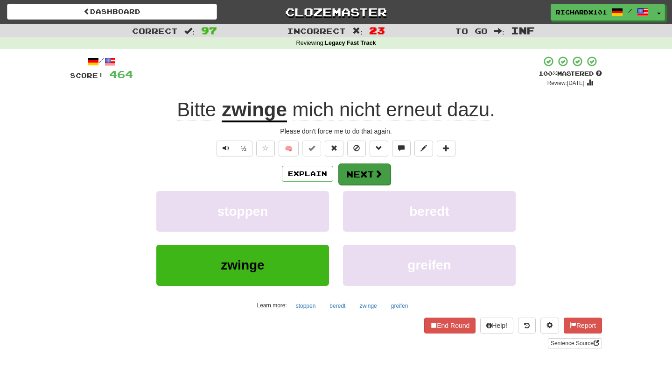
click at [349, 165] on button "Next" at bounding box center [364, 173] width 52 height 21
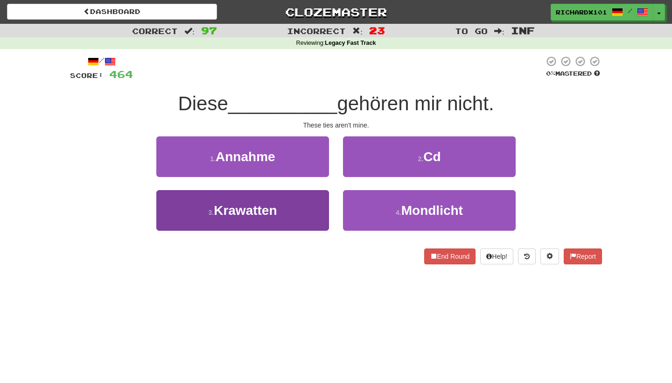
click at [305, 212] on button "3 . Krawatten" at bounding box center [242, 210] width 173 height 41
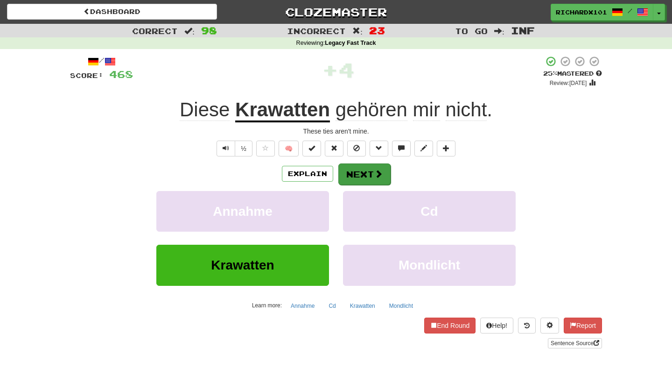
click at [345, 166] on button "Next" at bounding box center [364, 173] width 52 height 21
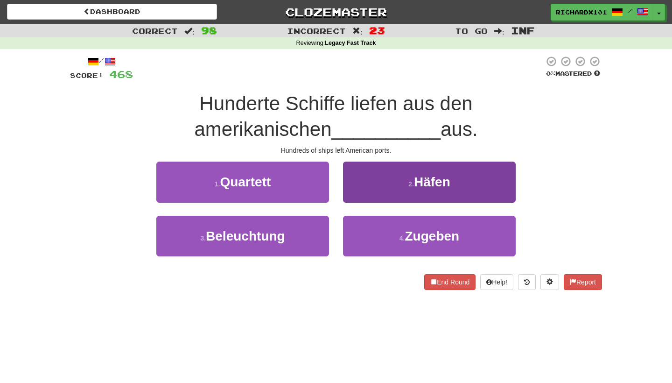
click at [352, 173] on button "2 . Häfen" at bounding box center [429, 182] width 173 height 41
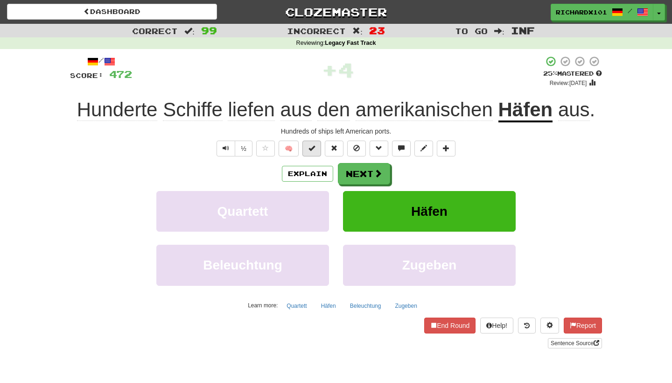
click at [315, 149] on span at bounding box center [312, 148] width 7 height 7
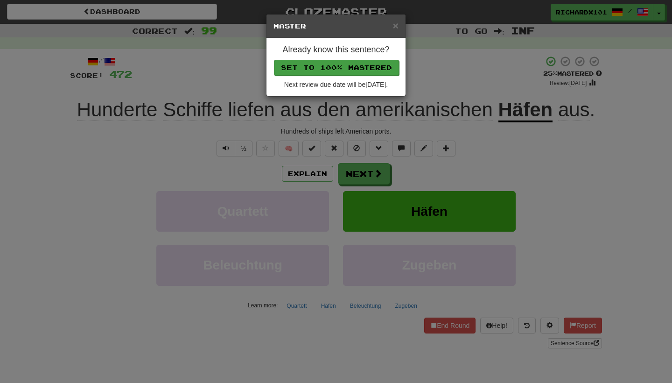
click at [340, 62] on button "Set to 100% Mastered" at bounding box center [336, 68] width 125 height 16
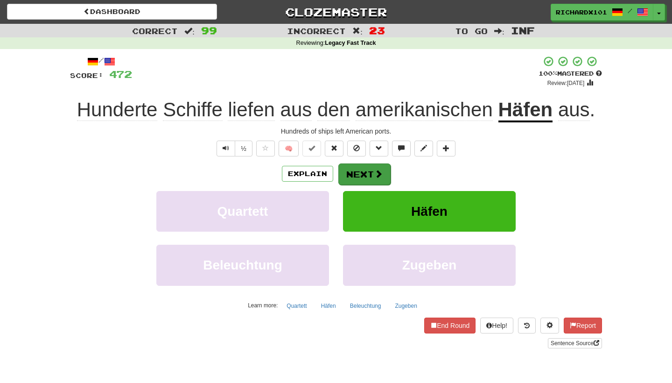
click at [362, 173] on button "Next" at bounding box center [364, 173] width 52 height 21
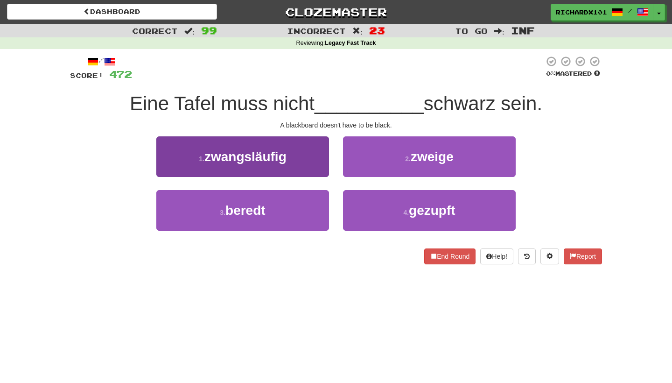
click at [318, 162] on button "1 . zwangsläufig" at bounding box center [242, 156] width 173 height 41
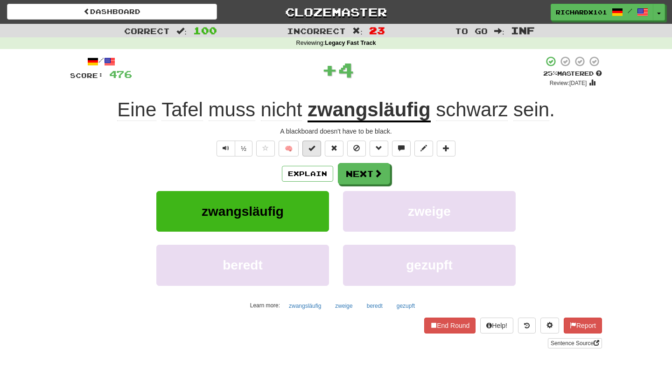
click at [314, 149] on span at bounding box center [312, 148] width 7 height 7
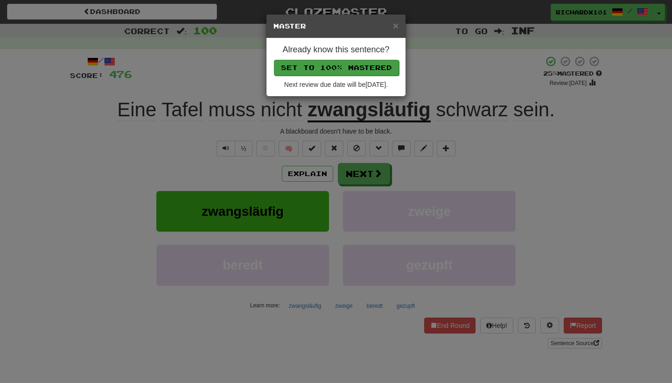
click at [339, 70] on button "Set to 100% Mastered" at bounding box center [336, 68] width 125 height 16
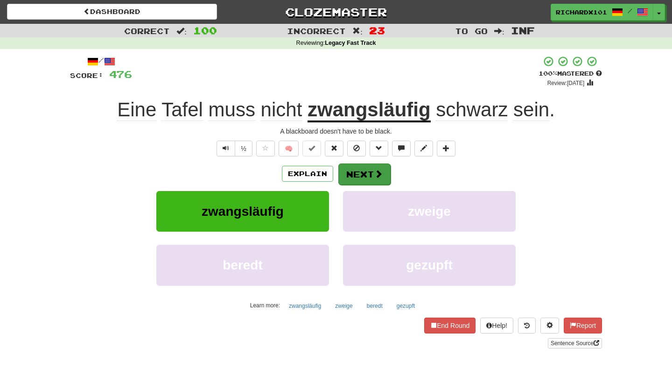
click at [358, 169] on button "Next" at bounding box center [364, 173] width 52 height 21
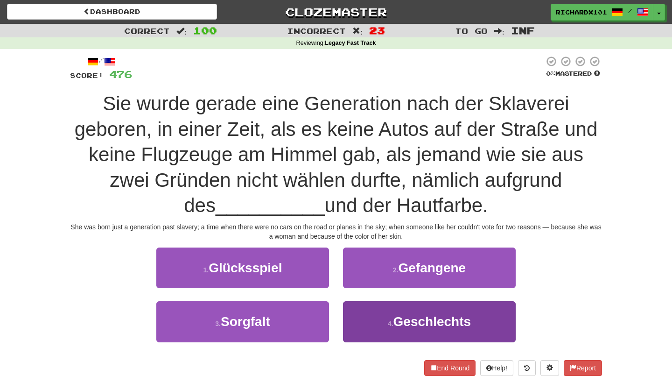
click at [386, 313] on button "4 . Geschlechts" at bounding box center [429, 321] width 173 height 41
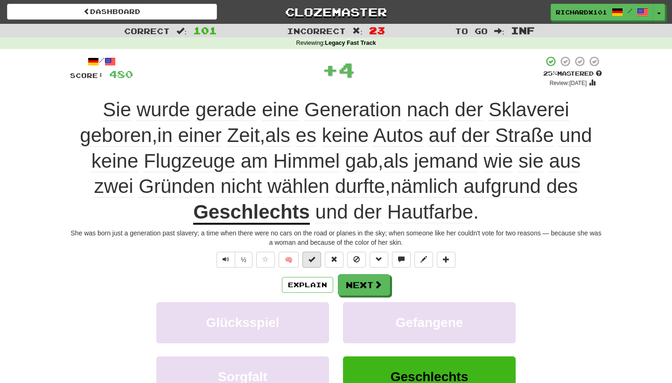
click at [314, 259] on span at bounding box center [312, 259] width 7 height 7
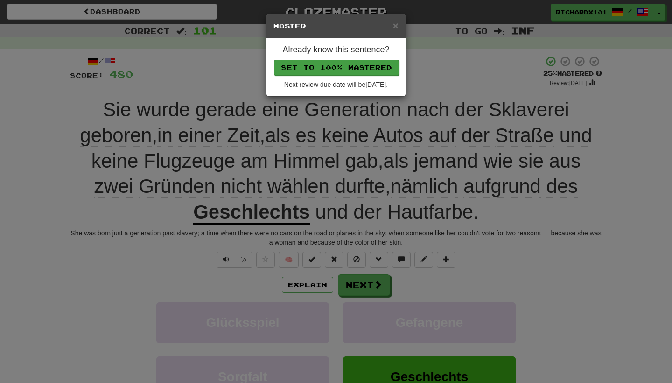
click at [369, 64] on button "Set to 100% Mastered" at bounding box center [336, 68] width 125 height 16
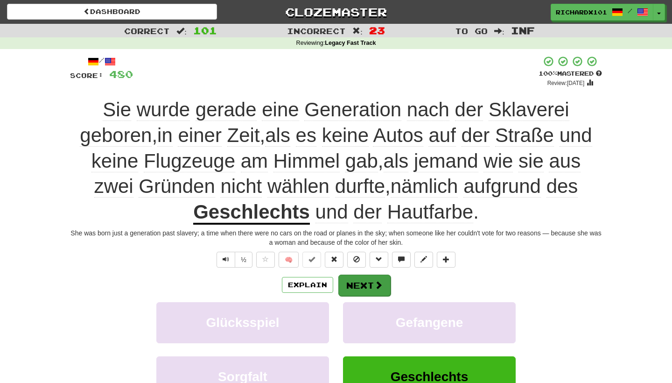
click at [369, 281] on button "Next" at bounding box center [364, 284] width 52 height 21
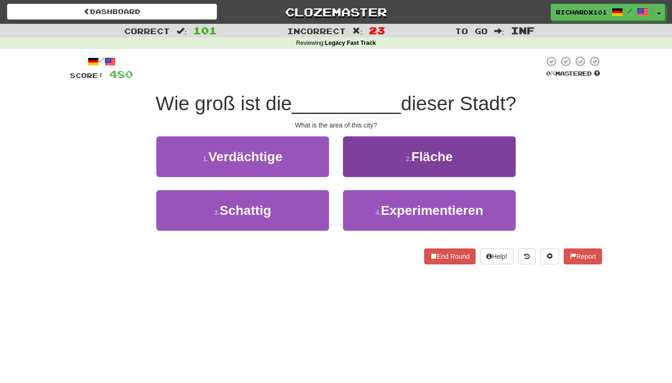
click at [386, 161] on button "2 . Fläche" at bounding box center [429, 156] width 173 height 41
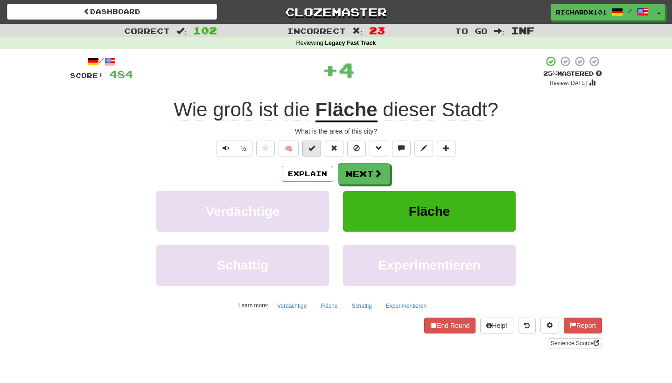
click at [316, 148] on button at bounding box center [312, 149] width 19 height 16
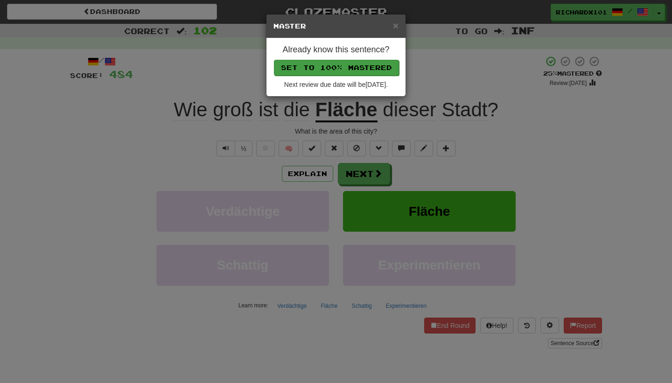
click at [348, 65] on button "Set to 100% Mastered" at bounding box center [336, 68] width 125 height 16
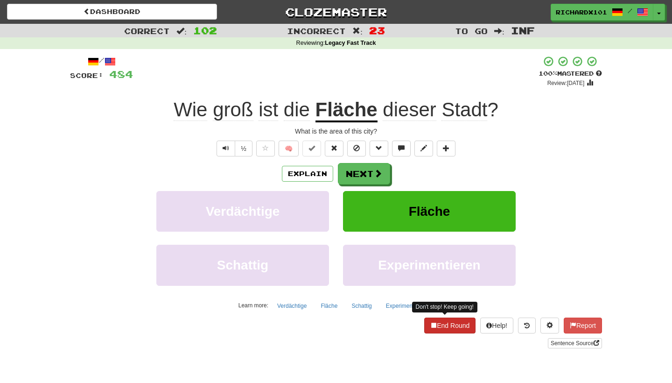
click at [443, 326] on button "End Round" at bounding box center [449, 325] width 51 height 16
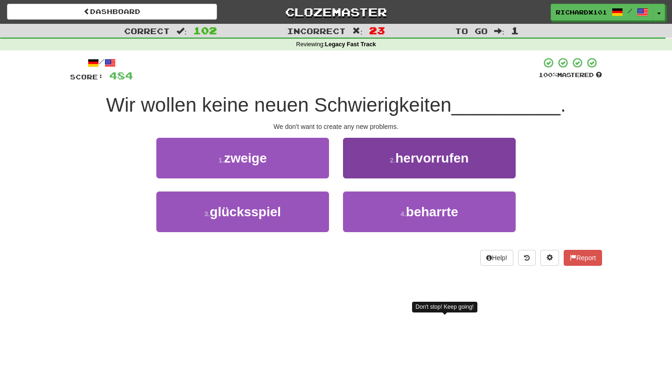
click at [436, 166] on button "2 . hervorrufen" at bounding box center [429, 158] width 173 height 41
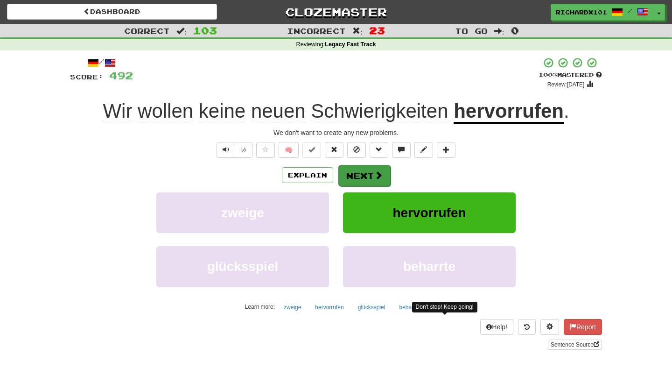
click at [384, 175] on button "Next" at bounding box center [364, 175] width 52 height 21
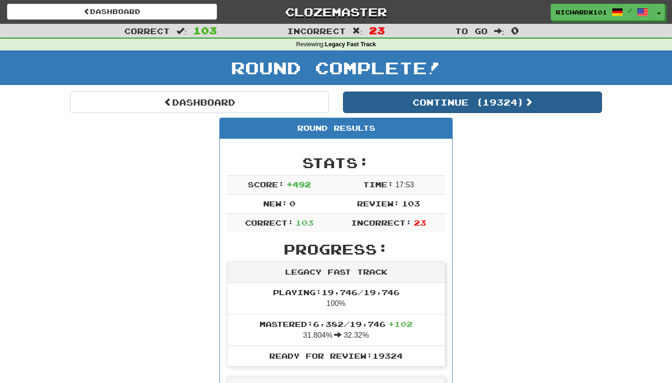
click at [418, 101] on button "Continue ( 19324 )" at bounding box center [472, 101] width 259 height 21
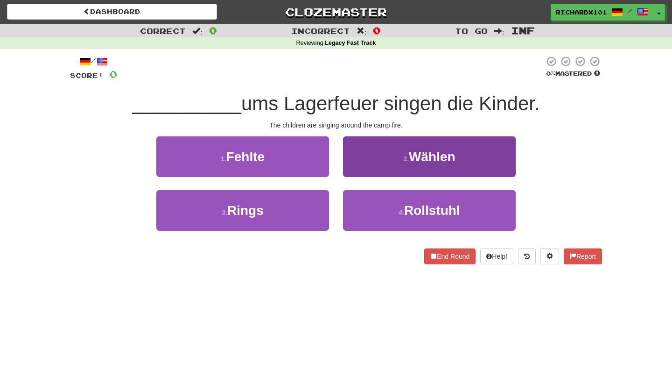
click at [418, 152] on span "Wählen" at bounding box center [432, 156] width 47 height 14
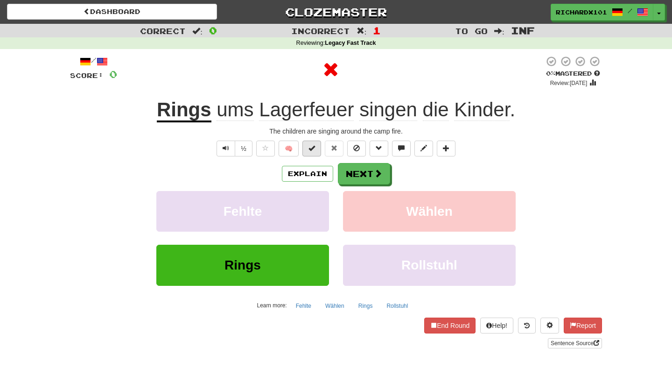
click at [313, 151] on button at bounding box center [312, 149] width 19 height 16
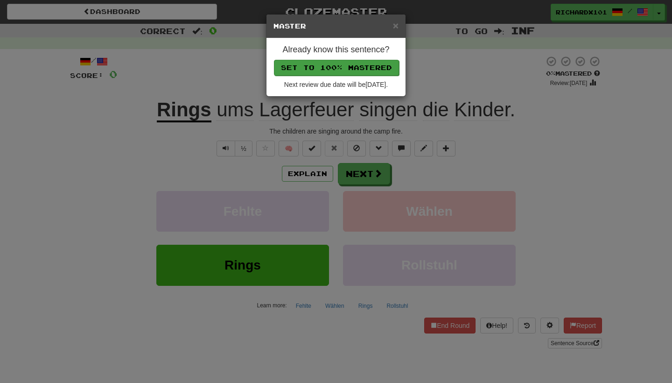
click at [346, 67] on button "Set to 100% Mastered" at bounding box center [336, 68] width 125 height 16
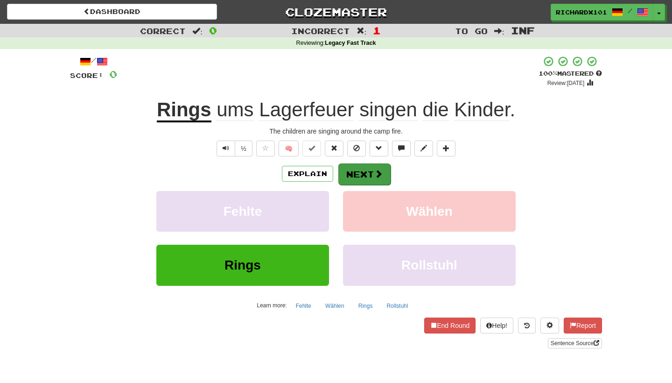
click at [361, 169] on button "Next" at bounding box center [364, 173] width 52 height 21
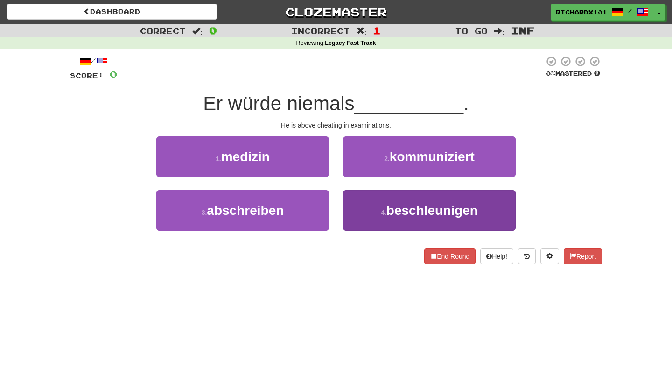
click at [366, 201] on button "4 . beschleunigen" at bounding box center [429, 210] width 173 height 41
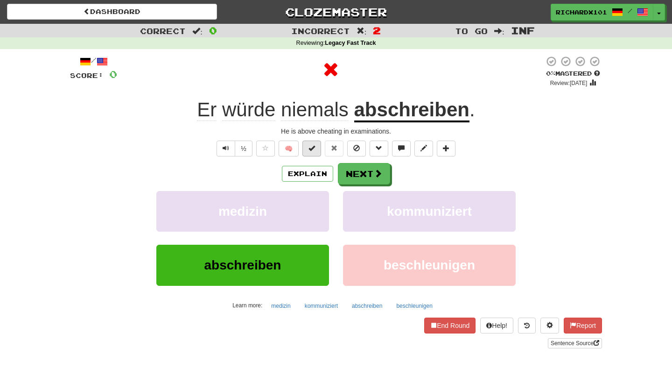
click at [313, 153] on button at bounding box center [312, 149] width 19 height 16
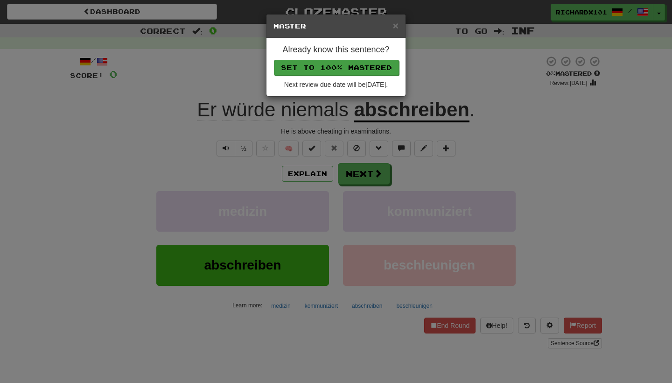
click at [339, 64] on button "Set to 100% Mastered" at bounding box center [336, 68] width 125 height 16
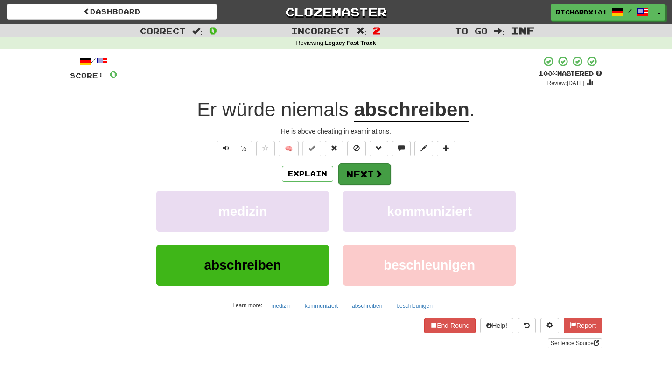
click at [361, 171] on button "Next" at bounding box center [364, 173] width 52 height 21
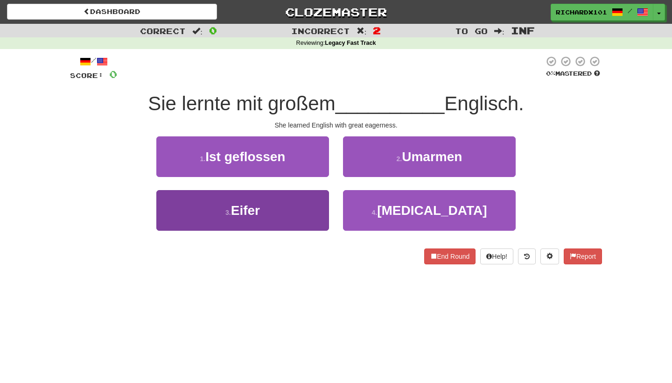
click at [311, 208] on button "3 . Eifer" at bounding box center [242, 210] width 173 height 41
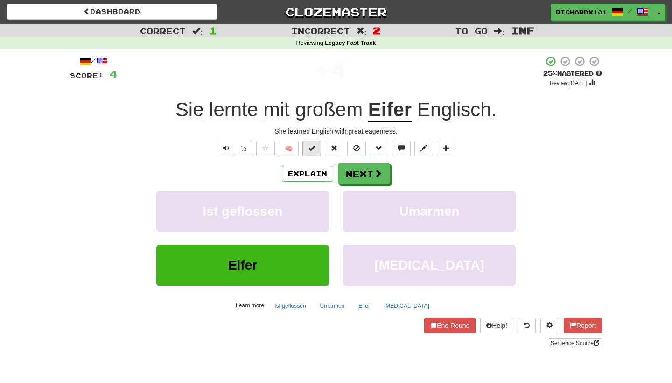
click at [315, 146] on span at bounding box center [312, 148] width 7 height 7
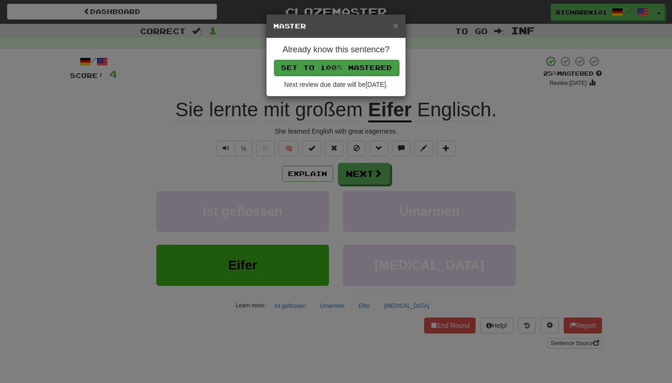
click at [346, 68] on button "Set to 100% Mastered" at bounding box center [336, 68] width 125 height 16
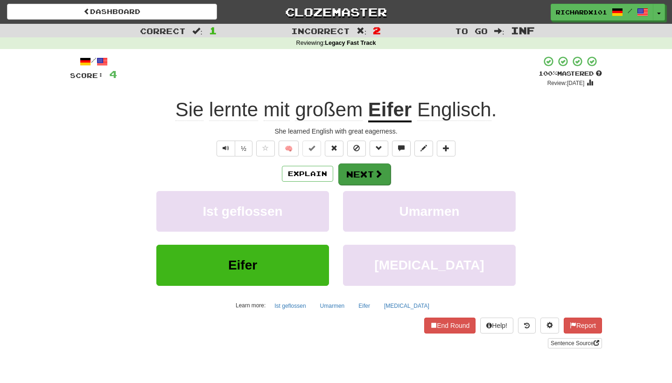
click at [364, 174] on button "Next" at bounding box center [364, 173] width 52 height 21
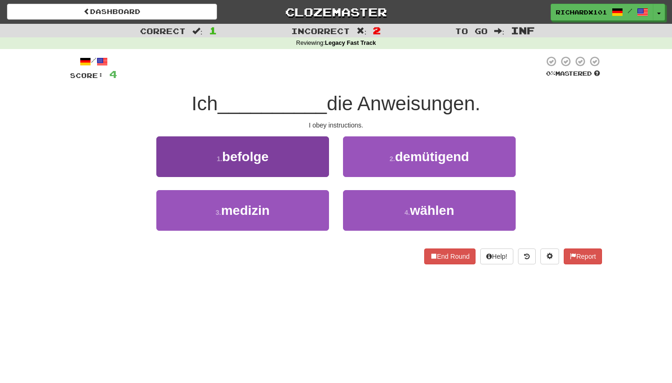
click at [322, 149] on button "1 . befolge" at bounding box center [242, 156] width 173 height 41
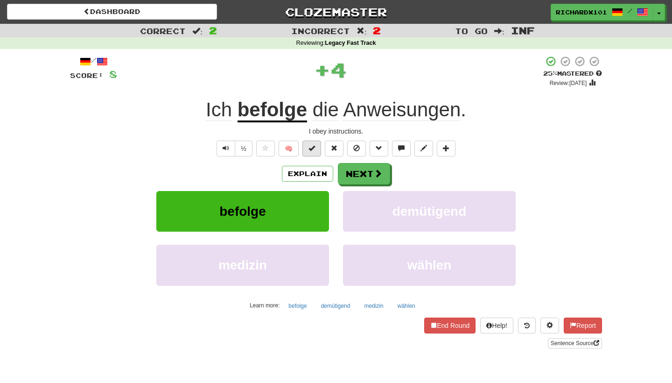
click at [314, 143] on button at bounding box center [312, 149] width 19 height 16
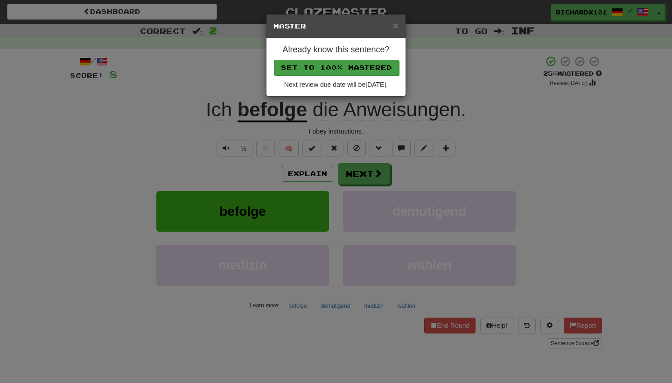
click at [337, 70] on button "Set to 100% Mastered" at bounding box center [336, 68] width 125 height 16
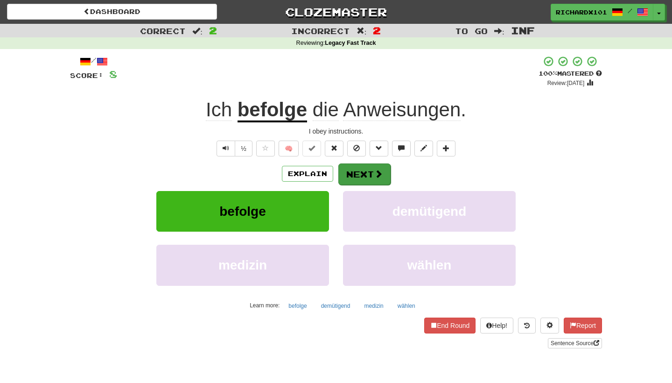
click at [376, 170] on span at bounding box center [378, 173] width 8 height 8
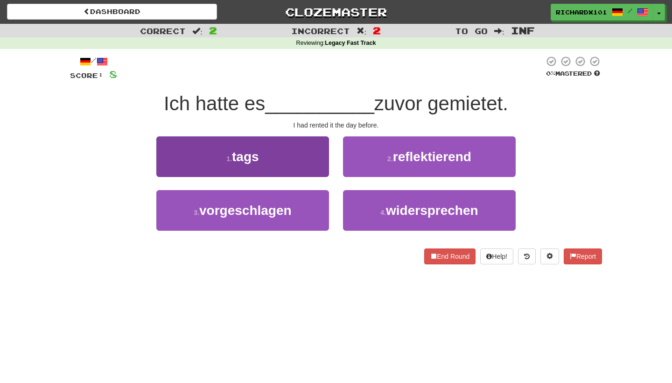
click at [313, 157] on button "1 . tags" at bounding box center [242, 156] width 173 height 41
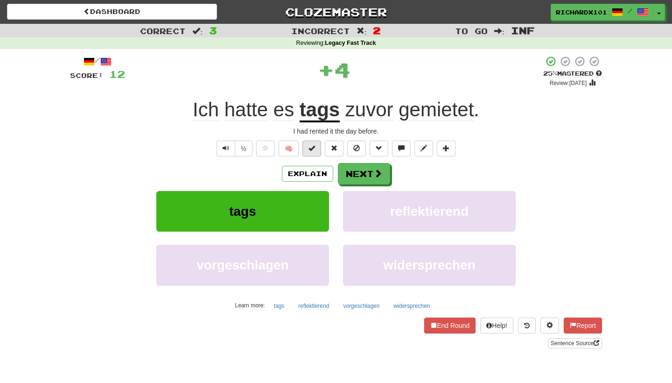
click at [316, 148] on button at bounding box center [312, 149] width 19 height 16
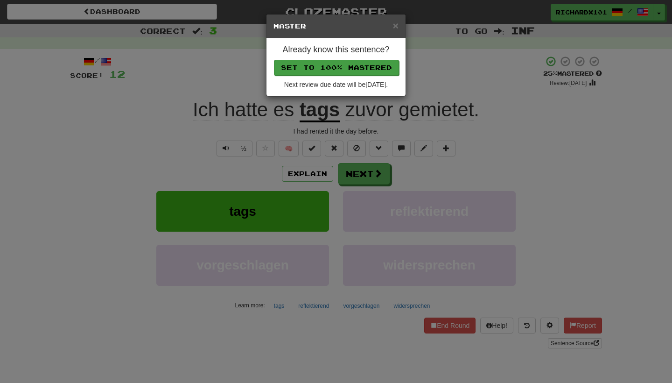
click at [349, 63] on button "Set to 100% Mastered" at bounding box center [336, 68] width 125 height 16
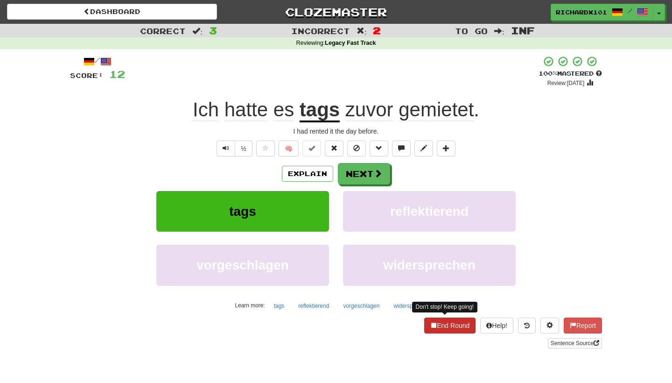
click at [443, 324] on button "End Round" at bounding box center [449, 325] width 51 height 16
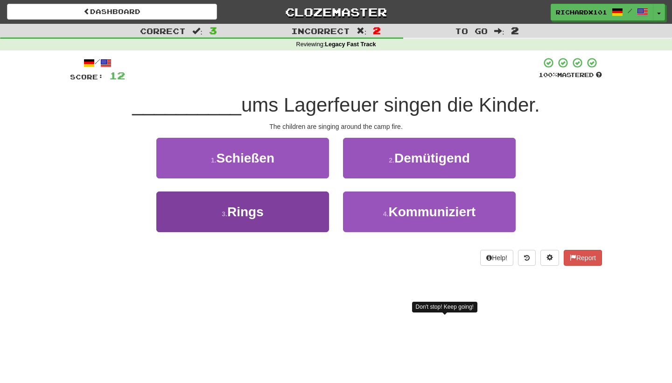
click at [310, 214] on button "3 . Rings" at bounding box center [242, 211] width 173 height 41
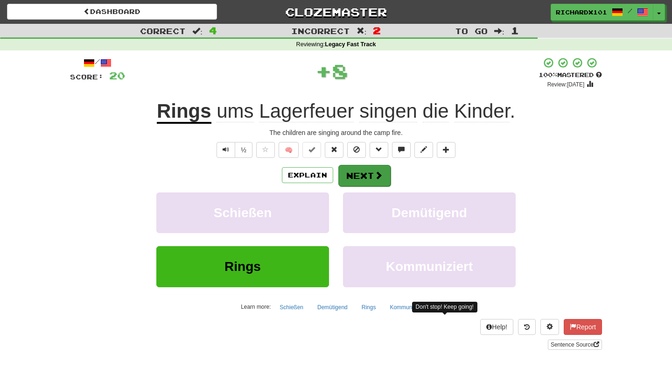
click at [355, 168] on button "Next" at bounding box center [364, 175] width 52 height 21
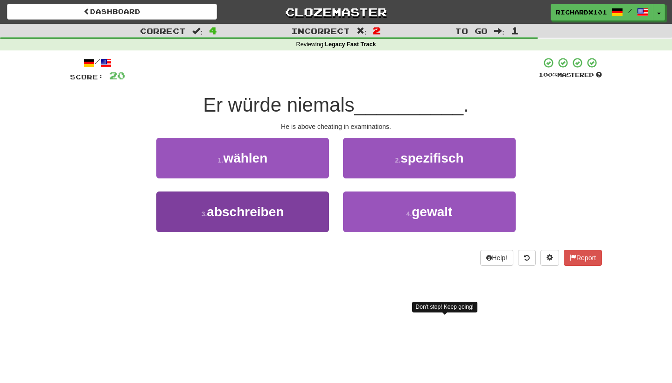
click at [311, 214] on button "3 . abschreiben" at bounding box center [242, 211] width 173 height 41
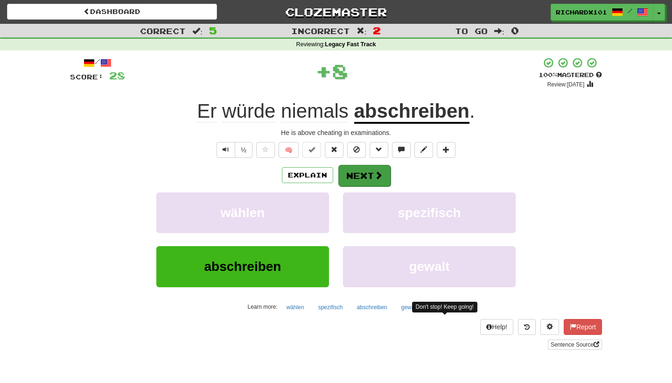
click at [359, 169] on button "Next" at bounding box center [364, 175] width 52 height 21
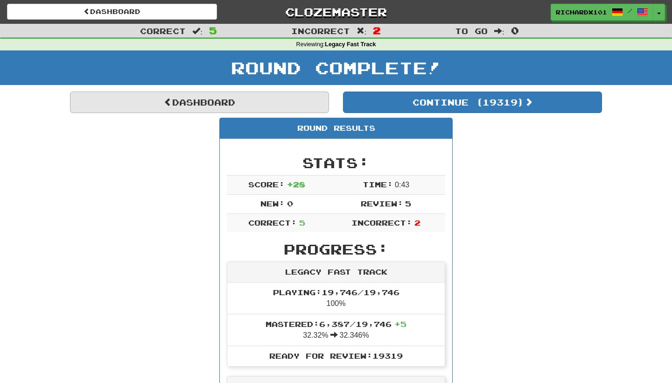
click at [297, 99] on link "Dashboard" at bounding box center [199, 101] width 259 height 21
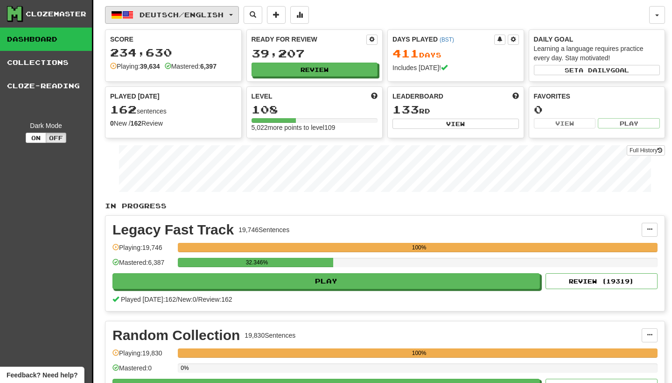
click at [239, 17] on button "Deutsch / English" at bounding box center [172, 15] width 134 height 18
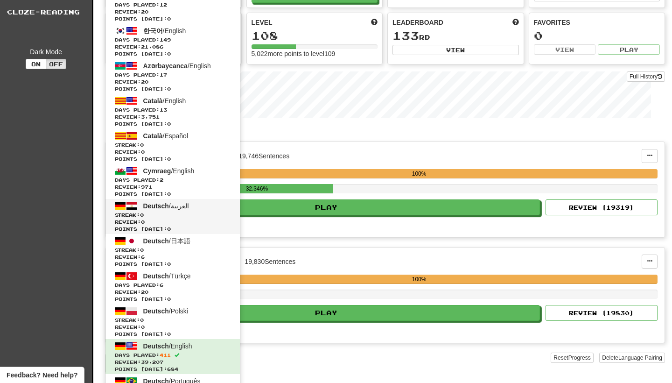
scroll to position [74, 0]
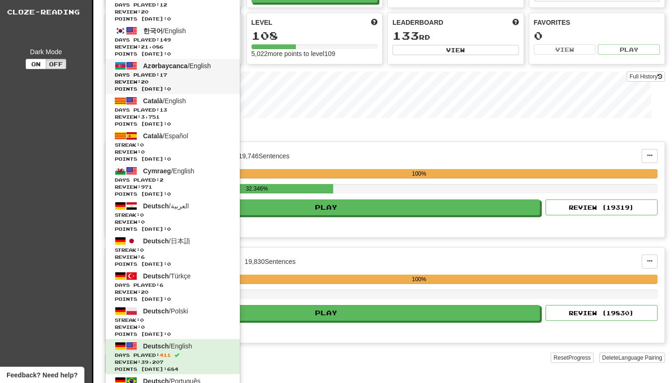
click at [198, 73] on span "Days Played: 17" at bounding box center [173, 74] width 116 height 7
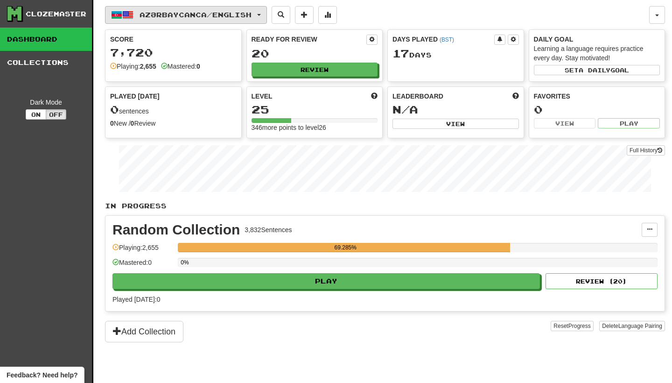
click at [267, 10] on button "Azərbaycanca / English" at bounding box center [186, 15] width 162 height 18
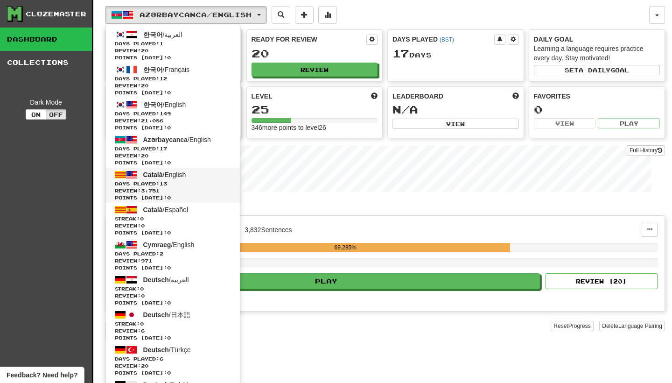
click at [223, 185] on span "Days Played: 13" at bounding box center [173, 183] width 116 height 7
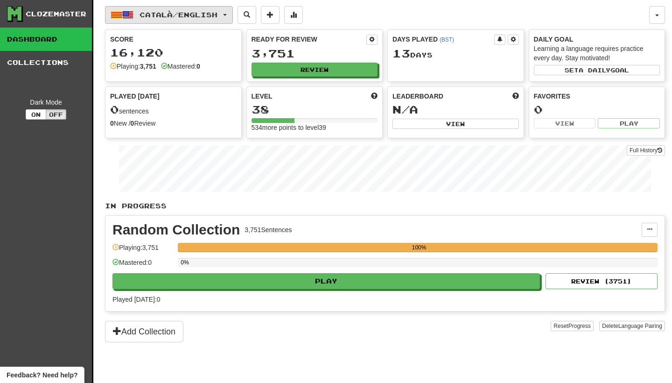
click at [232, 13] on button "Català / English" at bounding box center [169, 15] width 128 height 18
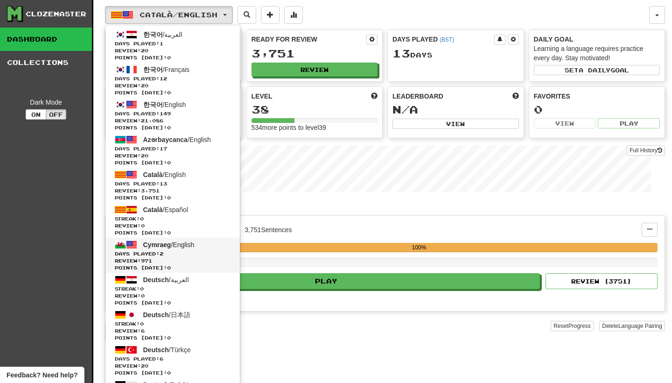
click at [208, 253] on span "Days Played: 2" at bounding box center [173, 253] width 116 height 7
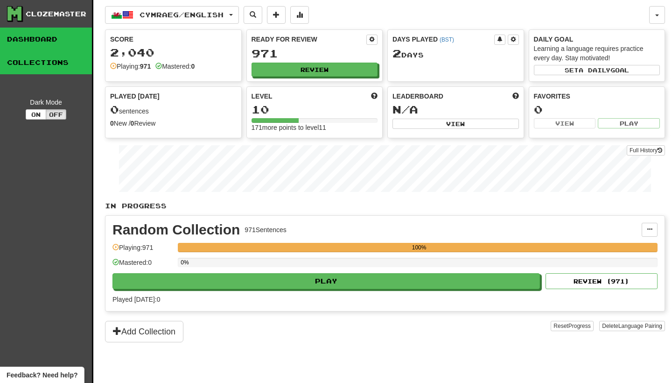
click at [72, 62] on link "Collections" at bounding box center [46, 62] width 92 height 23
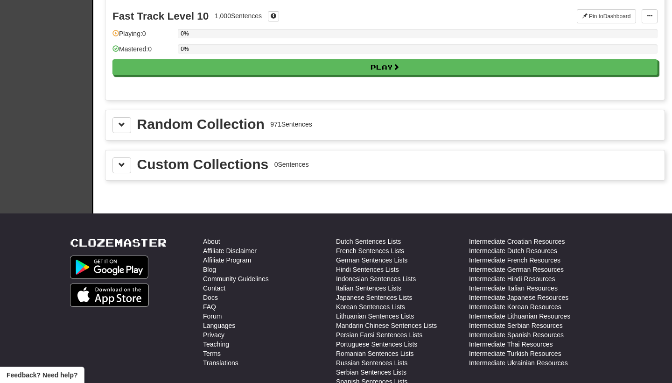
scroll to position [937, 0]
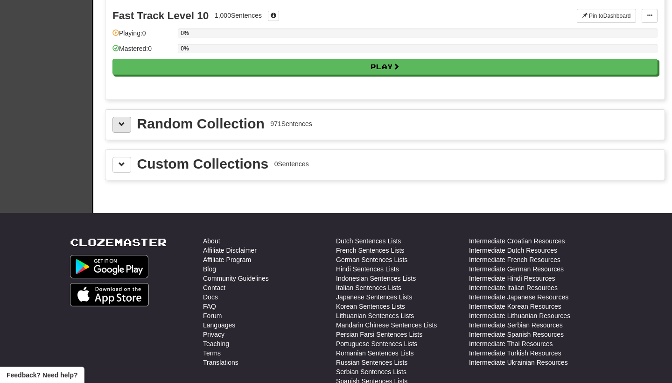
click at [119, 127] on span at bounding box center [122, 124] width 7 height 7
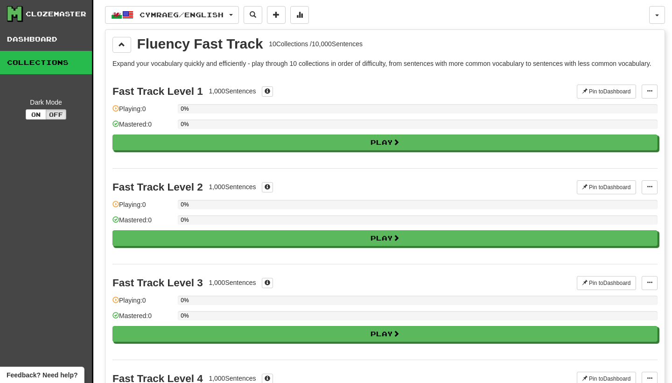
scroll to position [0, 0]
click at [59, 40] on link "Dashboard" at bounding box center [46, 39] width 92 height 23
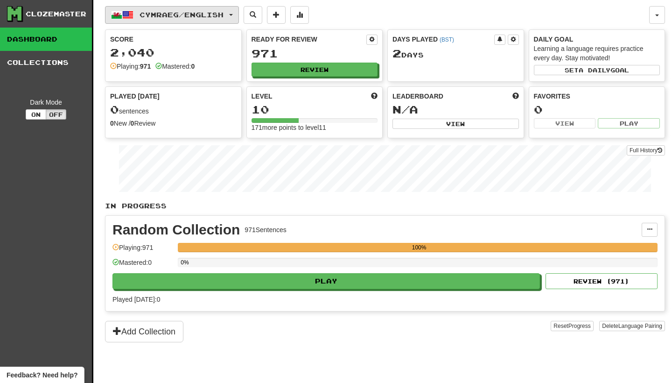
click at [239, 9] on button "Cymraeg / English" at bounding box center [172, 15] width 134 height 18
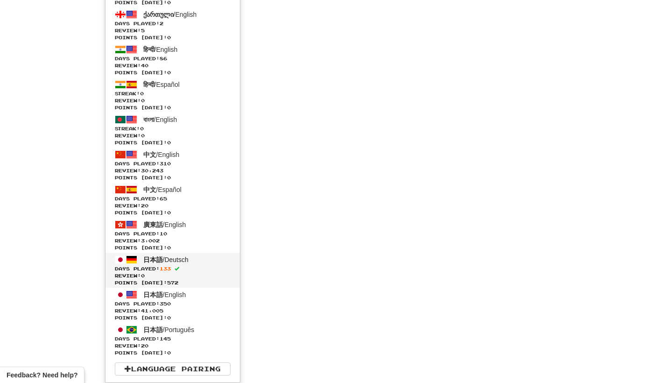
scroll to position [2506, 0]
click at [205, 267] on span "Days Played: 133" at bounding box center [173, 268] width 116 height 7
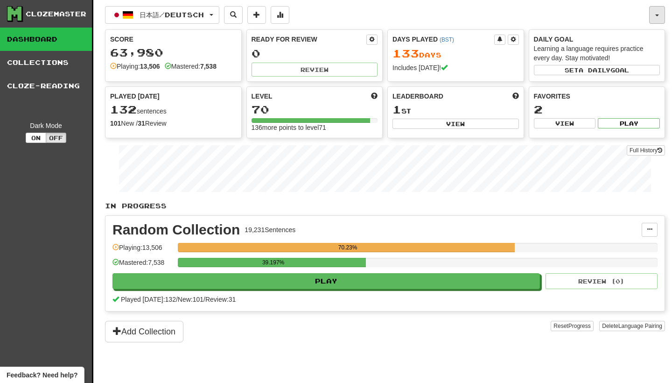
click at [660, 13] on button "button" at bounding box center [657, 15] width 16 height 18
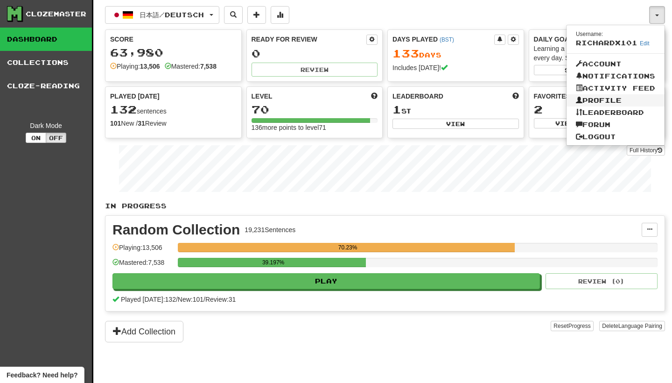
click at [620, 99] on link "Profile" at bounding box center [616, 100] width 98 height 12
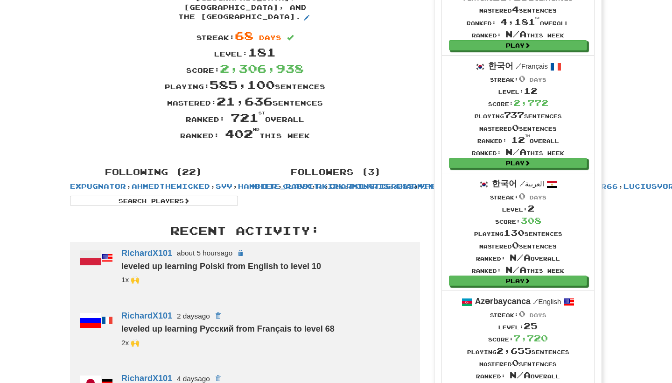
scroll to position [123, 0]
click at [392, 182] on link "CharmingTigress" at bounding box center [372, 186] width 84 height 8
click at [126, 182] on link "Expugnator" at bounding box center [98, 186] width 56 height 8
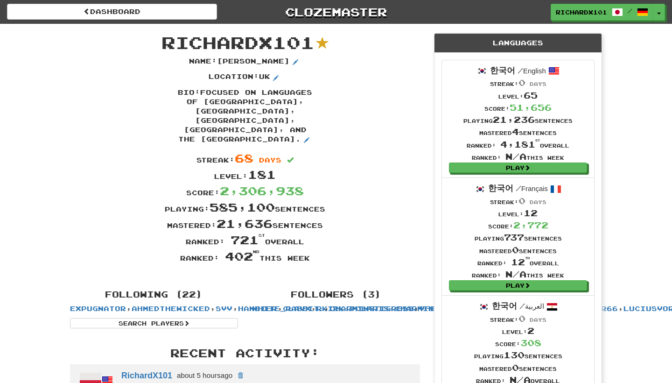
scroll to position [0, 0]
click at [584, 13] on span "RichardX101" at bounding box center [581, 12] width 51 height 8
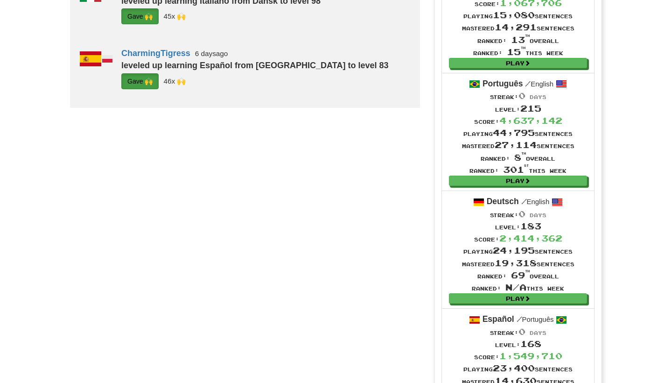
scroll to position [929, 0]
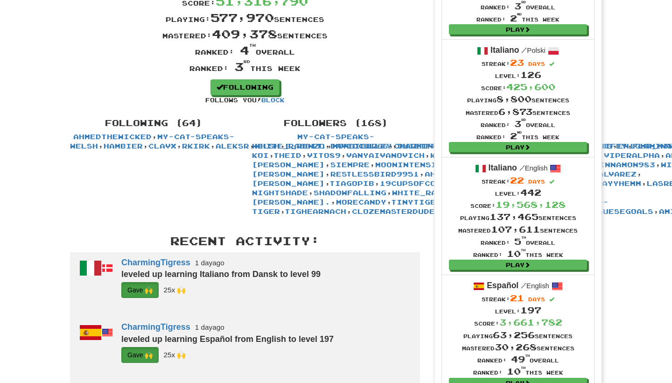
scroll to position [137, 0]
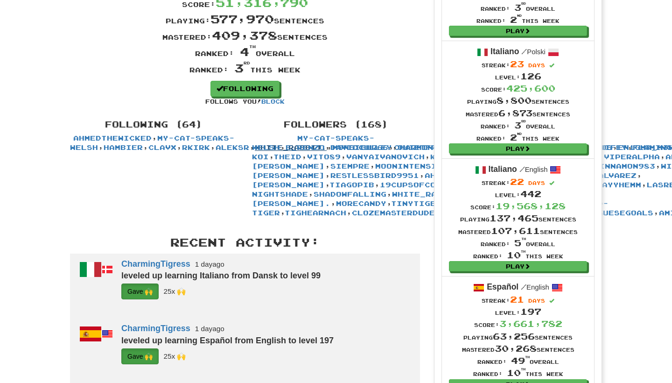
click at [255, 151] on link "white_rabbit." at bounding box center [291, 147] width 72 height 8
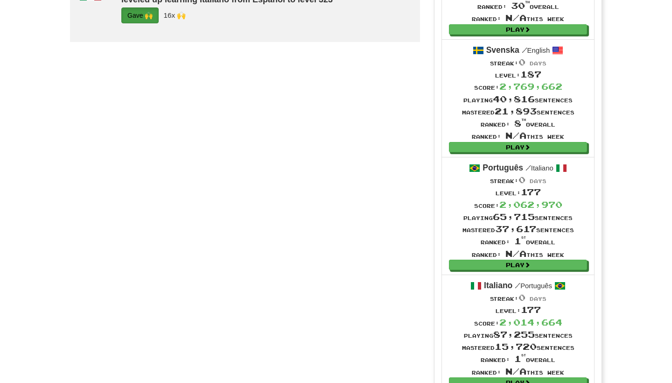
scroll to position [491, 0]
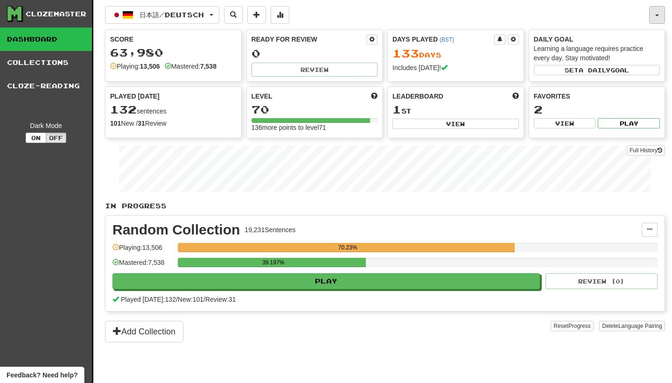
click at [655, 13] on button "button" at bounding box center [657, 15] width 16 height 18
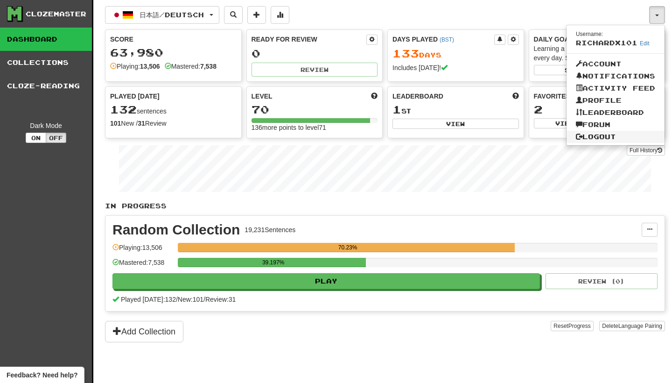
click at [606, 135] on link "Logout" at bounding box center [616, 137] width 98 height 12
